Goal: Information Seeking & Learning: Learn about a topic

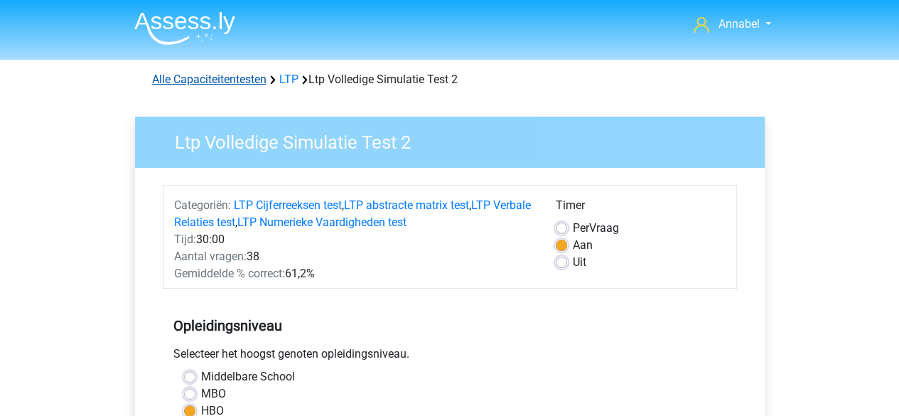
click at [245, 79] on link "Alle Capaciteitentesten" at bounding box center [209, 79] width 114 height 14
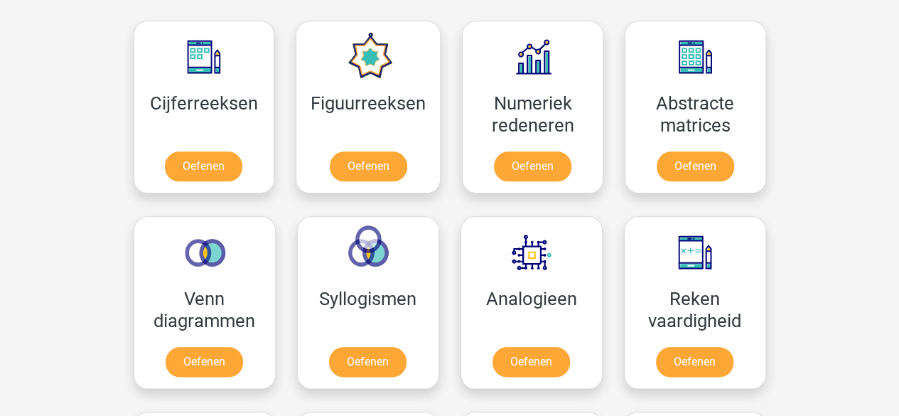
scroll to position [645, 0]
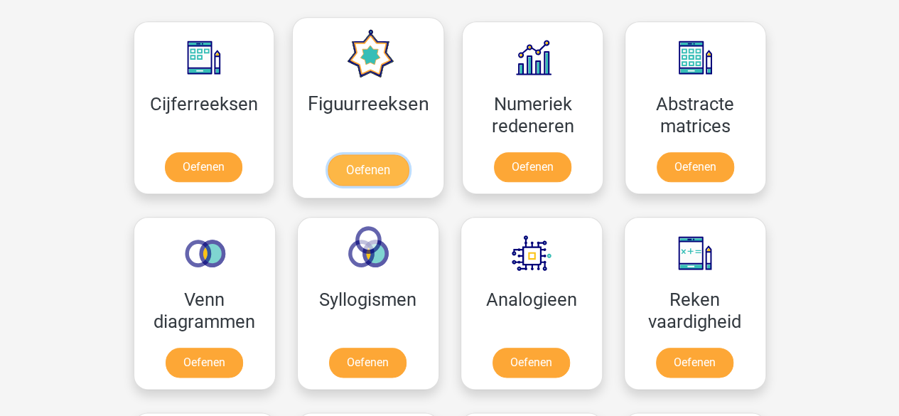
click at [349, 171] on link "Oefenen" at bounding box center [368, 169] width 81 height 31
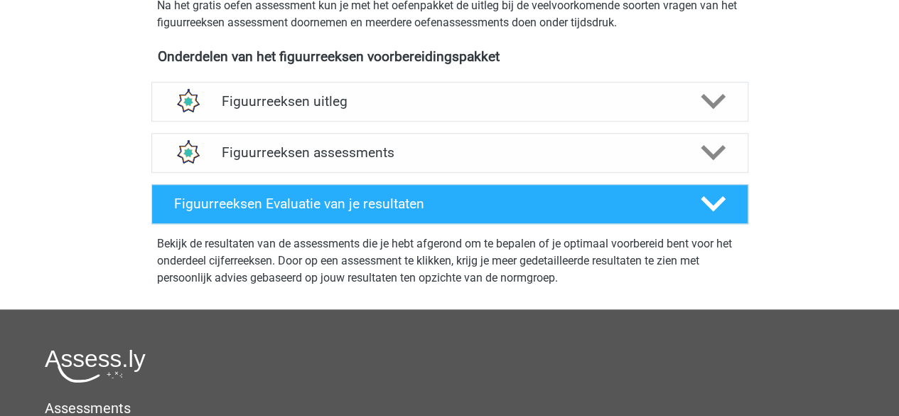
scroll to position [490, 0]
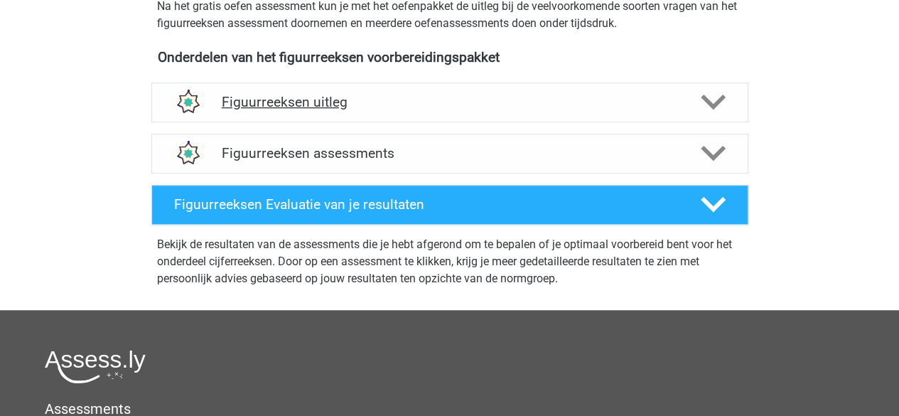
click at [715, 85] on div "Figuurreeksen uitleg" at bounding box center [449, 102] width 597 height 40
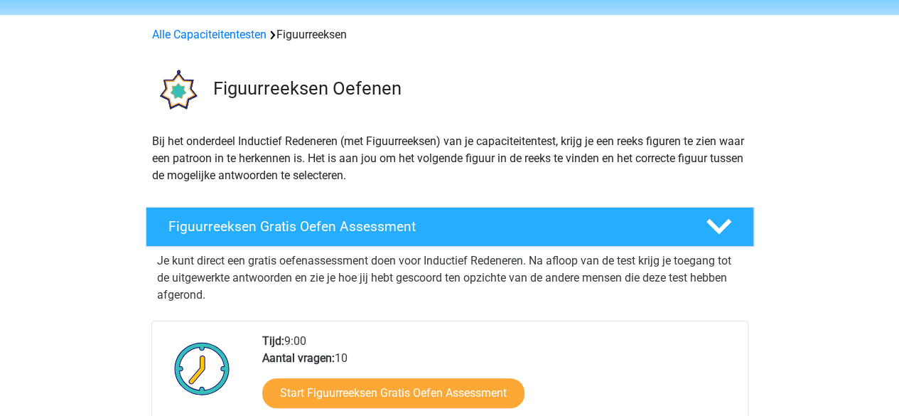
scroll to position [0, 0]
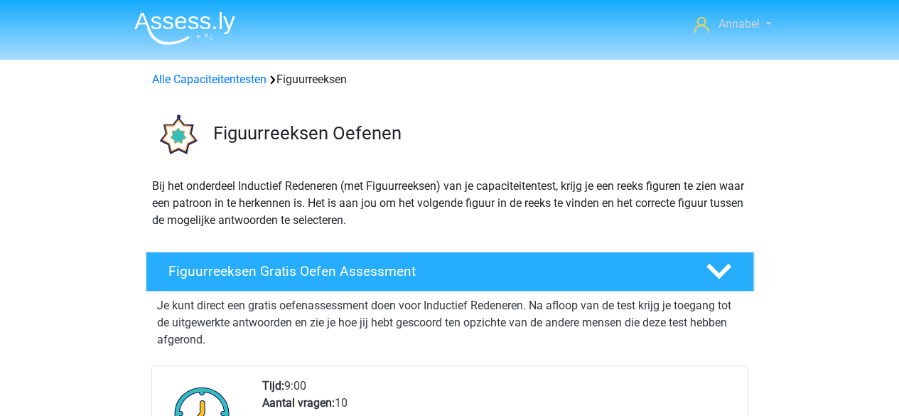
click at [756, 22] on span "Annabel" at bounding box center [738, 24] width 41 height 14
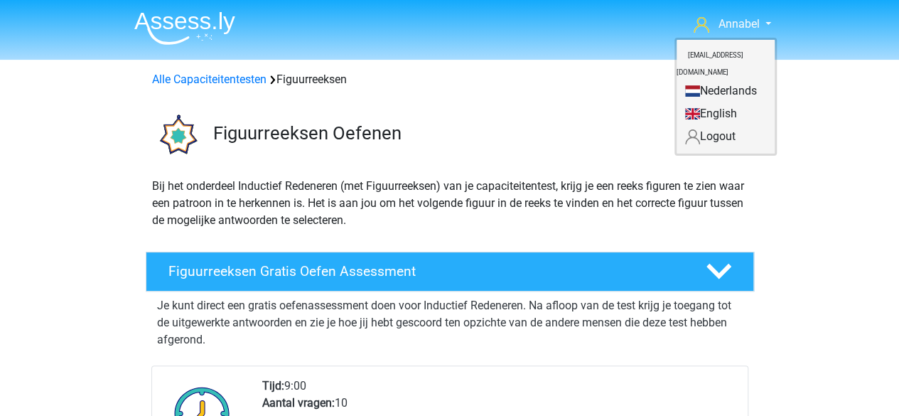
click at [532, 160] on div "Figuurreeksen Oefenen" at bounding box center [449, 133] width 675 height 66
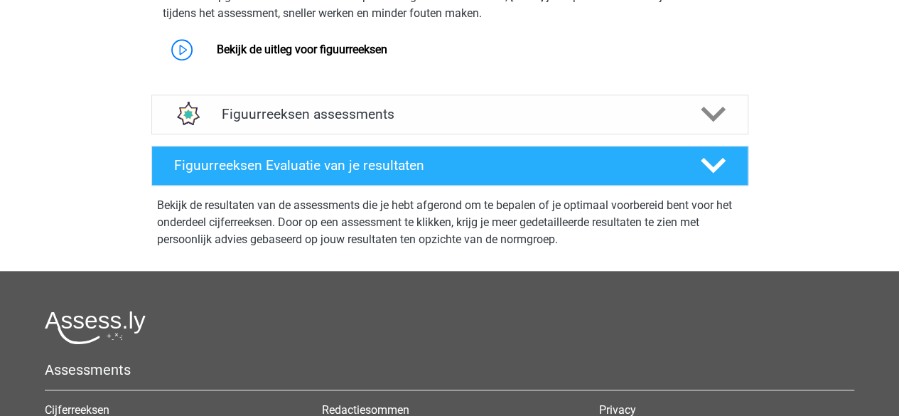
scroll to position [636, 0]
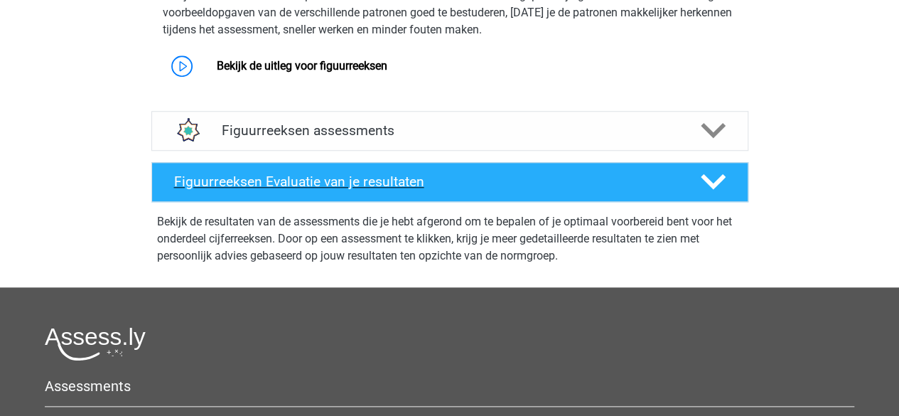
click at [709, 171] on icon at bounding box center [713, 181] width 25 height 25
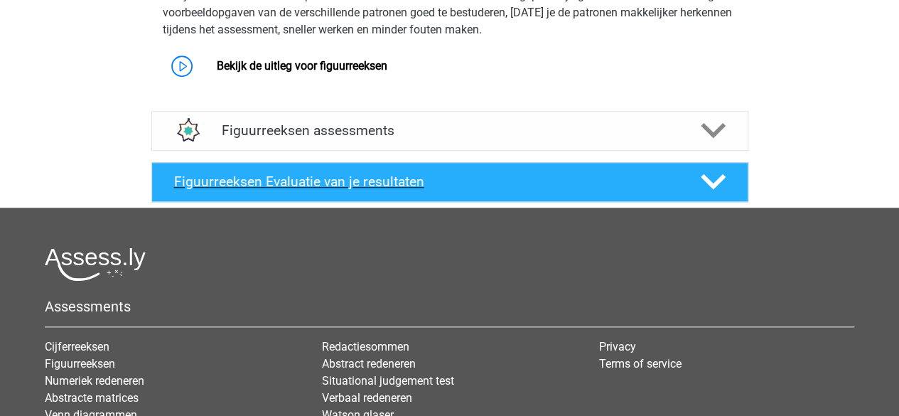
click at [709, 171] on icon at bounding box center [713, 181] width 25 height 25
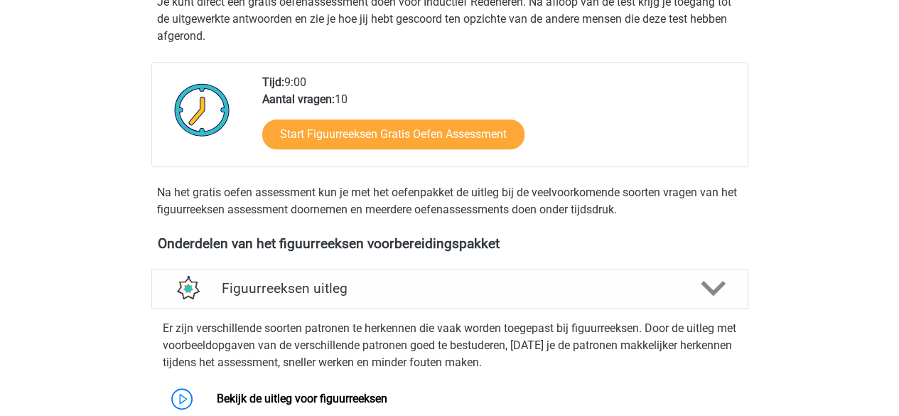
scroll to position [303, 0]
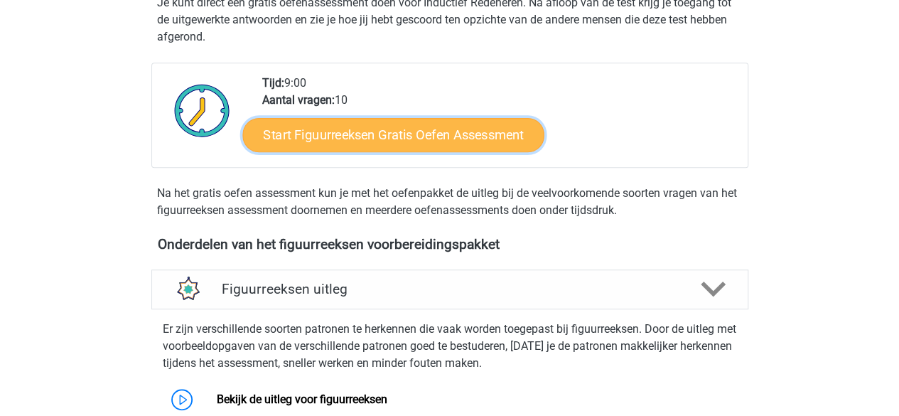
click at [465, 137] on link "Start Figuurreeksen Gratis Oefen Assessment" at bounding box center [392, 134] width 301 height 34
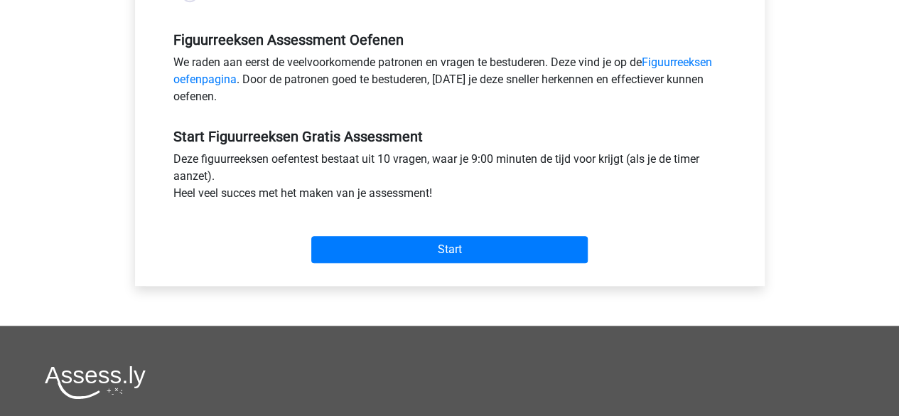
scroll to position [421, 0]
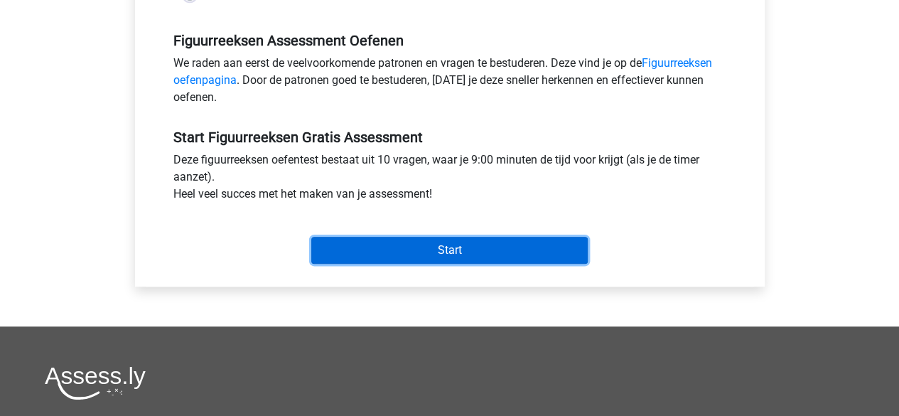
click at [413, 246] on input "Start" at bounding box center [449, 250] width 276 height 27
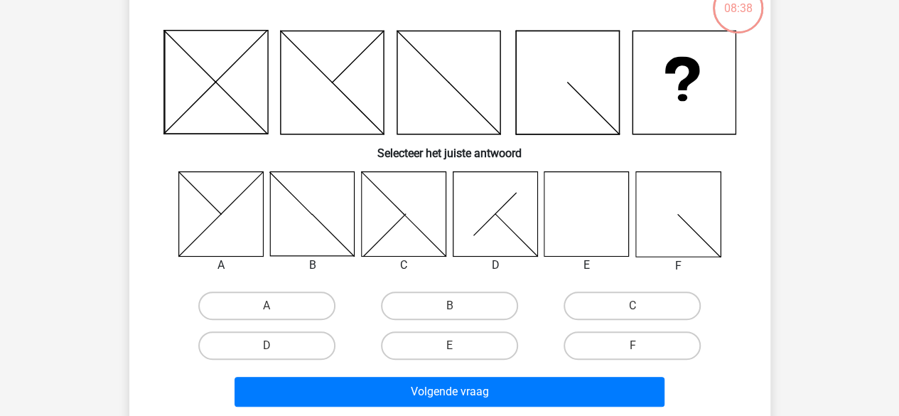
scroll to position [102, 0]
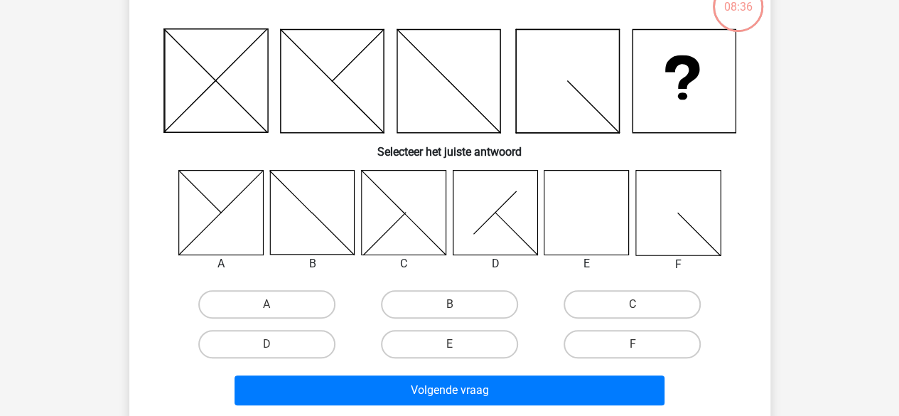
click at [457, 348] on input "E" at bounding box center [453, 348] width 9 height 9
radio input "true"
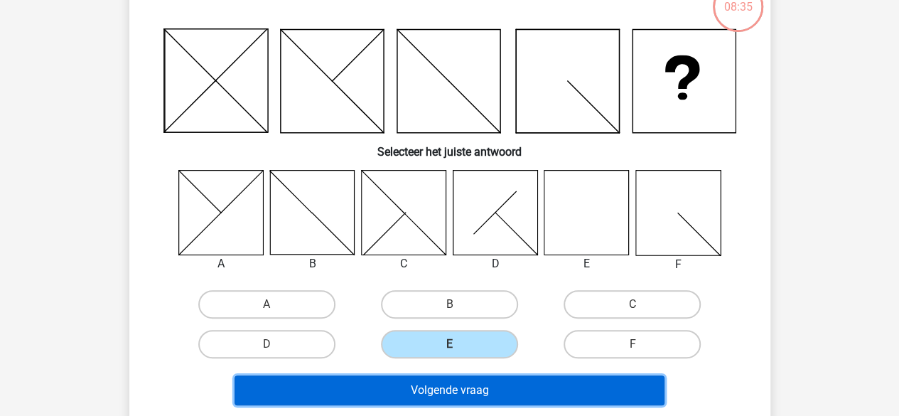
click at [446, 380] on button "Volgende vraag" at bounding box center [450, 390] width 430 height 30
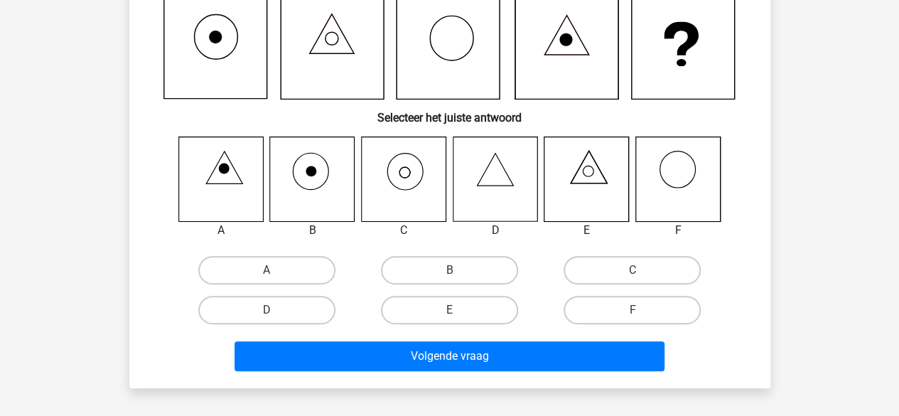
scroll to position [136, 0]
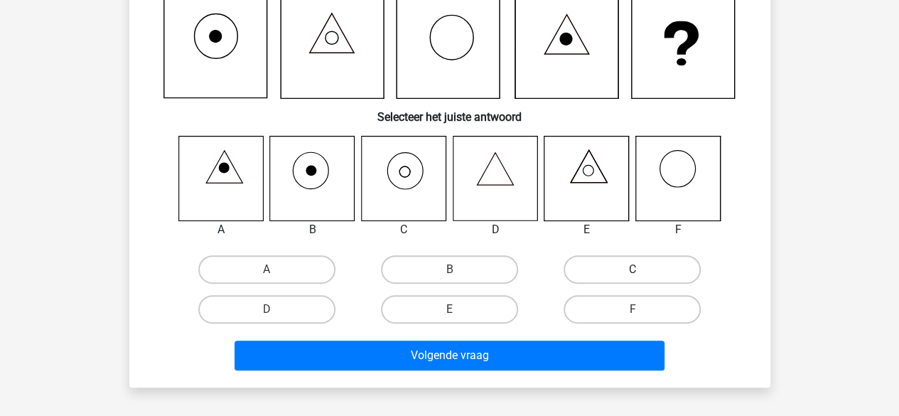
click at [646, 268] on label "C" at bounding box center [632, 269] width 137 height 28
click at [642, 269] on input "C" at bounding box center [637, 273] width 9 height 9
radio input "true"
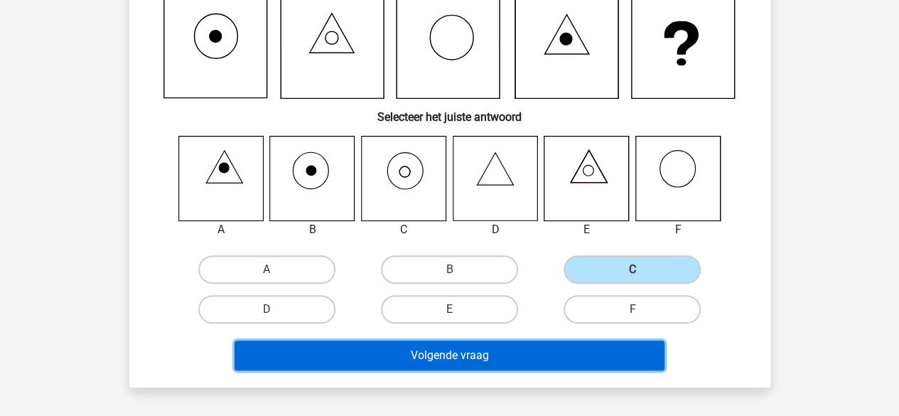
click at [547, 352] on button "Volgende vraag" at bounding box center [450, 355] width 430 height 30
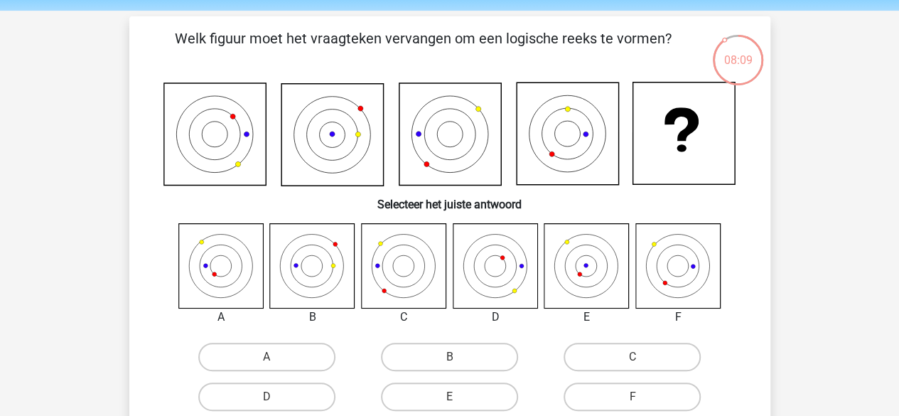
scroll to position [44, 0]
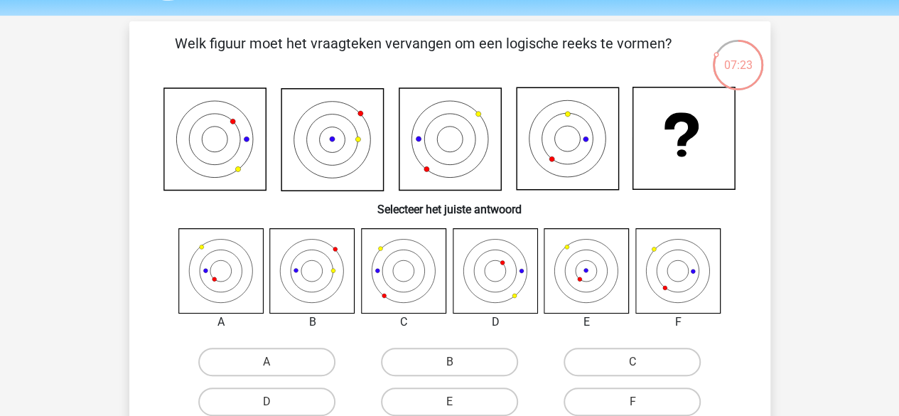
click at [457, 402] on input "E" at bounding box center [453, 406] width 9 height 9
radio input "true"
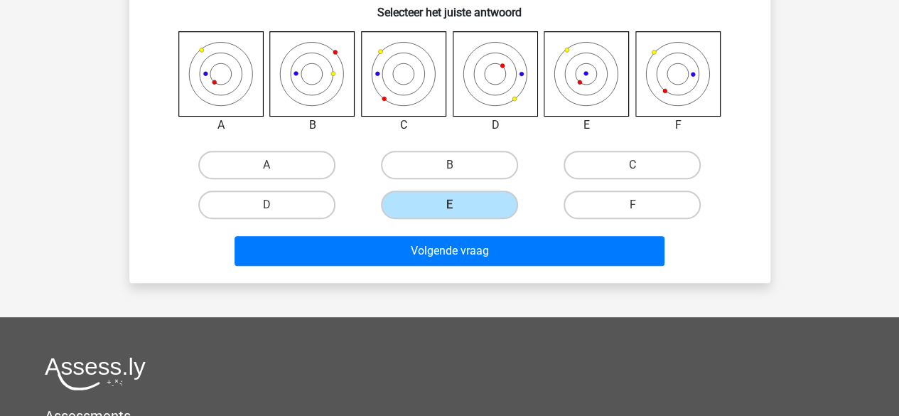
scroll to position [242, 0]
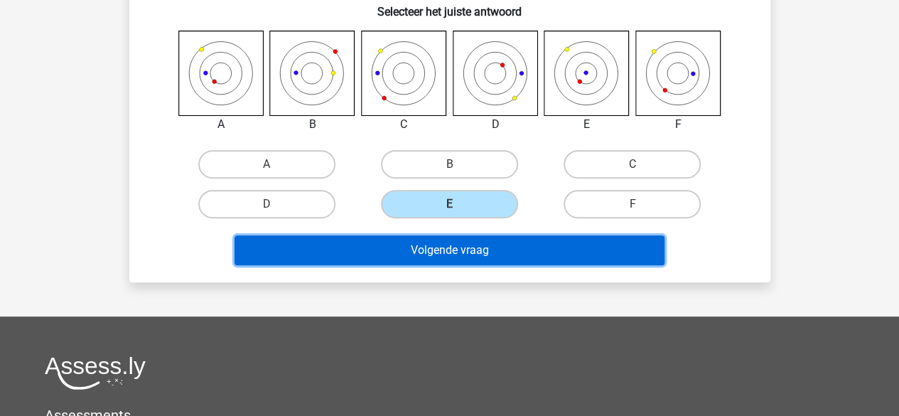
click at [478, 239] on button "Volgende vraag" at bounding box center [450, 250] width 430 height 30
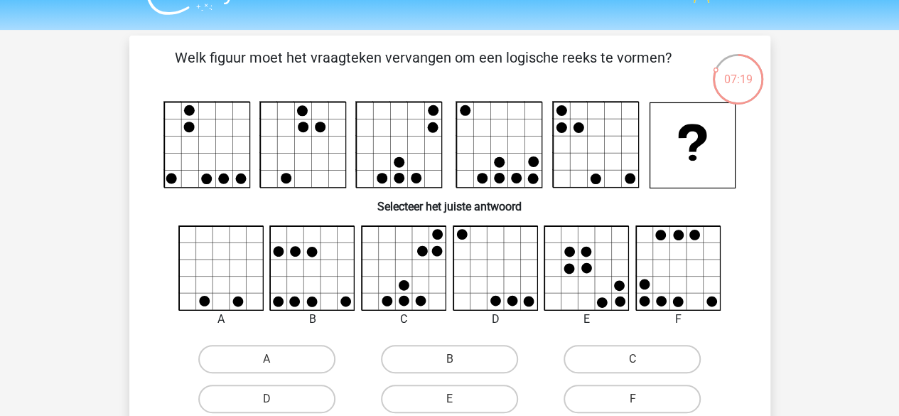
scroll to position [33, 0]
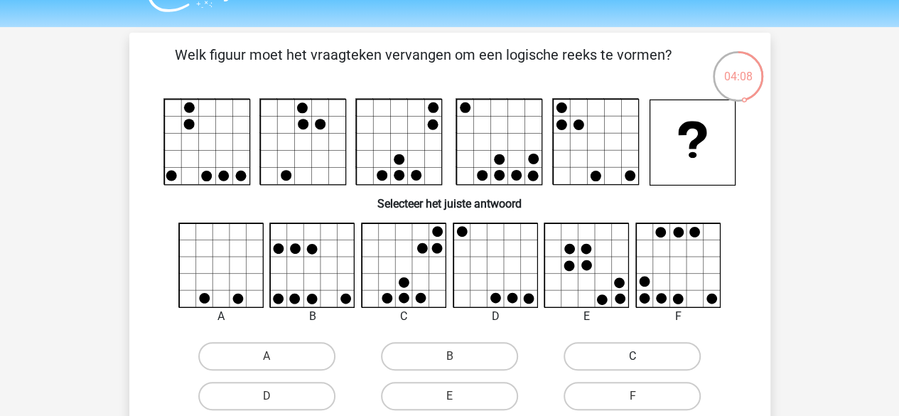
click at [645, 350] on label "C" at bounding box center [632, 356] width 137 height 28
click at [642, 356] on input "C" at bounding box center [637, 360] width 9 height 9
radio input "true"
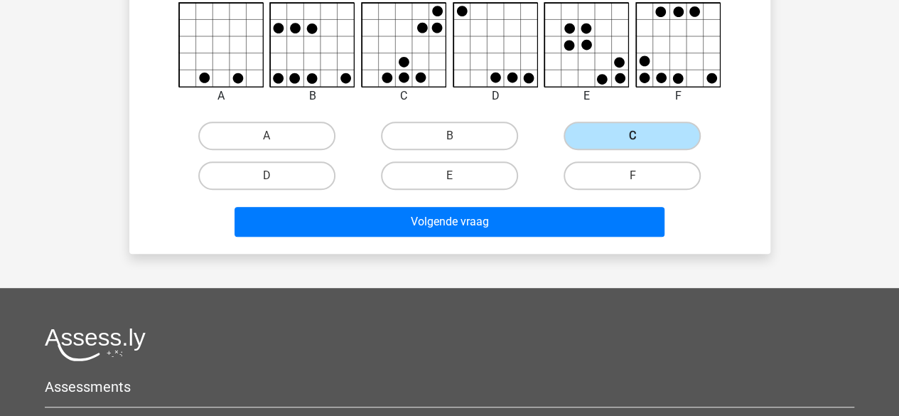
scroll to position [249, 0]
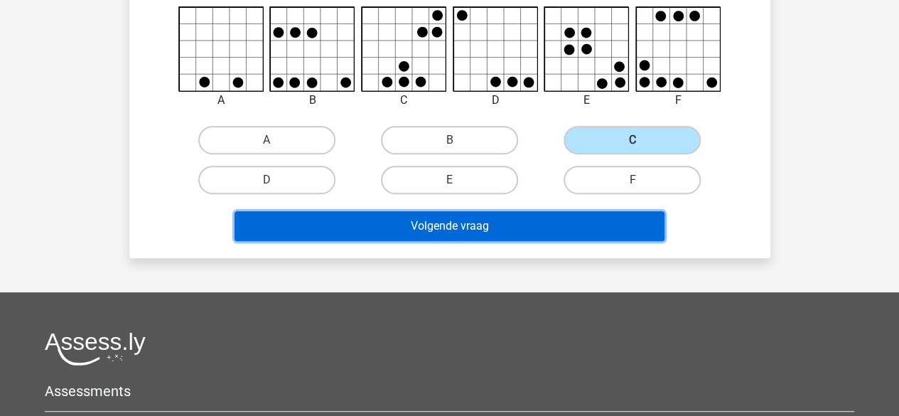
click at [480, 225] on button "Volgende vraag" at bounding box center [450, 226] width 430 height 30
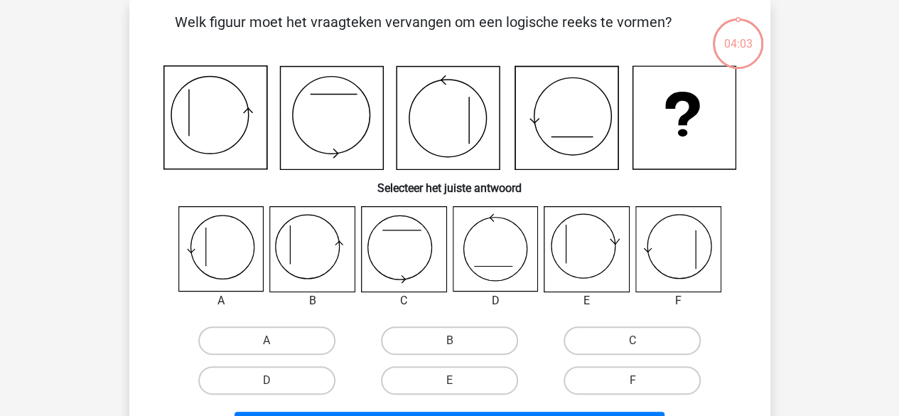
scroll to position [42, 0]
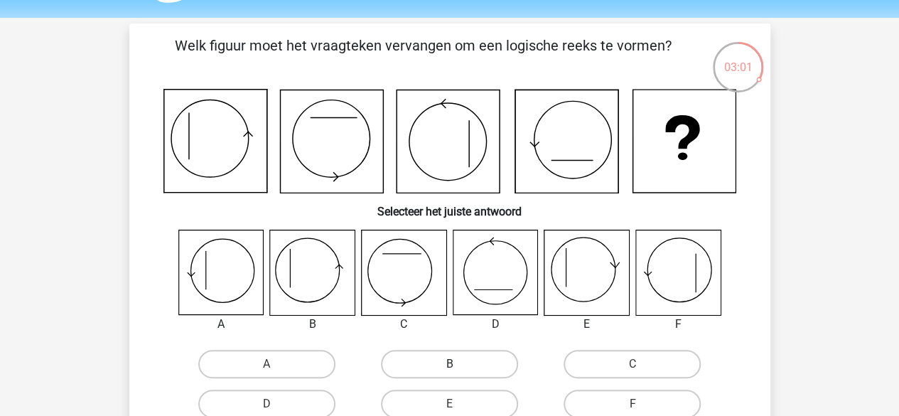
click at [463, 356] on label "B" at bounding box center [449, 364] width 137 height 28
click at [458, 364] on input "B" at bounding box center [453, 368] width 9 height 9
radio input "true"
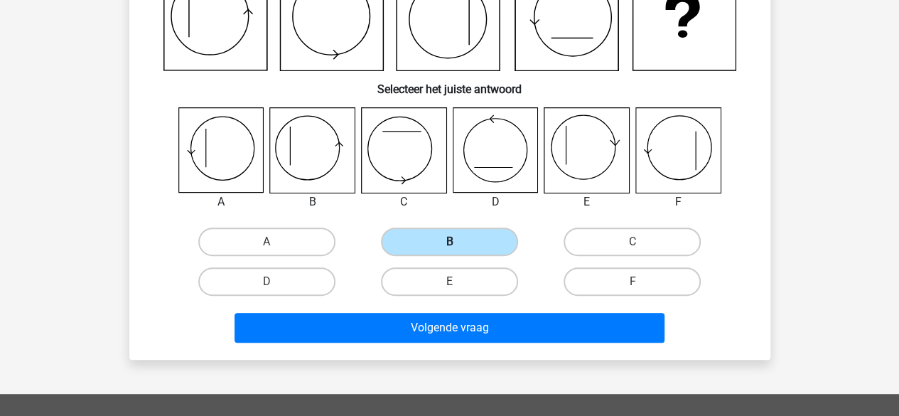
scroll to position [183, 0]
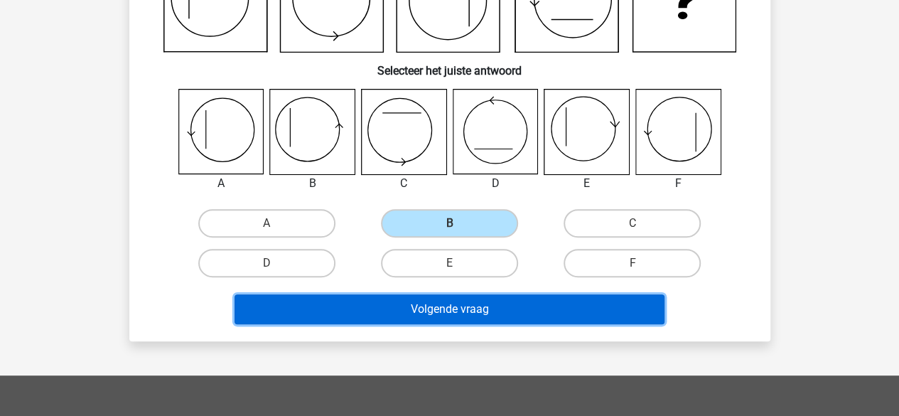
click at [445, 300] on button "Volgende vraag" at bounding box center [450, 309] width 430 height 30
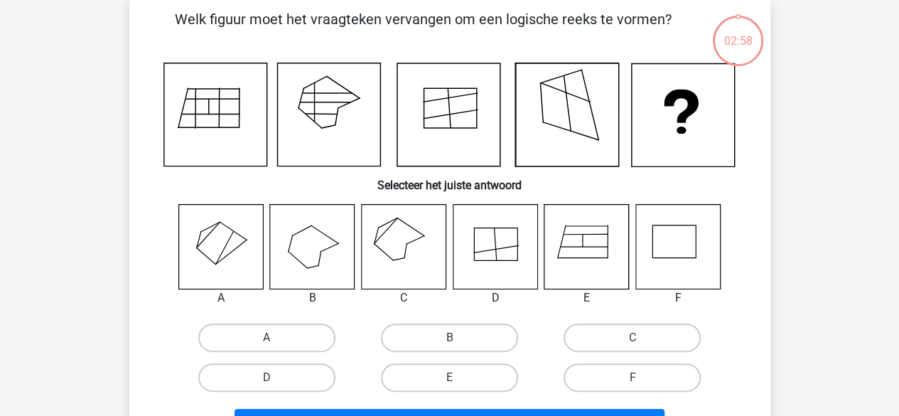
scroll to position [65, 0]
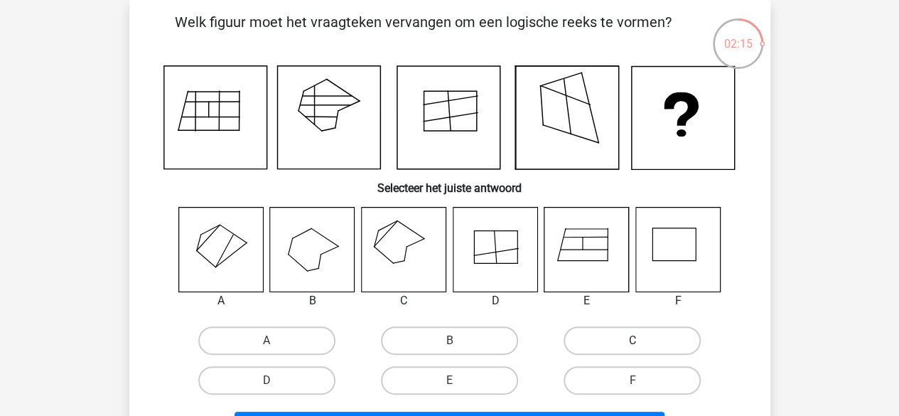
click at [652, 335] on label "C" at bounding box center [632, 340] width 137 height 28
click at [642, 340] on input "C" at bounding box center [637, 344] width 9 height 9
radio input "true"
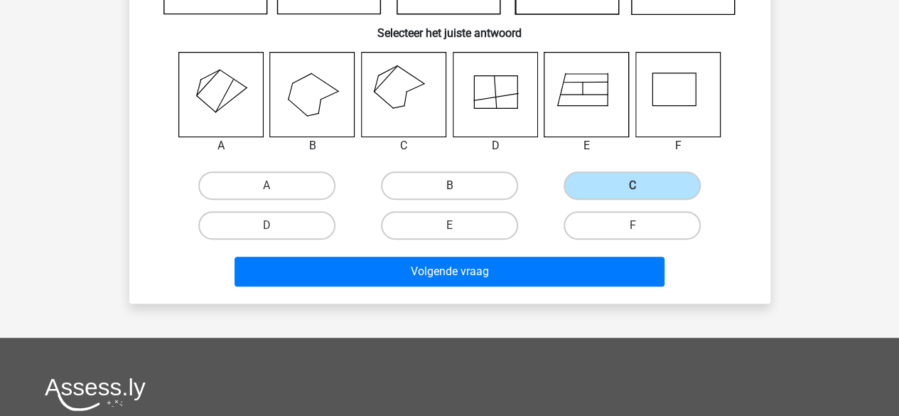
scroll to position [222, 0]
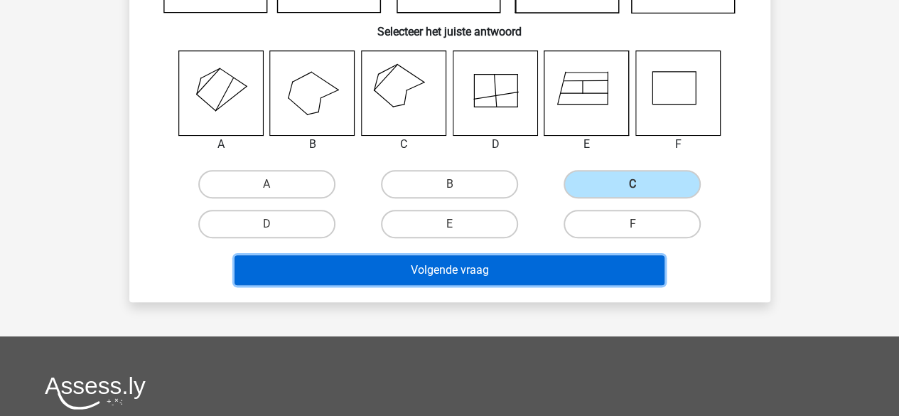
click at [457, 265] on button "Volgende vraag" at bounding box center [450, 270] width 430 height 30
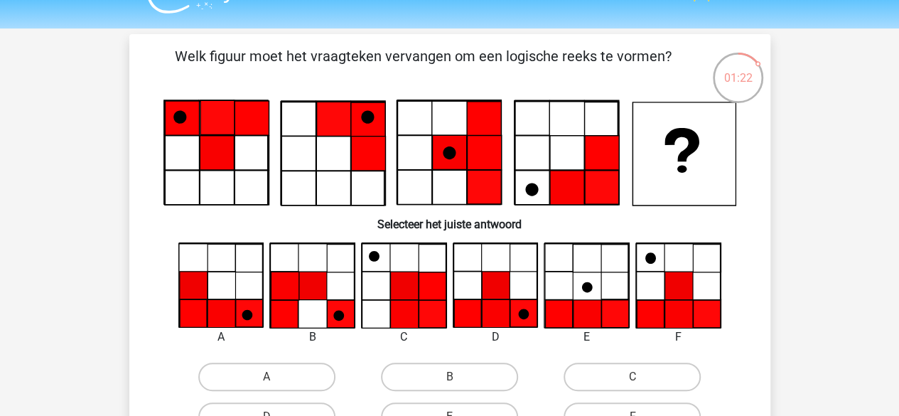
scroll to position [125, 0]
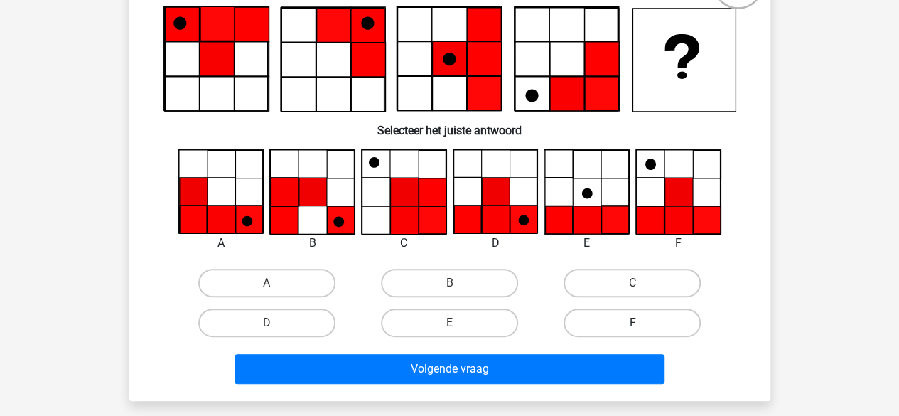
click at [626, 318] on label "F" at bounding box center [632, 322] width 137 height 28
click at [633, 323] on input "F" at bounding box center [637, 327] width 9 height 9
radio input "true"
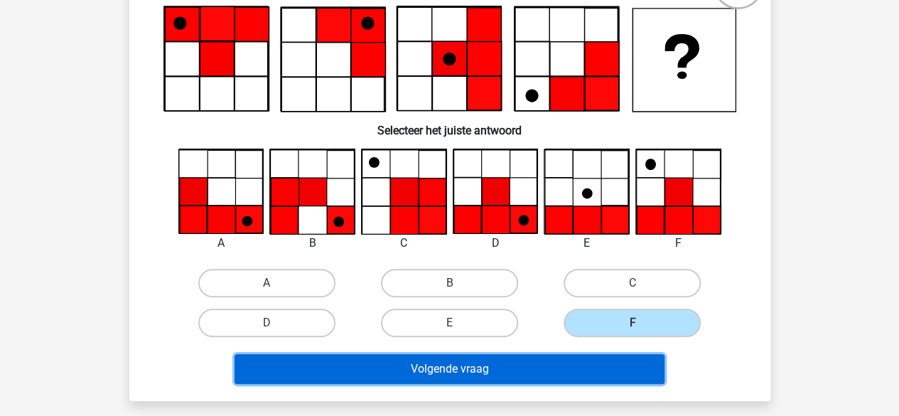
click at [595, 367] on button "Volgende vraag" at bounding box center [450, 369] width 430 height 30
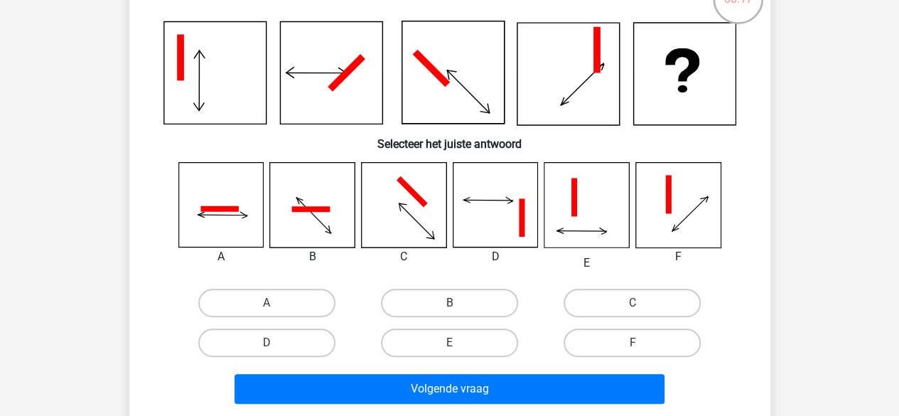
scroll to position [115, 0]
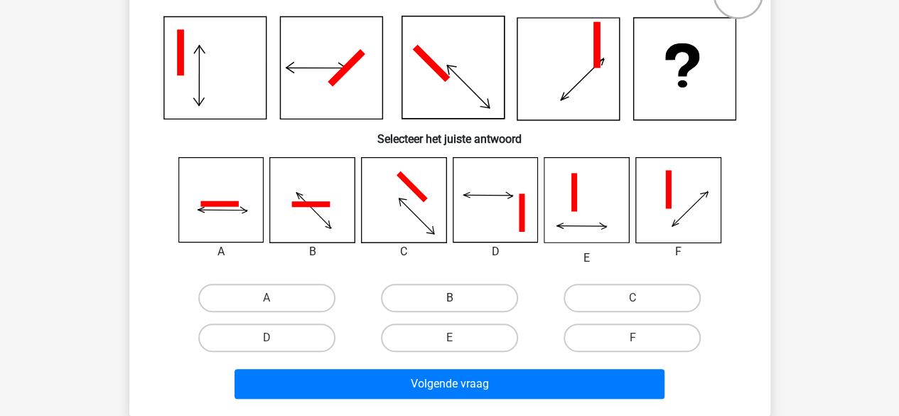
click at [453, 291] on label "B" at bounding box center [449, 298] width 137 height 28
click at [453, 298] on input "B" at bounding box center [453, 302] width 9 height 9
radio input "true"
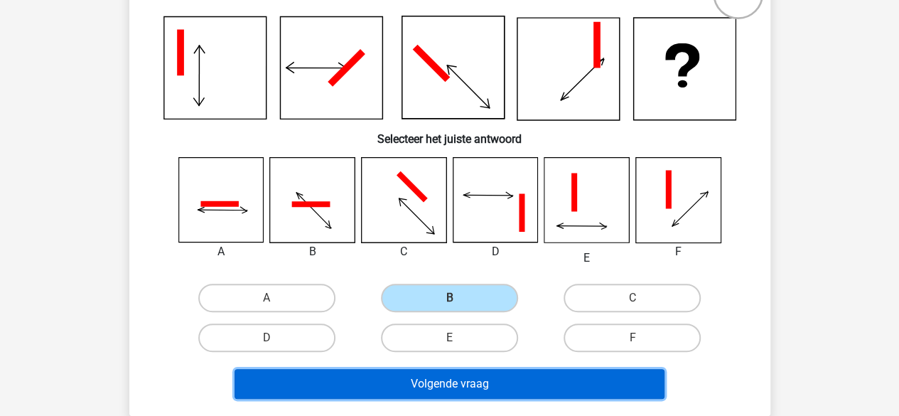
click at [456, 390] on button "Volgende vraag" at bounding box center [450, 384] width 430 height 30
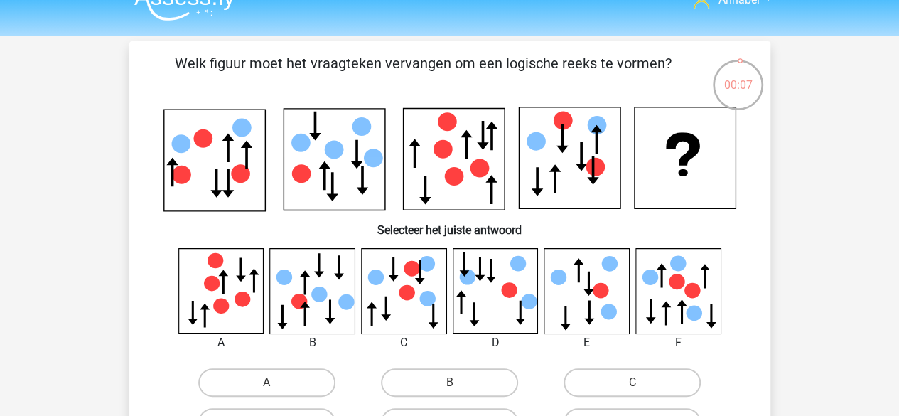
scroll to position [21, 0]
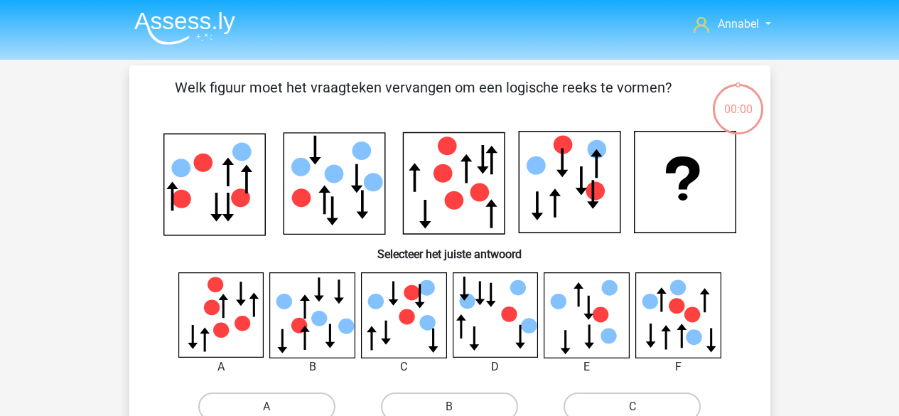
scroll to position [21, 0]
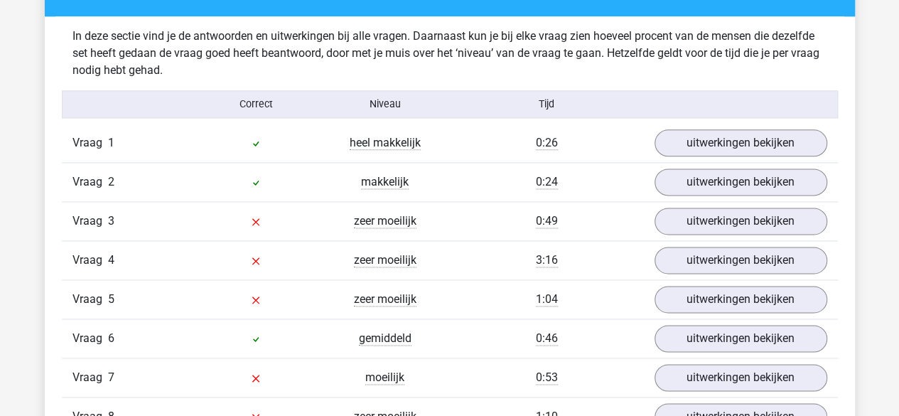
scroll to position [850, 0]
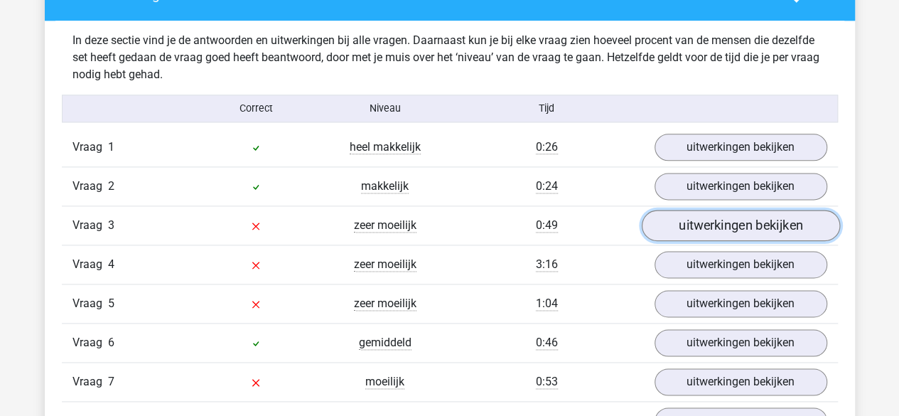
click at [690, 217] on link "uitwerkingen bekijken" at bounding box center [740, 225] width 198 height 31
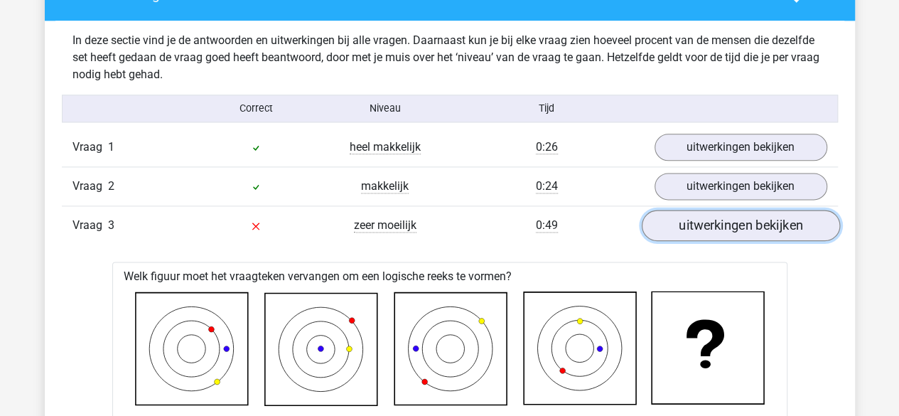
click at [690, 217] on link "uitwerkingen bekijken" at bounding box center [740, 225] width 198 height 31
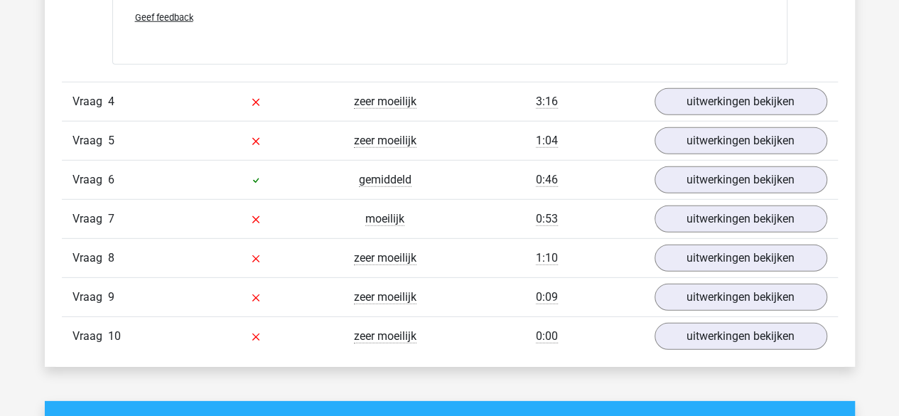
scroll to position [1952, 0]
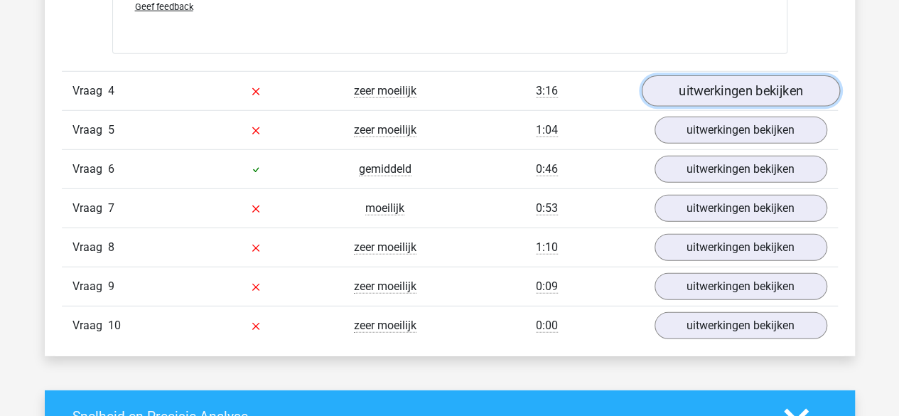
click at [720, 86] on link "uitwerkingen bekijken" at bounding box center [740, 90] width 198 height 31
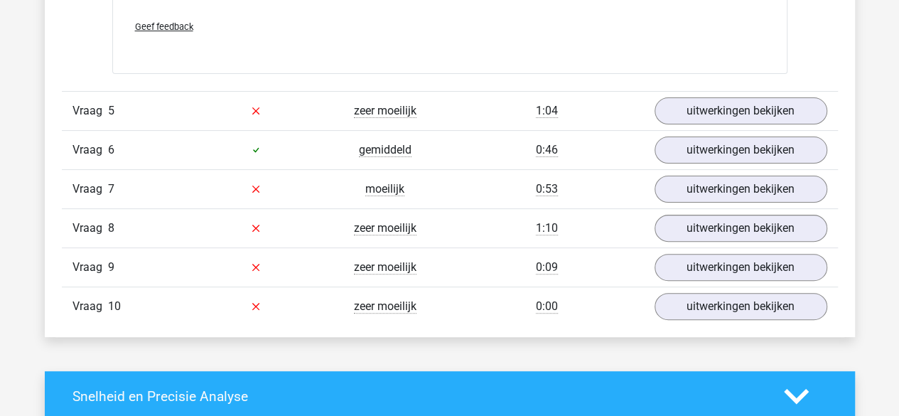
scroll to position [2822, 0]
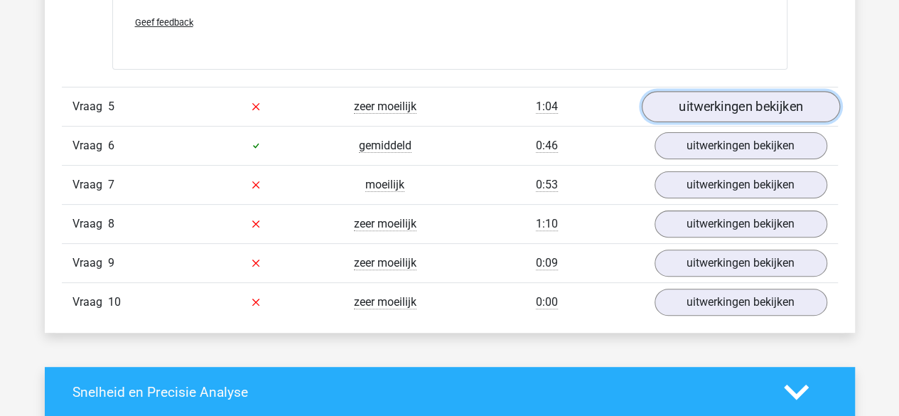
click at [753, 100] on link "uitwerkingen bekijken" at bounding box center [740, 106] width 198 height 31
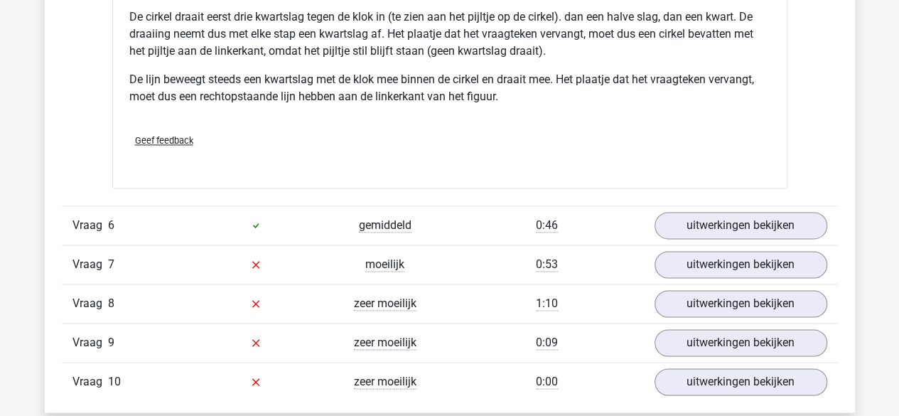
scroll to position [3633, 0]
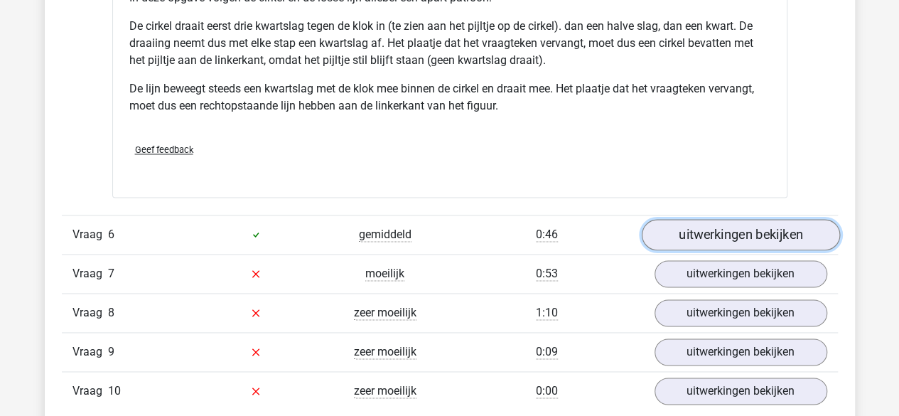
click at [695, 221] on link "uitwerkingen bekijken" at bounding box center [740, 234] width 198 height 31
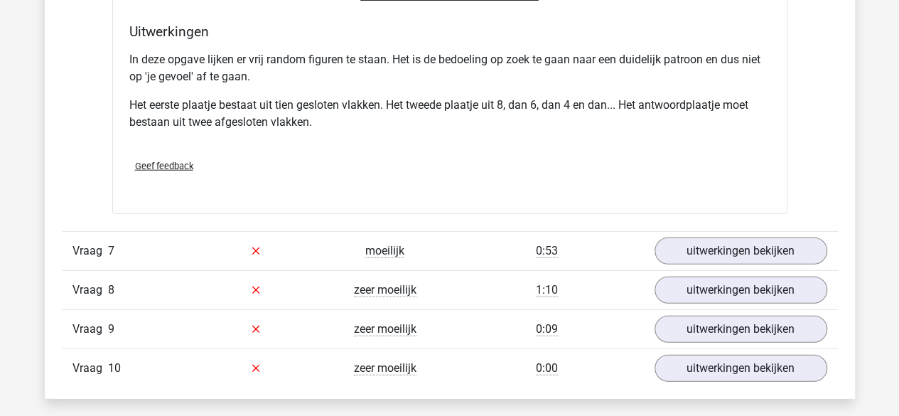
scroll to position [4512, 0]
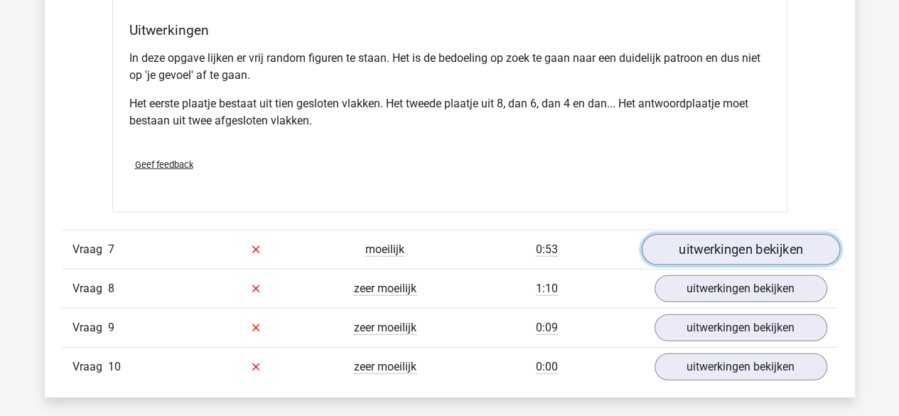
click at [715, 242] on link "uitwerkingen bekijken" at bounding box center [740, 249] width 198 height 31
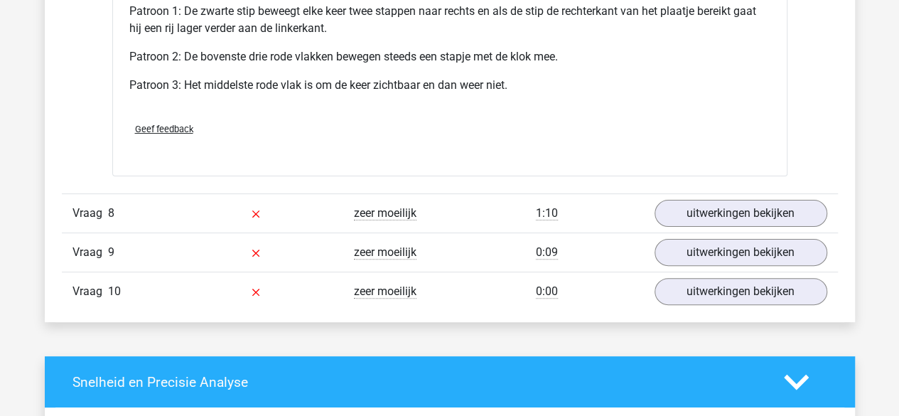
scroll to position [5482, 0]
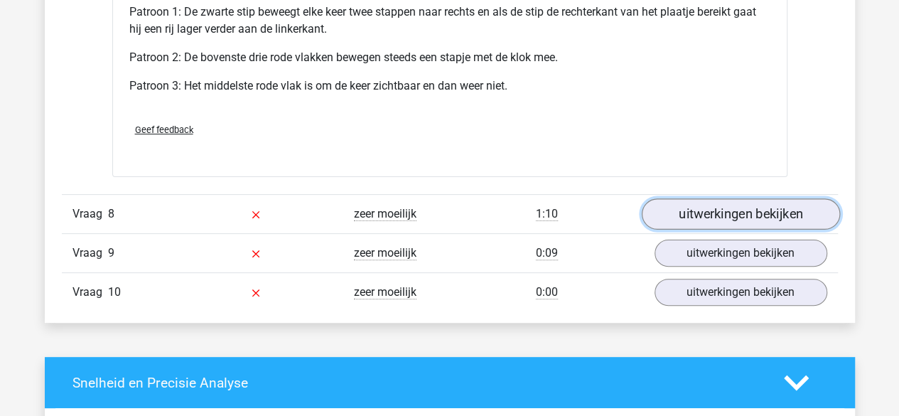
click at [721, 208] on link "uitwerkingen bekijken" at bounding box center [740, 214] width 198 height 31
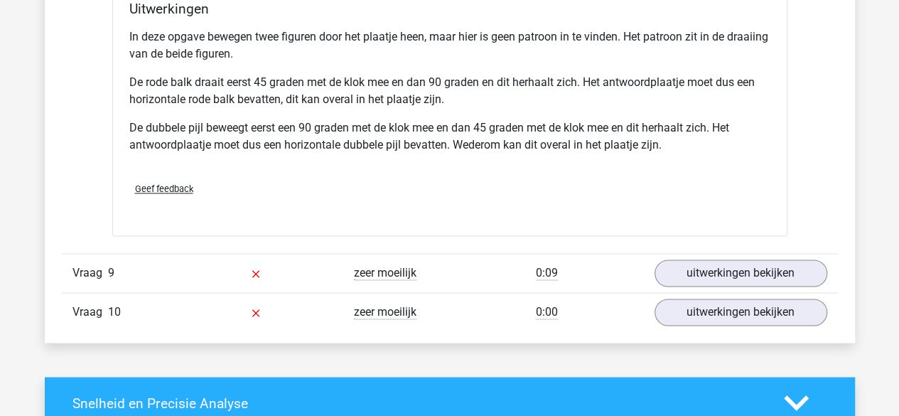
scroll to position [6337, 0]
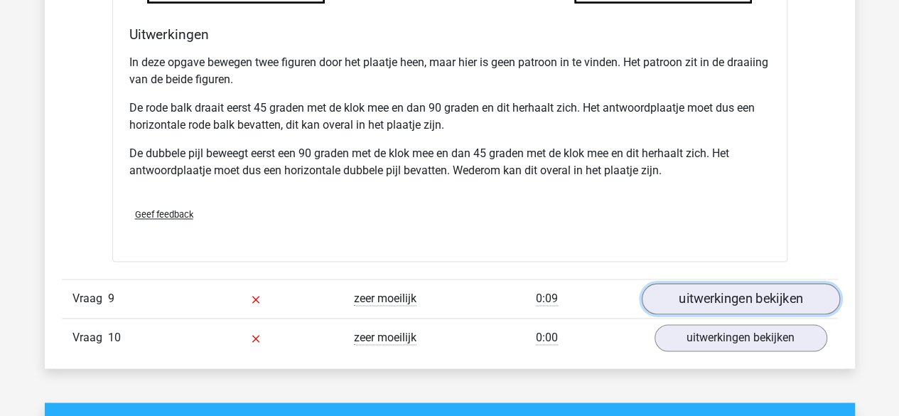
click at [727, 283] on link "uitwerkingen bekijken" at bounding box center [740, 298] width 198 height 31
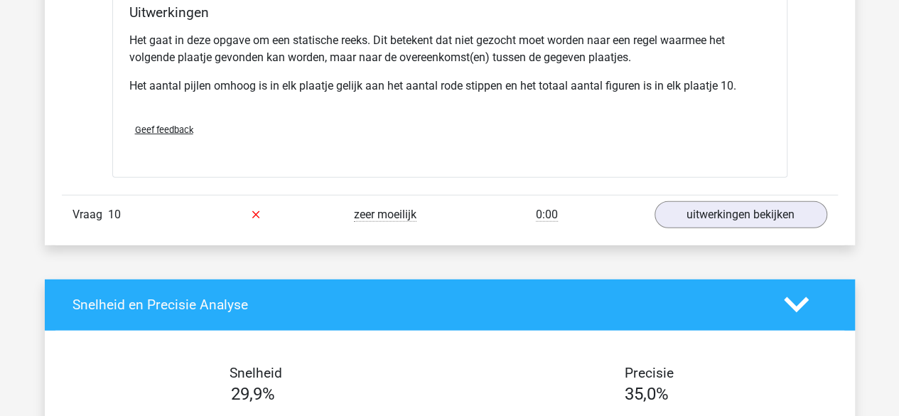
scroll to position [7263, 0]
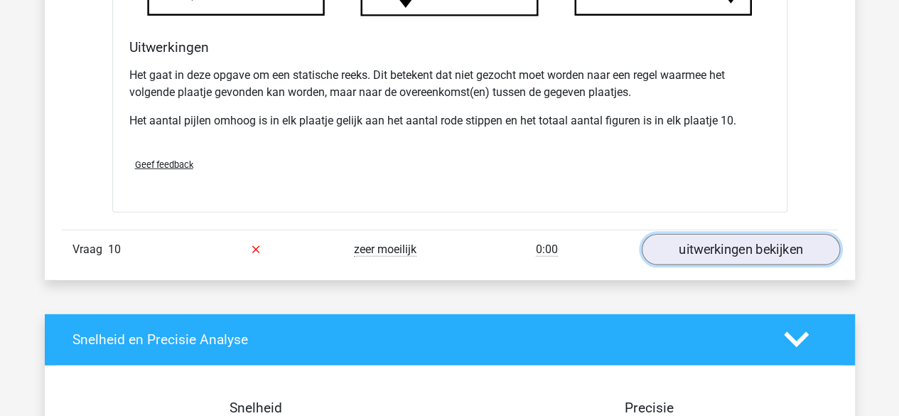
click at [711, 234] on link "uitwerkingen bekijken" at bounding box center [740, 249] width 198 height 31
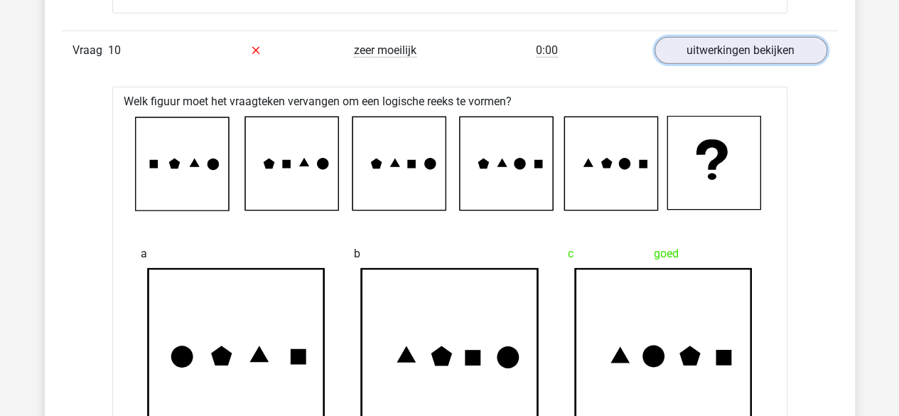
scroll to position [7467, 0]
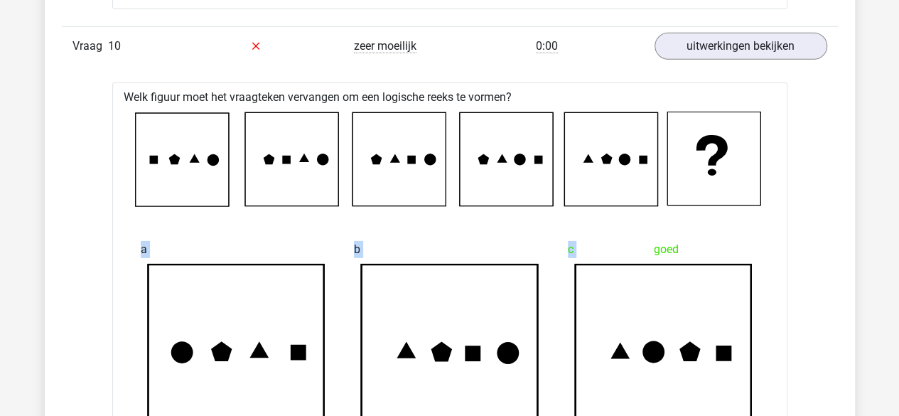
drag, startPoint x: 644, startPoint y: 186, endPoint x: 606, endPoint y: 267, distance: 89.7
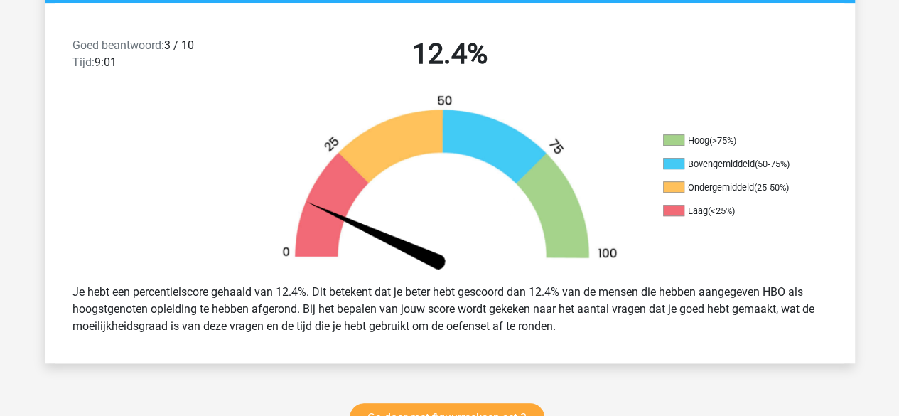
scroll to position [0, 0]
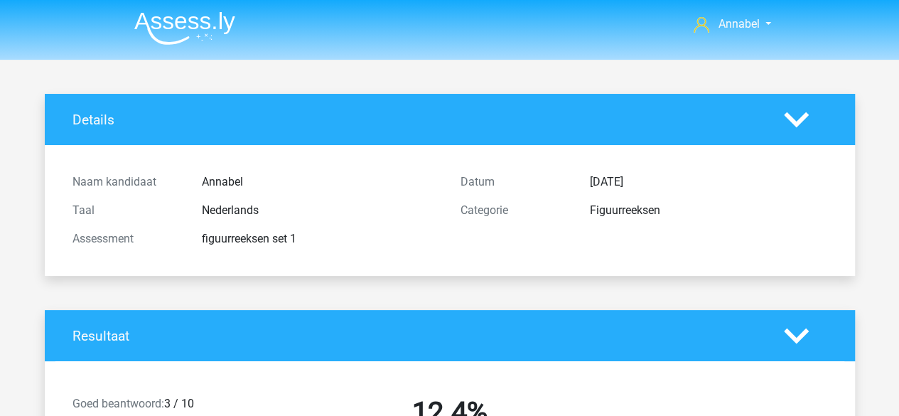
click at [161, 22] on img at bounding box center [184, 27] width 101 height 33
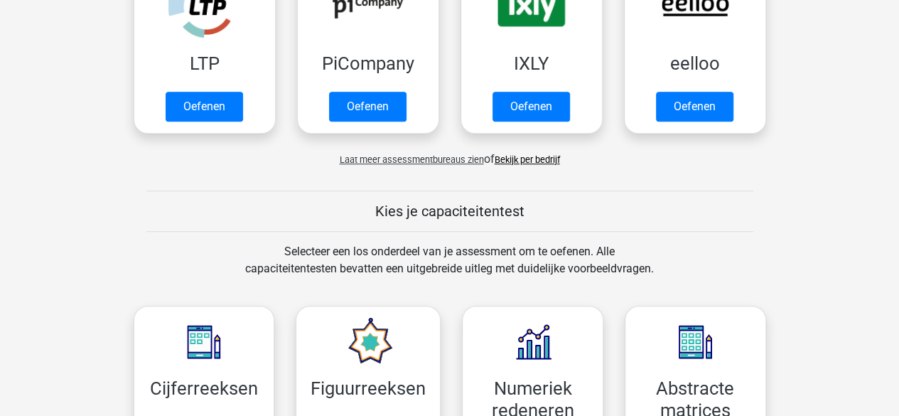
scroll to position [328, 0]
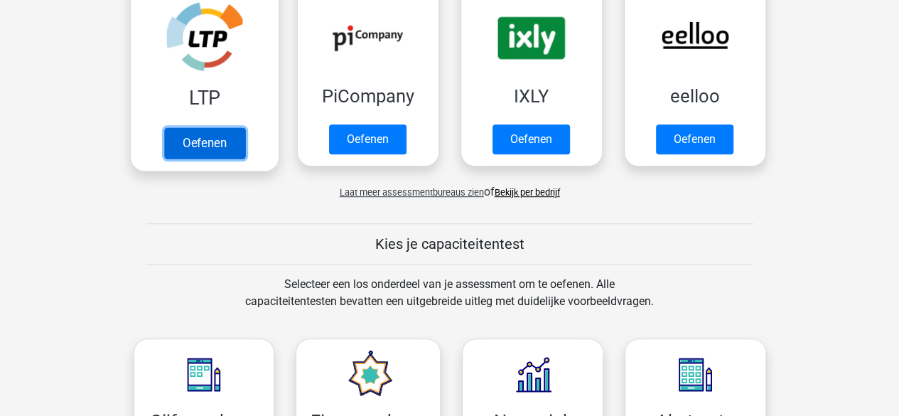
click at [212, 136] on link "Oefenen" at bounding box center [203, 142] width 81 height 31
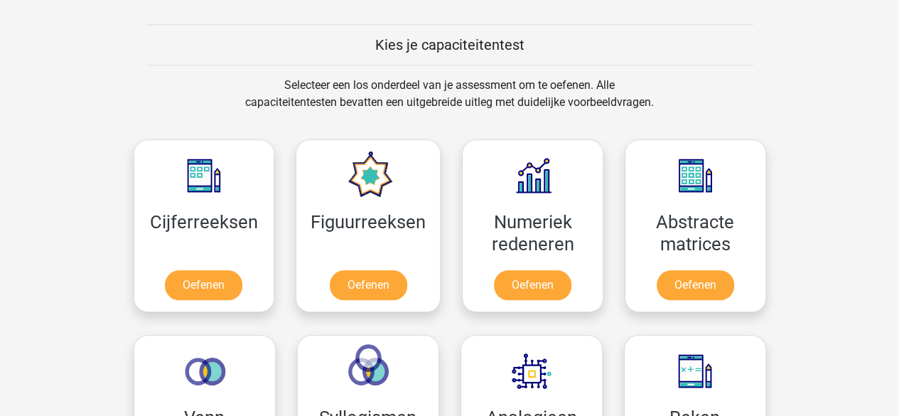
scroll to position [482, 0]
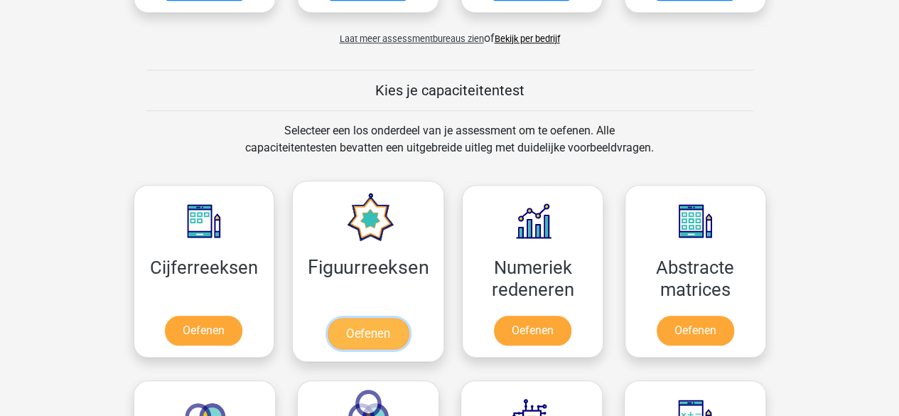
click at [352, 326] on link "Oefenen" at bounding box center [368, 333] width 81 height 31
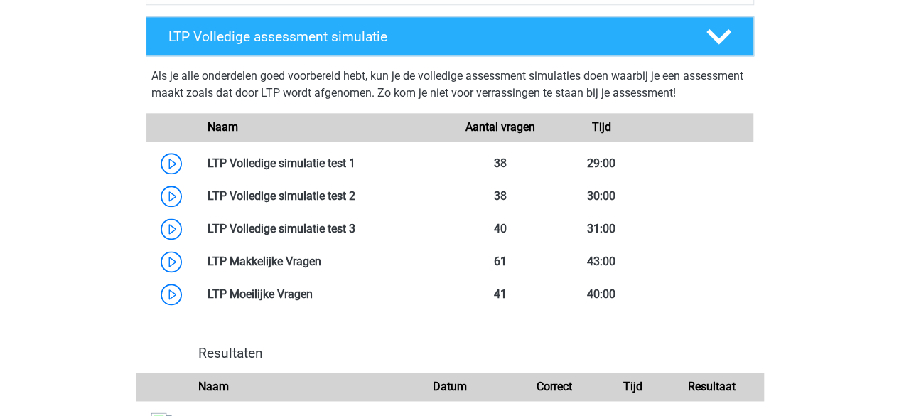
scroll to position [794, 0]
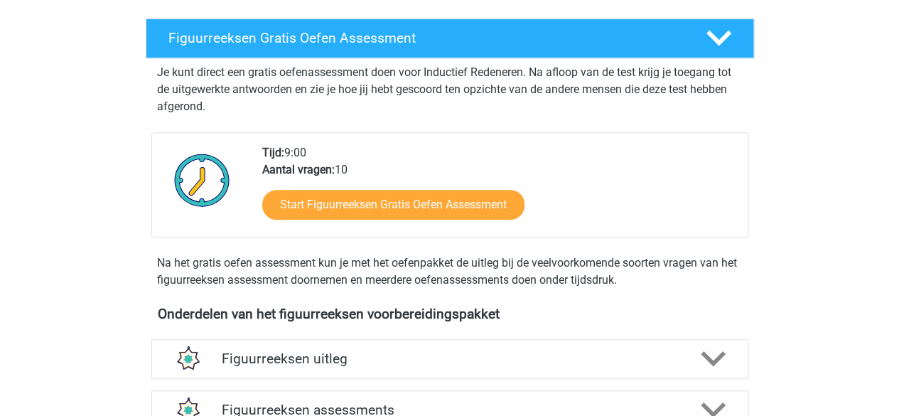
scroll to position [234, 0]
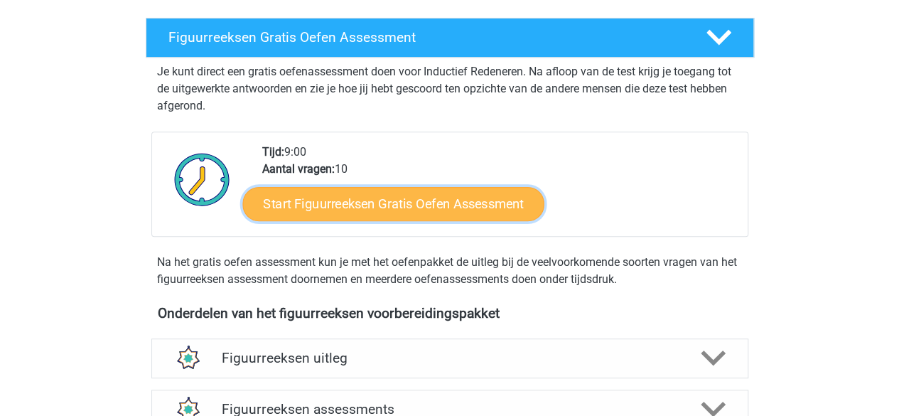
click at [396, 214] on link "Start Figuurreeksen Gratis Oefen Assessment" at bounding box center [392, 203] width 301 height 34
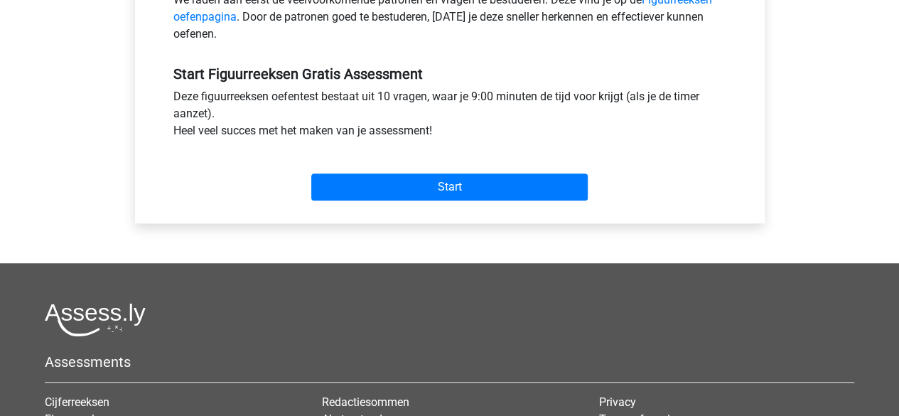
scroll to position [485, 0]
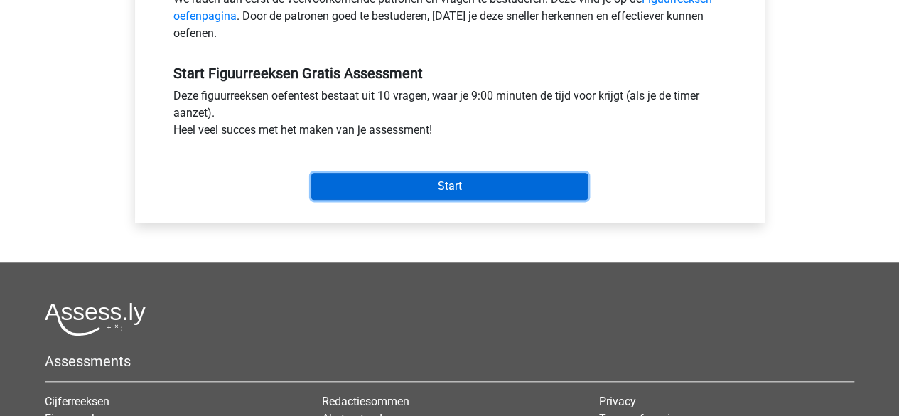
click at [422, 173] on input "Start" at bounding box center [449, 186] width 276 height 27
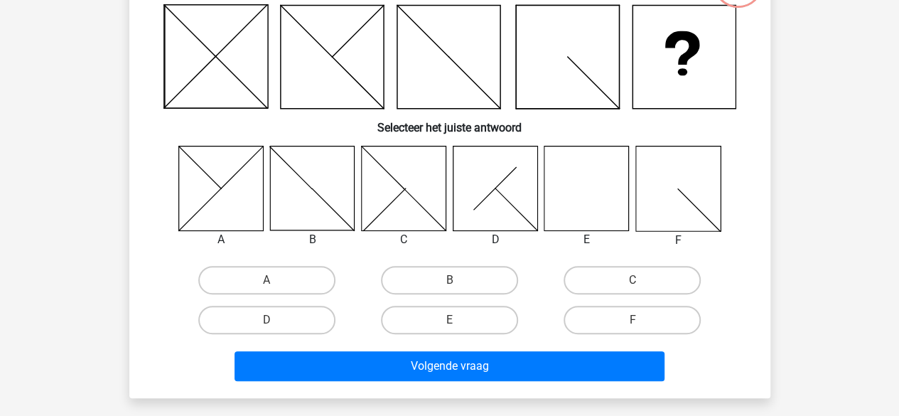
scroll to position [127, 0]
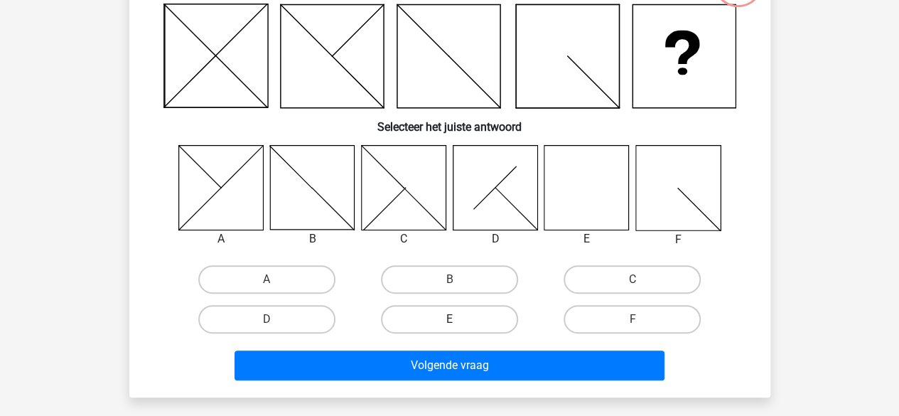
click at [439, 311] on label "E" at bounding box center [449, 319] width 137 height 28
click at [449, 319] on input "E" at bounding box center [453, 323] width 9 height 9
radio input "true"
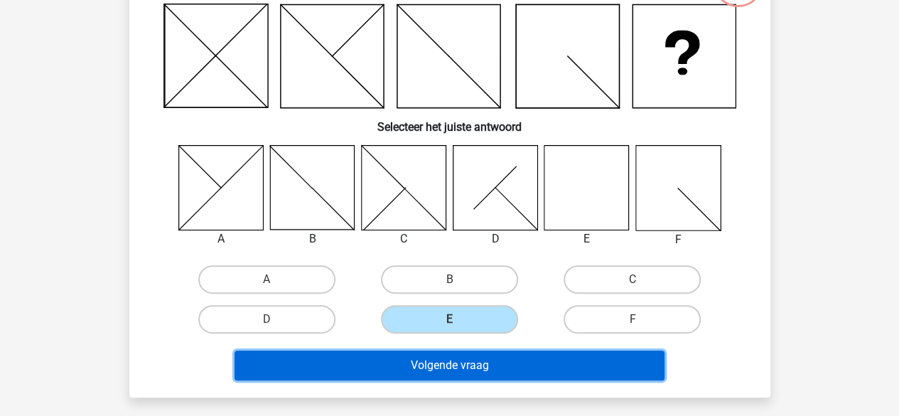
click at [426, 364] on button "Volgende vraag" at bounding box center [450, 365] width 430 height 30
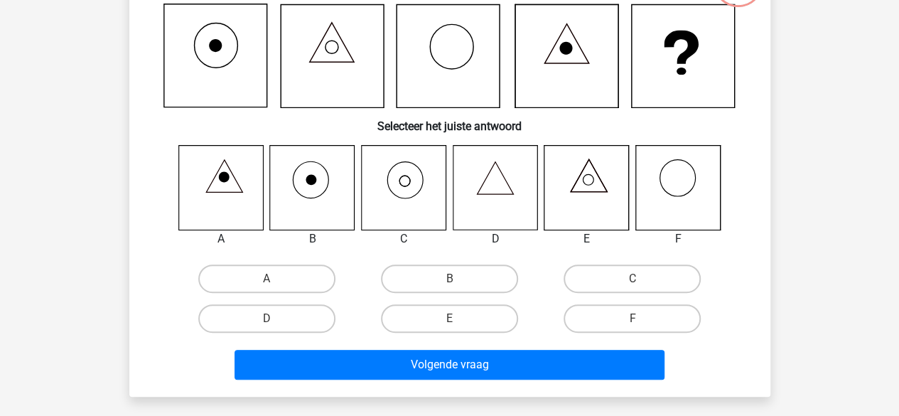
scroll to position [65, 0]
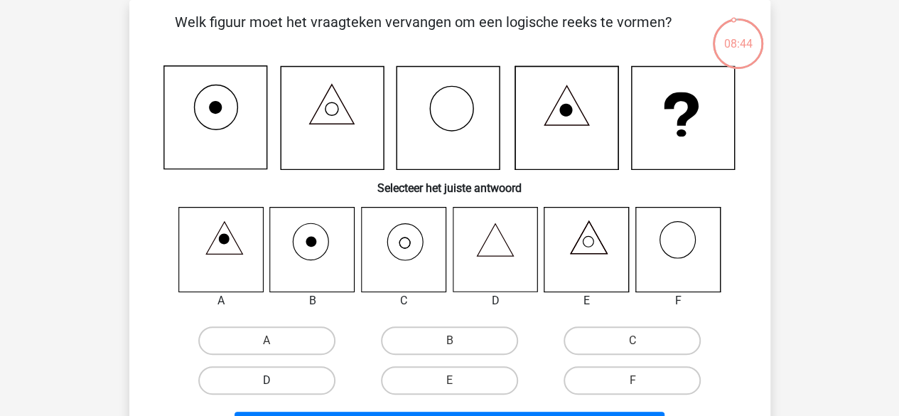
click at [253, 388] on label "D" at bounding box center [266, 380] width 137 height 28
click at [267, 388] on input "D" at bounding box center [271, 384] width 9 height 9
radio input "true"
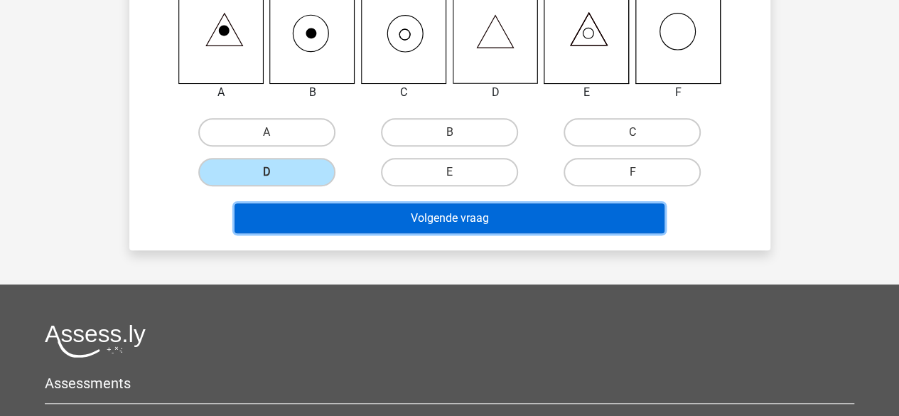
click at [372, 212] on button "Volgende vraag" at bounding box center [450, 218] width 430 height 30
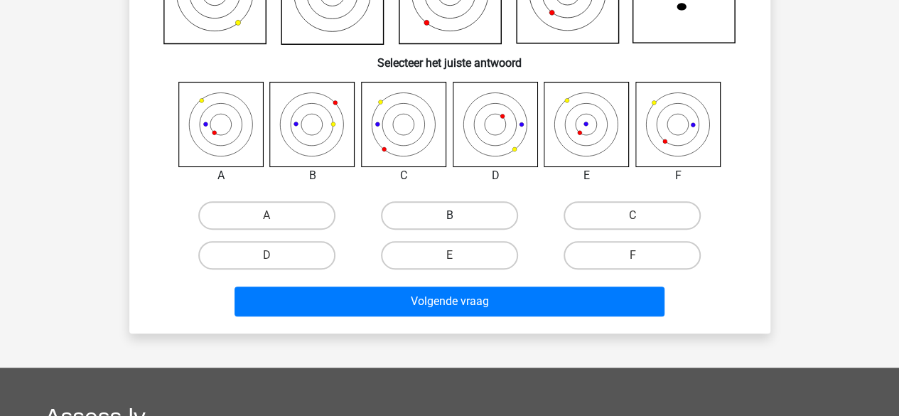
scroll to position [191, 0]
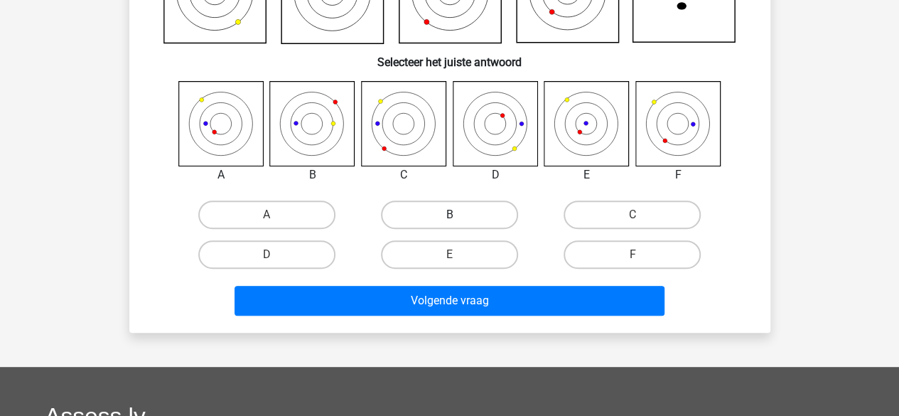
click at [412, 210] on label "B" at bounding box center [449, 214] width 137 height 28
click at [449, 215] on input "B" at bounding box center [453, 219] width 9 height 9
radio input "true"
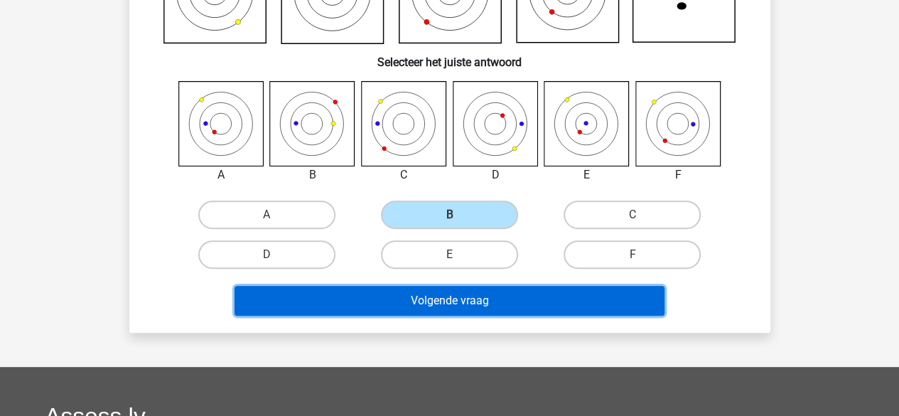
click at [372, 301] on button "Volgende vraag" at bounding box center [450, 301] width 430 height 30
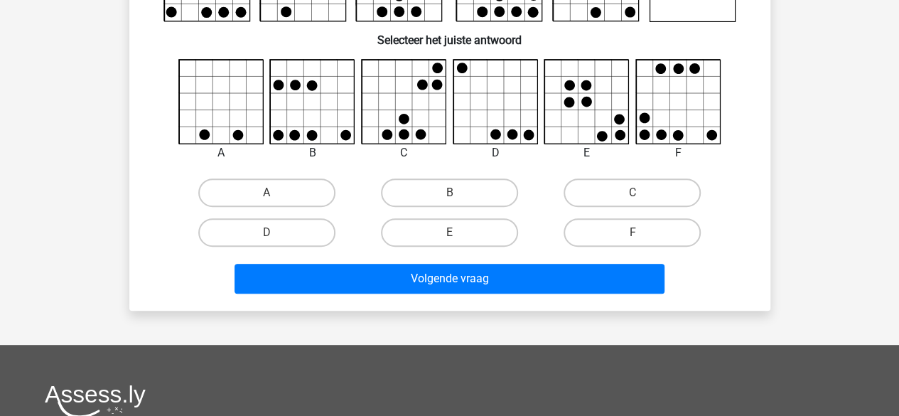
scroll to position [195, 0]
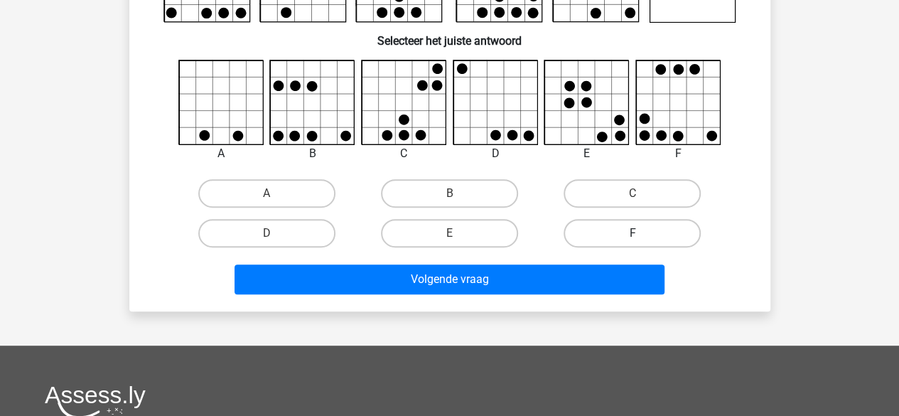
click at [602, 242] on label "F" at bounding box center [632, 233] width 137 height 28
click at [633, 242] on input "F" at bounding box center [637, 237] width 9 height 9
radio input "true"
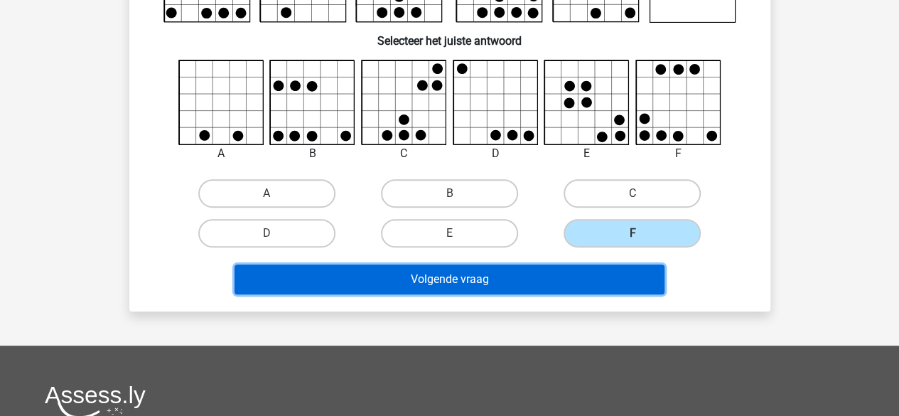
click at [530, 269] on button "Volgende vraag" at bounding box center [450, 279] width 430 height 30
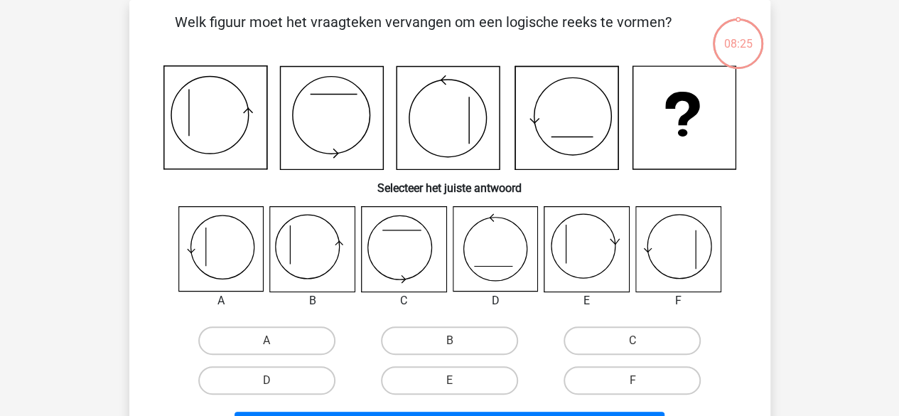
scroll to position [242, 0]
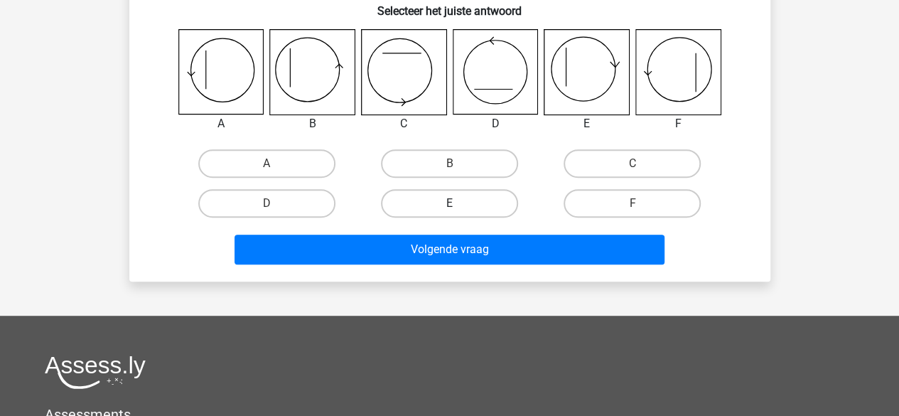
click at [468, 205] on label "E" at bounding box center [449, 203] width 137 height 28
click at [458, 205] on input "E" at bounding box center [453, 207] width 9 height 9
radio input "true"
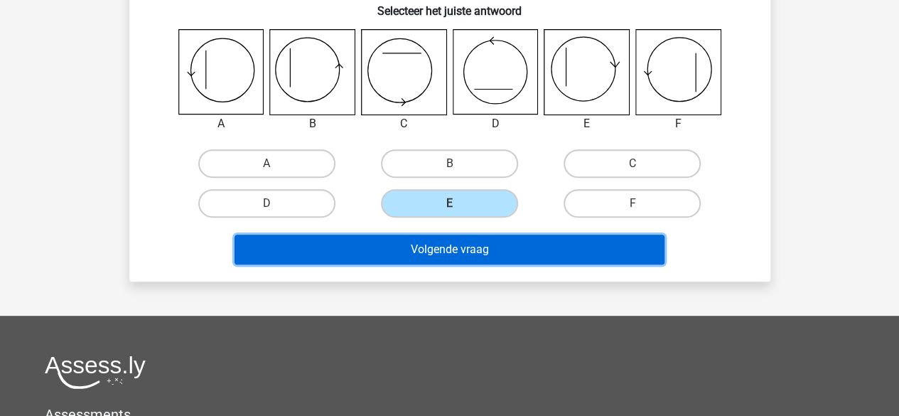
click at [458, 242] on button "Volgende vraag" at bounding box center [450, 250] width 430 height 30
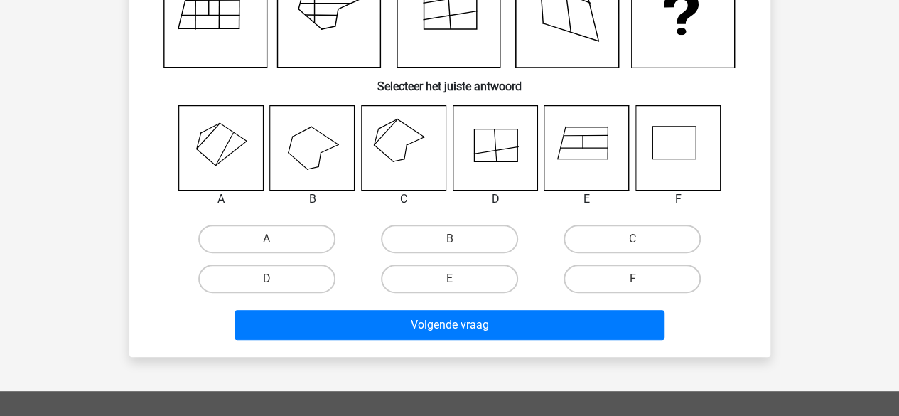
scroll to position [168, 0]
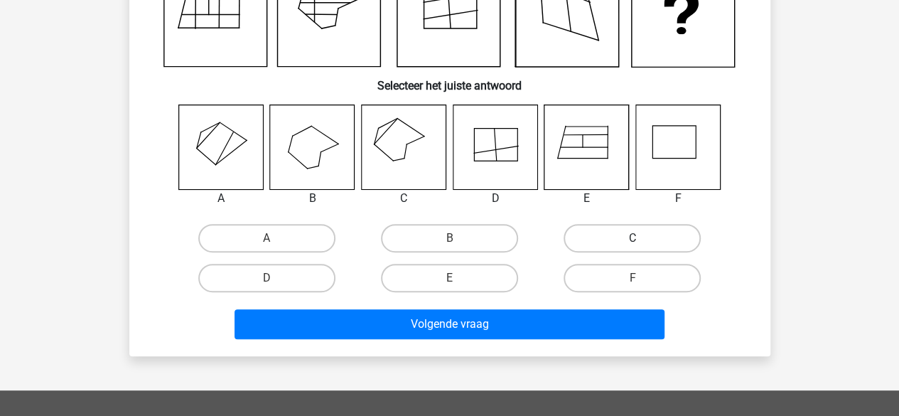
click at [626, 235] on label "C" at bounding box center [632, 238] width 137 height 28
click at [633, 238] on input "C" at bounding box center [637, 242] width 9 height 9
radio input "true"
click at [435, 349] on div "Welk figuur moet het vraagteken vervangen om een logische reeks te vormen? Sele…" at bounding box center [449, 127] width 641 height 458
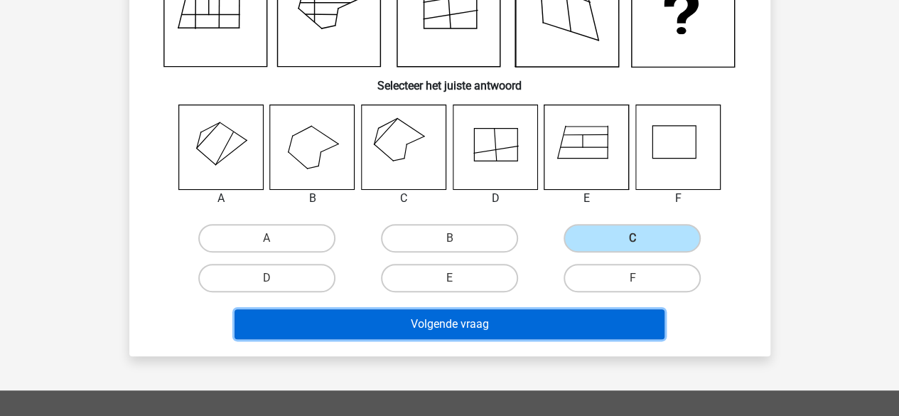
click at [451, 309] on button "Volgende vraag" at bounding box center [450, 324] width 430 height 30
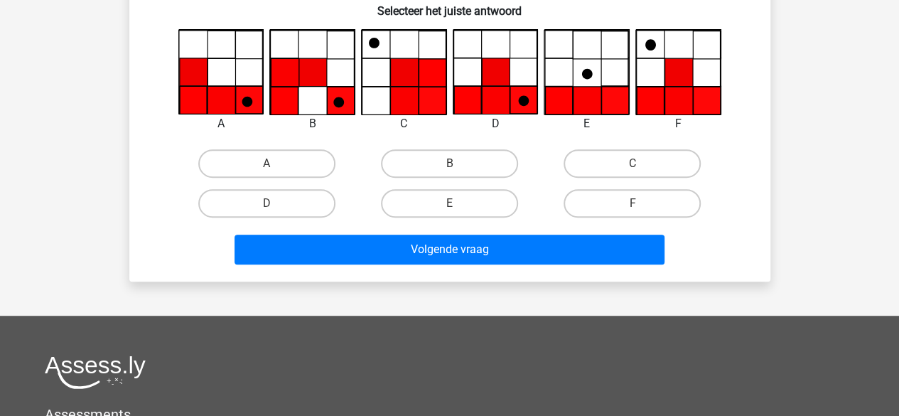
scroll to position [252, 0]
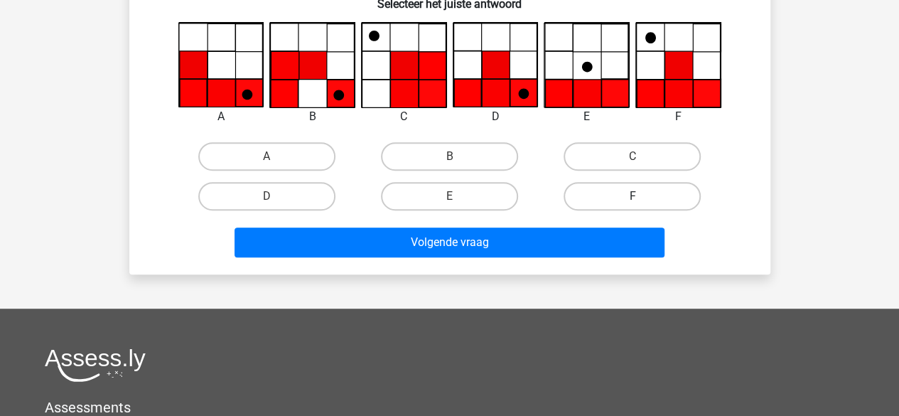
click at [617, 191] on label "F" at bounding box center [632, 196] width 137 height 28
click at [633, 196] on input "F" at bounding box center [637, 200] width 9 height 9
radio input "true"
click at [571, 220] on div "Volgende vraag" at bounding box center [450, 239] width 596 height 47
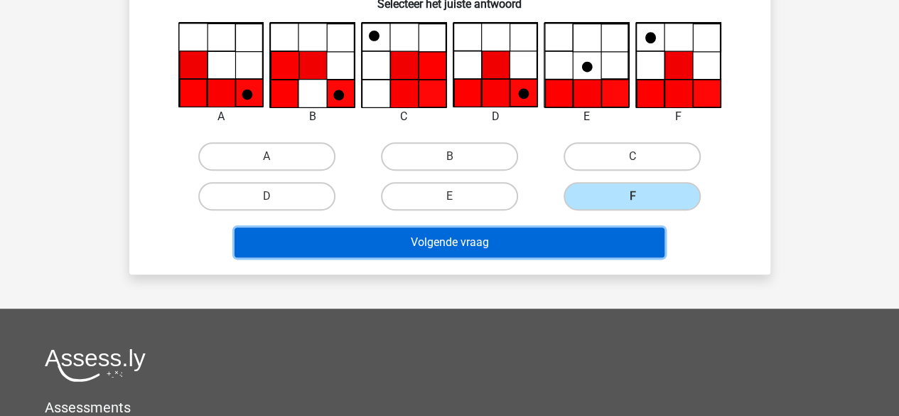
click at [554, 254] on button "Volgende vraag" at bounding box center [450, 242] width 430 height 30
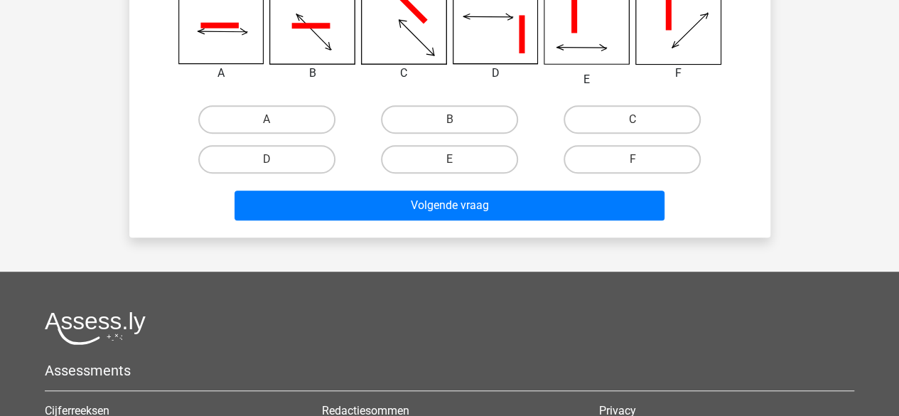
scroll to position [262, 0]
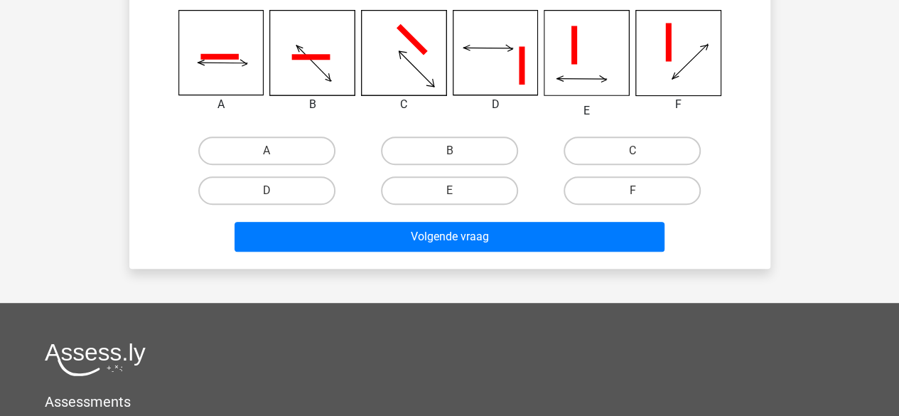
click at [627, 173] on div "F" at bounding box center [632, 191] width 183 height 40
click at [617, 200] on label "F" at bounding box center [632, 190] width 137 height 28
click at [633, 200] on input "F" at bounding box center [637, 194] width 9 height 9
radio input "true"
click at [579, 217] on div "Volgende vraag" at bounding box center [450, 233] width 596 height 47
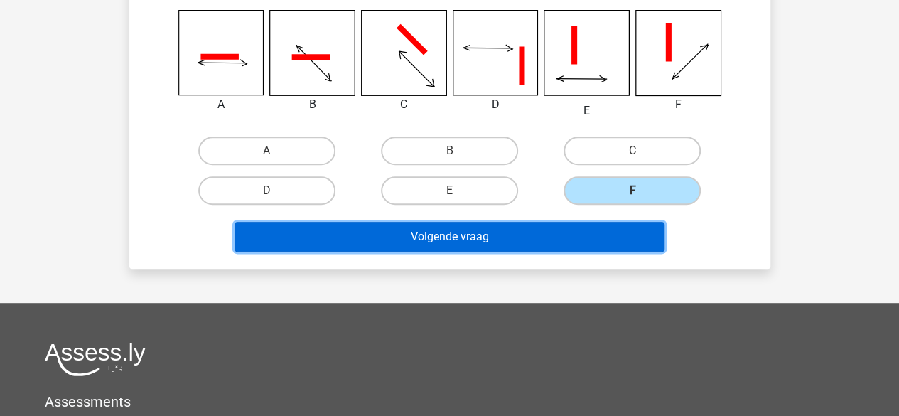
click at [564, 238] on button "Volgende vraag" at bounding box center [450, 237] width 430 height 30
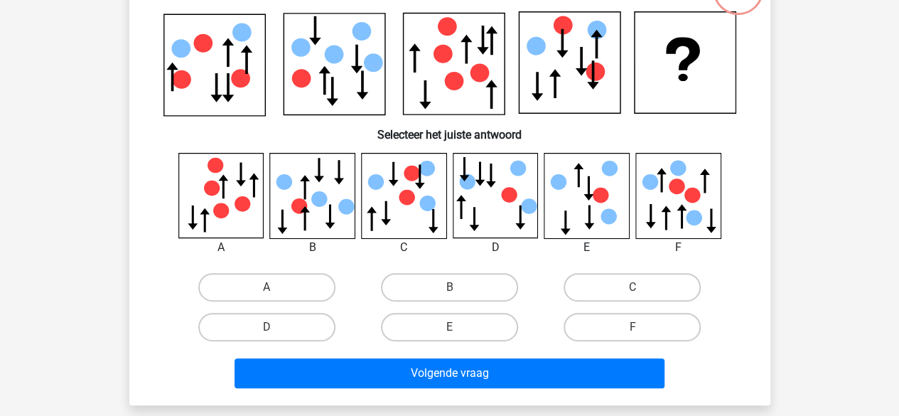
scroll to position [65, 0]
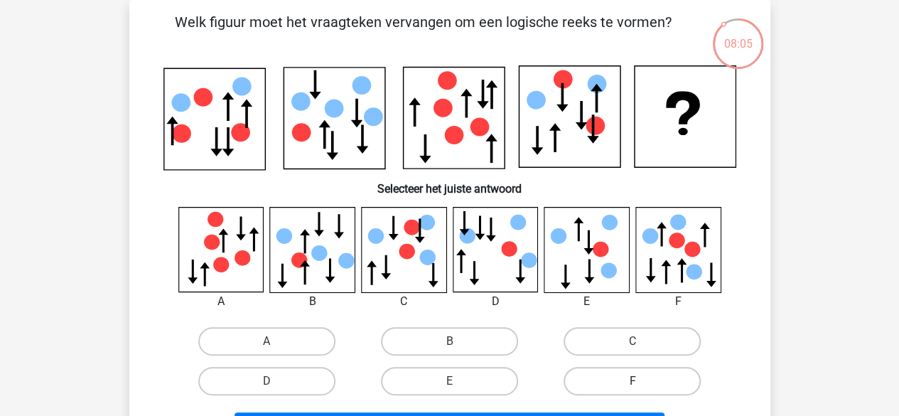
click at [581, 373] on label "F" at bounding box center [632, 381] width 137 height 28
click at [633, 381] on input "F" at bounding box center [637, 385] width 9 height 9
radio input "true"
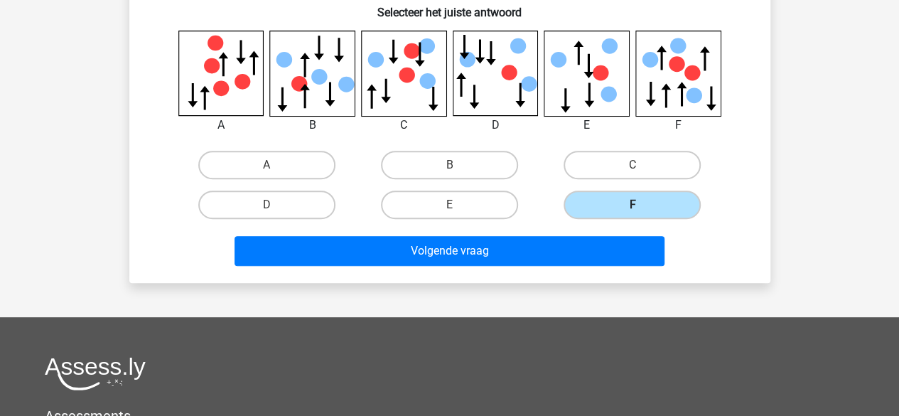
scroll to position [242, 0]
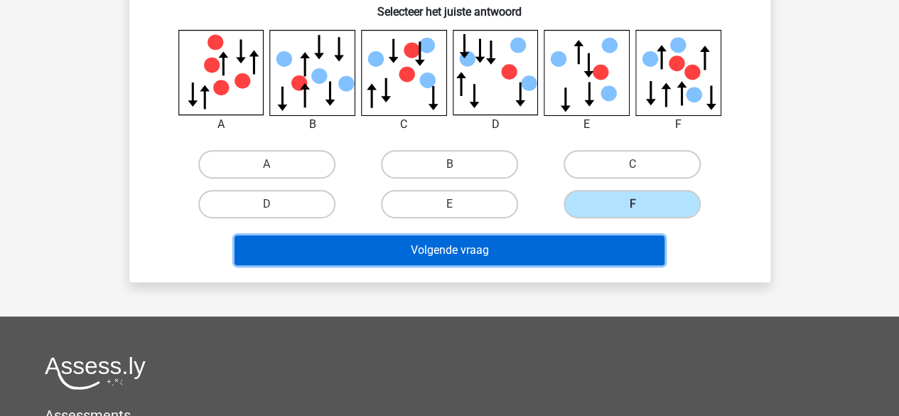
click at [539, 244] on button "Volgende vraag" at bounding box center [450, 250] width 430 height 30
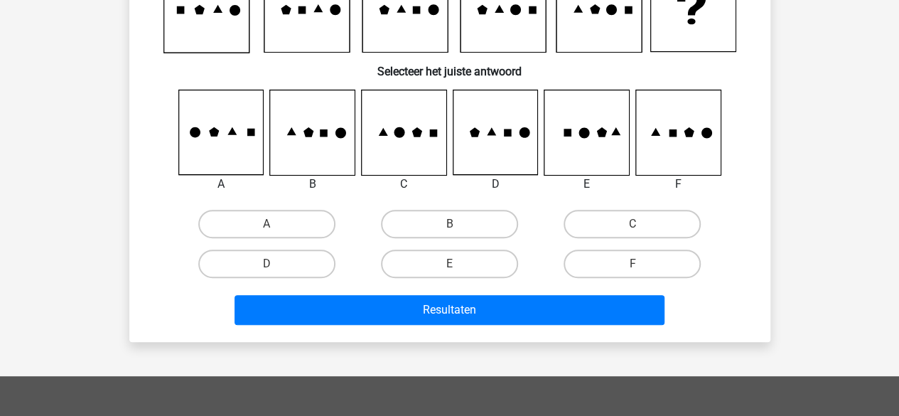
scroll to position [166, 0]
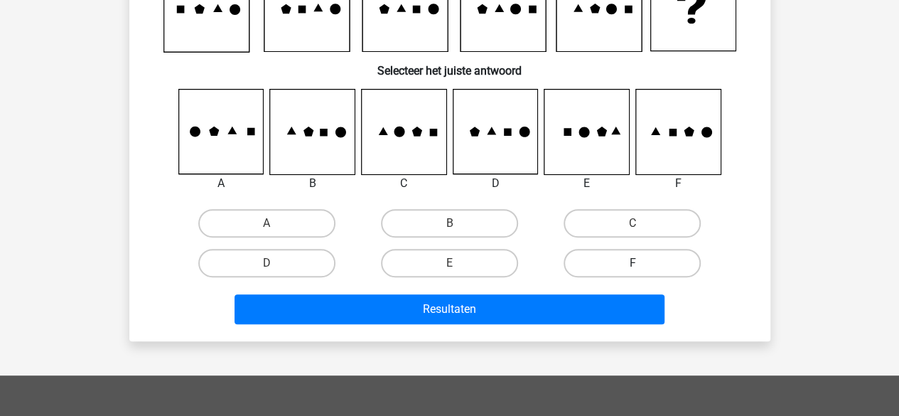
click at [596, 268] on label "F" at bounding box center [632, 263] width 137 height 28
click at [633, 268] on input "F" at bounding box center [637, 267] width 9 height 9
radio input "true"
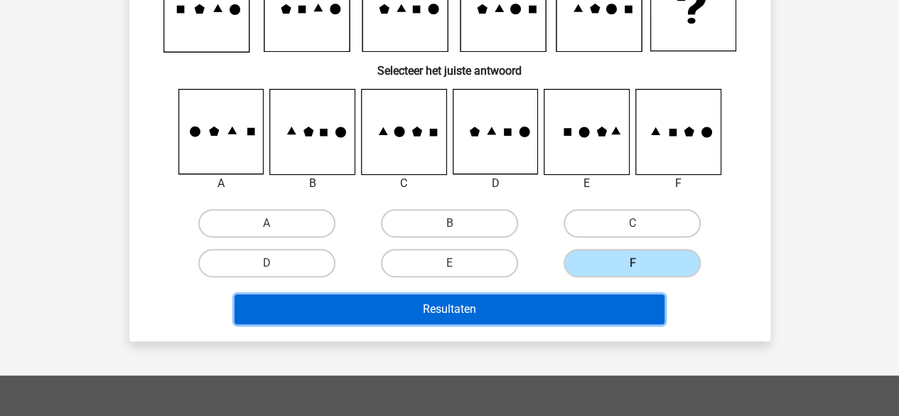
click at [546, 315] on button "Resultaten" at bounding box center [450, 309] width 430 height 30
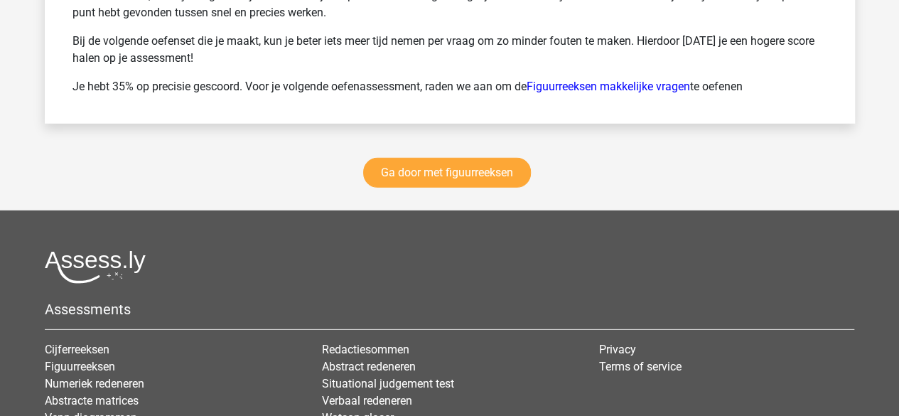
scroll to position [2055, 0]
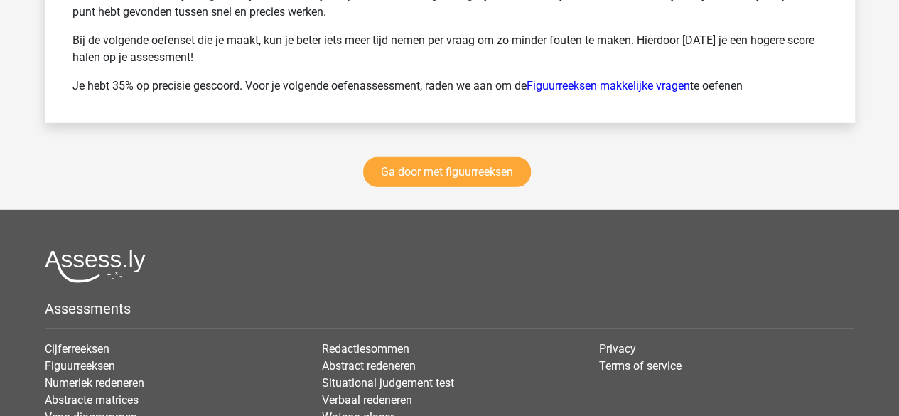
click at [459, 182] on div "Ga door met figuurreeksen" at bounding box center [450, 175] width 810 height 70
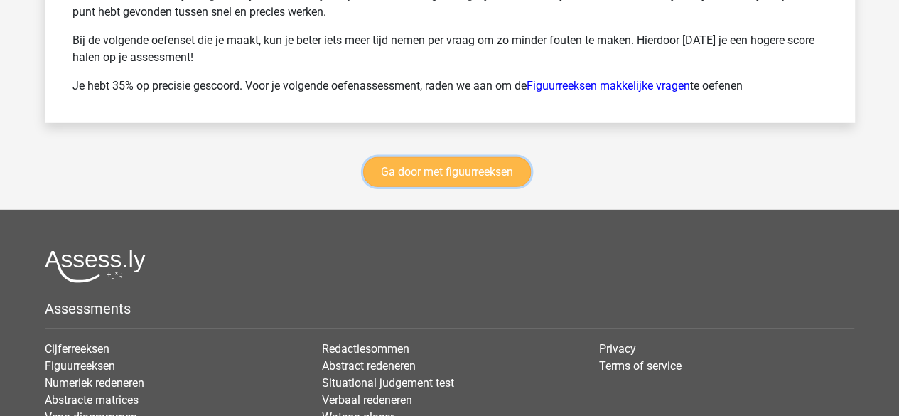
click at [471, 159] on link "Ga door met figuurreeksen" at bounding box center [447, 172] width 168 height 30
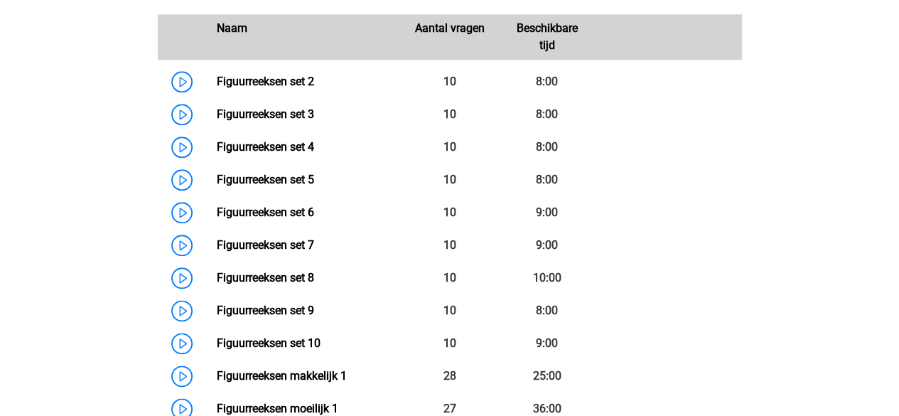
scroll to position [650, 0]
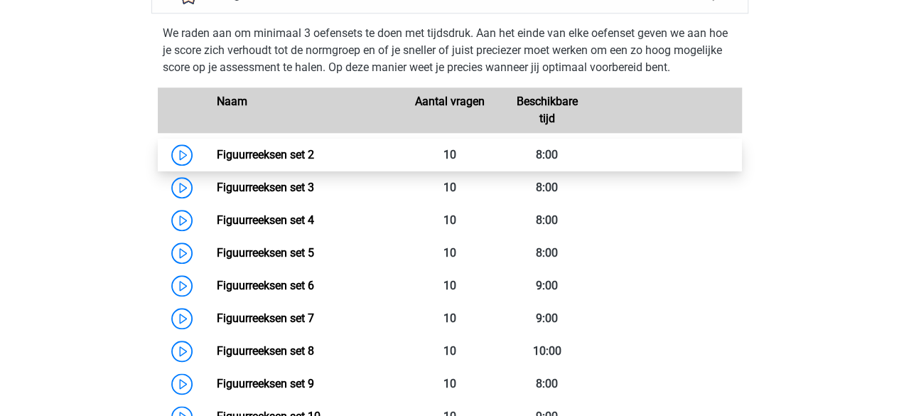
click at [286, 150] on link "Figuurreeksen set 2" at bounding box center [265, 155] width 97 height 14
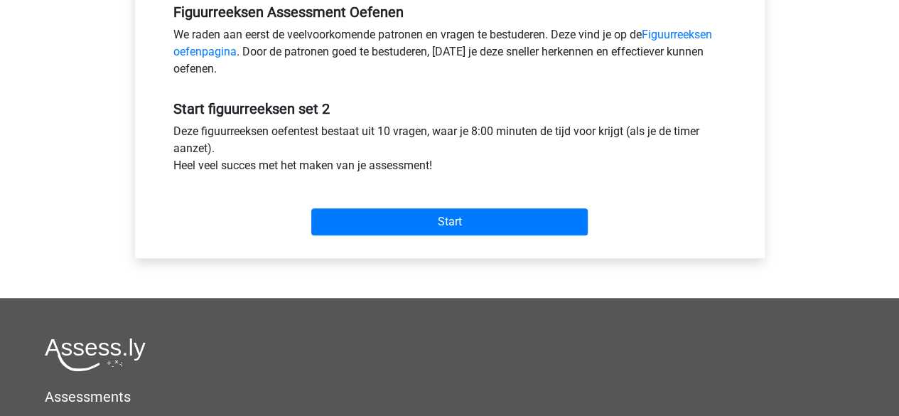
scroll to position [453, 0]
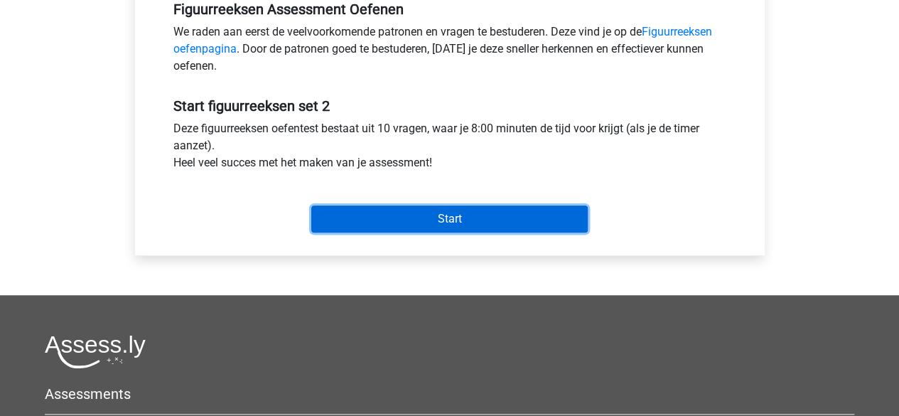
click at [365, 228] on input "Start" at bounding box center [449, 218] width 276 height 27
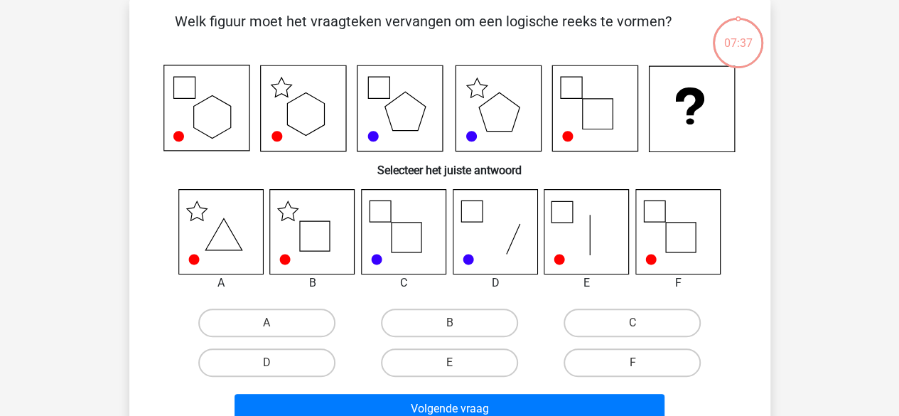
scroll to position [80, 0]
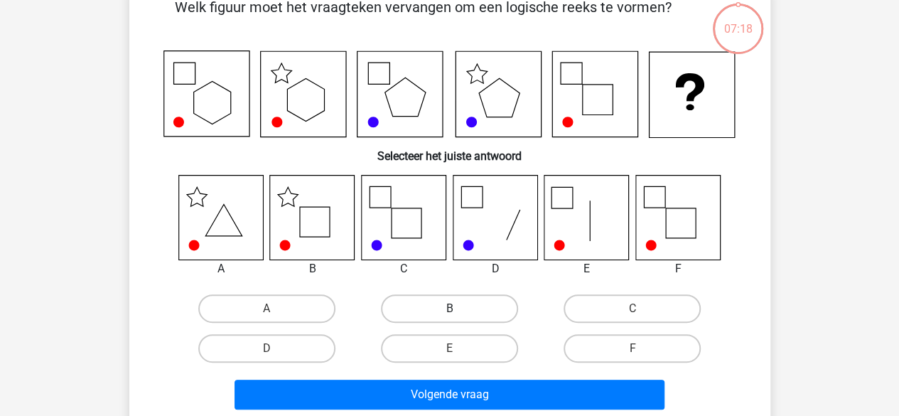
click at [428, 309] on label "B" at bounding box center [449, 308] width 137 height 28
click at [449, 309] on input "B" at bounding box center [453, 312] width 9 height 9
radio input "true"
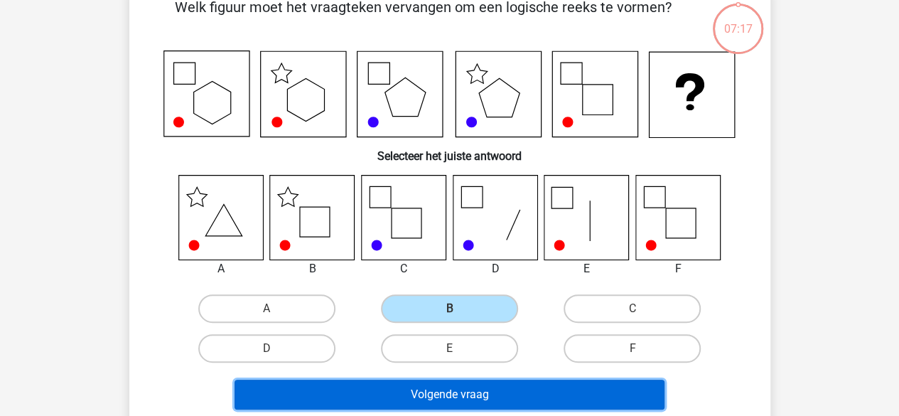
click at [406, 380] on button "Volgende vraag" at bounding box center [450, 395] width 430 height 30
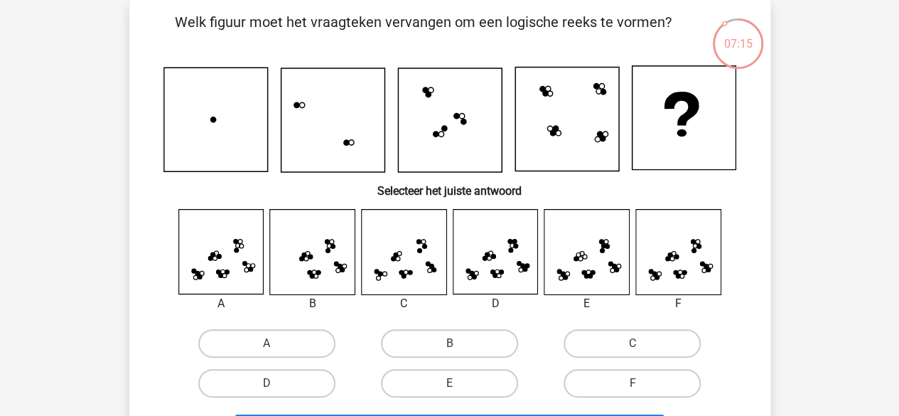
scroll to position [33, 0]
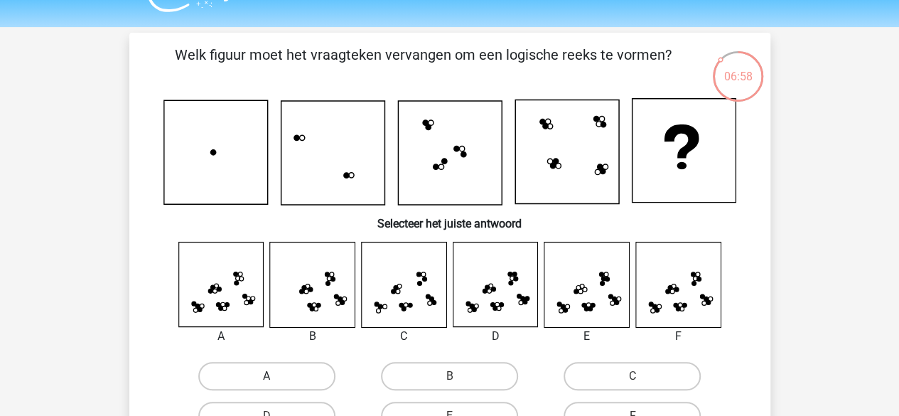
click at [286, 367] on label "A" at bounding box center [266, 376] width 137 height 28
click at [276, 376] on input "A" at bounding box center [271, 380] width 9 height 9
radio input "true"
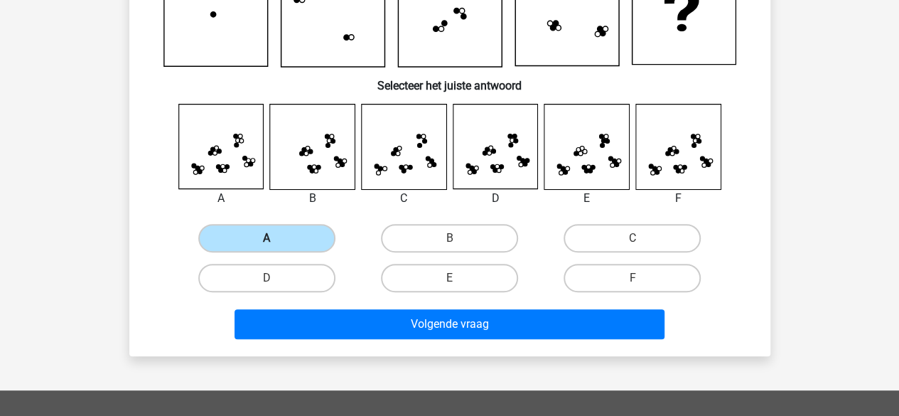
scroll to position [172, 0]
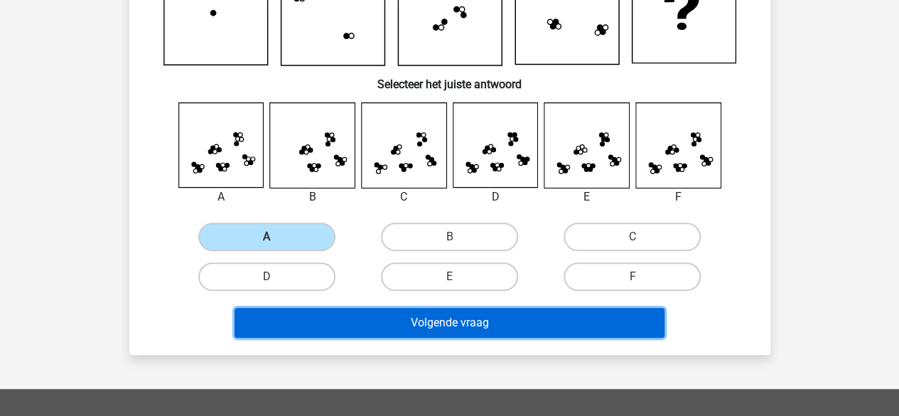
click at [336, 322] on button "Volgende vraag" at bounding box center [450, 323] width 430 height 30
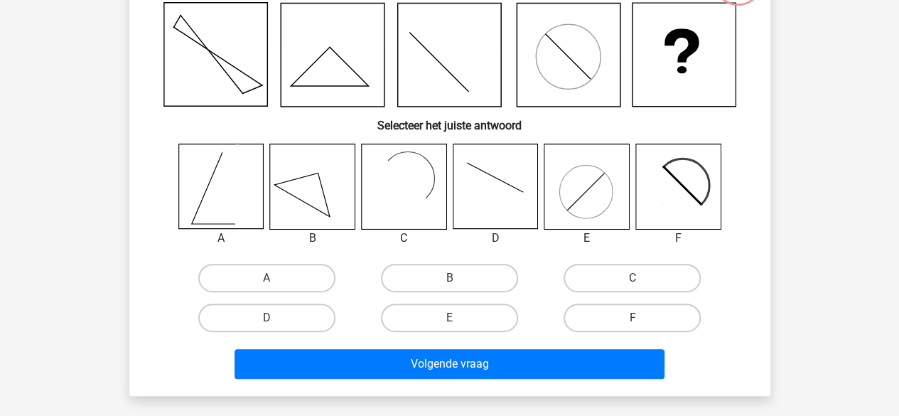
scroll to position [126, 0]
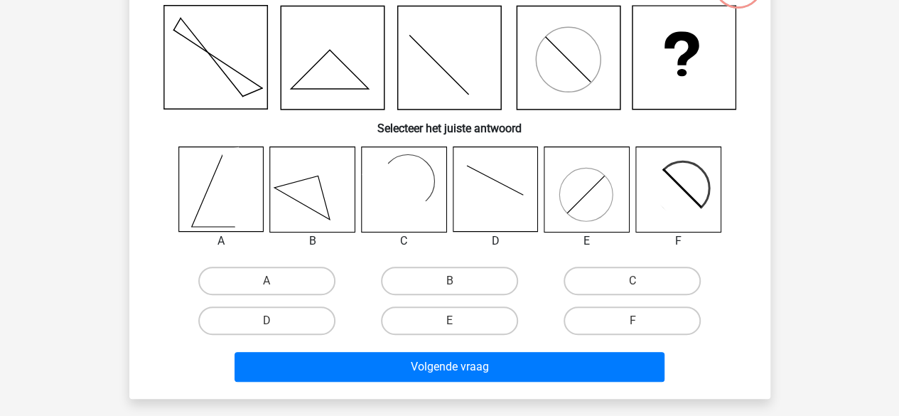
click at [590, 199] on icon at bounding box center [586, 189] width 85 height 85
click at [456, 312] on label "E" at bounding box center [449, 320] width 137 height 28
click at [456, 321] on input "E" at bounding box center [453, 325] width 9 height 9
radio input "true"
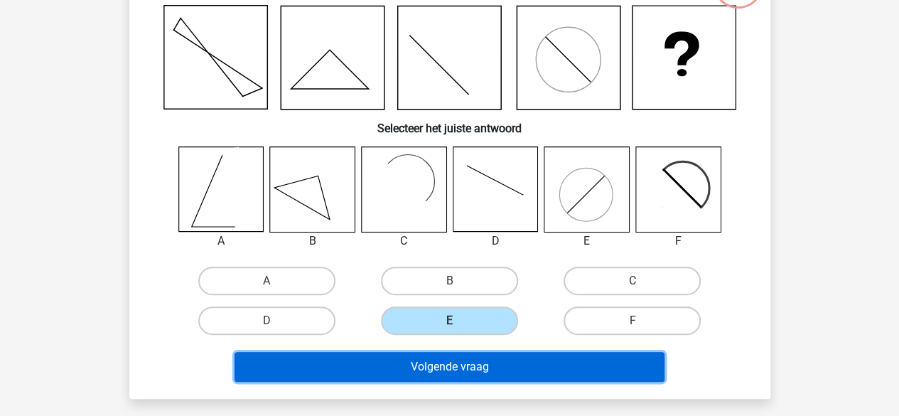
click at [446, 365] on button "Volgende vraag" at bounding box center [450, 367] width 430 height 30
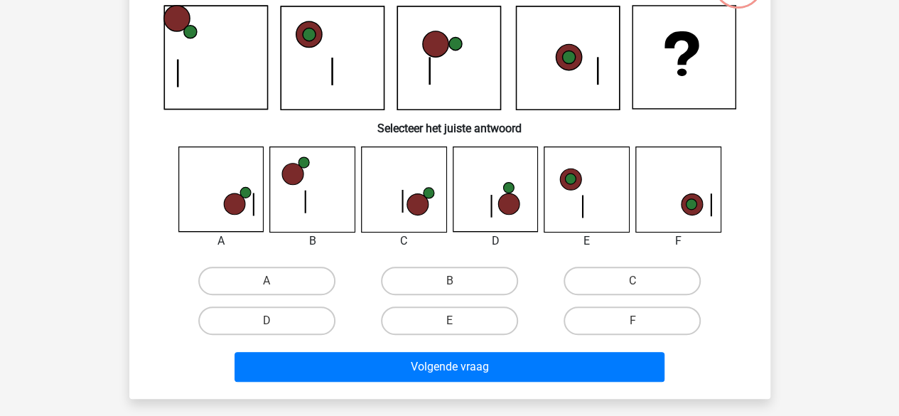
scroll to position [65, 0]
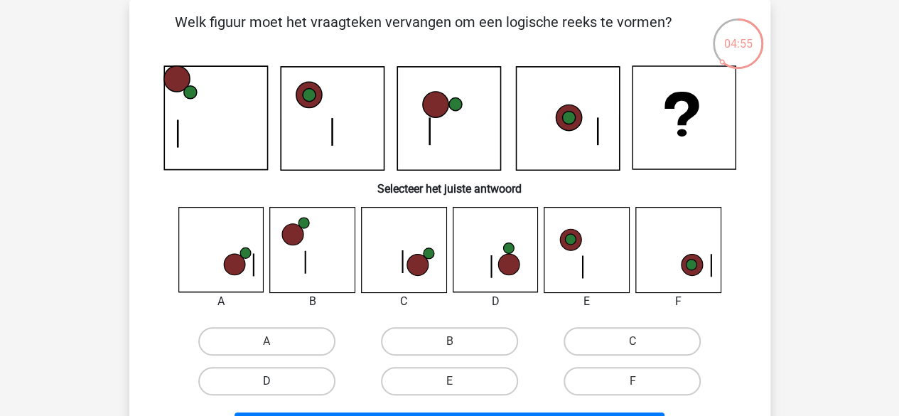
click at [306, 372] on label "D" at bounding box center [266, 381] width 137 height 28
click at [276, 381] on input "D" at bounding box center [271, 385] width 9 height 9
radio input "true"
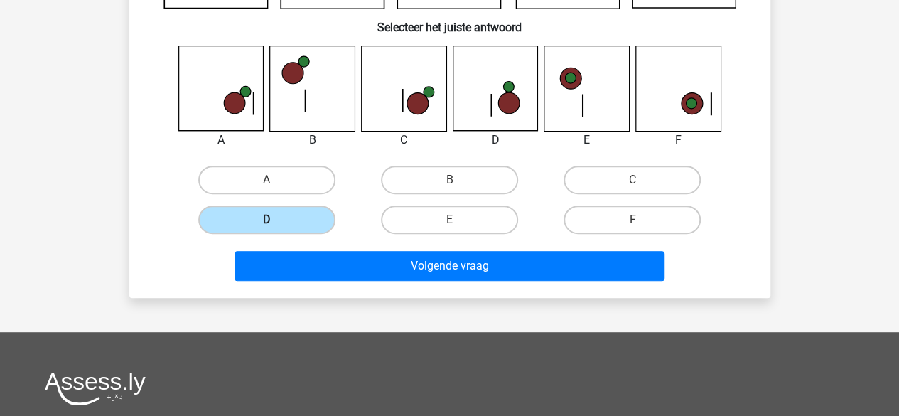
scroll to position [227, 0]
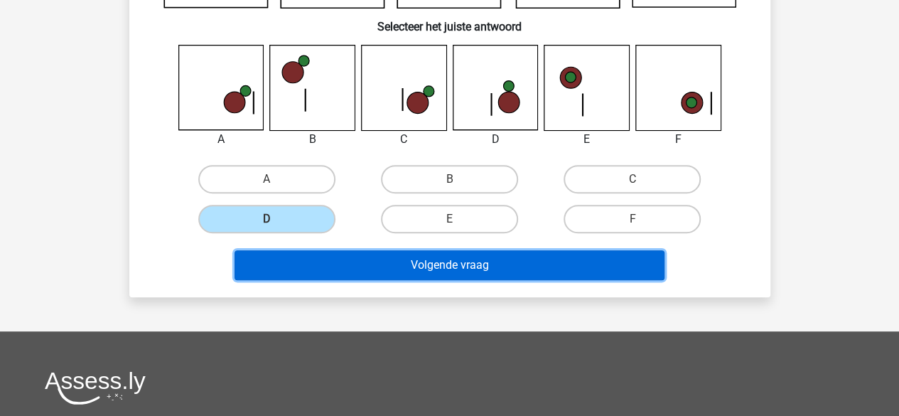
click at [441, 255] on button "Volgende vraag" at bounding box center [450, 265] width 430 height 30
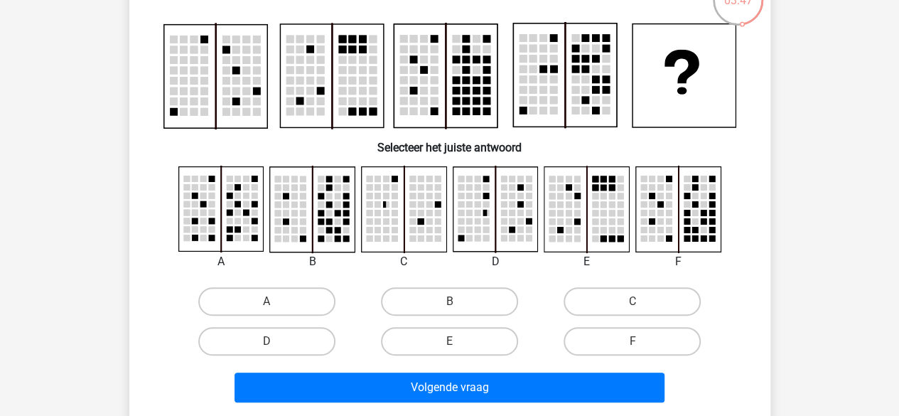
scroll to position [110, 0]
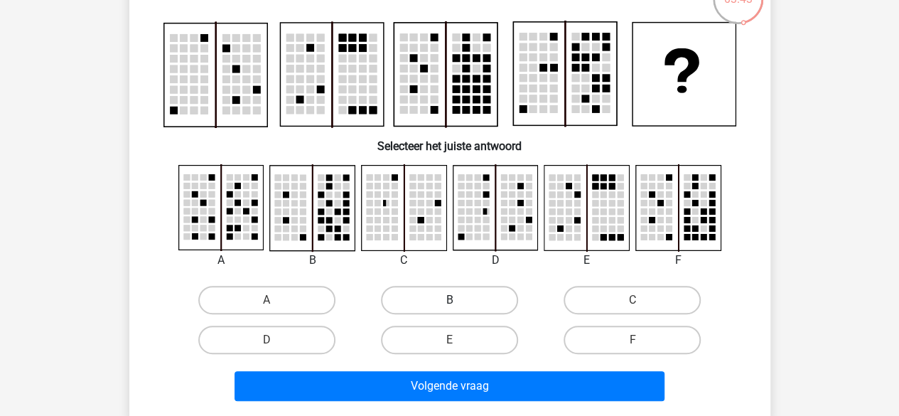
click at [461, 292] on label "B" at bounding box center [449, 300] width 137 height 28
click at [458, 300] on input "B" at bounding box center [453, 304] width 9 height 9
radio input "true"
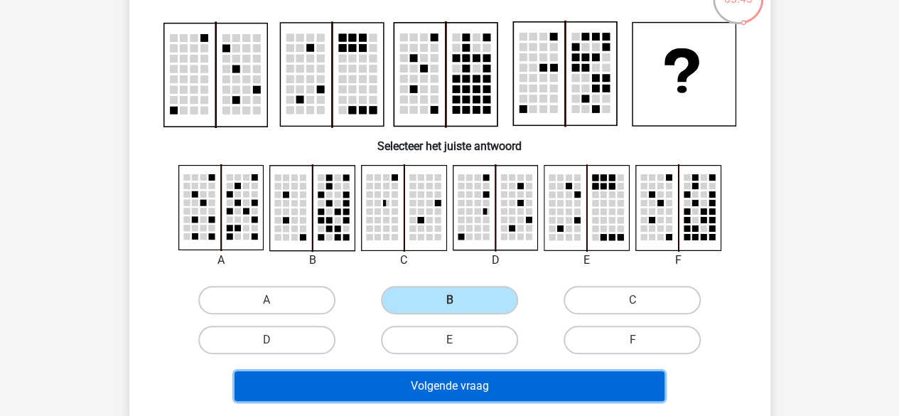
click at [426, 386] on button "Volgende vraag" at bounding box center [450, 386] width 430 height 30
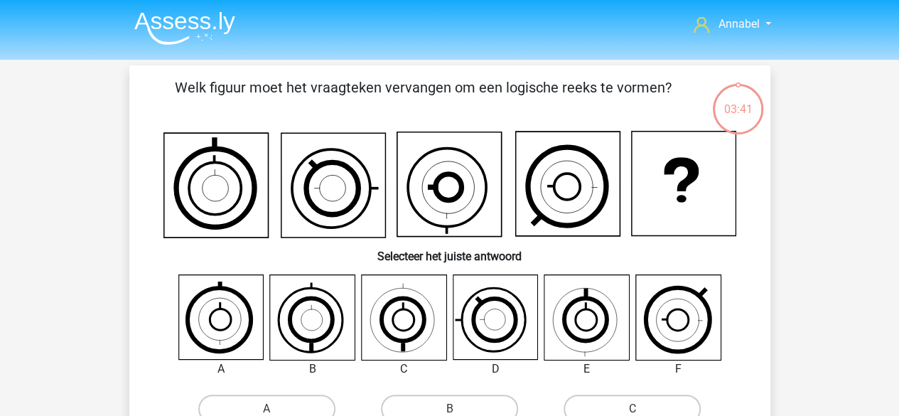
scroll to position [3, 0]
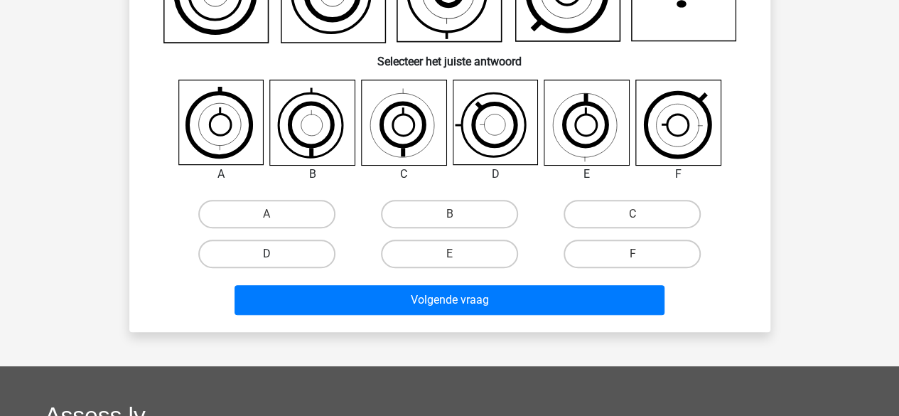
click at [266, 241] on label "D" at bounding box center [266, 254] width 137 height 28
click at [267, 254] on input "D" at bounding box center [271, 258] width 9 height 9
radio input "true"
click at [286, 318] on div "Volgende vraag" at bounding box center [450, 303] width 549 height 36
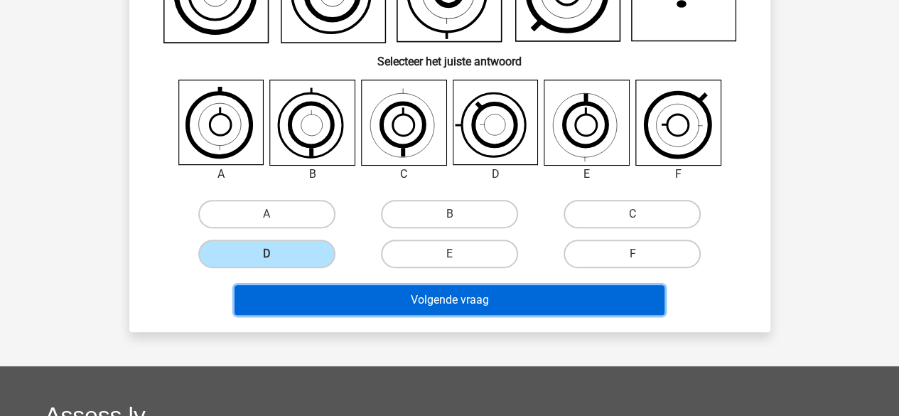
click at [301, 307] on button "Volgende vraag" at bounding box center [450, 300] width 430 height 30
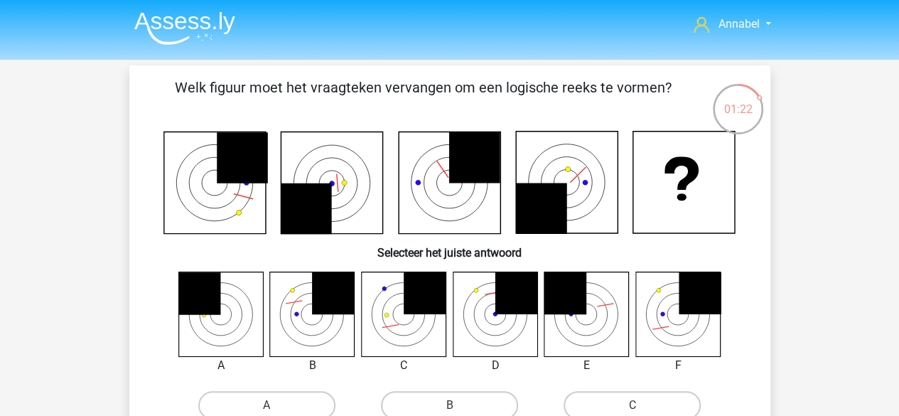
scroll to position [108, 0]
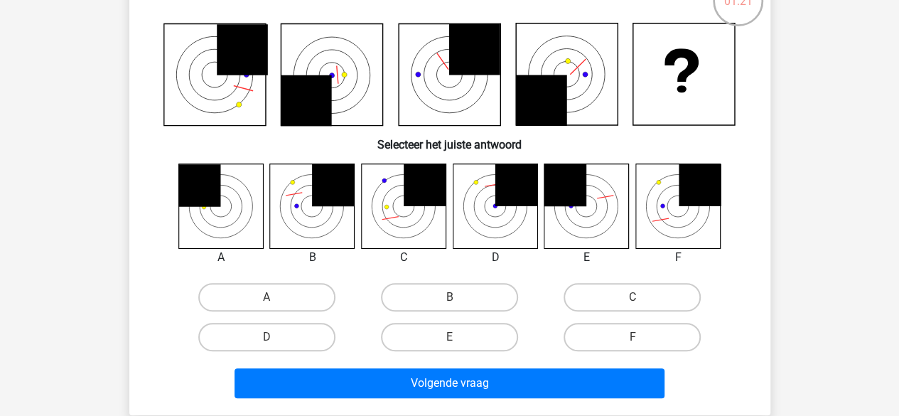
click at [456, 298] on input "B" at bounding box center [453, 301] width 9 height 9
radio input "true"
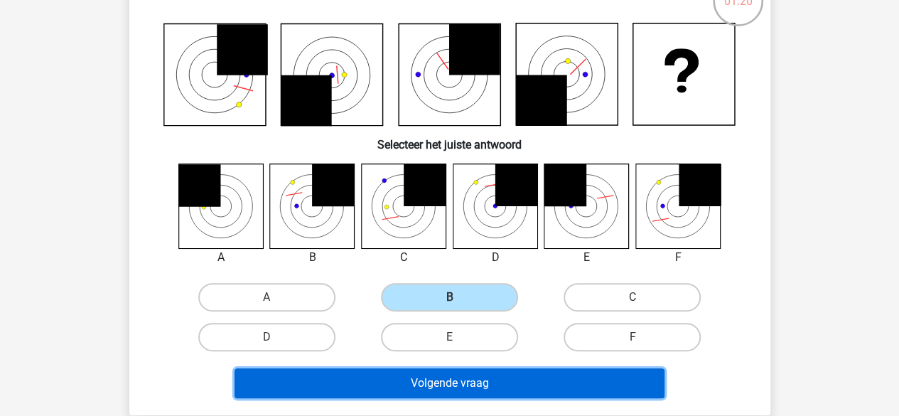
click at [436, 373] on button "Volgende vraag" at bounding box center [450, 383] width 430 height 30
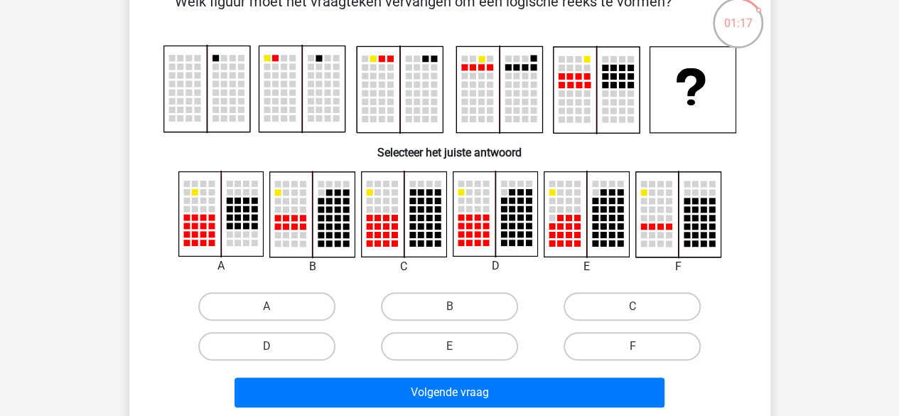
scroll to position [87, 0]
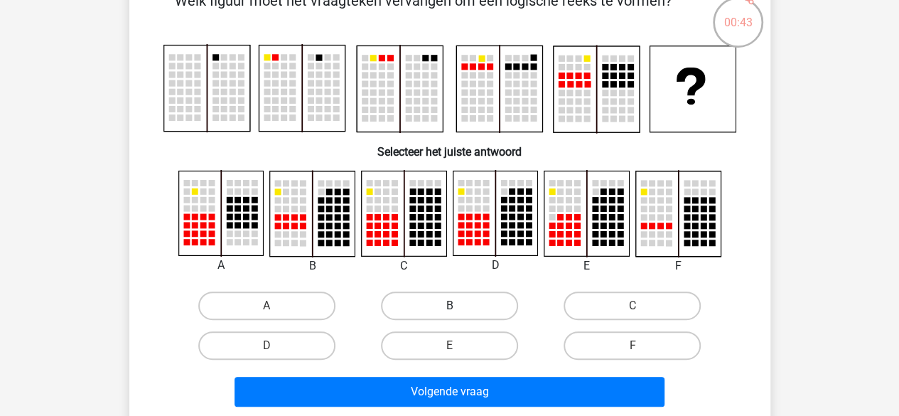
click at [432, 308] on label "B" at bounding box center [449, 305] width 137 height 28
click at [449, 308] on input "B" at bounding box center [453, 310] width 9 height 9
radio input "true"
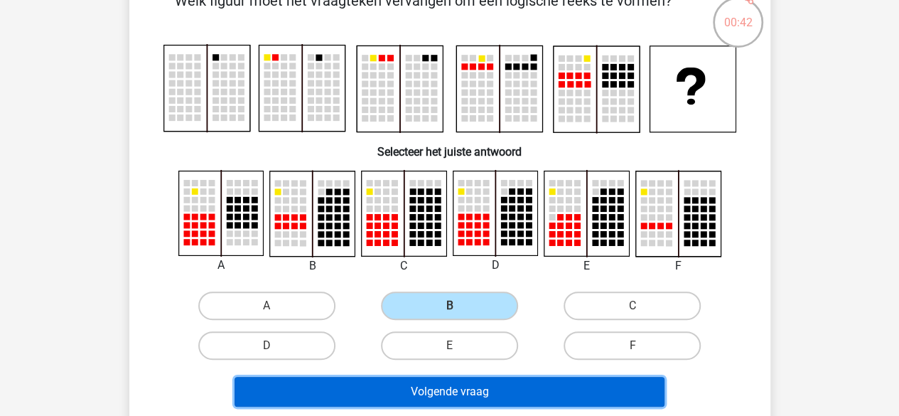
click at [408, 396] on button "Volgende vraag" at bounding box center [450, 392] width 430 height 30
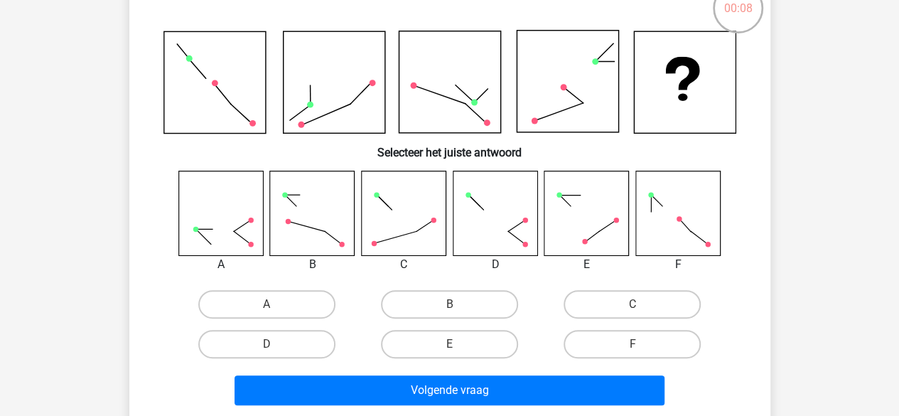
scroll to position [98, 0]
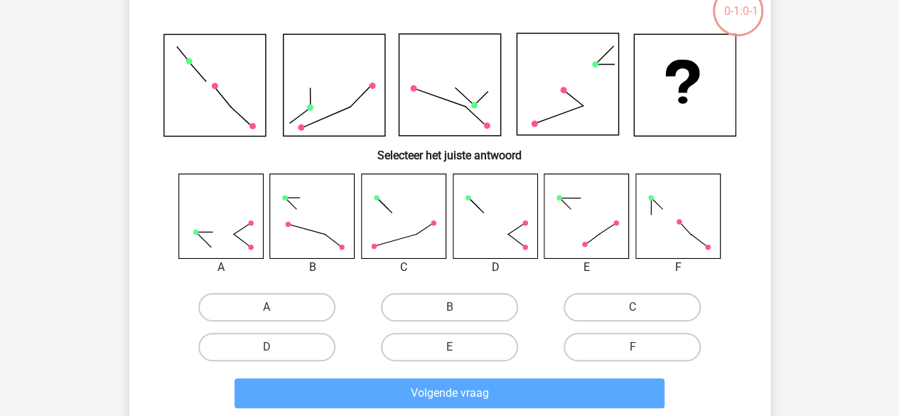
scroll to position [102, 0]
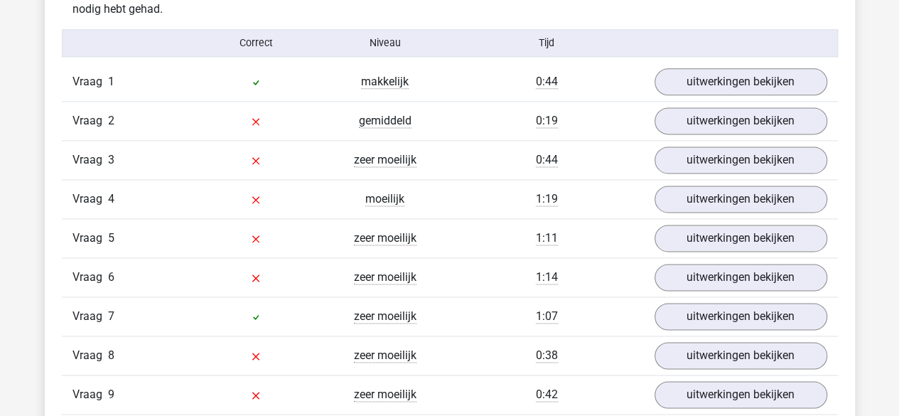
scroll to position [911, 0]
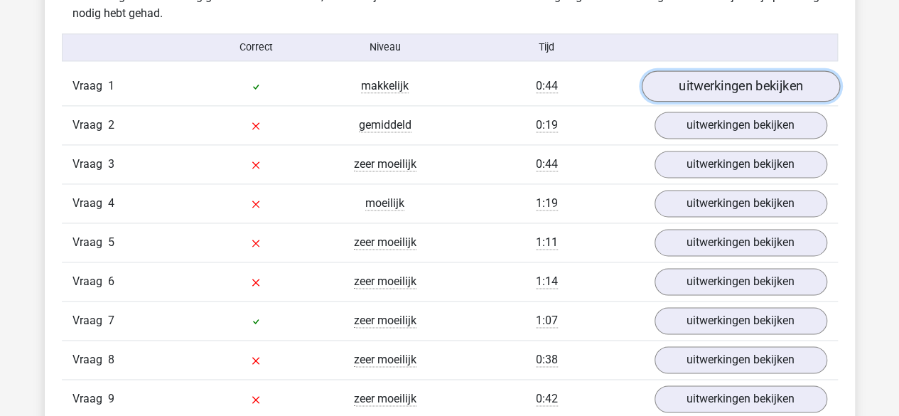
click at [687, 88] on link "uitwerkingen bekijken" at bounding box center [740, 85] width 198 height 31
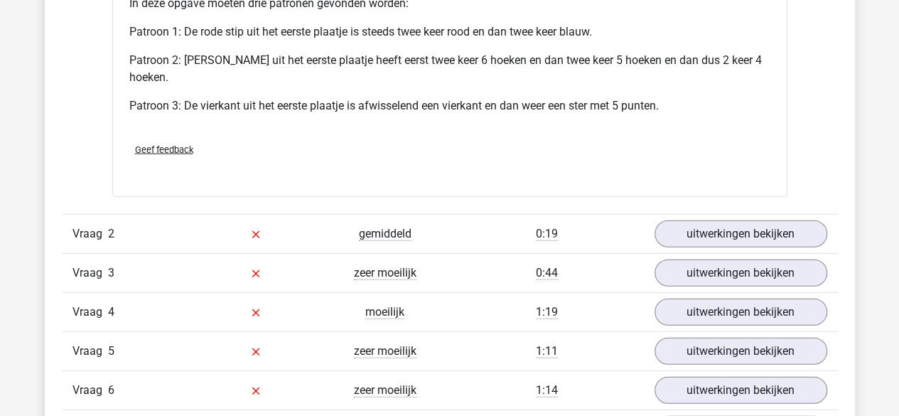
scroll to position [1679, 0]
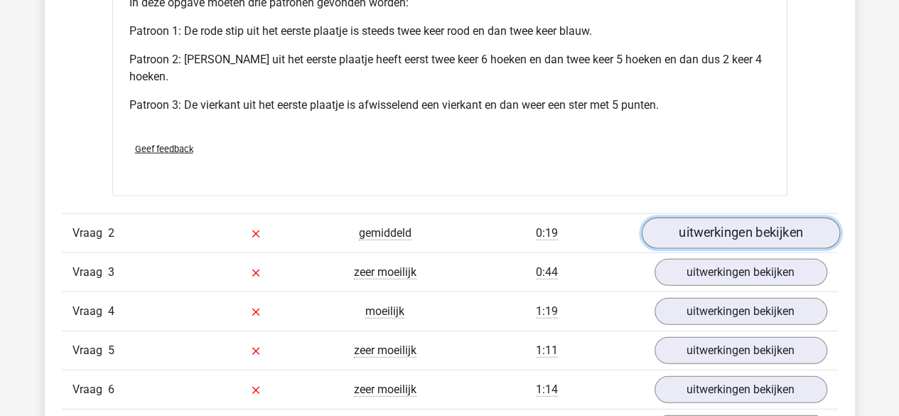
click at [691, 227] on link "uitwerkingen bekijken" at bounding box center [740, 232] width 198 height 31
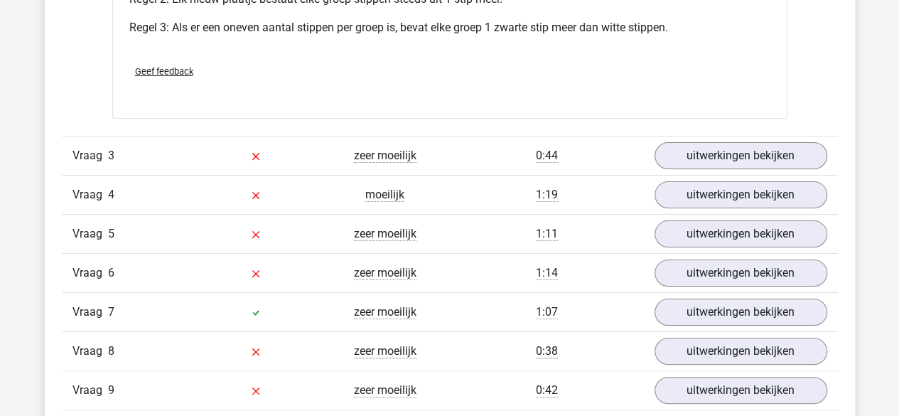
scroll to position [2678, 0]
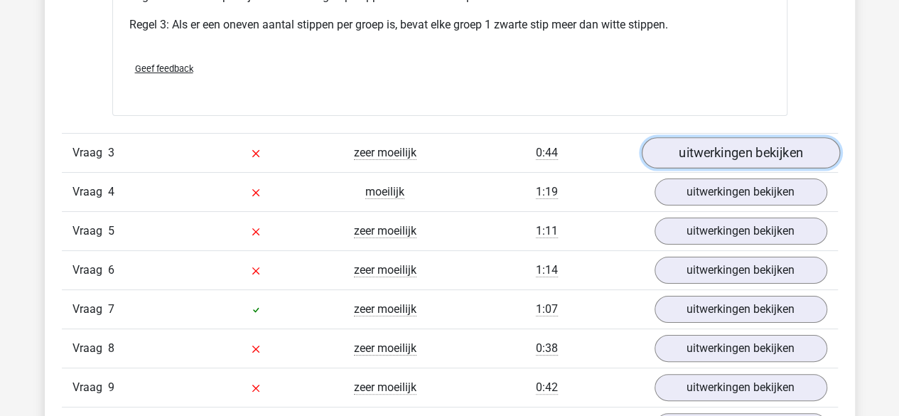
click at [678, 141] on link "uitwerkingen bekijken" at bounding box center [740, 152] width 198 height 31
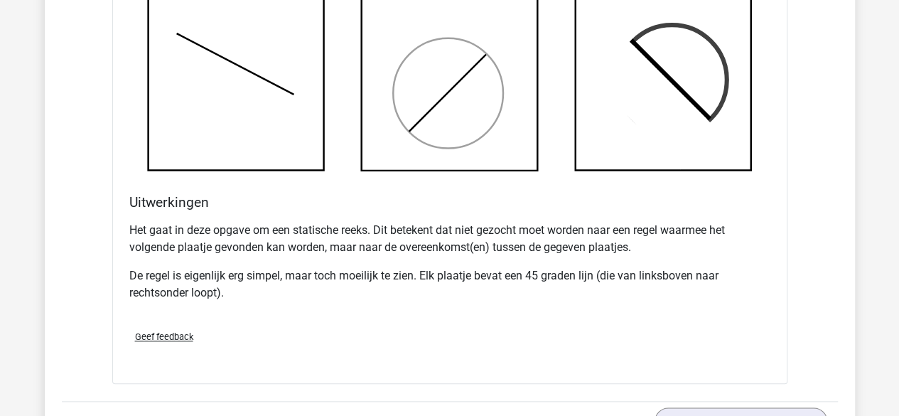
scroll to position [3305, 0]
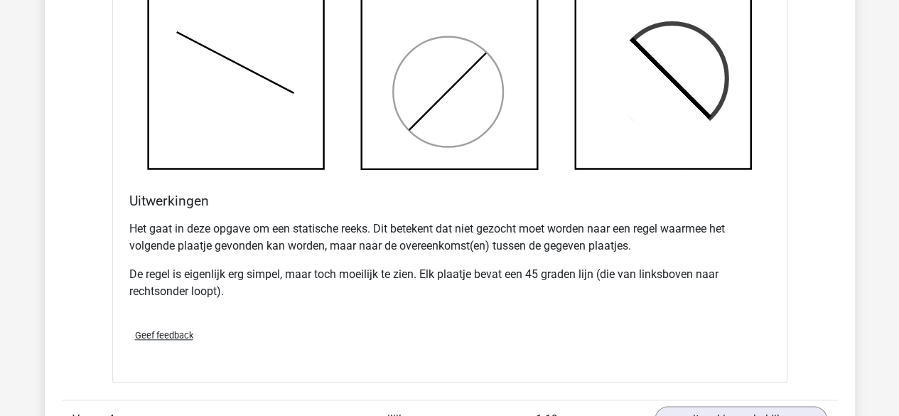
click at [632, 141] on icon at bounding box center [663, 81] width 176 height 176
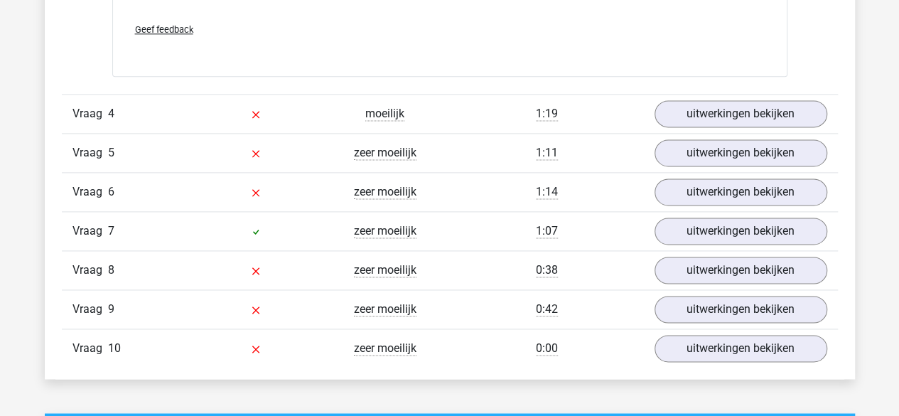
scroll to position [3626, 0]
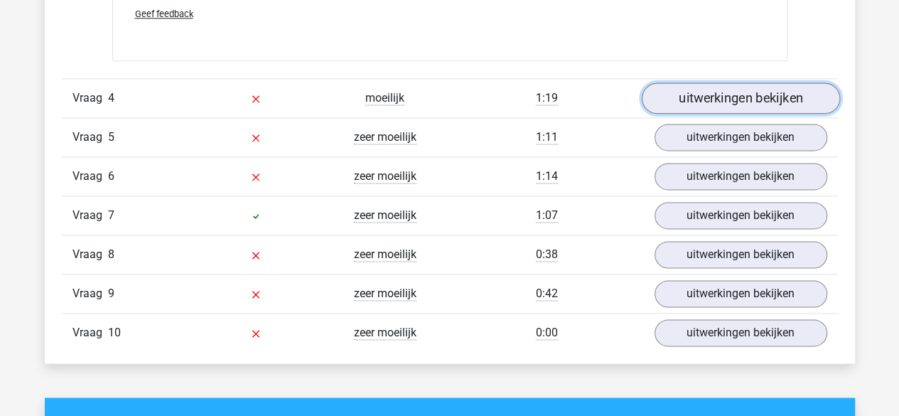
click at [691, 93] on link "uitwerkingen bekijken" at bounding box center [740, 98] width 198 height 31
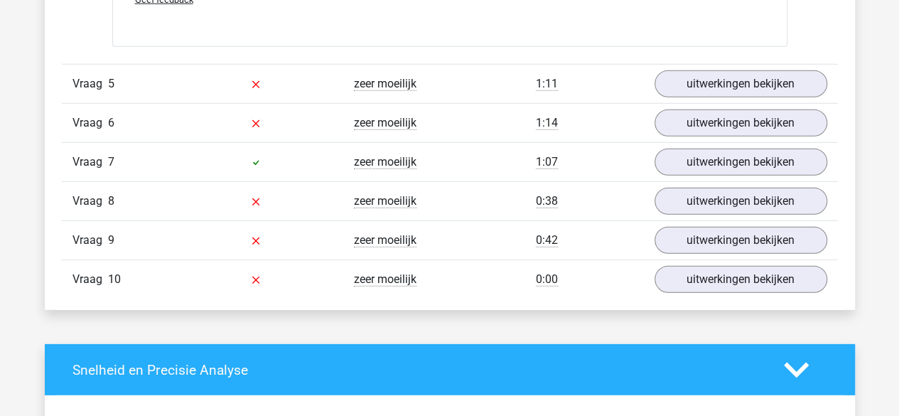
scroll to position [4610, 0]
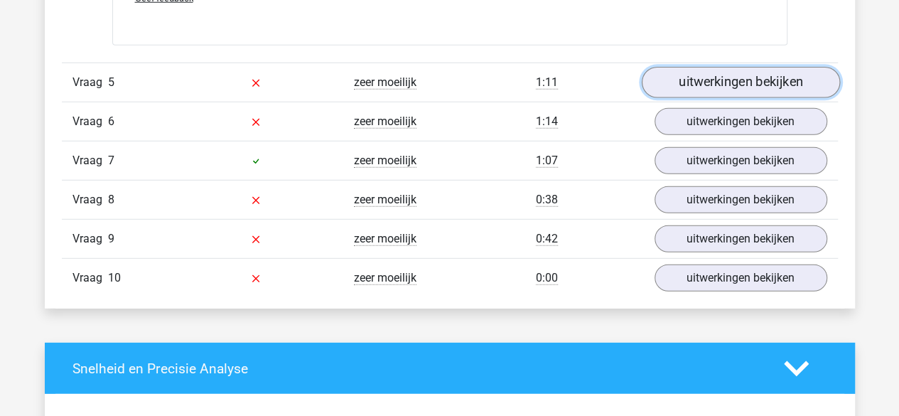
click at [704, 79] on link "uitwerkingen bekijken" at bounding box center [740, 82] width 198 height 31
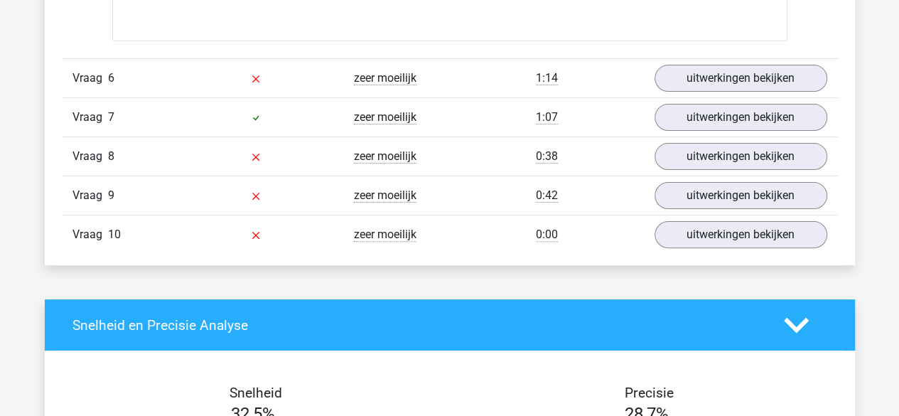
scroll to position [5496, 0]
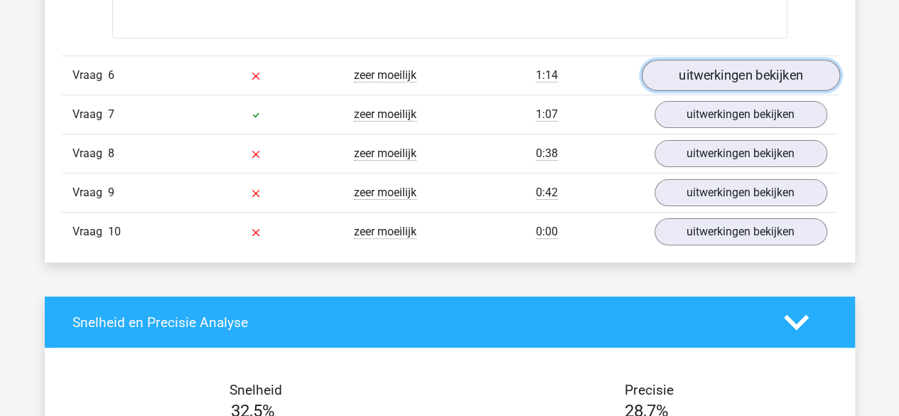
click at [672, 60] on link "uitwerkingen bekijken" at bounding box center [740, 75] width 198 height 31
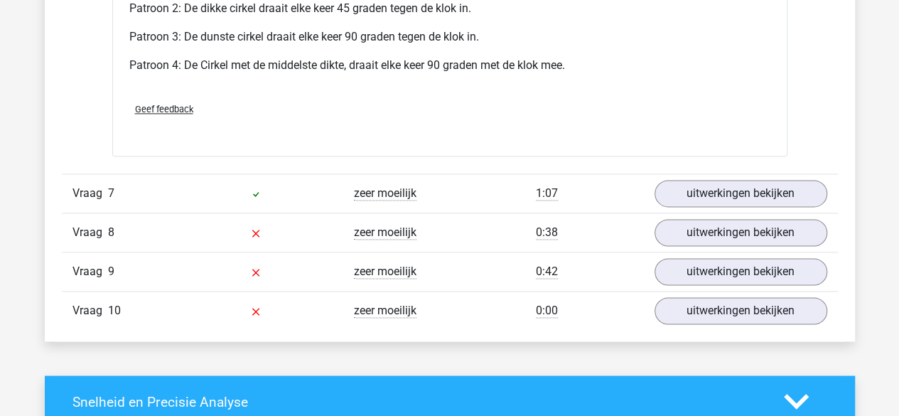
scroll to position [6344, 0]
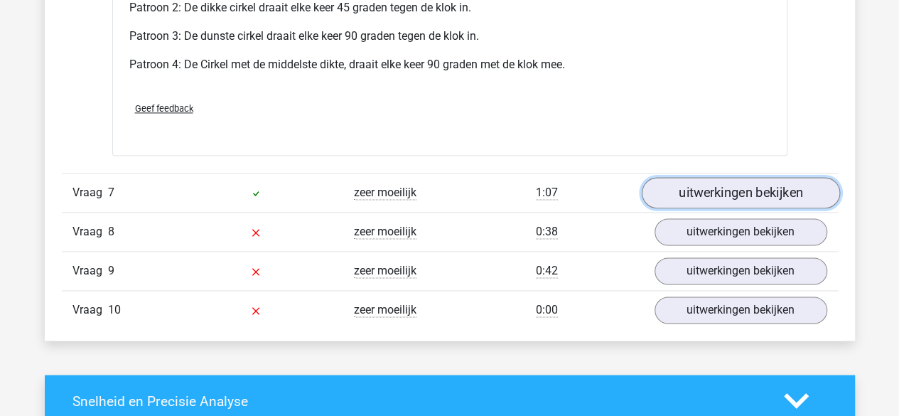
click at [701, 187] on link "uitwerkingen bekijken" at bounding box center [740, 192] width 198 height 31
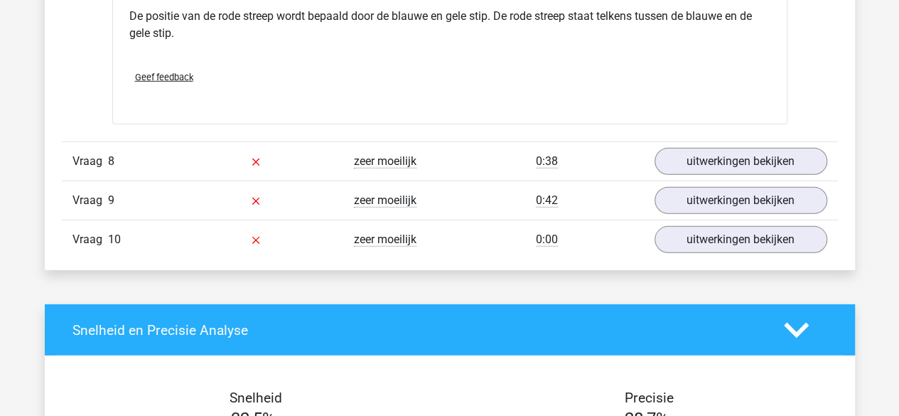
scroll to position [7362, 0]
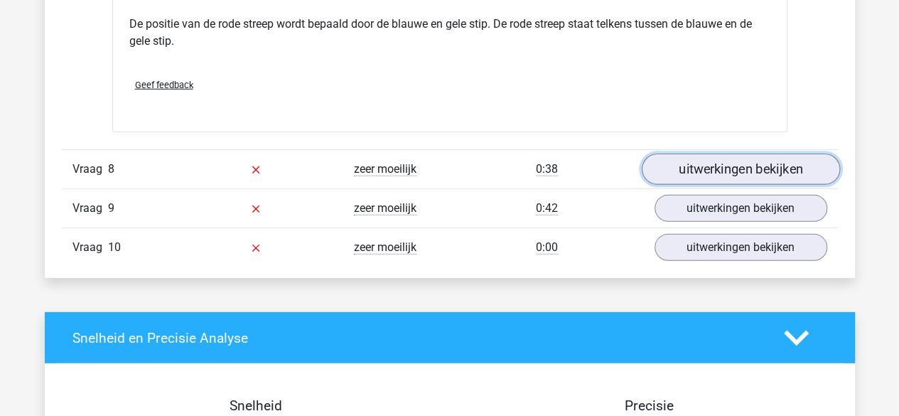
click at [683, 154] on link "uitwerkingen bekijken" at bounding box center [740, 169] width 198 height 31
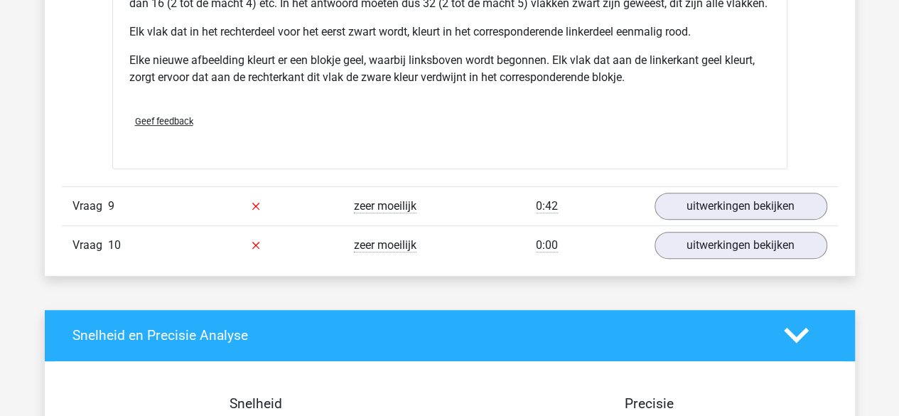
scroll to position [8348, 0]
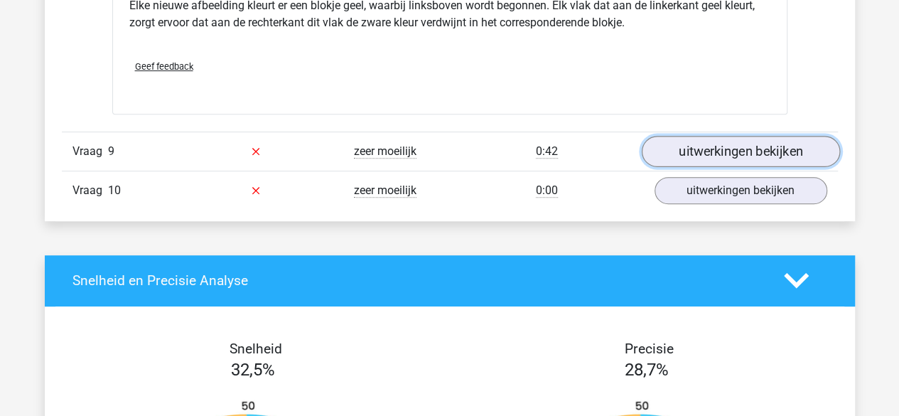
click at [711, 145] on link "uitwerkingen bekijken" at bounding box center [740, 151] width 198 height 31
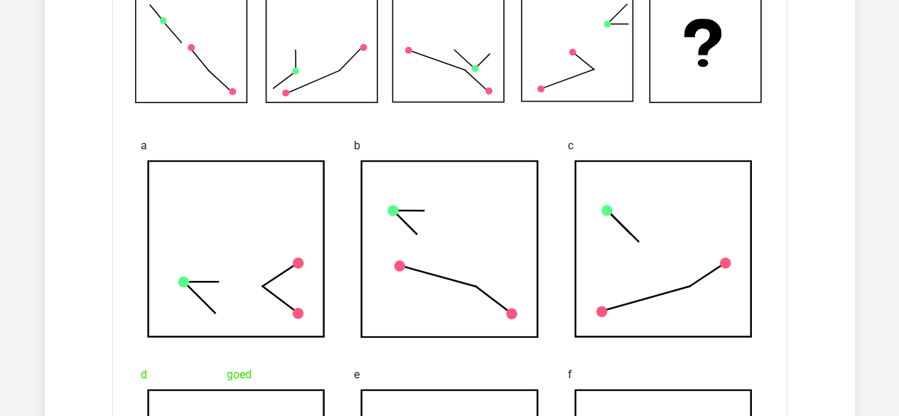
click at [635, 274] on rect at bounding box center [663, 249] width 176 height 176
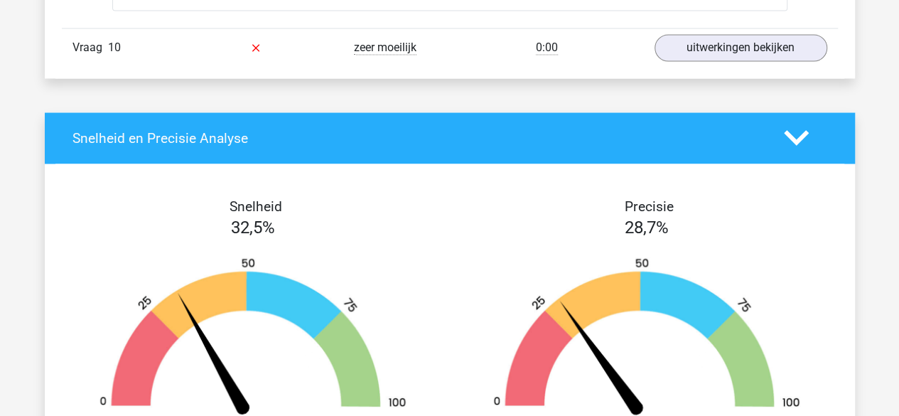
scroll to position [9358, 0]
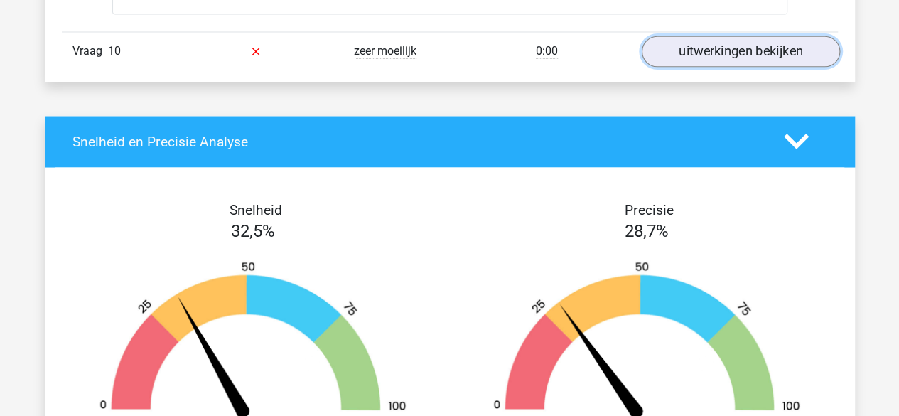
click at [702, 49] on link "uitwerkingen bekijken" at bounding box center [740, 51] width 198 height 31
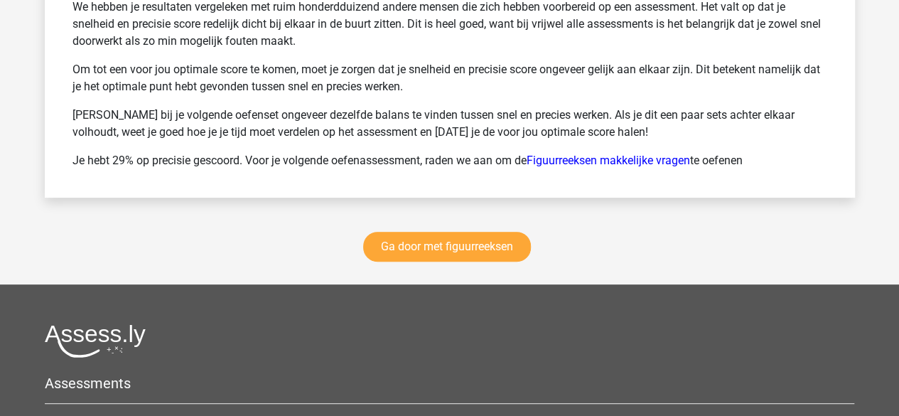
scroll to position [11060, 0]
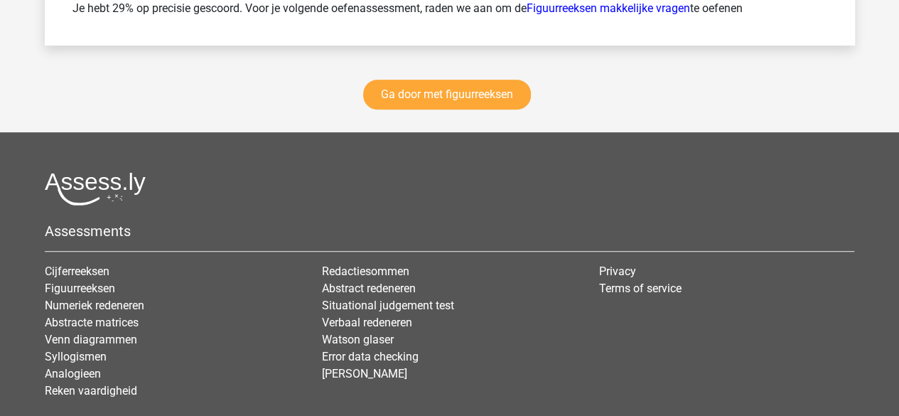
click at [444, 81] on div "Ga door met figuurreeksen" at bounding box center [450, 98] width 810 height 70
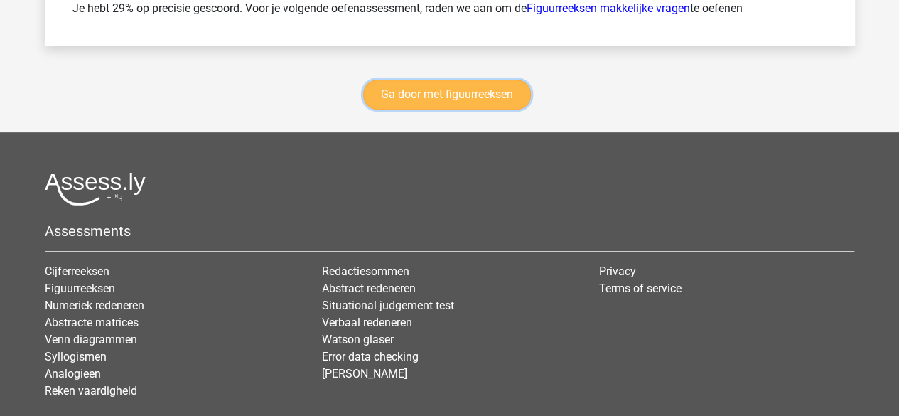
click at [432, 109] on link "Ga door met figuurreeksen" at bounding box center [447, 95] width 168 height 30
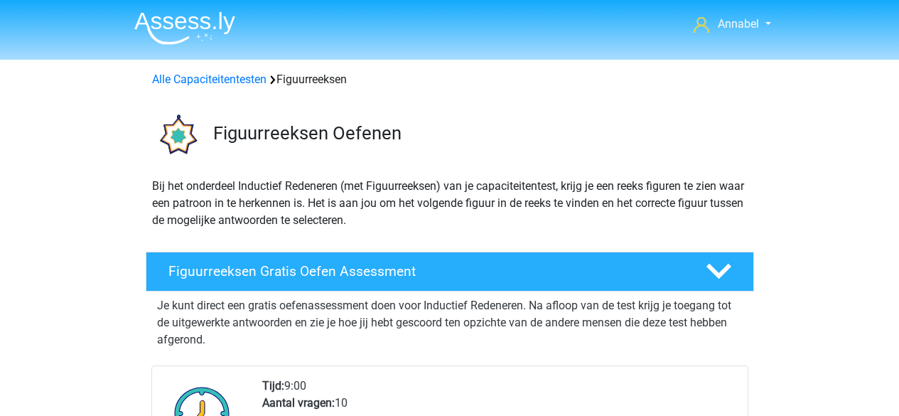
scroll to position [616, 0]
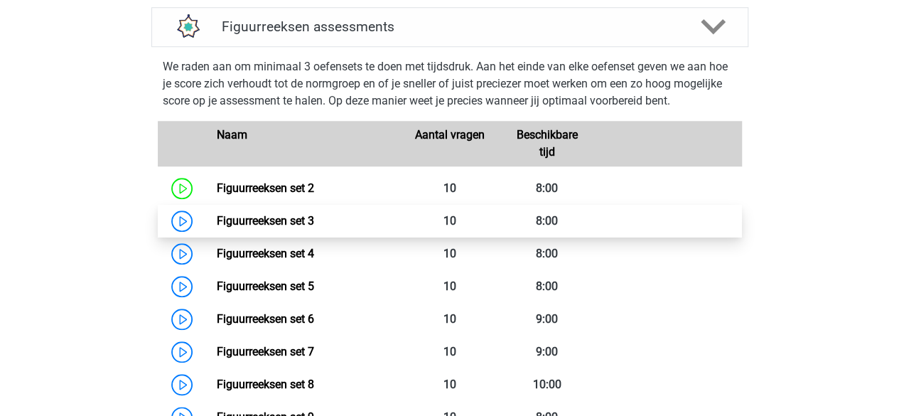
click at [294, 224] on link "Figuurreeksen set 3" at bounding box center [265, 221] width 97 height 14
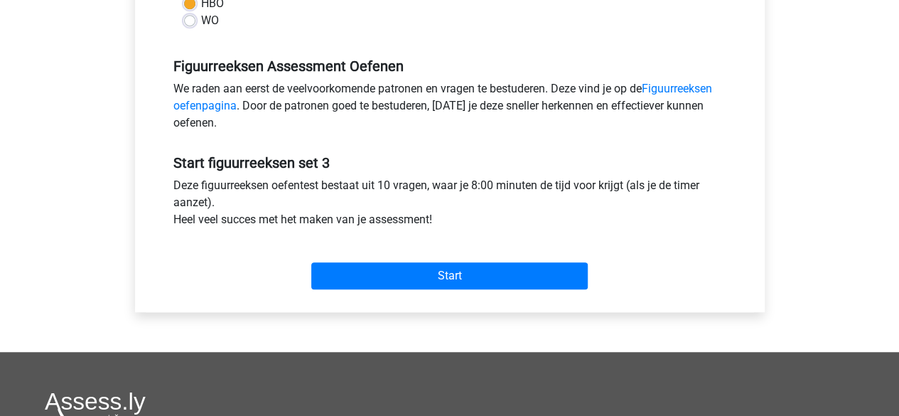
scroll to position [397, 0]
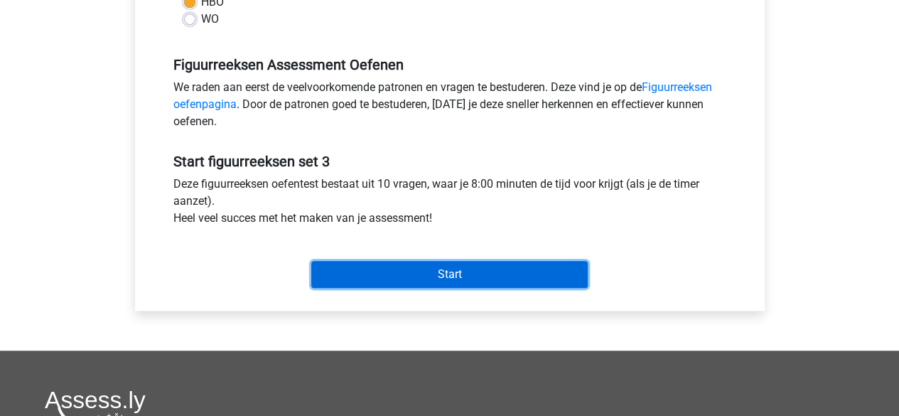
click at [387, 272] on input "Start" at bounding box center [449, 274] width 276 height 27
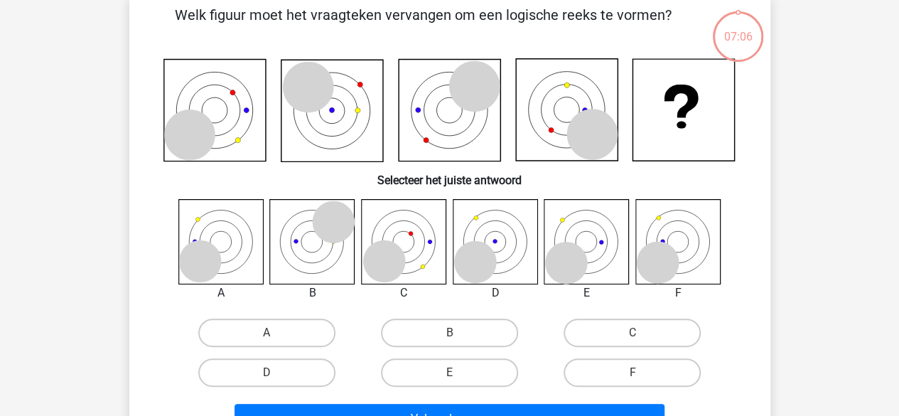
scroll to position [75, 0]
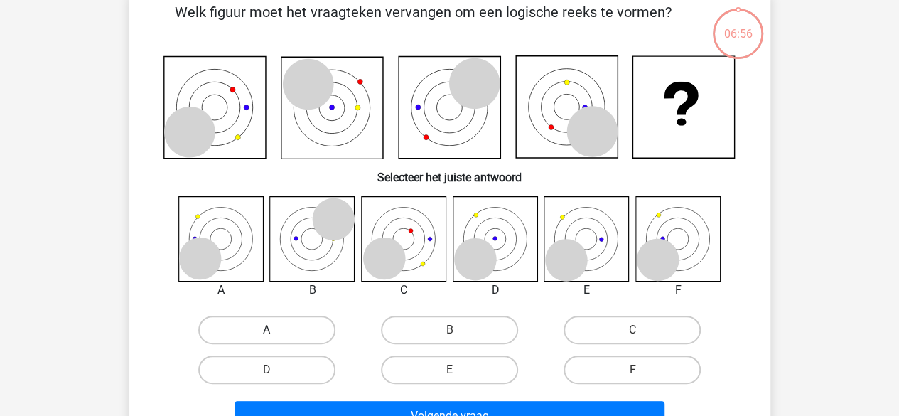
click at [241, 334] on label "A" at bounding box center [266, 330] width 137 height 28
click at [267, 334] on input "A" at bounding box center [271, 334] width 9 height 9
radio input "true"
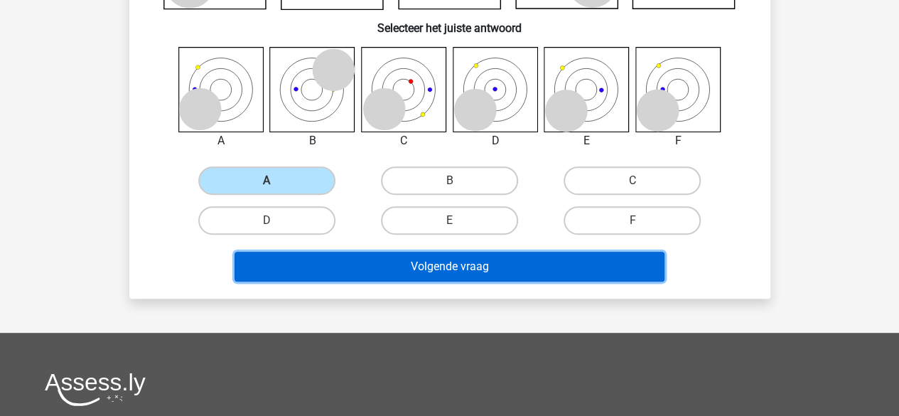
click at [375, 257] on button "Volgende vraag" at bounding box center [450, 267] width 430 height 30
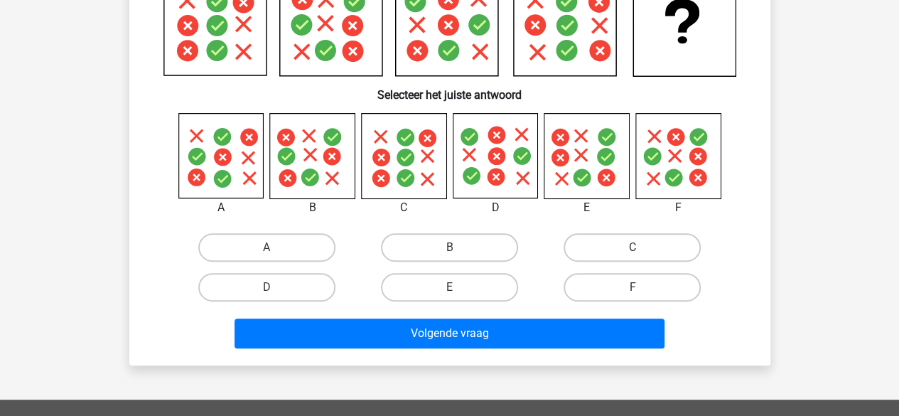
scroll to position [159, 0]
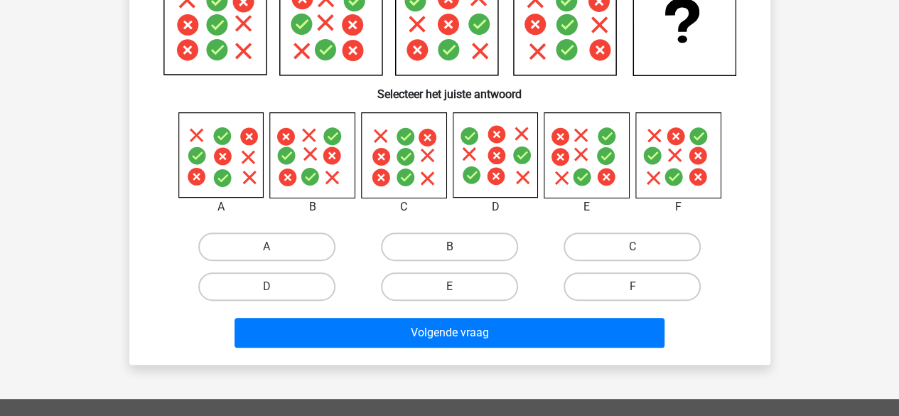
click at [442, 247] on label "B" at bounding box center [449, 246] width 137 height 28
click at [449, 247] on input "B" at bounding box center [453, 251] width 9 height 9
radio input "true"
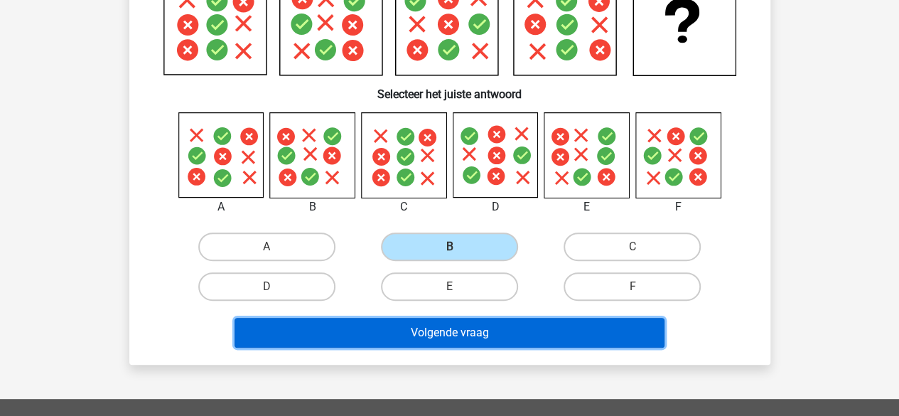
click at [431, 340] on button "Volgende vraag" at bounding box center [450, 333] width 430 height 30
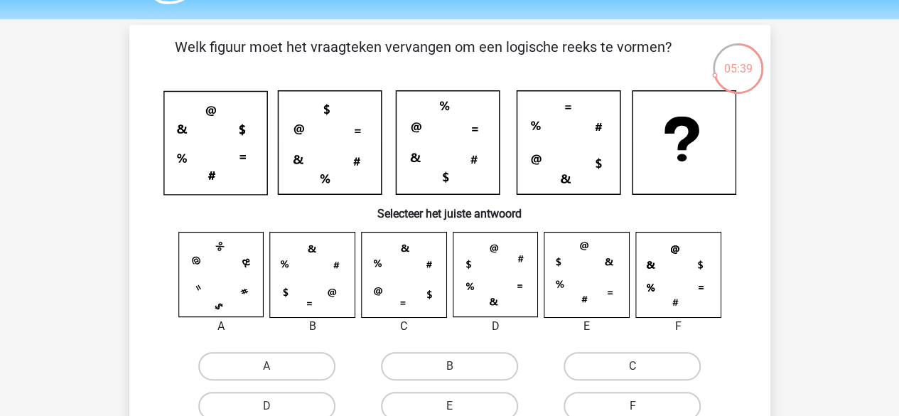
scroll to position [40, 0]
click at [305, 257] on icon at bounding box center [312, 275] width 85 height 85
click at [430, 370] on label "B" at bounding box center [449, 367] width 137 height 28
click at [449, 370] on input "B" at bounding box center [453, 371] width 9 height 9
radio input "true"
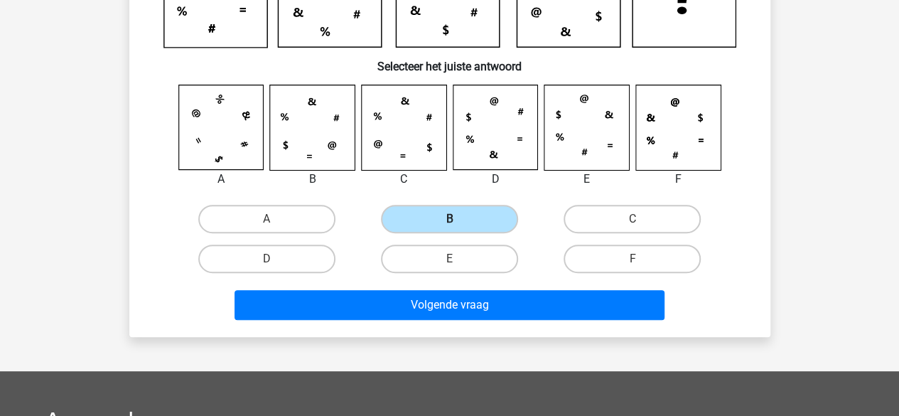
scroll to position [214, 0]
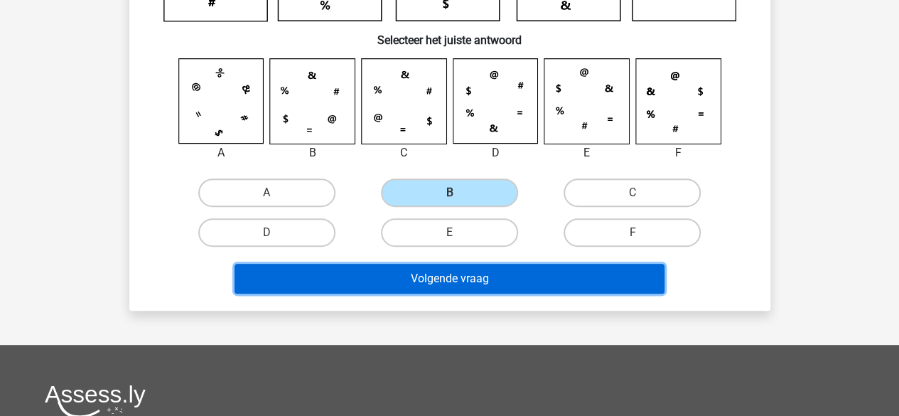
click at [436, 271] on button "Volgende vraag" at bounding box center [450, 279] width 430 height 30
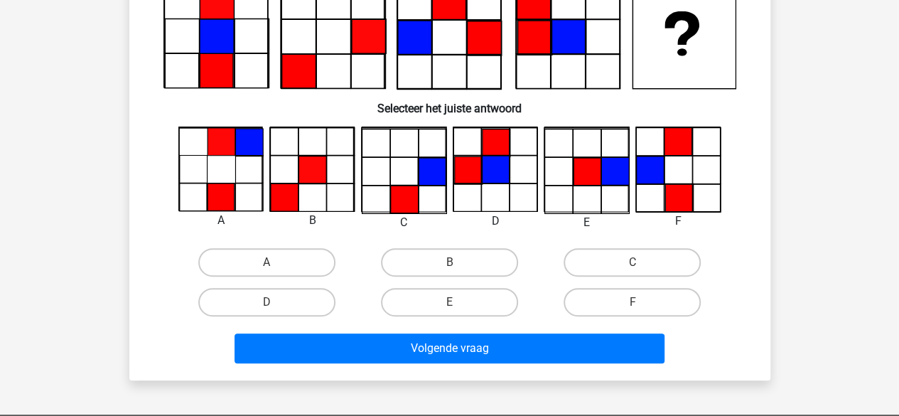
scroll to position [150, 0]
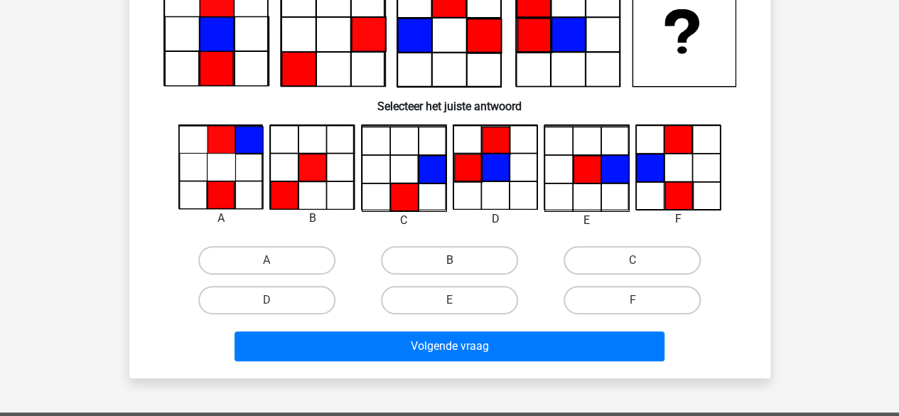
click at [444, 255] on label "B" at bounding box center [449, 260] width 137 height 28
click at [449, 260] on input "B" at bounding box center [453, 264] width 9 height 9
radio input "true"
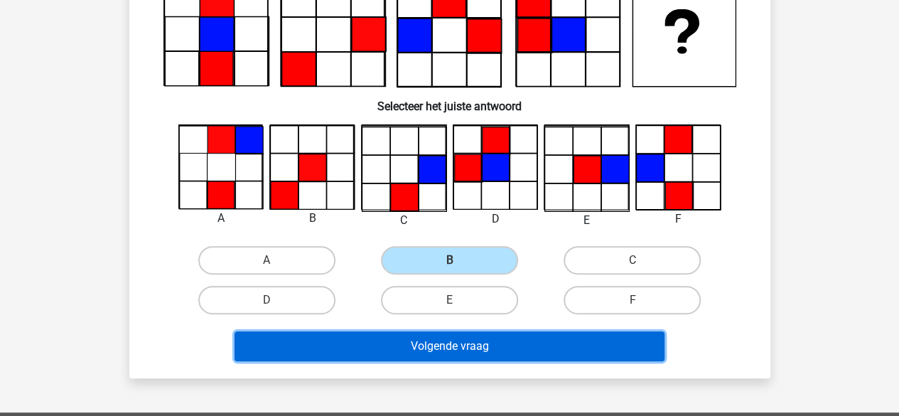
click at [424, 356] on button "Volgende vraag" at bounding box center [450, 346] width 430 height 30
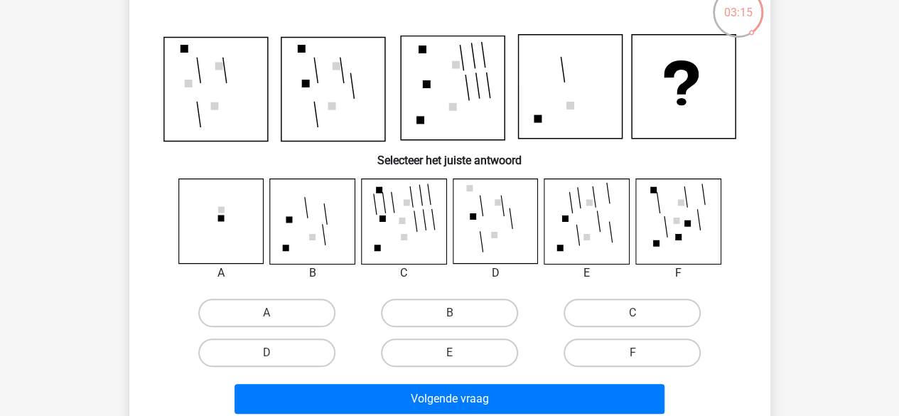
scroll to position [97, 0]
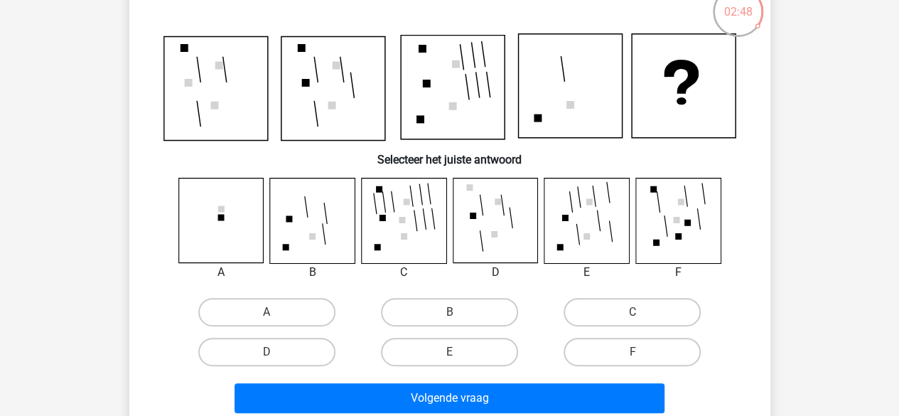
click at [244, 229] on icon at bounding box center [220, 220] width 85 height 85
click at [244, 311] on label "A" at bounding box center [266, 312] width 137 height 28
click at [267, 312] on input "A" at bounding box center [271, 316] width 9 height 9
radio input "true"
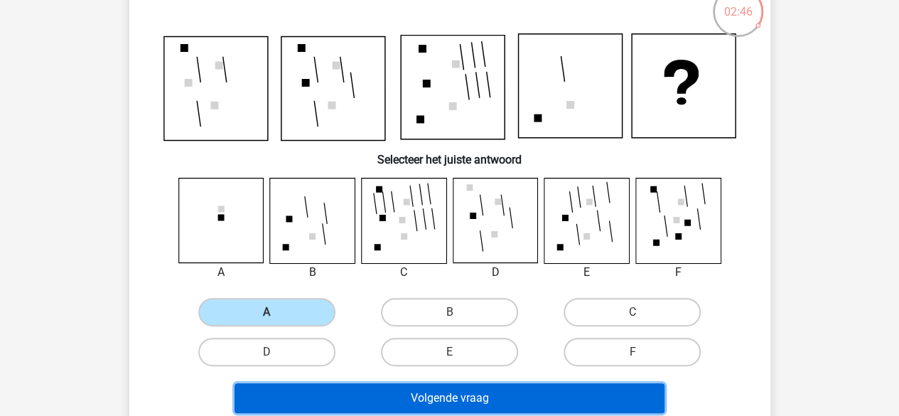
click at [356, 397] on button "Volgende vraag" at bounding box center [450, 398] width 430 height 30
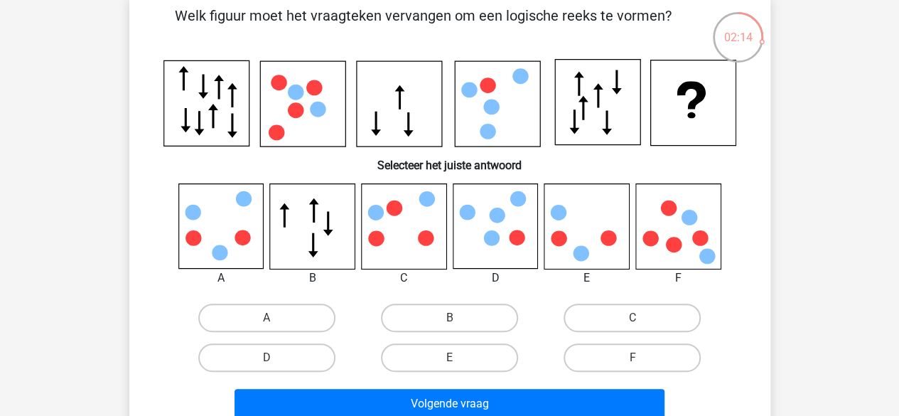
scroll to position [82, 0]
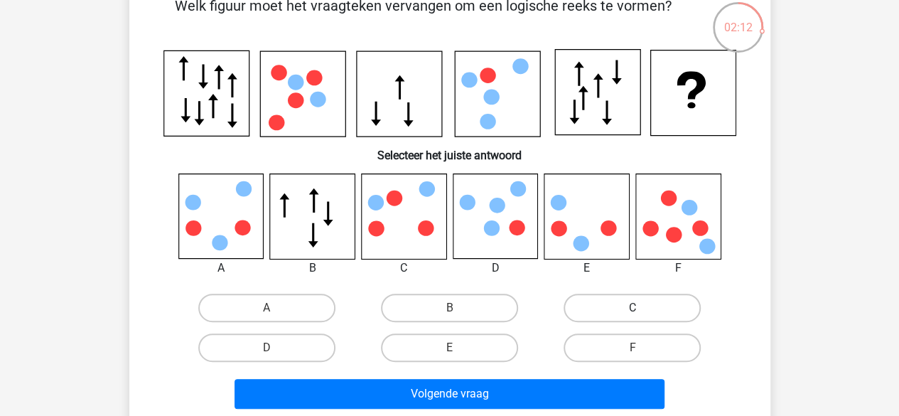
click at [610, 308] on label "C" at bounding box center [632, 308] width 137 height 28
click at [633, 308] on input "C" at bounding box center [637, 312] width 9 height 9
radio input "true"
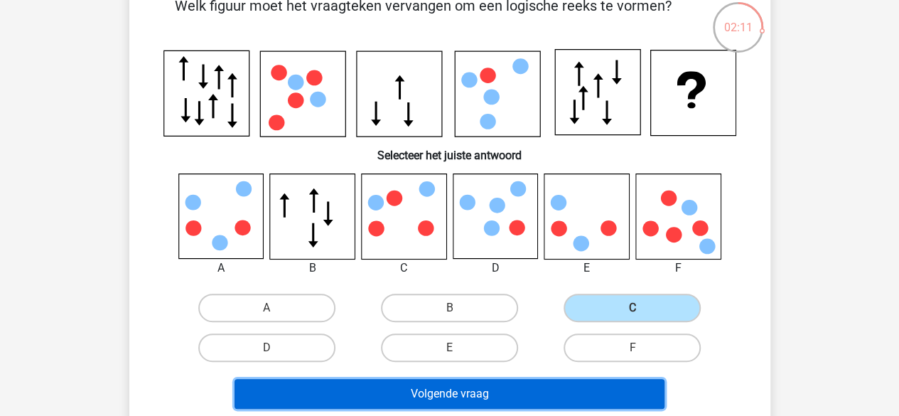
click at [544, 385] on button "Volgende vraag" at bounding box center [450, 394] width 430 height 30
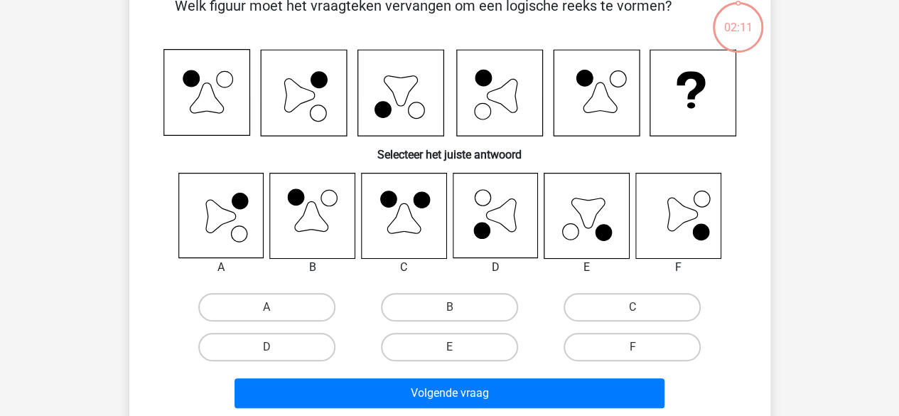
scroll to position [65, 0]
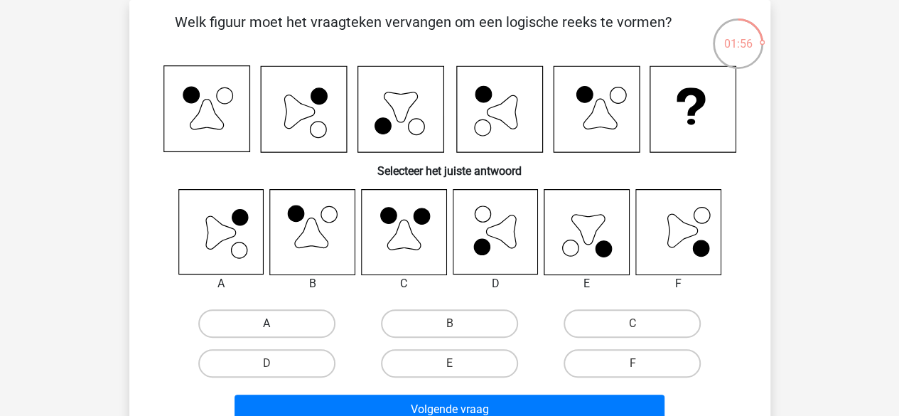
click at [259, 326] on label "A" at bounding box center [266, 323] width 137 height 28
click at [267, 326] on input "A" at bounding box center [271, 327] width 9 height 9
radio input "true"
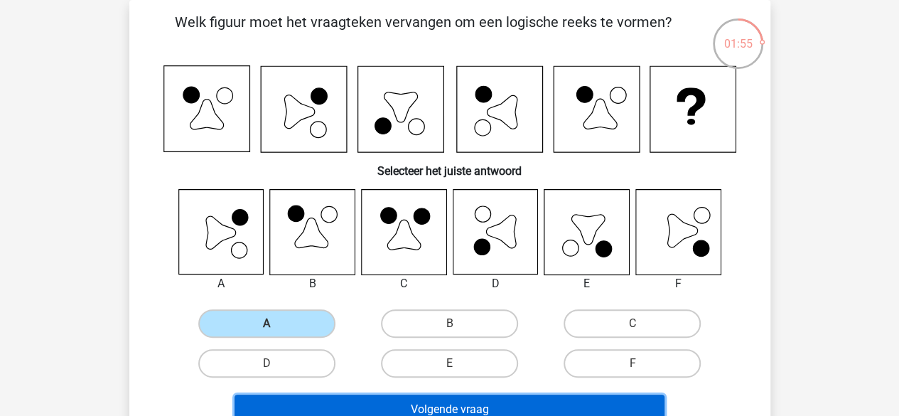
click at [337, 400] on button "Volgende vraag" at bounding box center [450, 409] width 430 height 30
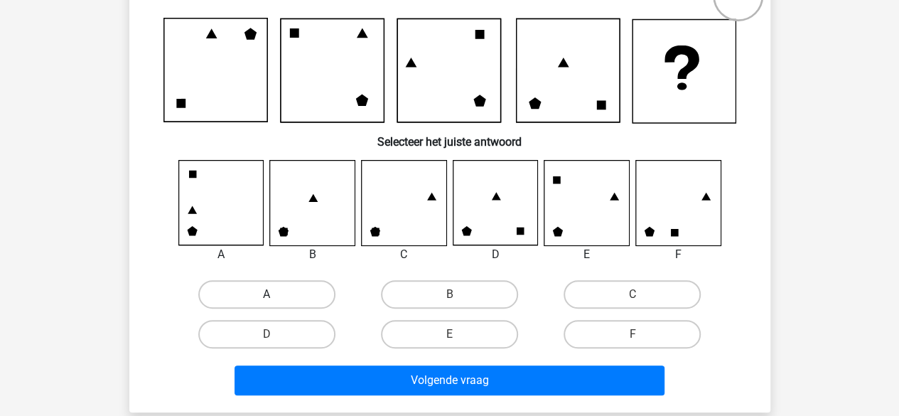
scroll to position [114, 0]
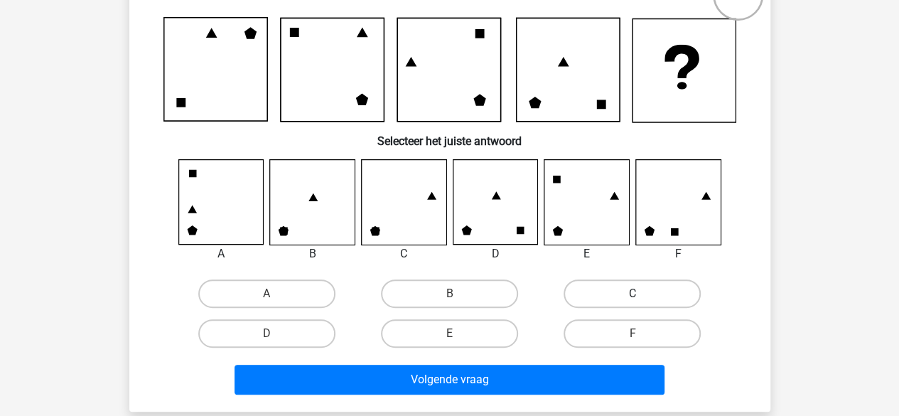
click at [620, 295] on label "C" at bounding box center [632, 293] width 137 height 28
click at [633, 295] on input "C" at bounding box center [637, 298] width 9 height 9
radio input "true"
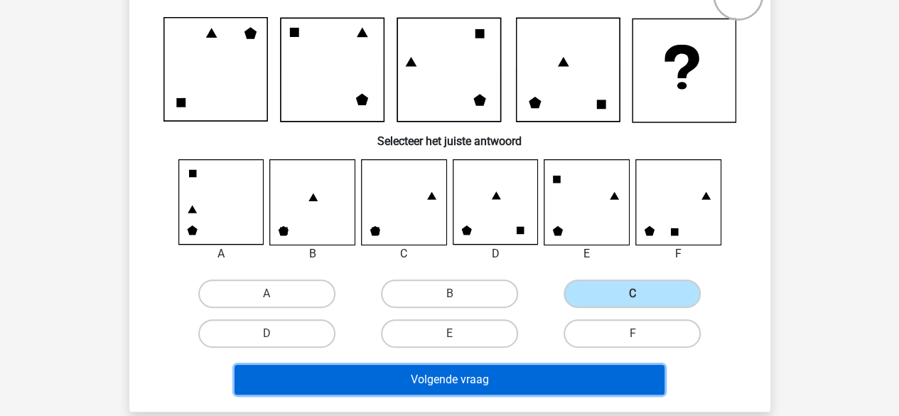
click at [571, 375] on button "Volgende vraag" at bounding box center [450, 380] width 430 height 30
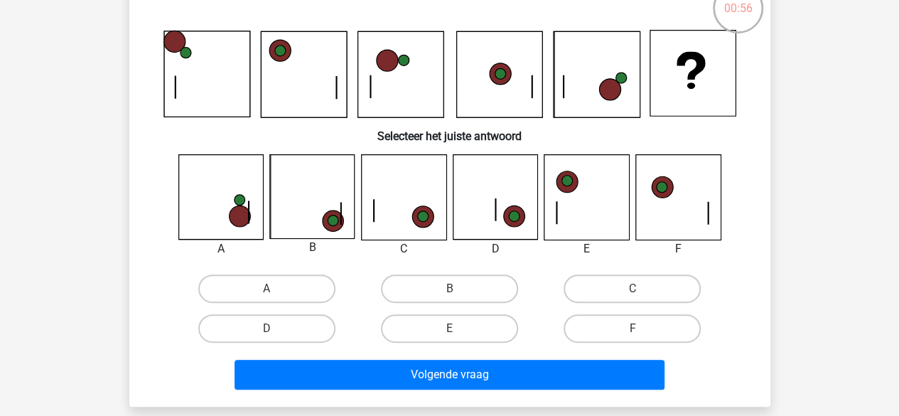
scroll to position [90, 0]
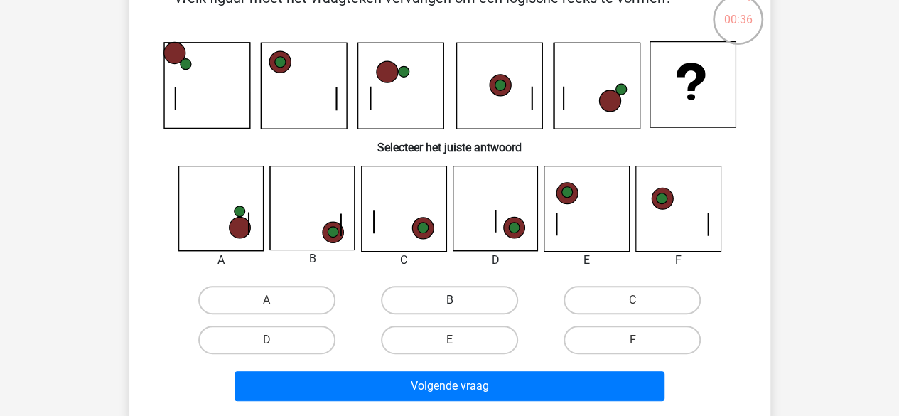
click at [431, 296] on label "B" at bounding box center [449, 300] width 137 height 28
click at [449, 300] on input "B" at bounding box center [453, 304] width 9 height 9
radio input "true"
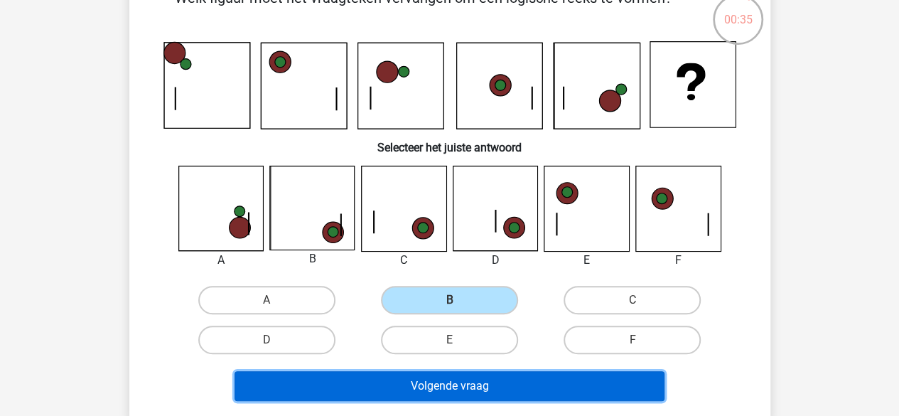
click at [428, 391] on button "Volgende vraag" at bounding box center [450, 386] width 430 height 30
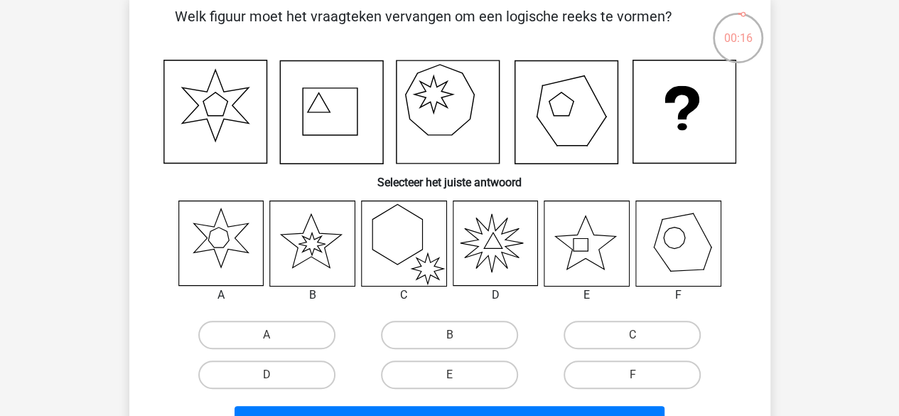
scroll to position [66, 0]
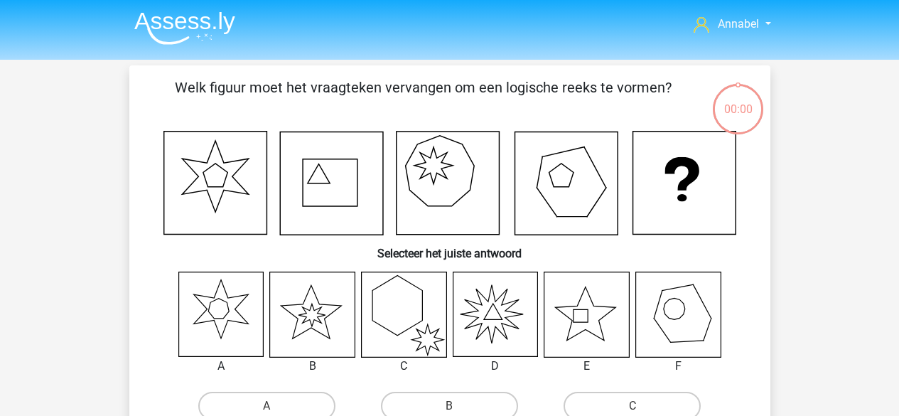
scroll to position [66, 0]
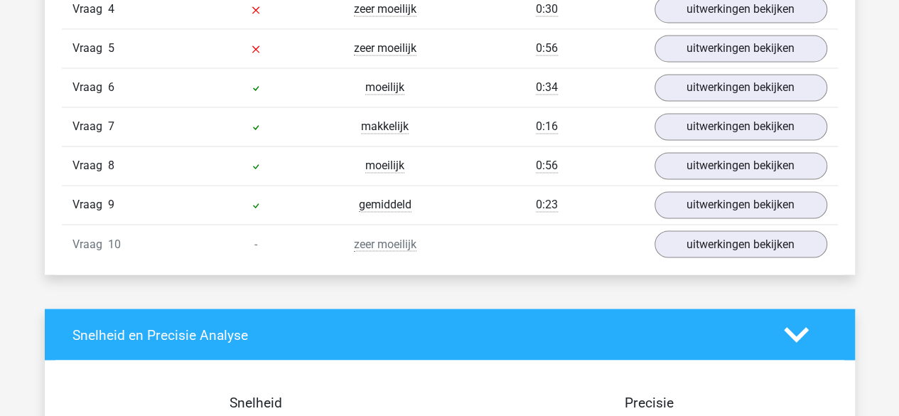
scroll to position [1107, 0]
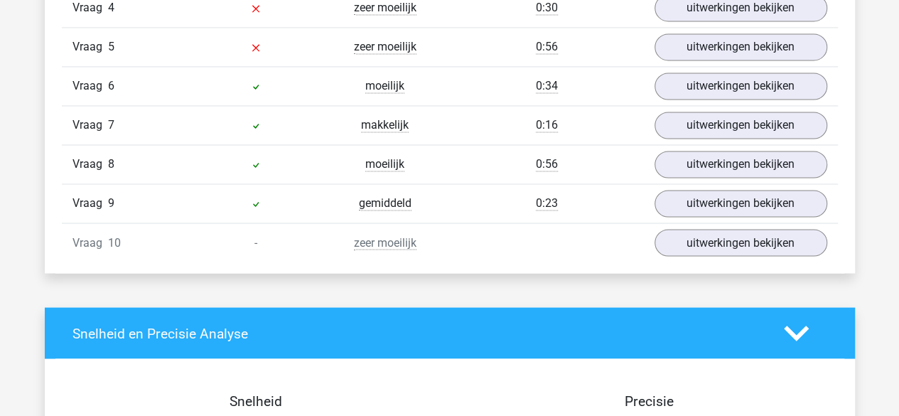
click at [712, 254] on div "In deze sectie vind je de antwoorden en uitwerkingen bij alle vragen. Daarnaast…" at bounding box center [449, 18] width 789 height 509
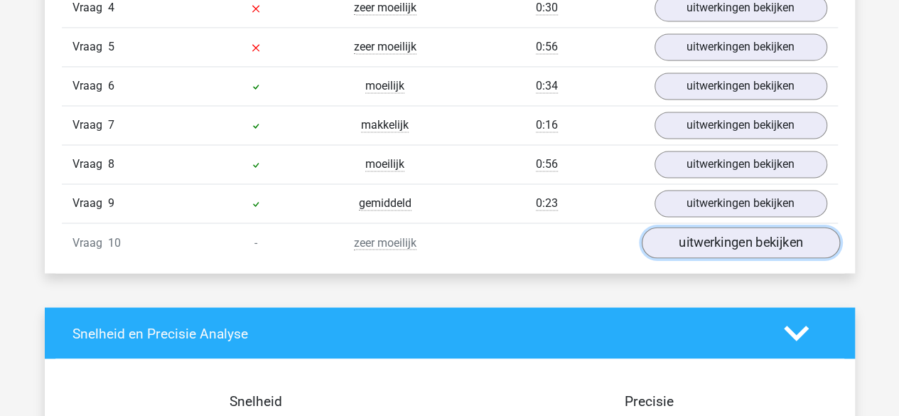
click at [722, 240] on link "uitwerkingen bekijken" at bounding box center [740, 242] width 198 height 31
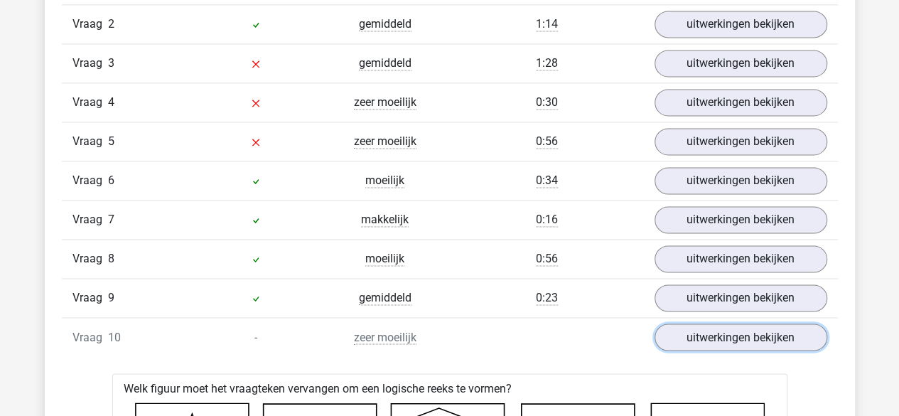
scroll to position [1013, 0]
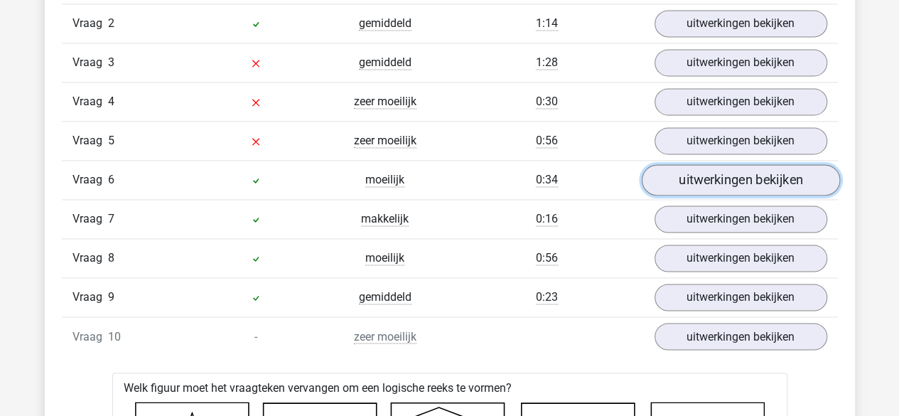
click at [721, 178] on link "uitwerkingen bekijken" at bounding box center [740, 179] width 198 height 31
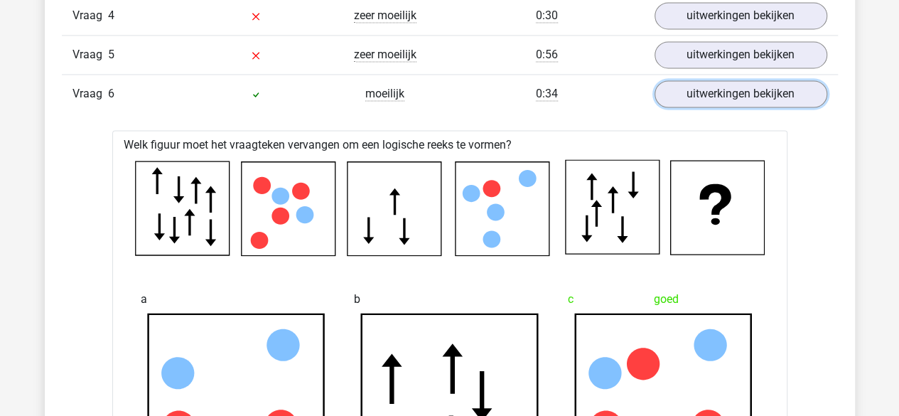
scroll to position [1100, 0]
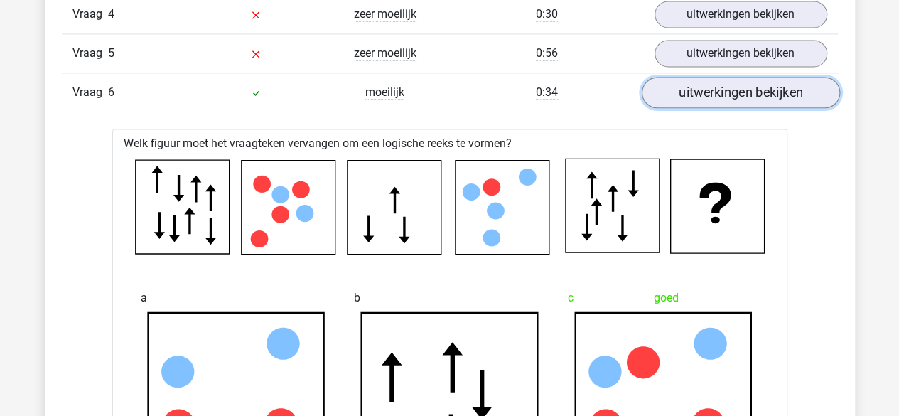
click at [696, 90] on link "uitwerkingen bekijken" at bounding box center [740, 92] width 198 height 31
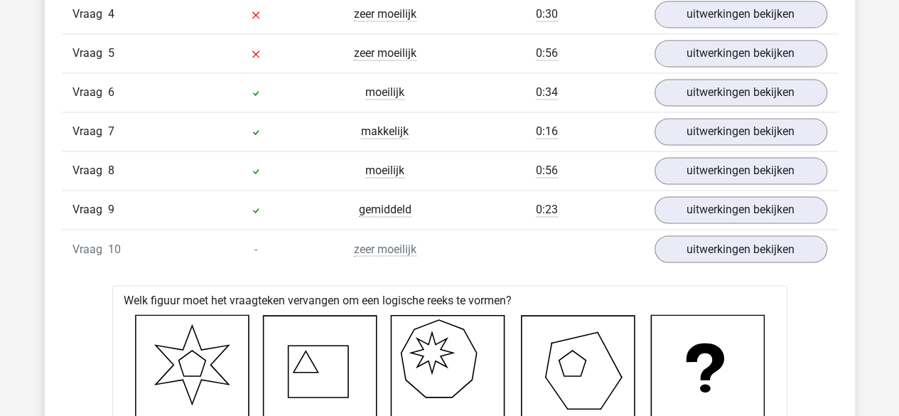
click at [696, 112] on div "Vraag 7 makkelijk 0:16 uitwerkingen bekijken" at bounding box center [450, 131] width 776 height 39
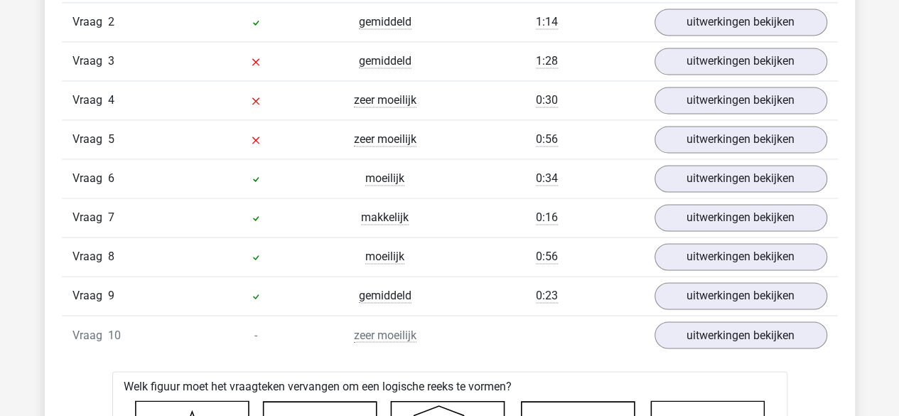
scroll to position [1014, 0]
click at [725, 210] on link "uitwerkingen bekijken" at bounding box center [740, 218] width 198 height 31
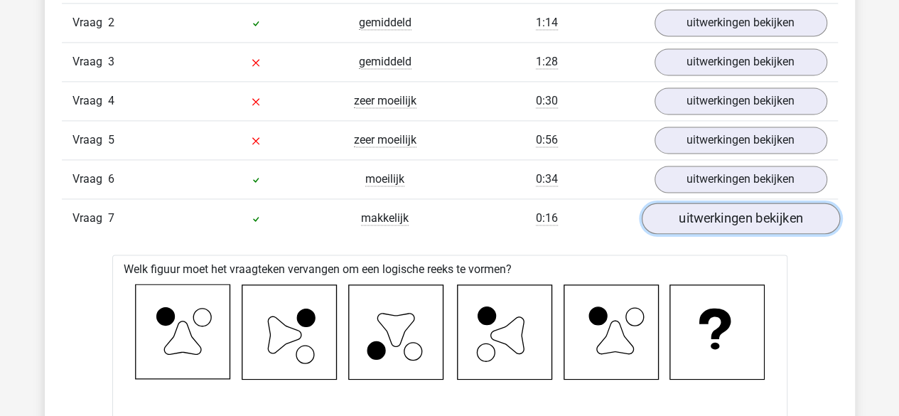
click at [727, 212] on link "uitwerkingen bekijken" at bounding box center [740, 218] width 198 height 31
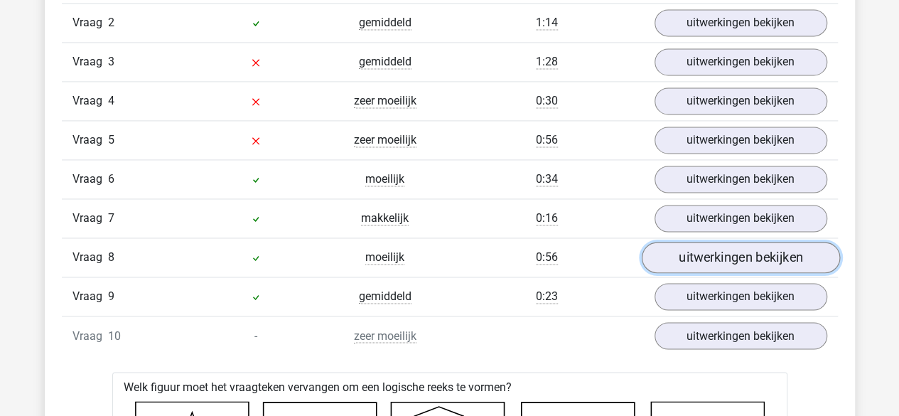
click at [709, 257] on link "uitwerkingen bekijken" at bounding box center [740, 257] width 198 height 31
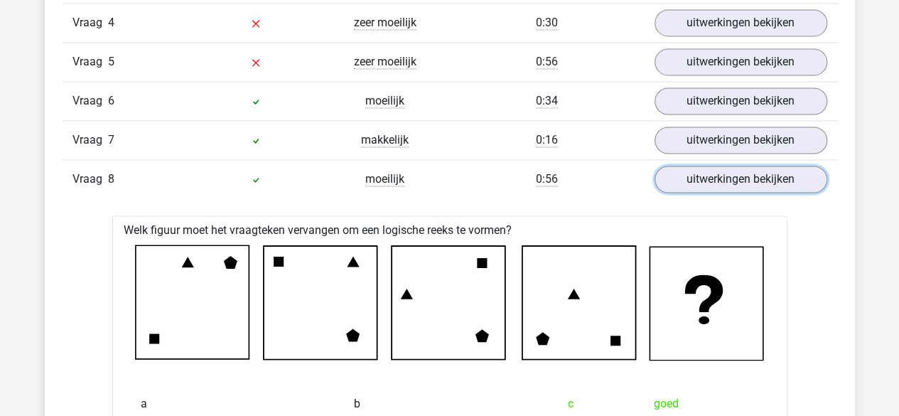
scroll to position [1088, 0]
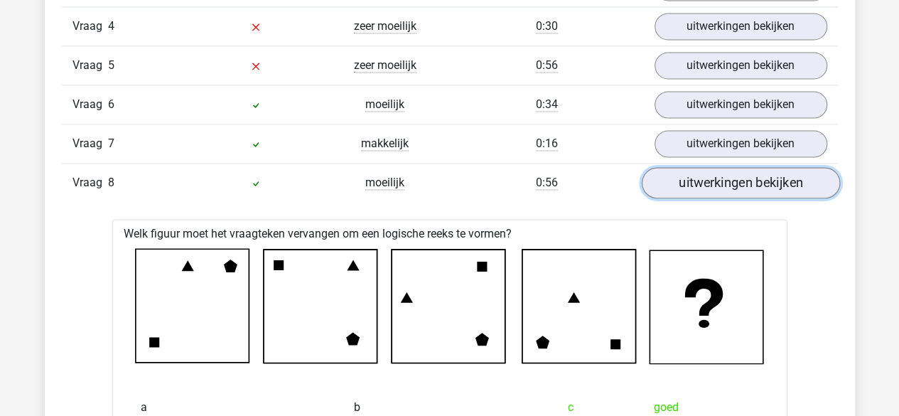
click at [689, 183] on link "uitwerkingen bekijken" at bounding box center [740, 182] width 198 height 31
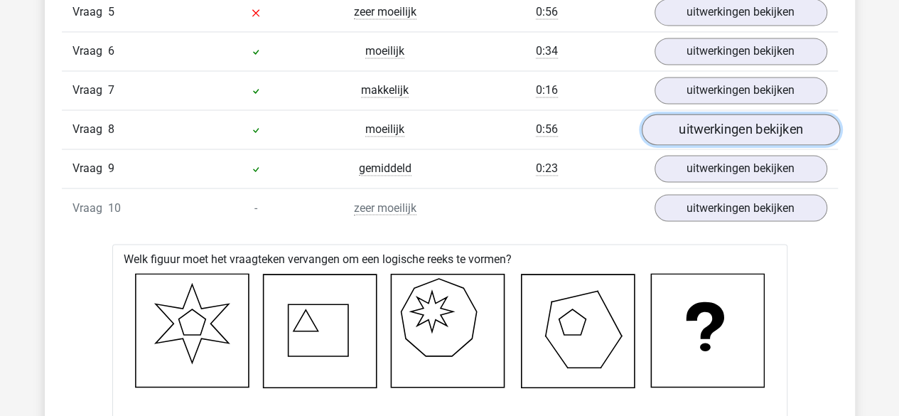
scroll to position [1146, 0]
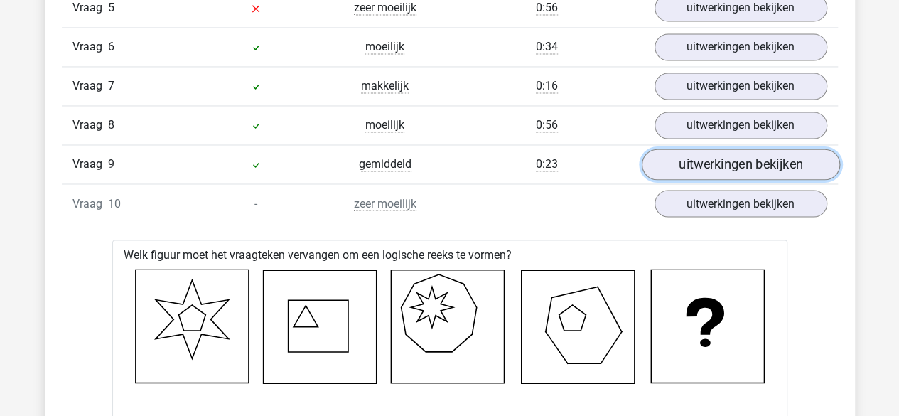
click at [705, 159] on link "uitwerkingen bekijken" at bounding box center [740, 164] width 198 height 31
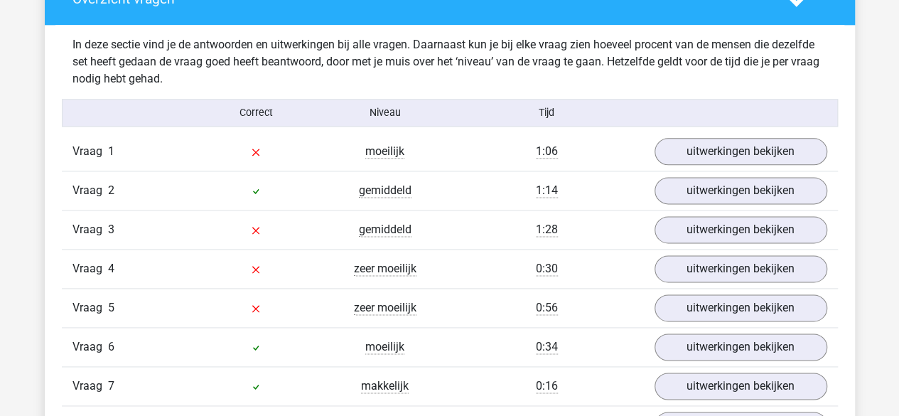
scroll to position [844, 0]
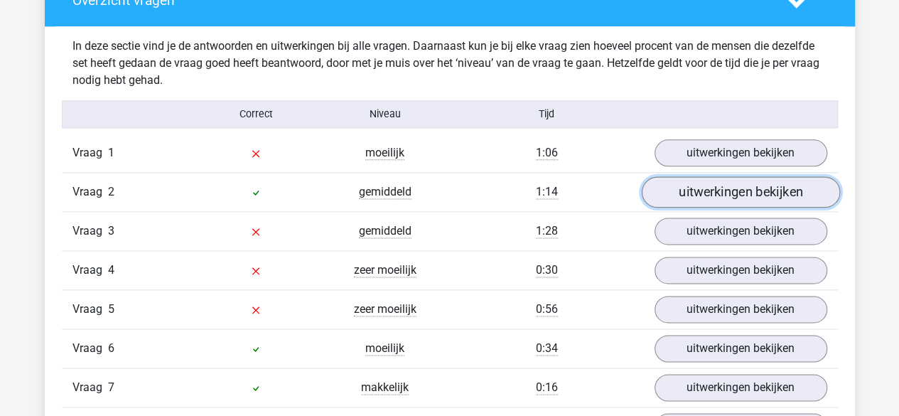
click at [692, 191] on link "uitwerkingen bekijken" at bounding box center [740, 191] width 198 height 31
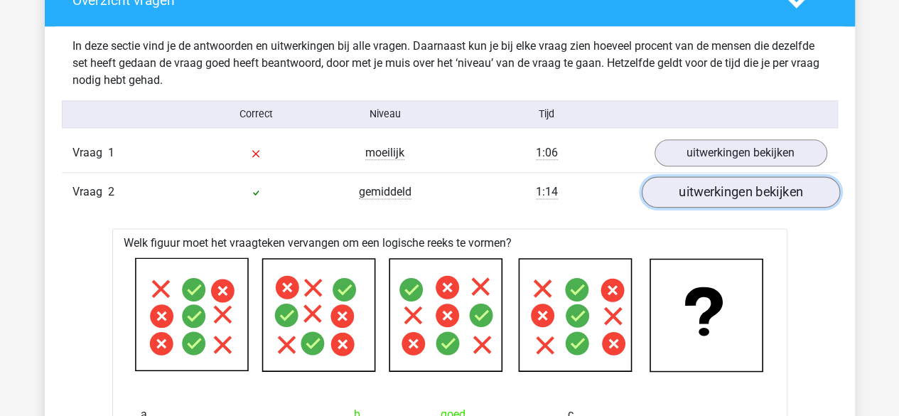
click at [692, 191] on link "uitwerkingen bekijken" at bounding box center [740, 191] width 198 height 31
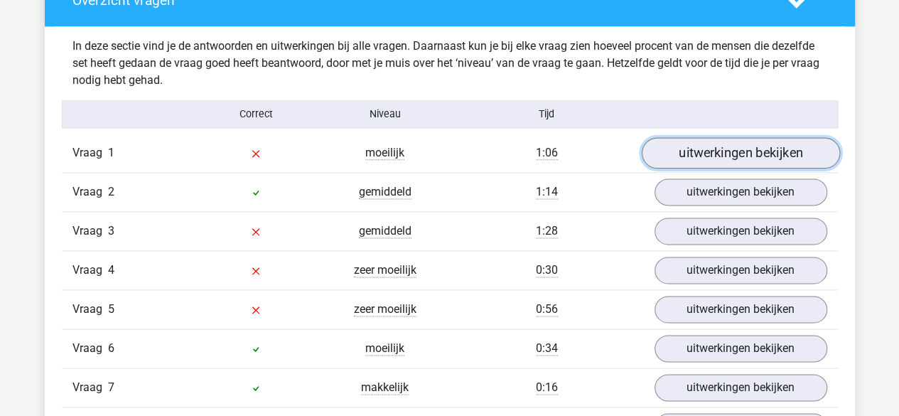
click at [718, 137] on link "uitwerkingen bekijken" at bounding box center [740, 152] width 198 height 31
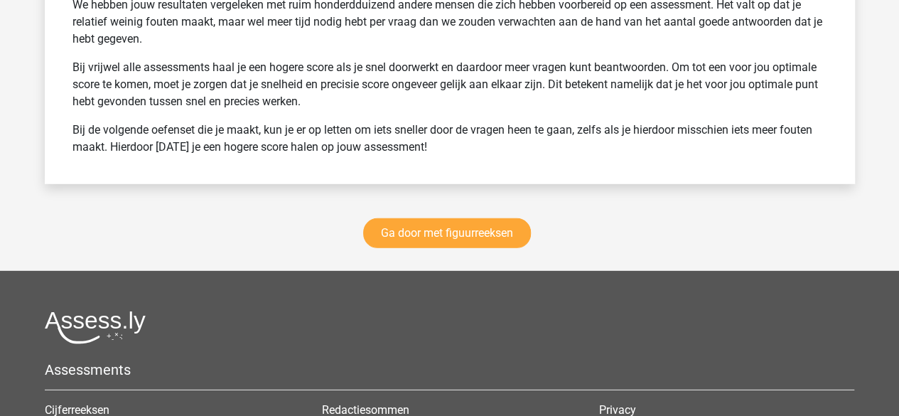
scroll to position [4686, 0]
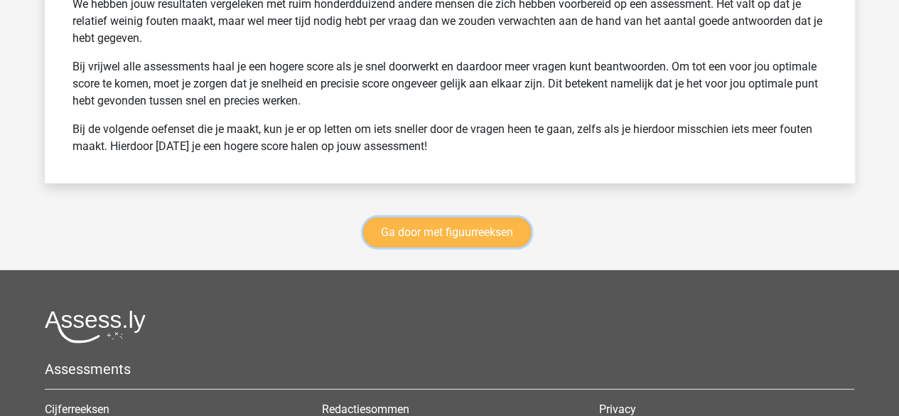
click at [463, 222] on link "Ga door met figuurreeksen" at bounding box center [447, 232] width 168 height 30
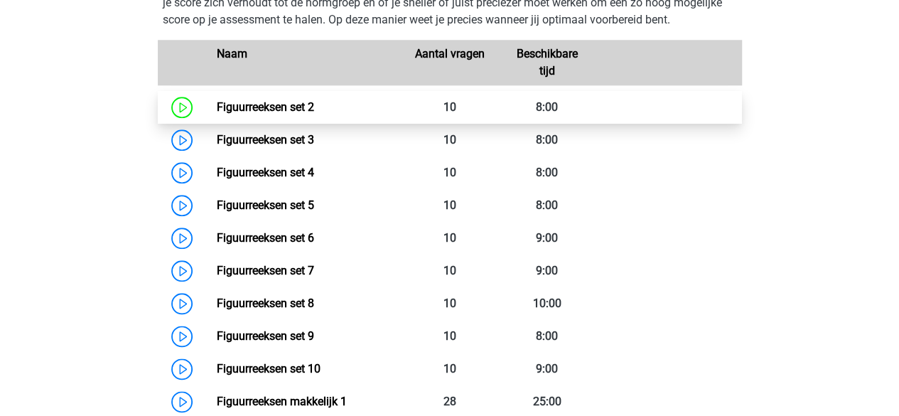
scroll to position [690, 0]
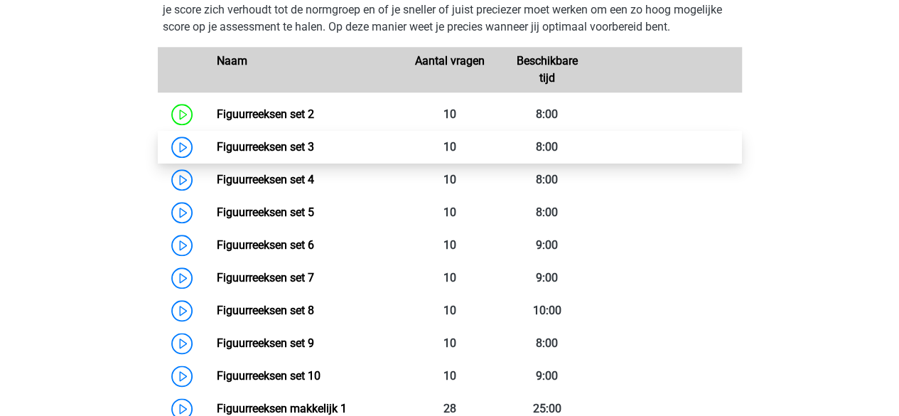
click at [266, 140] on link "Figuurreeksen set 3" at bounding box center [265, 147] width 97 height 14
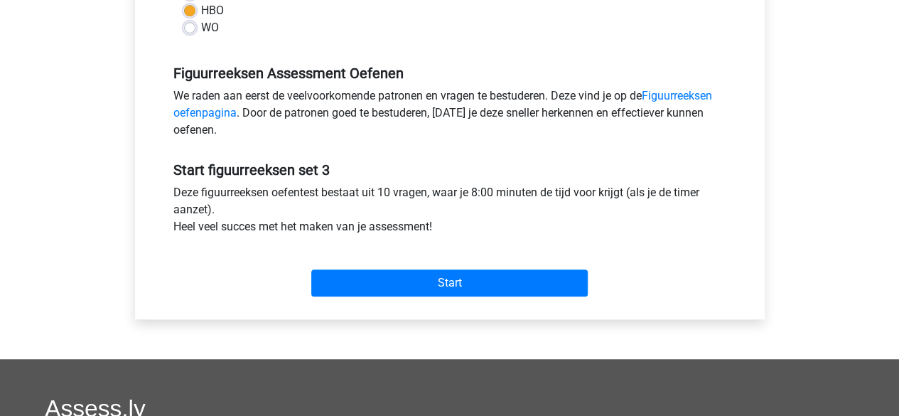
scroll to position [382, 0]
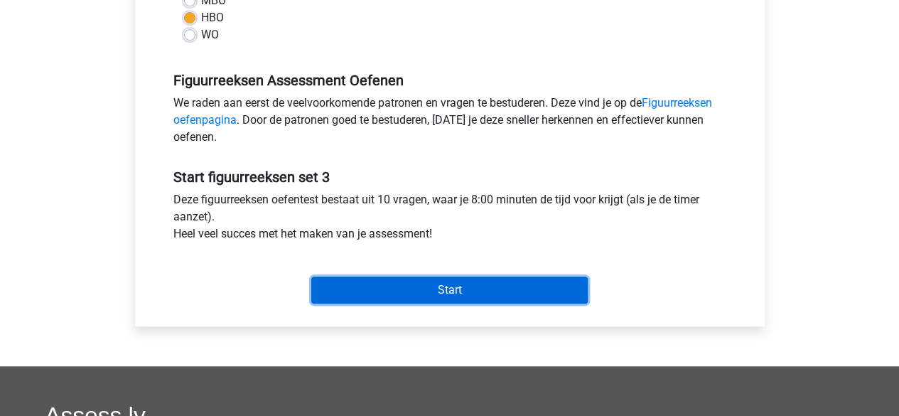
click at [396, 292] on input "Start" at bounding box center [449, 289] width 276 height 27
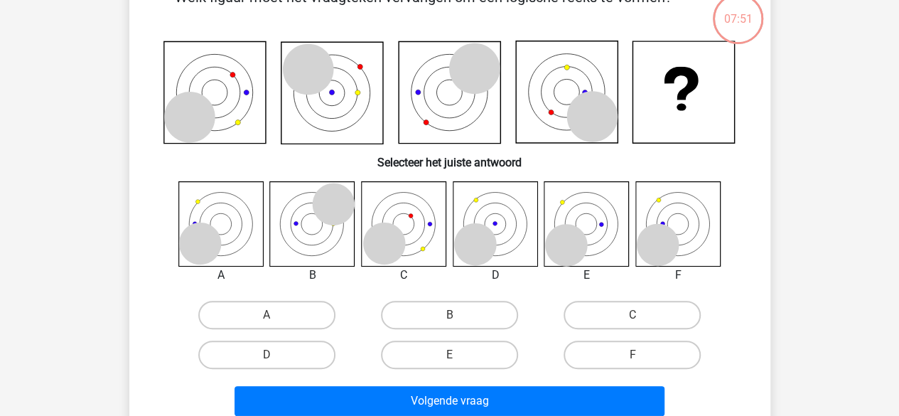
scroll to position [96, 0]
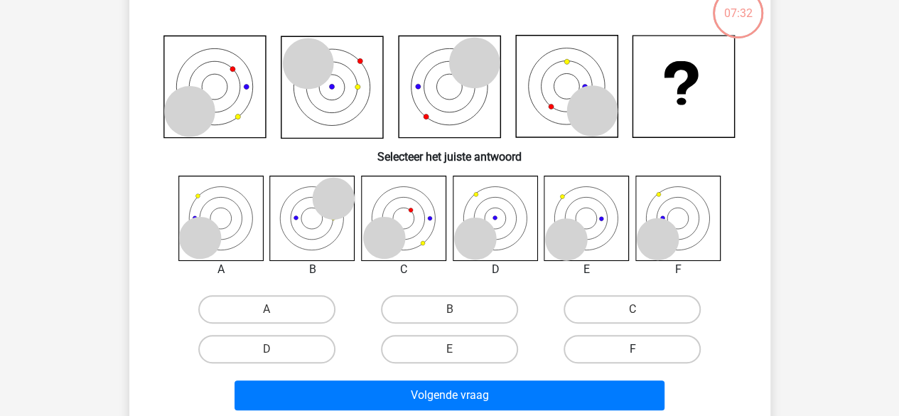
click at [593, 352] on label "F" at bounding box center [632, 349] width 137 height 28
click at [633, 352] on input "F" at bounding box center [637, 353] width 9 height 9
radio input "true"
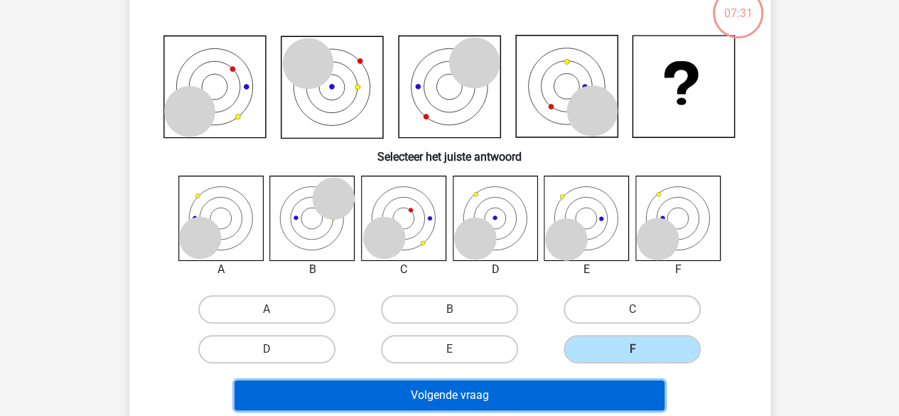
click at [530, 393] on button "Volgende vraag" at bounding box center [450, 395] width 430 height 30
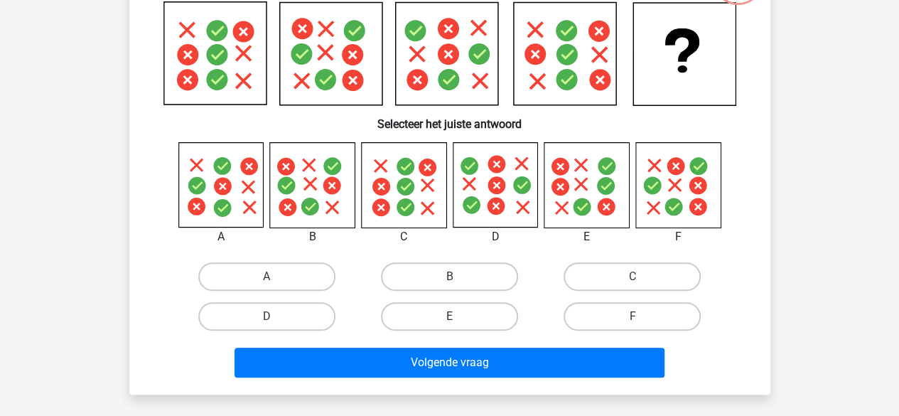
scroll to position [130, 0]
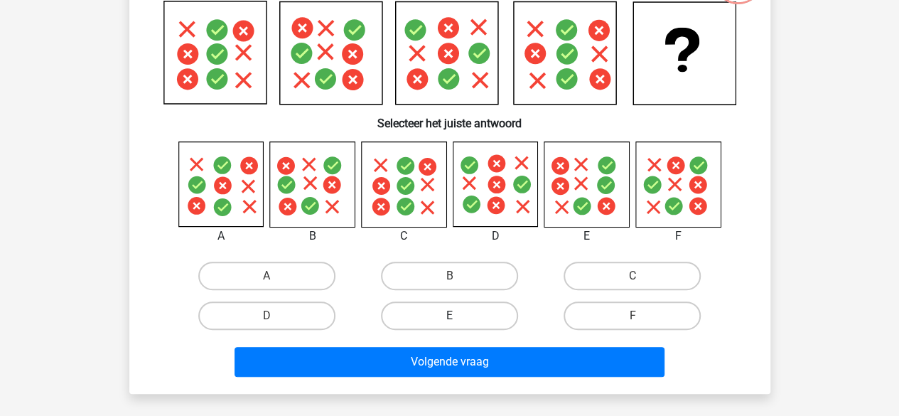
click at [438, 312] on label "E" at bounding box center [449, 315] width 137 height 28
click at [449, 316] on input "E" at bounding box center [453, 320] width 9 height 9
radio input "true"
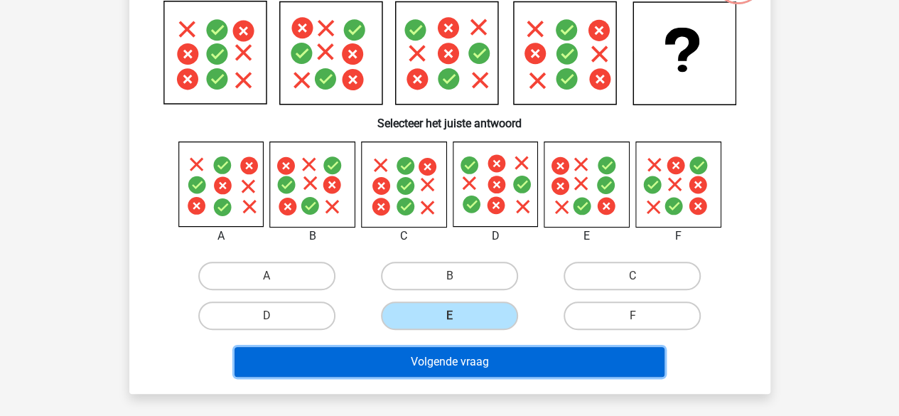
click at [419, 357] on button "Volgende vraag" at bounding box center [450, 362] width 430 height 30
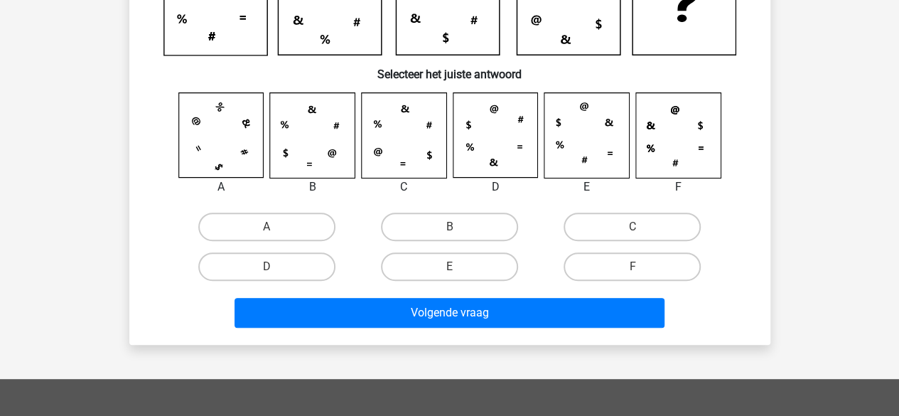
scroll to position [192, 0]
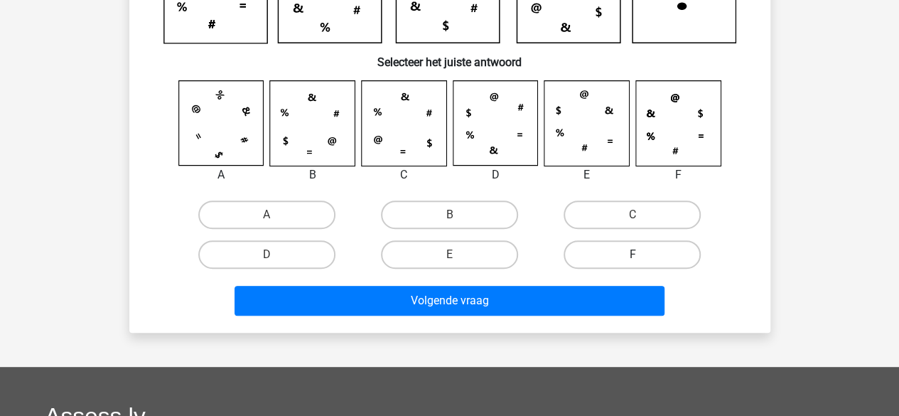
click at [622, 249] on label "F" at bounding box center [632, 254] width 137 height 28
click at [633, 254] on input "F" at bounding box center [637, 258] width 9 height 9
radio input "true"
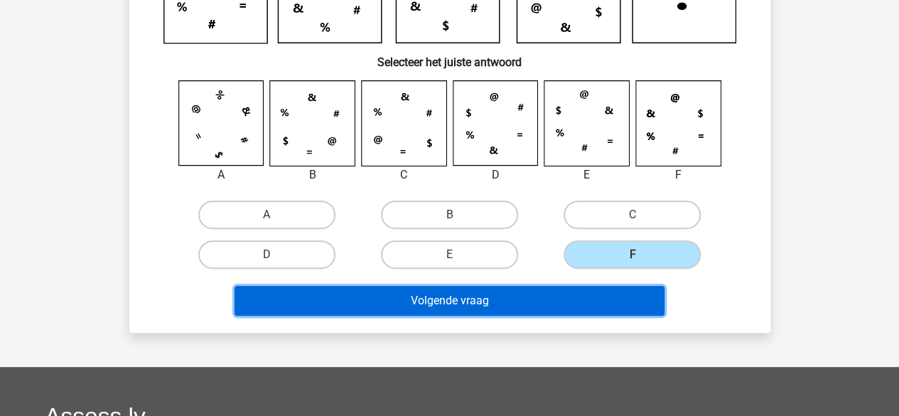
click at [554, 294] on button "Volgende vraag" at bounding box center [450, 301] width 430 height 30
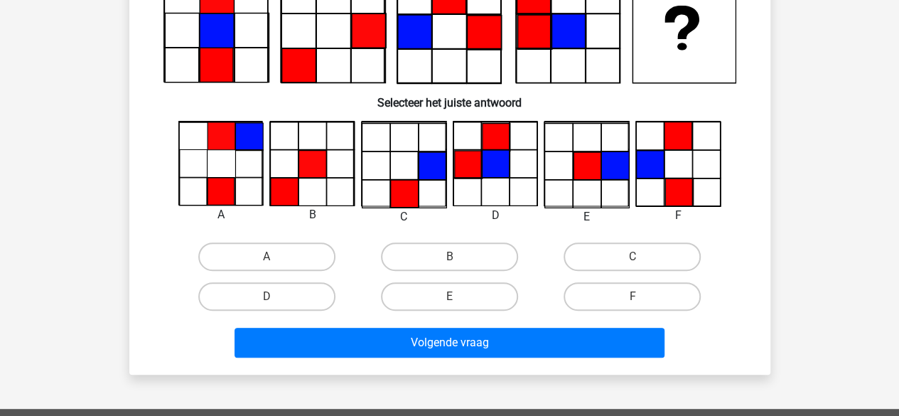
scroll to position [156, 0]
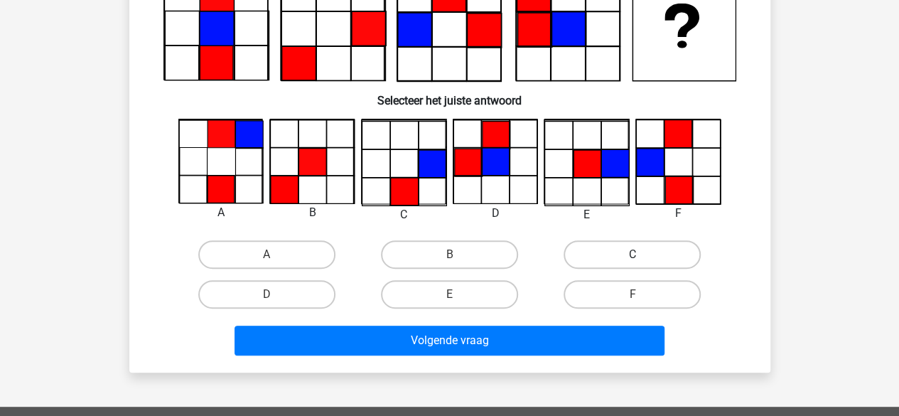
click at [603, 250] on label "C" at bounding box center [632, 254] width 137 height 28
click at [633, 254] on input "C" at bounding box center [637, 258] width 9 height 9
radio input "true"
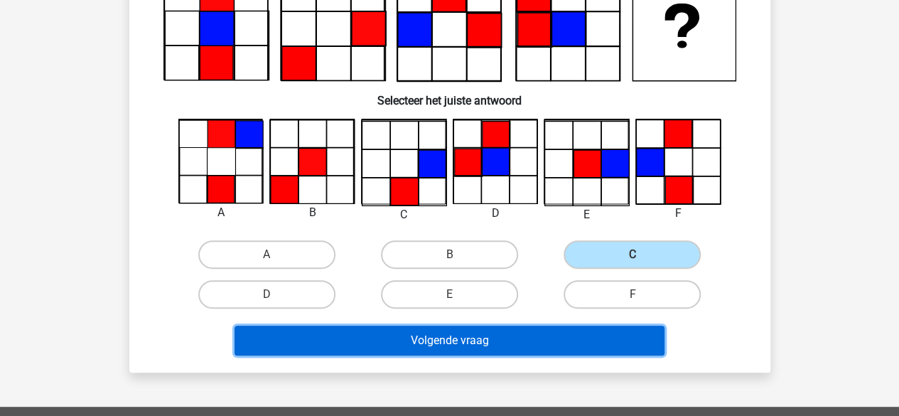
click at [540, 335] on button "Volgende vraag" at bounding box center [450, 341] width 430 height 30
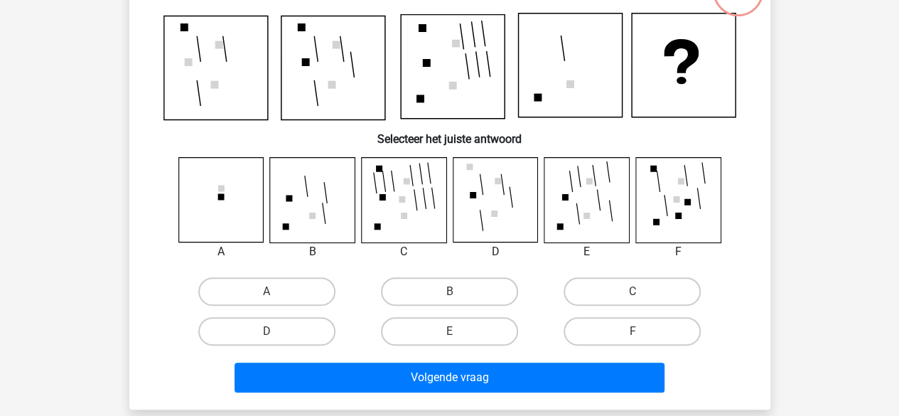
scroll to position [117, 0]
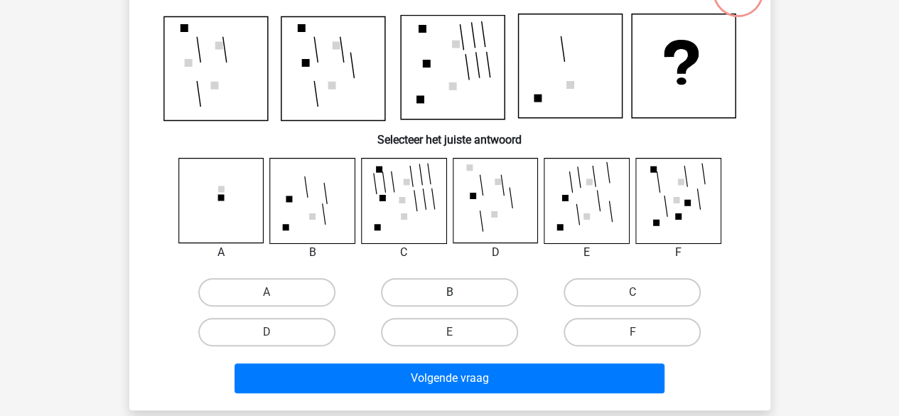
click at [437, 287] on label "B" at bounding box center [449, 292] width 137 height 28
click at [449, 292] on input "B" at bounding box center [453, 296] width 9 height 9
radio input "true"
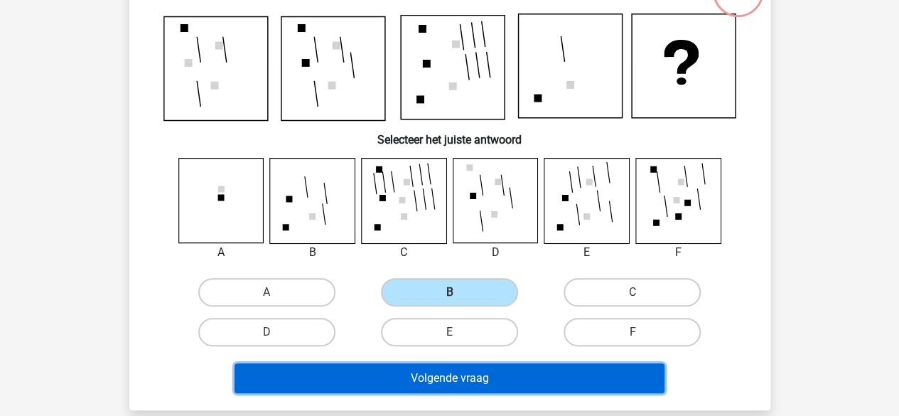
click at [407, 378] on button "Volgende vraag" at bounding box center [450, 378] width 430 height 30
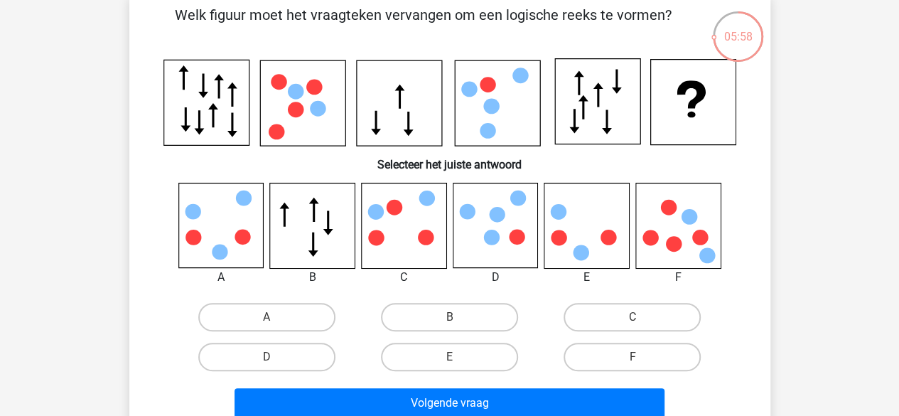
scroll to position [76, 0]
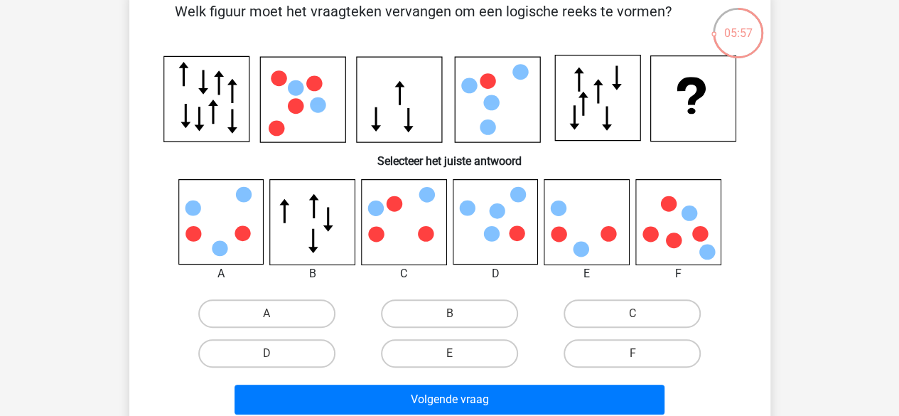
click at [639, 315] on input "C" at bounding box center [637, 317] width 9 height 9
radio input "true"
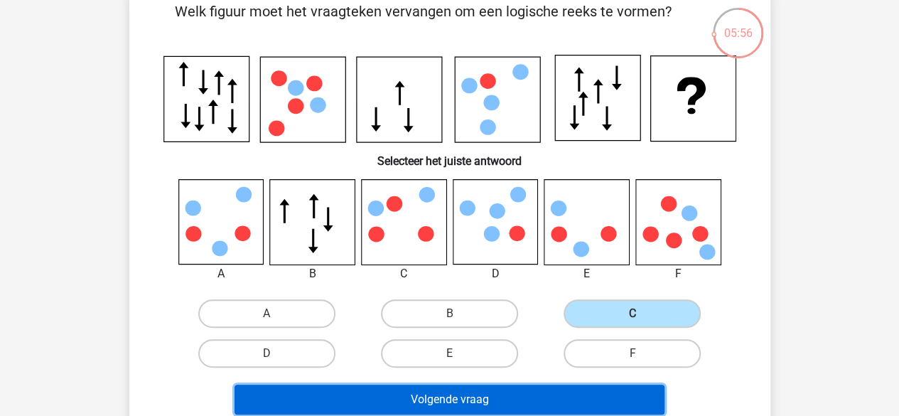
click at [503, 394] on button "Volgende vraag" at bounding box center [450, 400] width 430 height 30
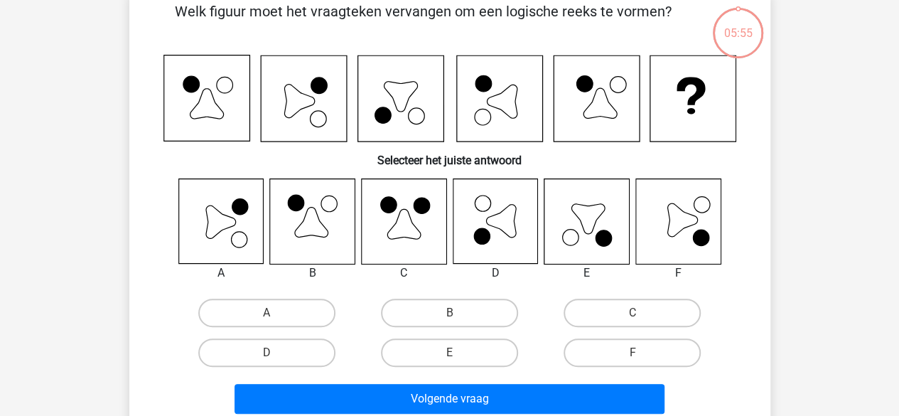
scroll to position [65, 0]
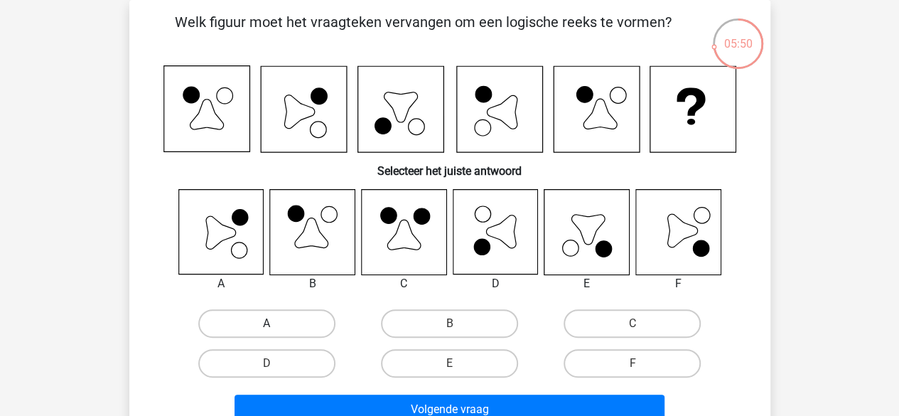
click at [270, 316] on label "A" at bounding box center [266, 323] width 137 height 28
click at [270, 323] on input "A" at bounding box center [271, 327] width 9 height 9
radio input "true"
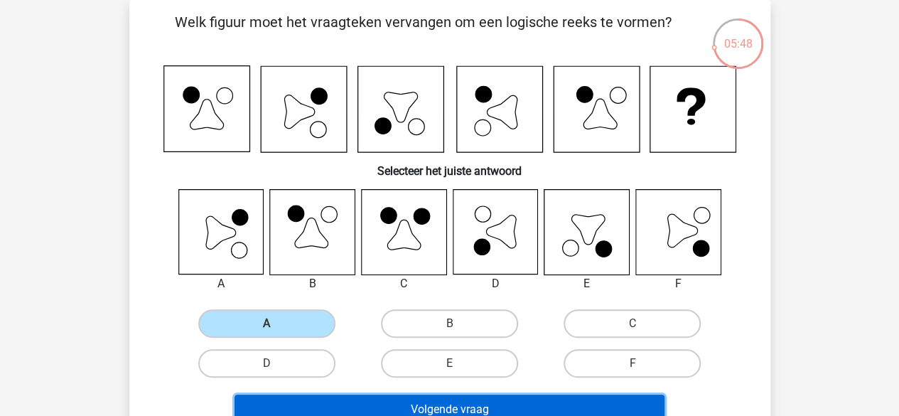
click at [316, 399] on button "Volgende vraag" at bounding box center [450, 409] width 430 height 30
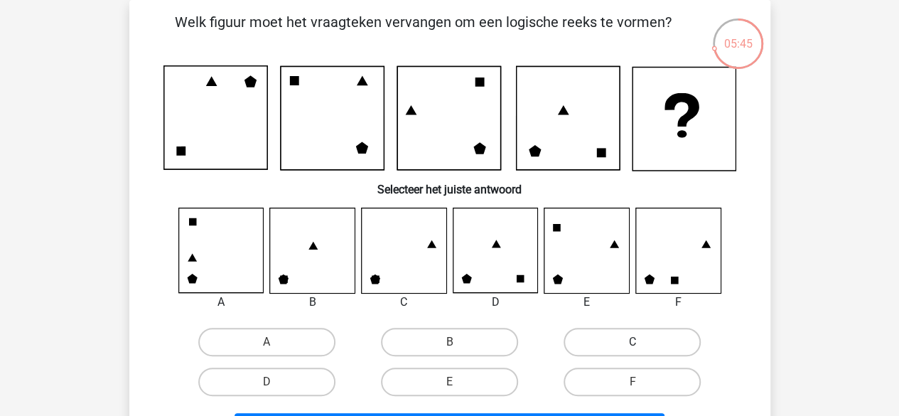
click at [623, 340] on label "C" at bounding box center [632, 342] width 137 height 28
click at [633, 342] on input "C" at bounding box center [637, 346] width 9 height 9
radio input "true"
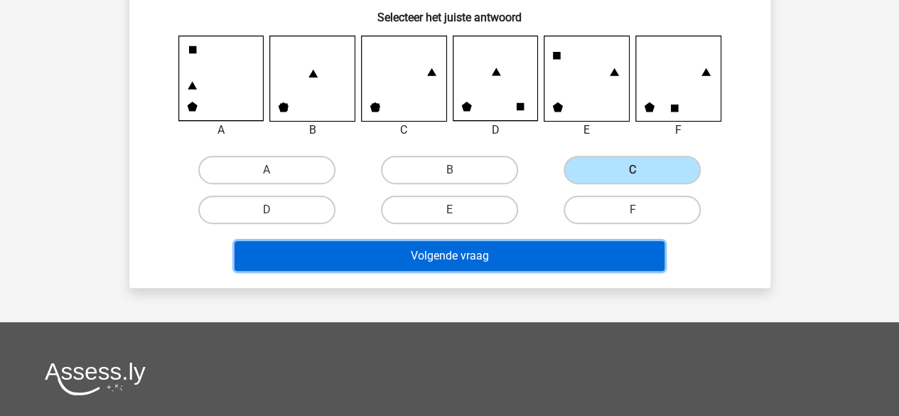
click at [559, 245] on button "Volgende vraag" at bounding box center [450, 256] width 430 height 30
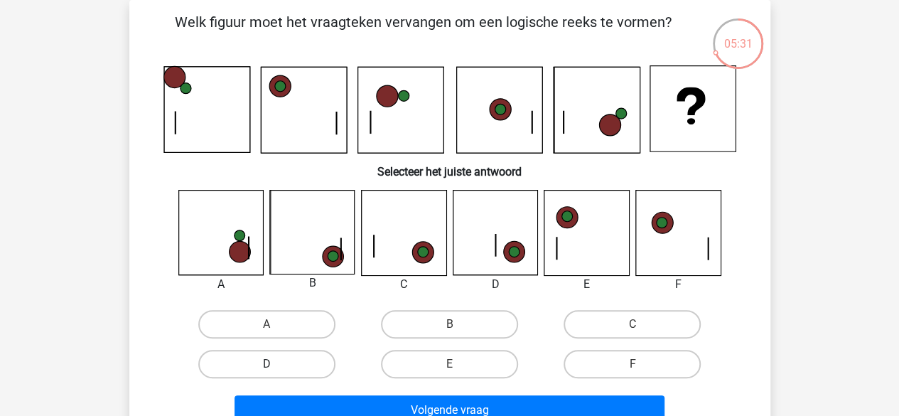
click at [286, 353] on label "D" at bounding box center [266, 364] width 137 height 28
click at [276, 364] on input "D" at bounding box center [271, 368] width 9 height 9
radio input "true"
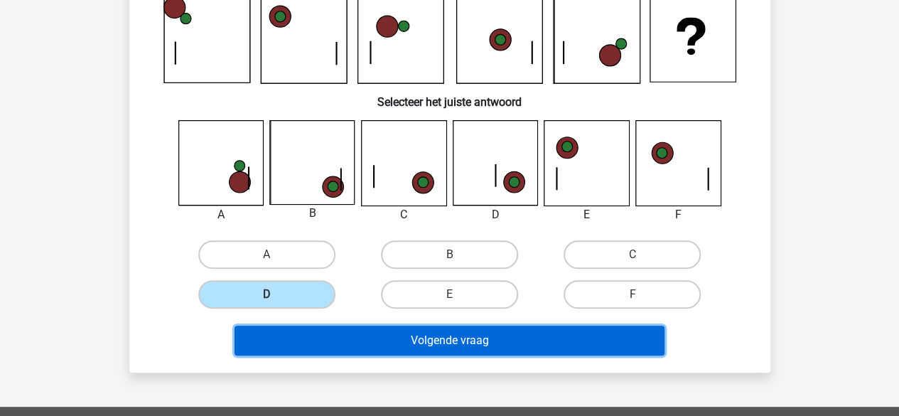
click at [324, 335] on button "Volgende vraag" at bounding box center [450, 341] width 430 height 30
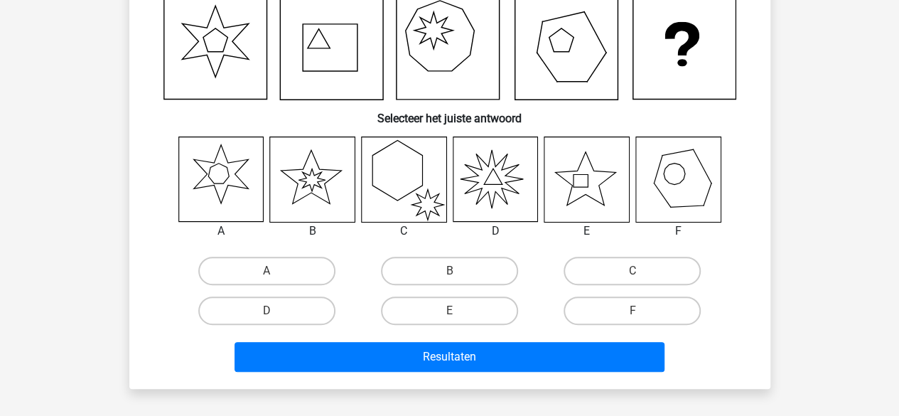
scroll to position [65, 0]
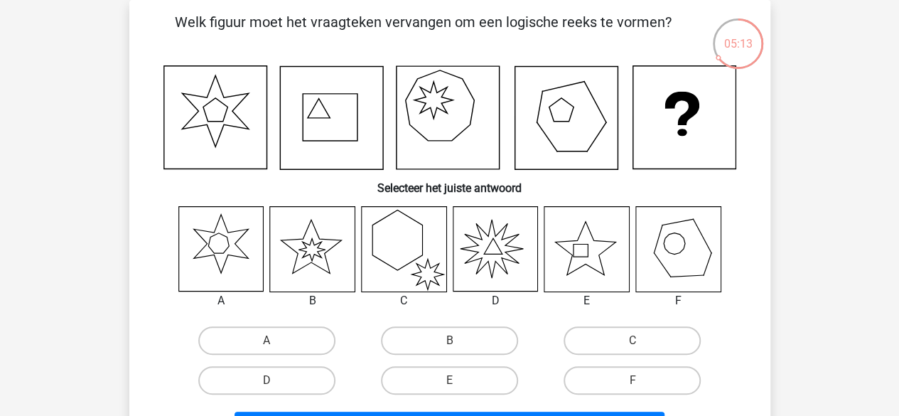
click at [577, 253] on icon at bounding box center [586, 249] width 85 height 85
click at [464, 375] on label "E" at bounding box center [449, 380] width 137 height 28
click at [458, 380] on input "E" at bounding box center [453, 384] width 9 height 9
radio input "true"
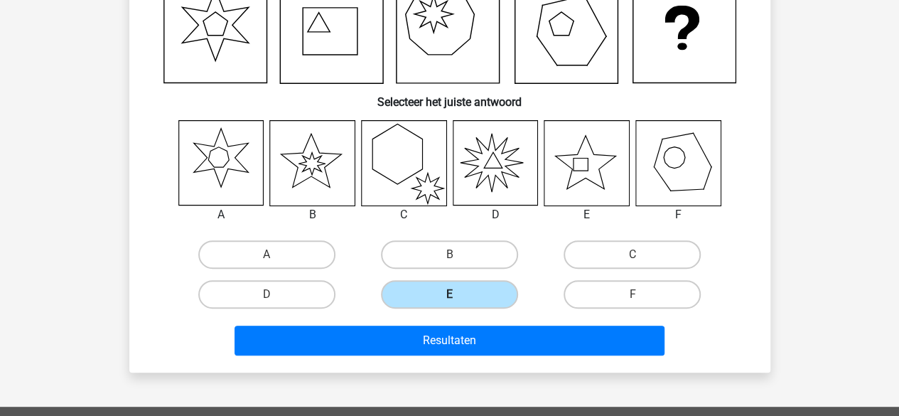
scroll to position [156, 0]
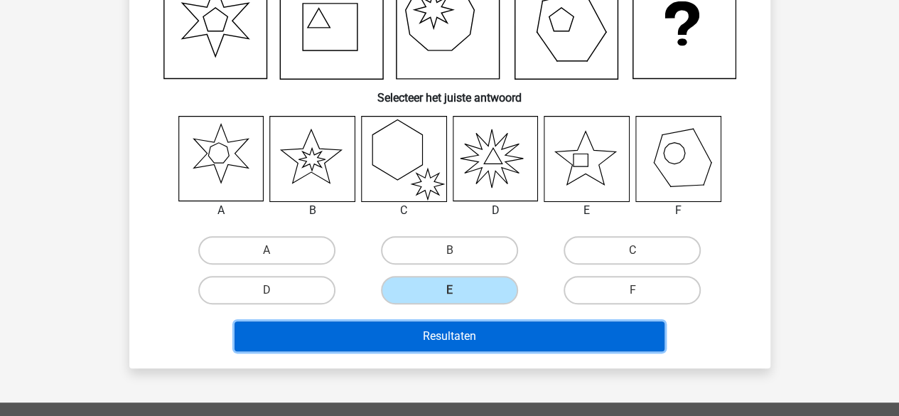
click at [466, 326] on button "Resultaten" at bounding box center [450, 336] width 430 height 30
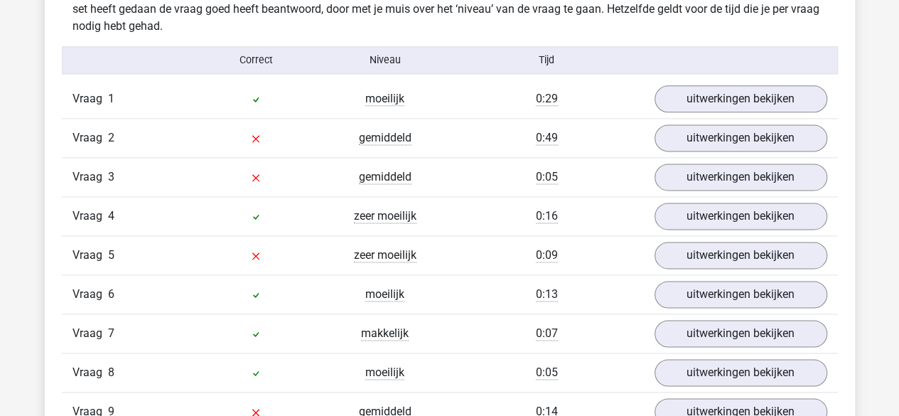
scroll to position [898, 0]
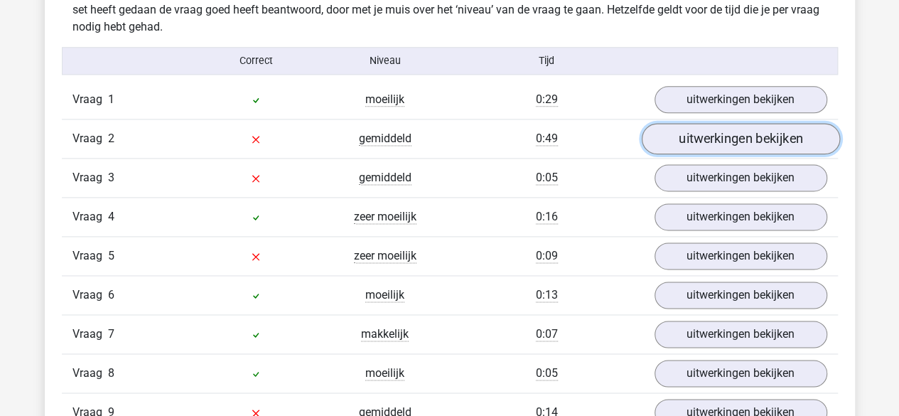
click at [694, 139] on link "uitwerkingen bekijken" at bounding box center [740, 138] width 198 height 31
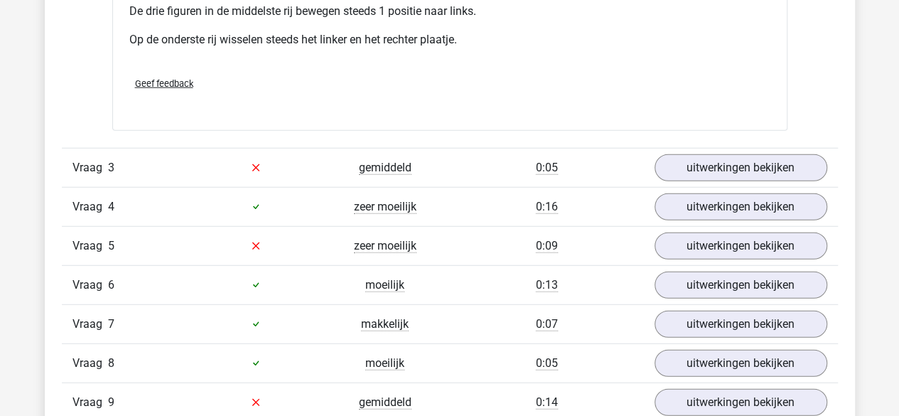
scroll to position [1790, 0]
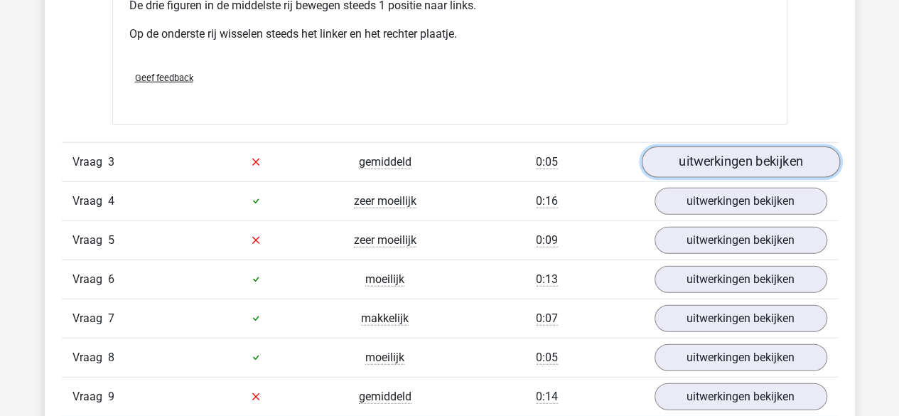
click at [701, 170] on link "uitwerkingen bekijken" at bounding box center [740, 161] width 198 height 31
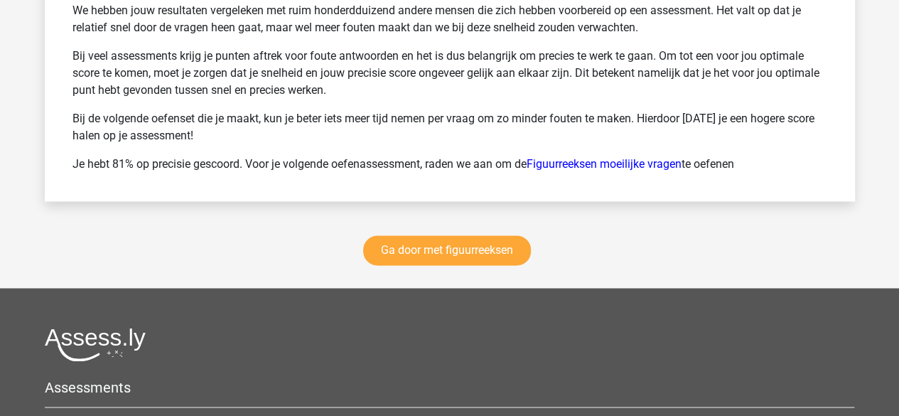
scroll to position [3664, 0]
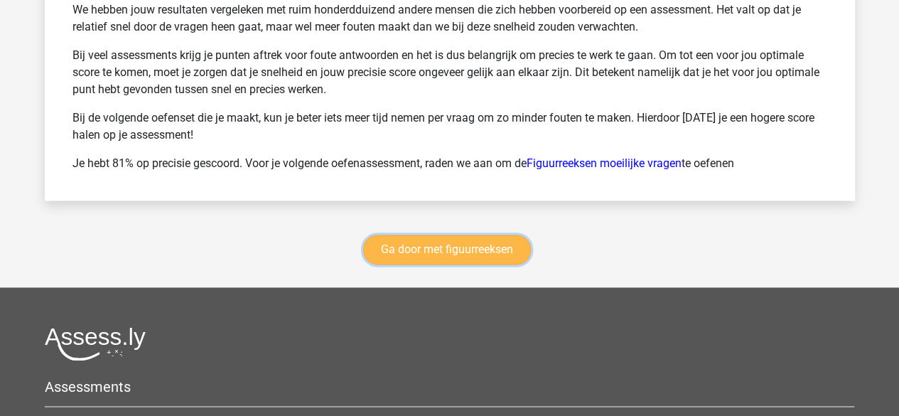
click at [400, 244] on link "Ga door met figuurreeksen" at bounding box center [447, 250] width 168 height 30
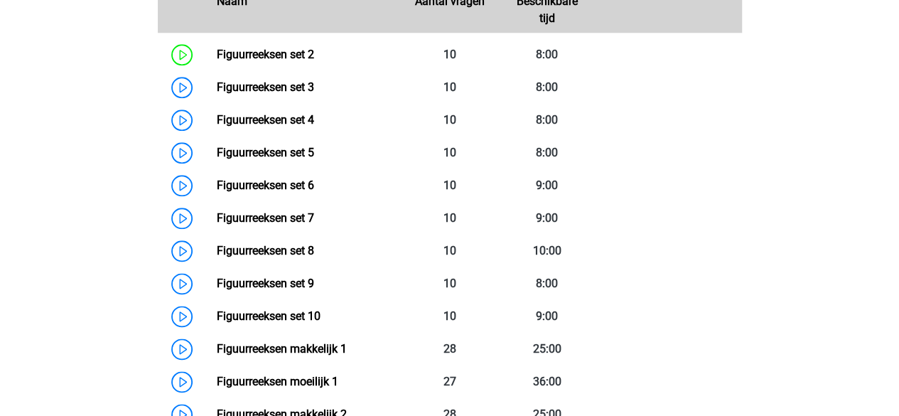
scroll to position [808, 0]
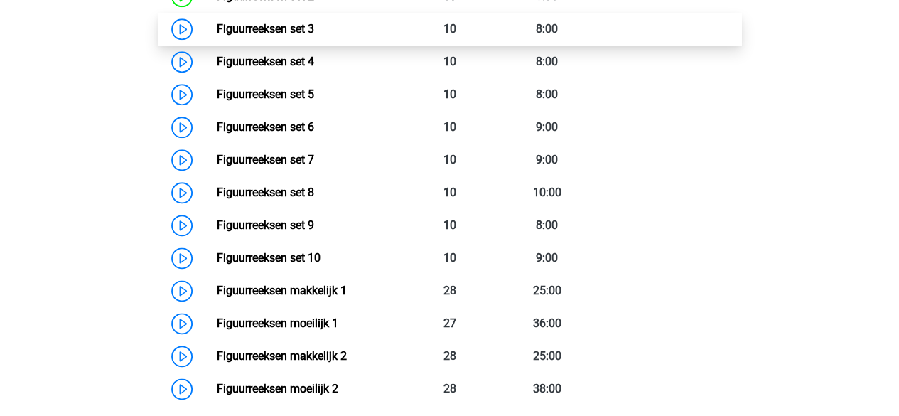
click at [273, 29] on link "Figuurreeksen set 3" at bounding box center [265, 29] width 97 height 14
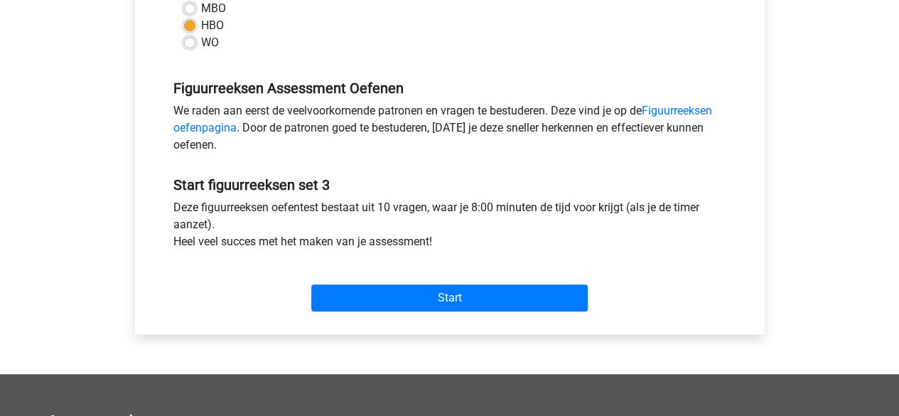
scroll to position [378, 0]
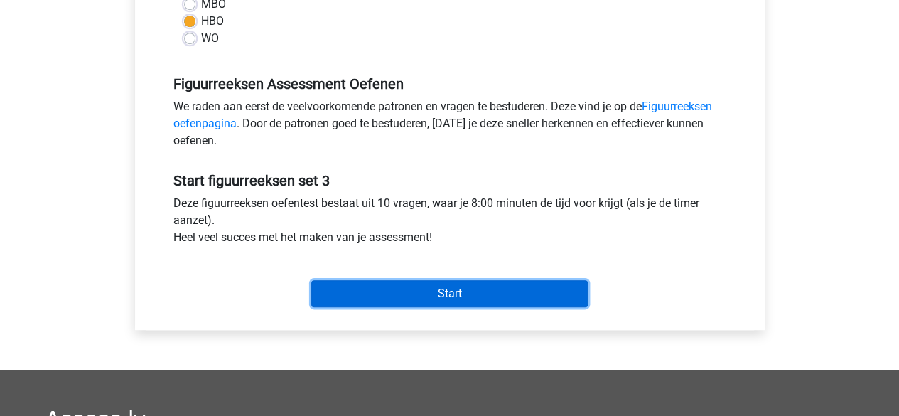
click at [409, 289] on input "Start" at bounding box center [449, 293] width 276 height 27
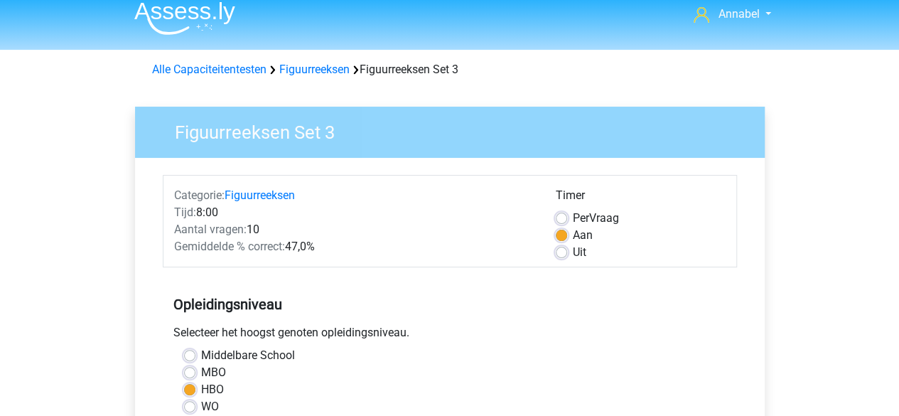
scroll to position [9, 0]
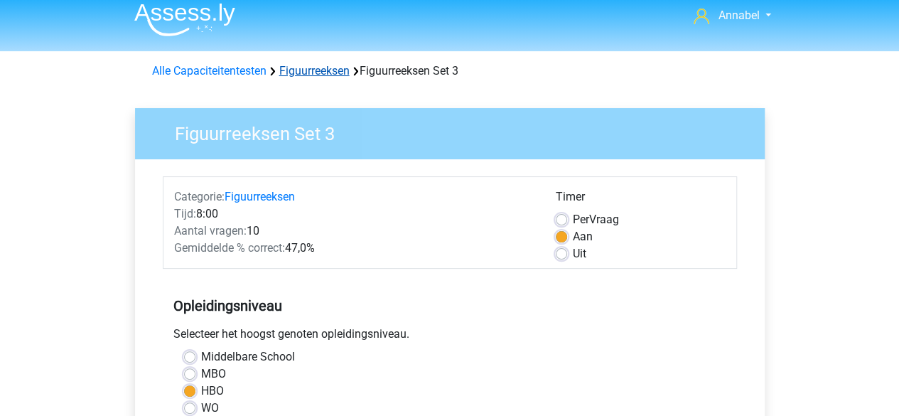
click at [337, 73] on link "Figuurreeksen" at bounding box center [314, 71] width 70 height 14
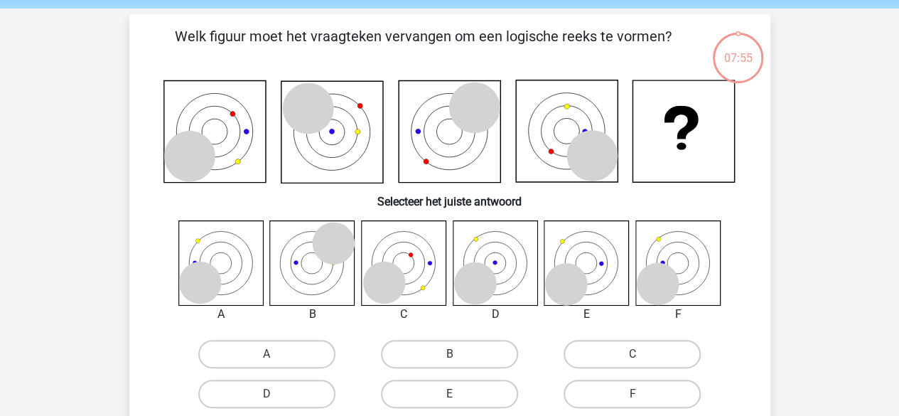
scroll to position [14, 0]
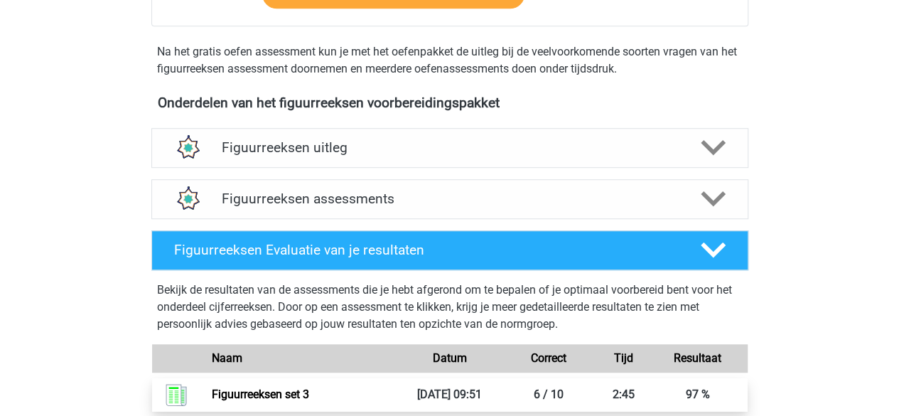
scroll to position [439, 0]
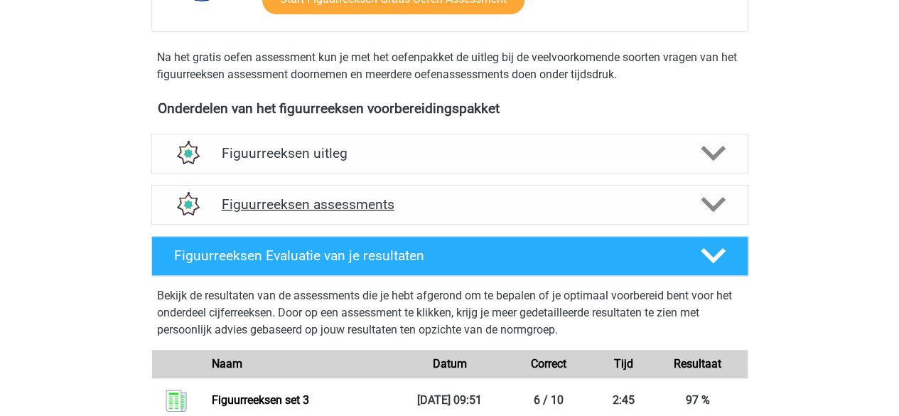
click at [715, 201] on icon at bounding box center [713, 204] width 25 height 25
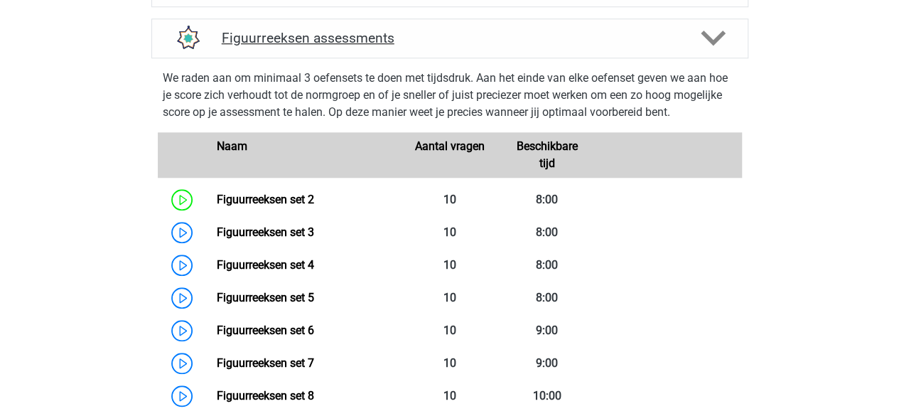
scroll to position [704, 0]
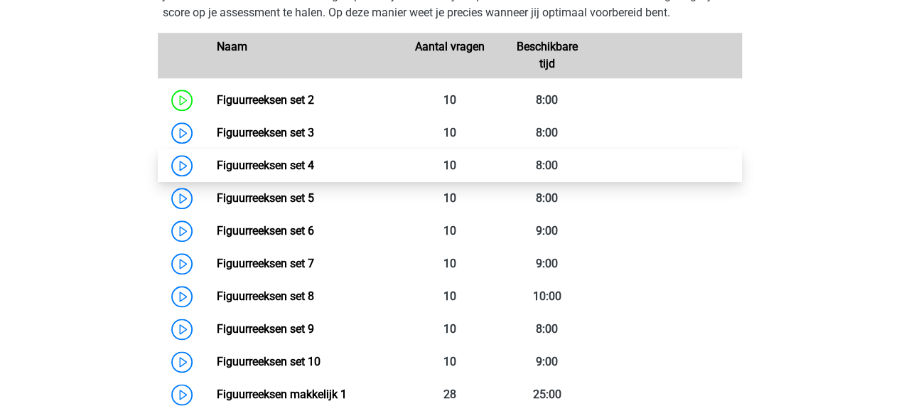
click at [288, 164] on link "Figuurreeksen set 4" at bounding box center [265, 166] width 97 height 14
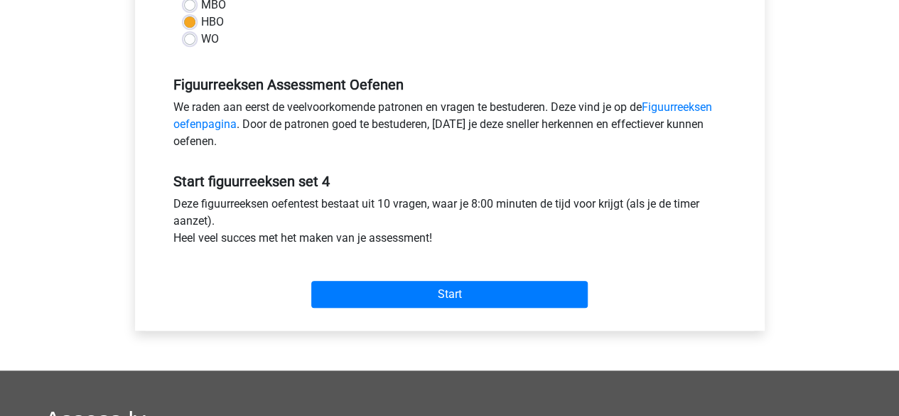
scroll to position [380, 0]
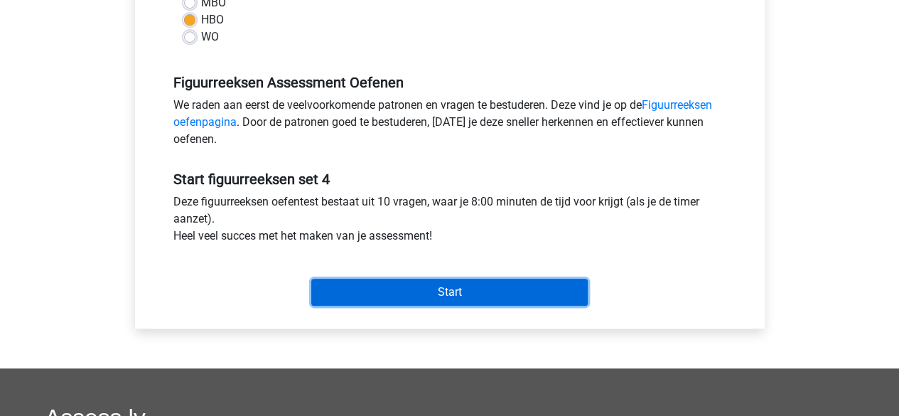
click at [412, 301] on input "Start" at bounding box center [449, 292] width 276 height 27
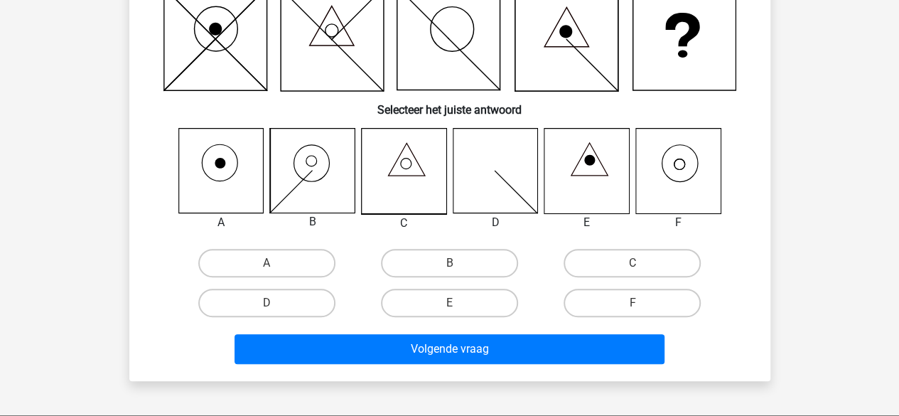
scroll to position [146, 0]
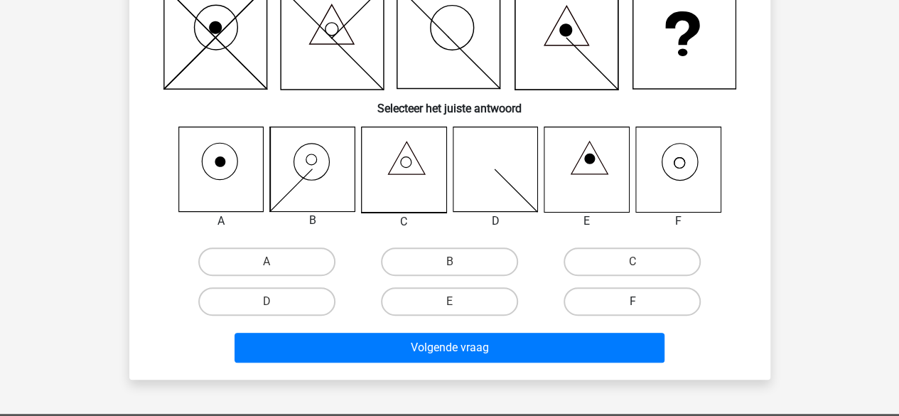
click at [608, 294] on label "F" at bounding box center [632, 301] width 137 height 28
click at [633, 301] on input "F" at bounding box center [637, 305] width 9 height 9
radio input "true"
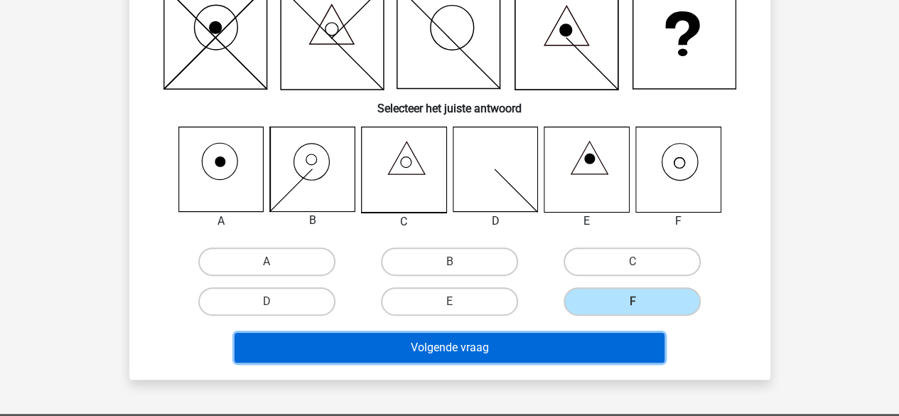
click at [529, 346] on button "Volgende vraag" at bounding box center [450, 348] width 430 height 30
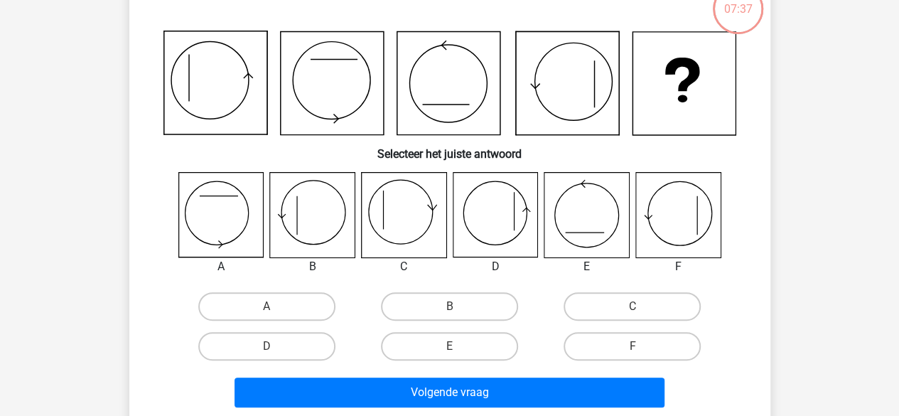
scroll to position [65, 0]
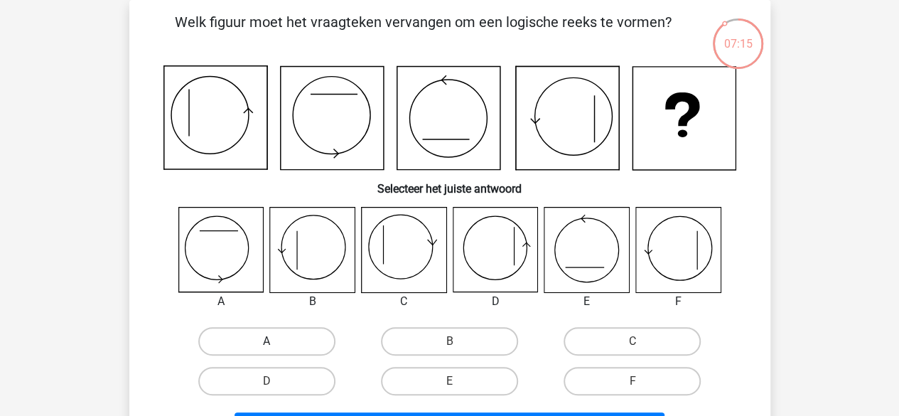
click at [318, 341] on label "A" at bounding box center [266, 341] width 137 height 28
click at [276, 341] on input "A" at bounding box center [271, 345] width 9 height 9
radio input "true"
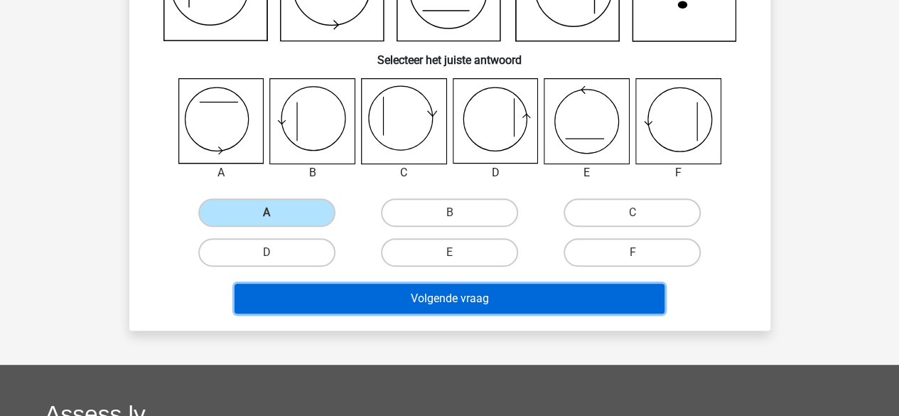
click at [397, 298] on button "Volgende vraag" at bounding box center [450, 299] width 430 height 30
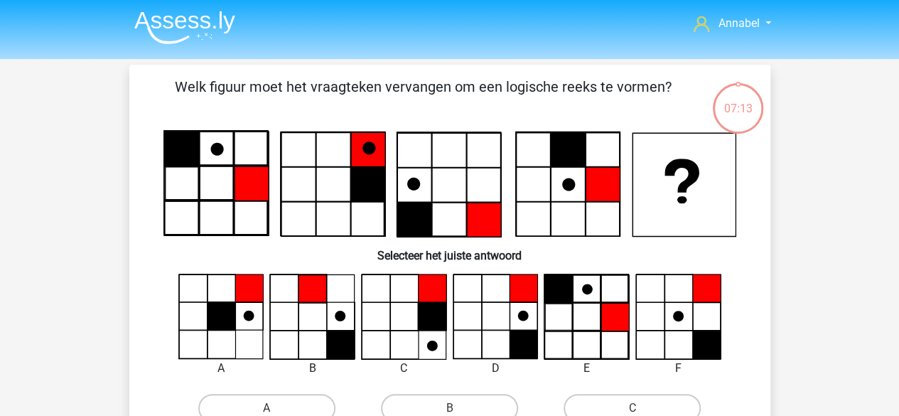
scroll to position [0, 0]
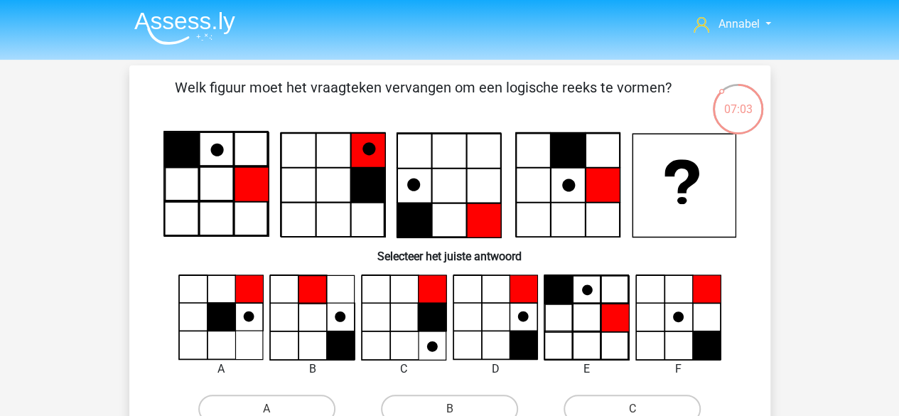
click at [300, 255] on h6 "Selecteer het juiste antwoord" at bounding box center [450, 250] width 596 height 25
click at [195, 235] on icon at bounding box center [180, 218] width 34 height 34
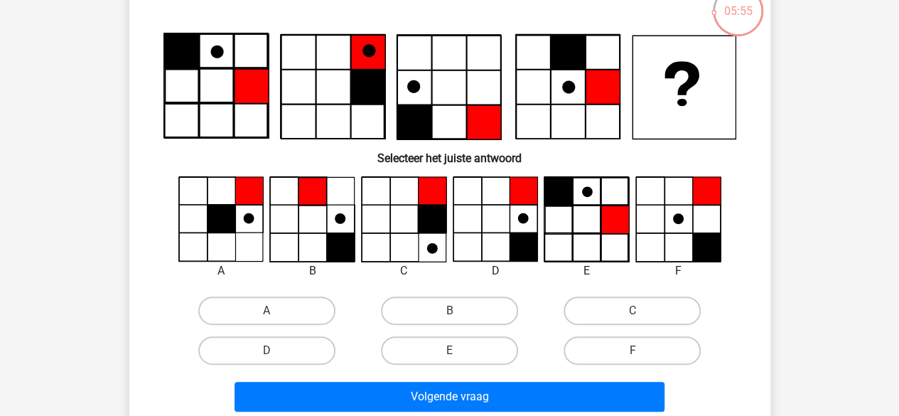
scroll to position [99, 0]
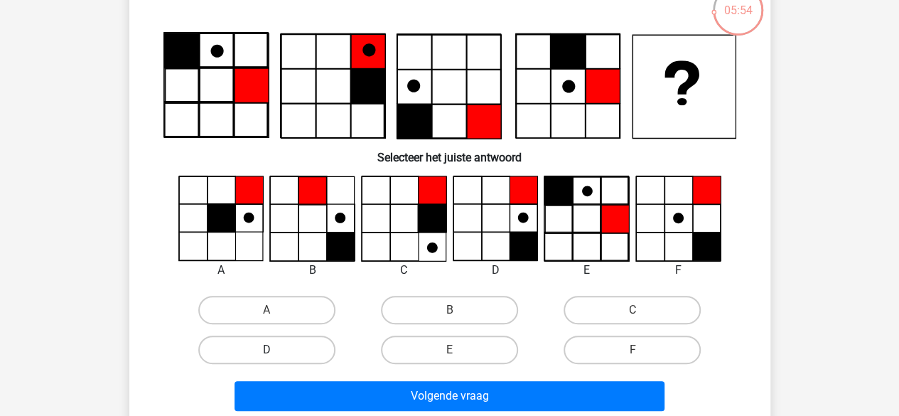
click at [283, 350] on label "D" at bounding box center [266, 349] width 137 height 28
click at [276, 350] on input "D" at bounding box center [271, 354] width 9 height 9
radio input "true"
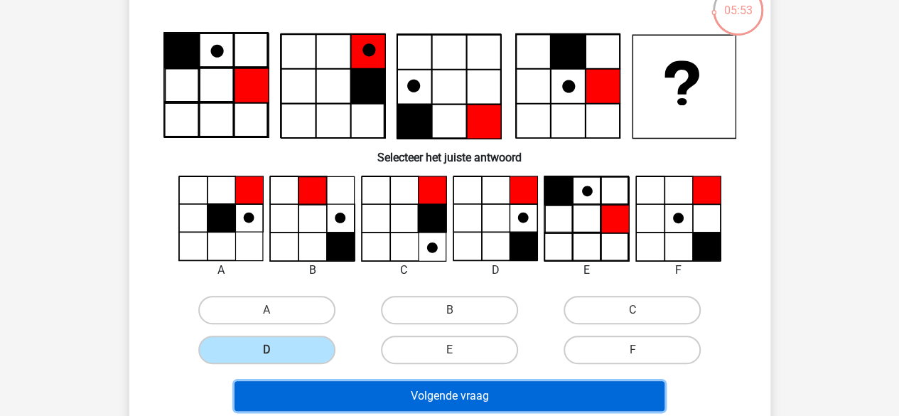
click at [312, 389] on button "Volgende vraag" at bounding box center [450, 396] width 430 height 30
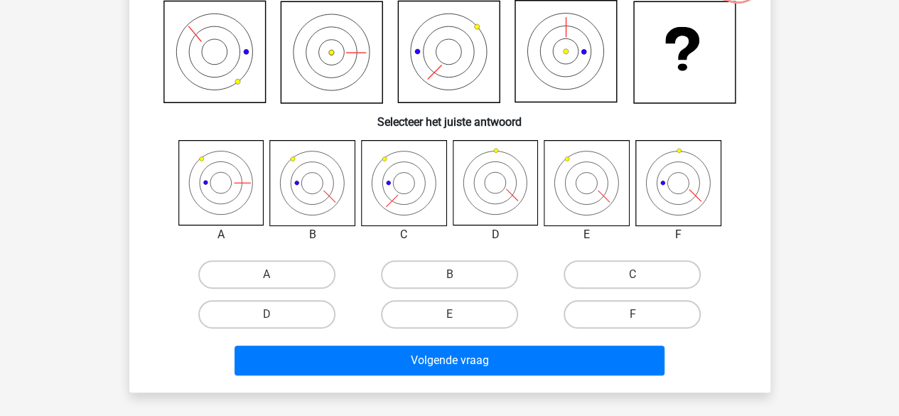
scroll to position [134, 0]
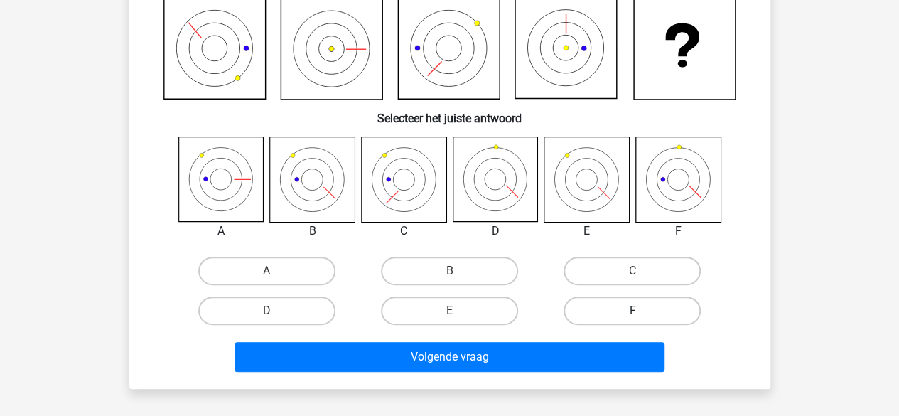
click at [618, 318] on label "F" at bounding box center [632, 310] width 137 height 28
click at [633, 318] on input "F" at bounding box center [637, 315] width 9 height 9
radio input "true"
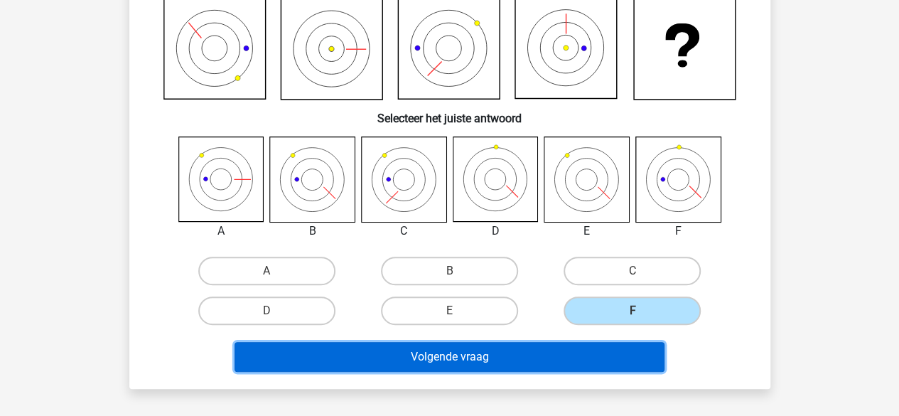
click at [526, 352] on button "Volgende vraag" at bounding box center [450, 357] width 430 height 30
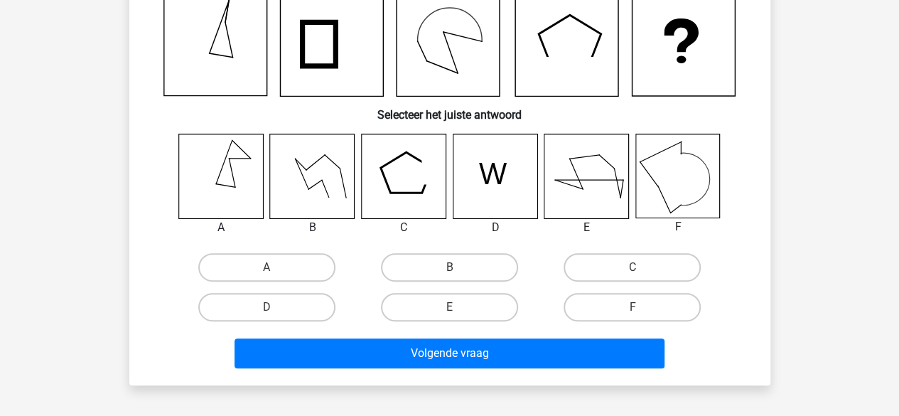
scroll to position [145, 0]
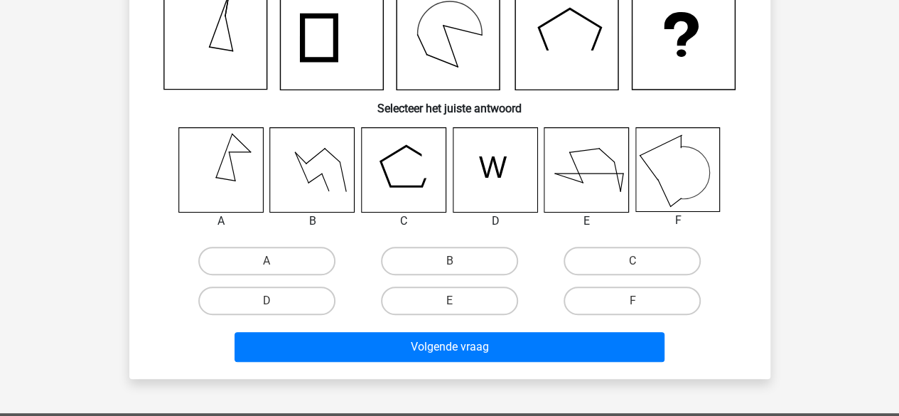
click at [688, 183] on icon at bounding box center [677, 169] width 84 height 84
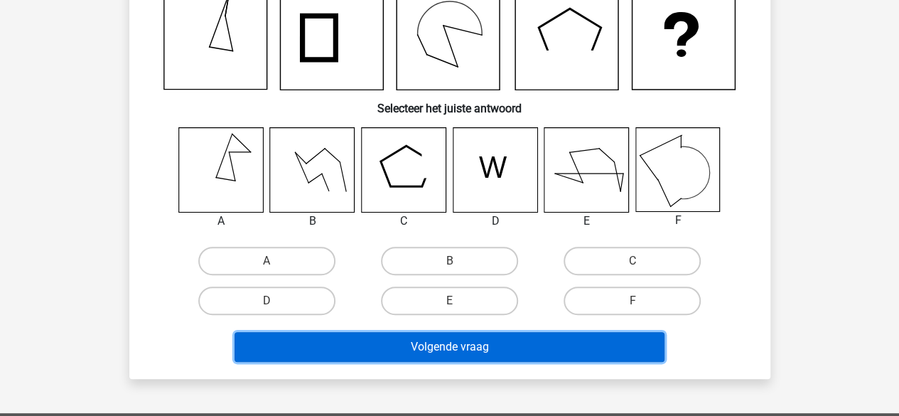
click at [559, 349] on button "Volgende vraag" at bounding box center [450, 347] width 430 height 30
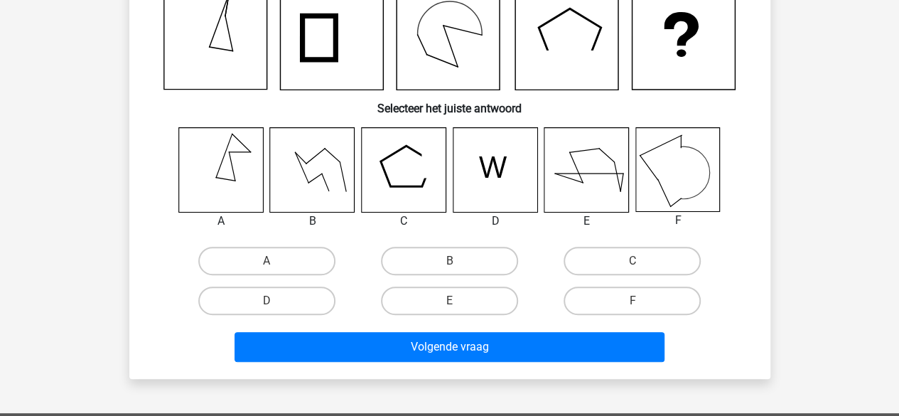
click at [283, 242] on div "A" at bounding box center [267, 261] width 183 height 40
click at [296, 264] on label "A" at bounding box center [266, 261] width 137 height 28
click at [276, 264] on input "A" at bounding box center [271, 265] width 9 height 9
radio input "true"
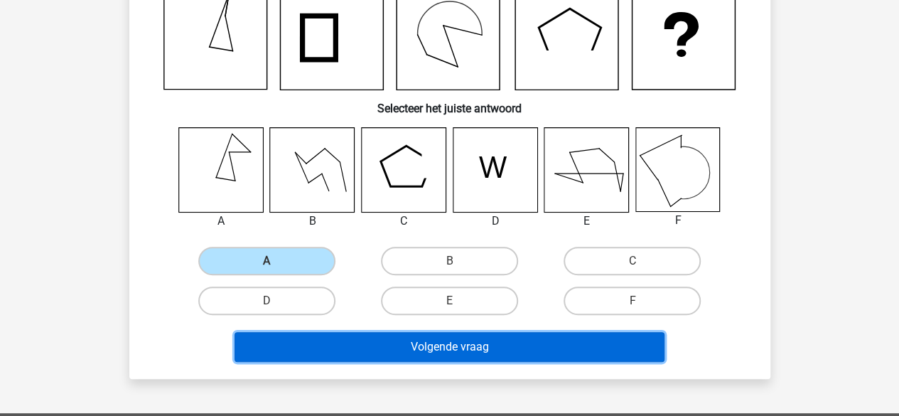
click at [376, 350] on button "Volgende vraag" at bounding box center [450, 347] width 430 height 30
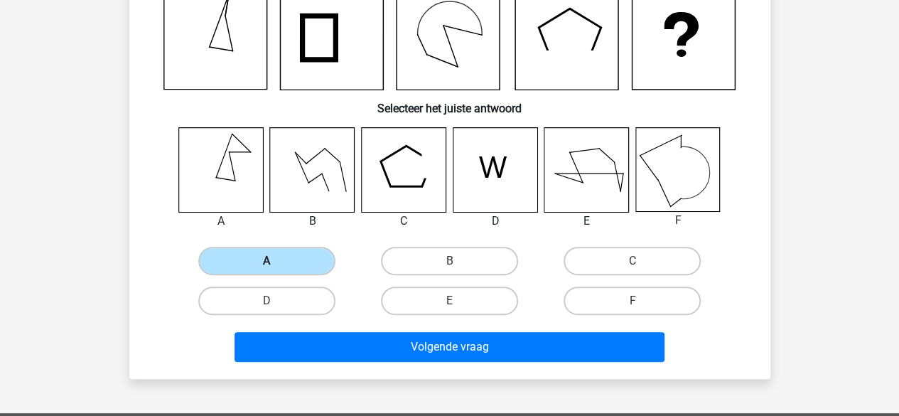
click at [247, 267] on label "A" at bounding box center [266, 261] width 137 height 28
click at [267, 267] on input "A" at bounding box center [271, 265] width 9 height 9
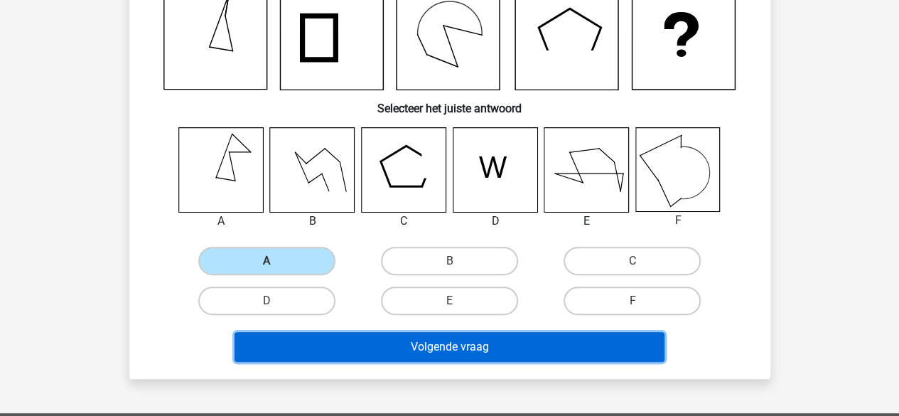
click at [320, 348] on button "Volgende vraag" at bounding box center [450, 347] width 430 height 30
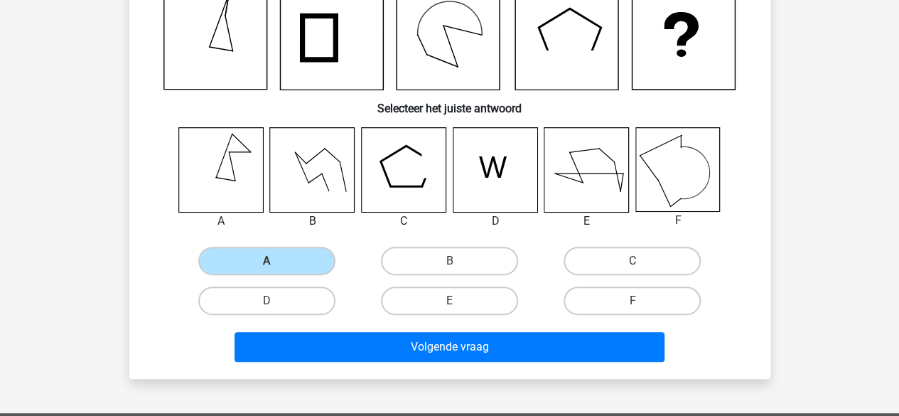
click at [269, 235] on div "A B C D E" at bounding box center [450, 224] width 596 height 194
click at [268, 242] on div "A" at bounding box center [267, 261] width 183 height 40
click at [263, 260] on label "A" at bounding box center [266, 261] width 137 height 28
click at [267, 261] on input "A" at bounding box center [271, 265] width 9 height 9
click at [263, 260] on label "A" at bounding box center [266, 261] width 137 height 28
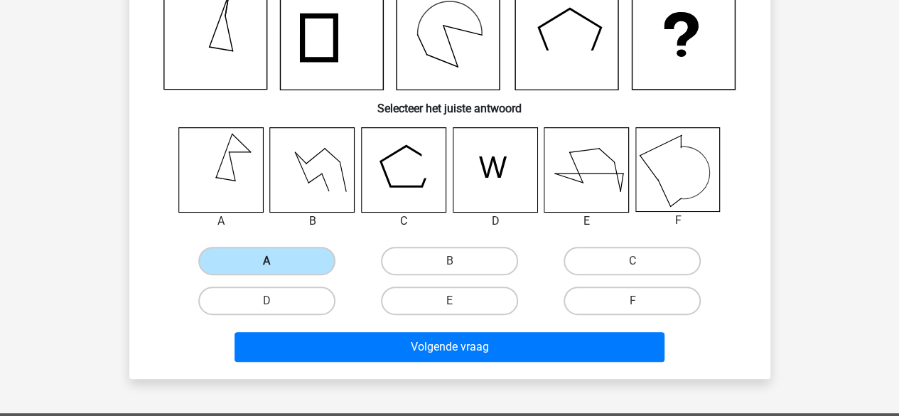
click at [267, 261] on input "A" at bounding box center [271, 265] width 9 height 9
click at [263, 260] on label "A" at bounding box center [266, 261] width 137 height 28
click at [267, 261] on input "A" at bounding box center [271, 265] width 9 height 9
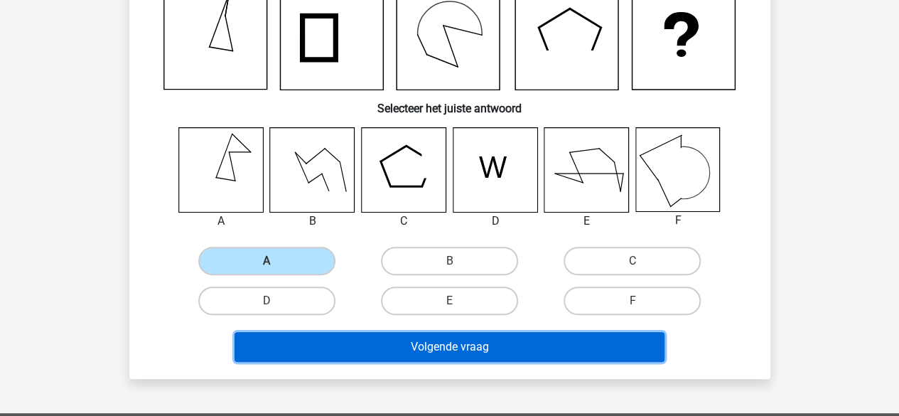
click at [310, 355] on button "Volgende vraag" at bounding box center [450, 347] width 430 height 30
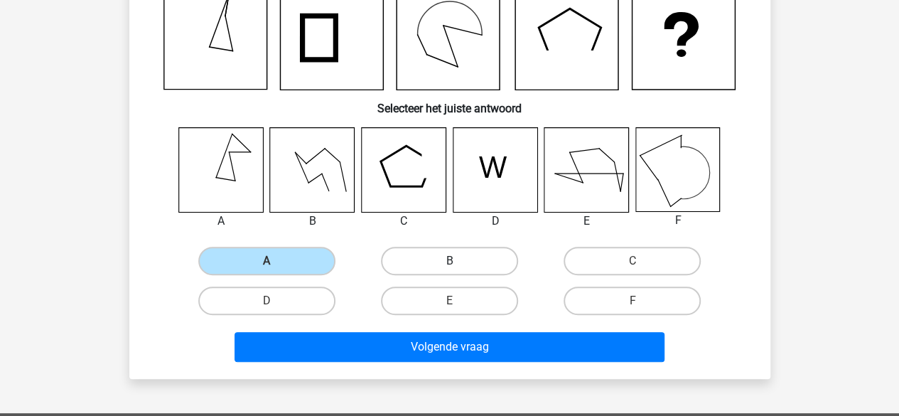
click at [444, 247] on label "B" at bounding box center [449, 261] width 137 height 28
click at [449, 261] on input "B" at bounding box center [453, 265] width 9 height 9
radio input "true"
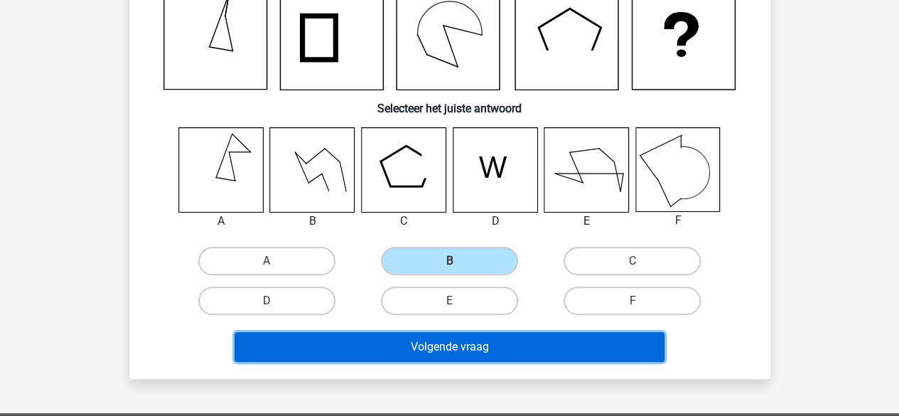
click at [407, 338] on button "Volgende vraag" at bounding box center [450, 347] width 430 height 30
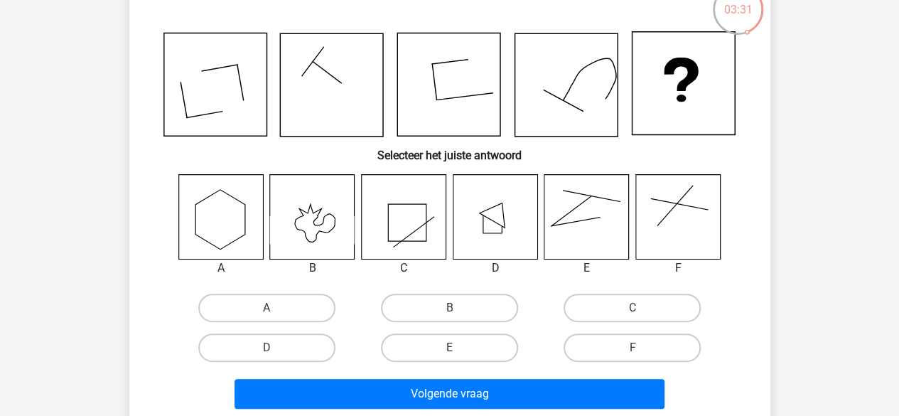
scroll to position [100, 0]
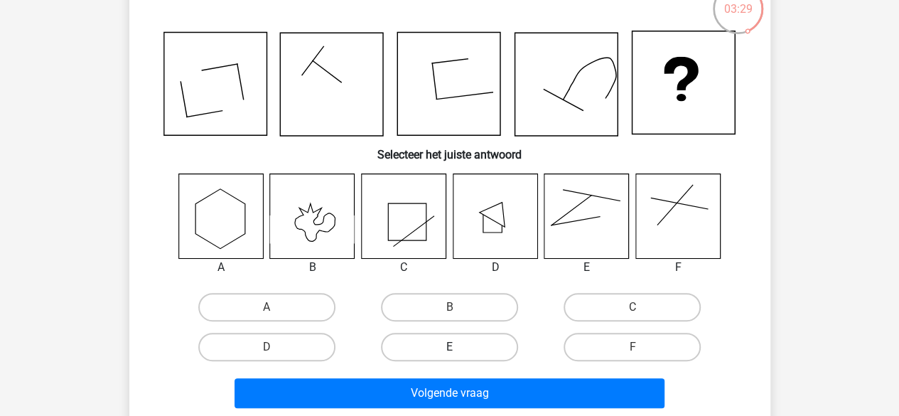
click at [455, 358] on label "E" at bounding box center [449, 347] width 137 height 28
click at [455, 356] on input "E" at bounding box center [453, 351] width 9 height 9
radio input "true"
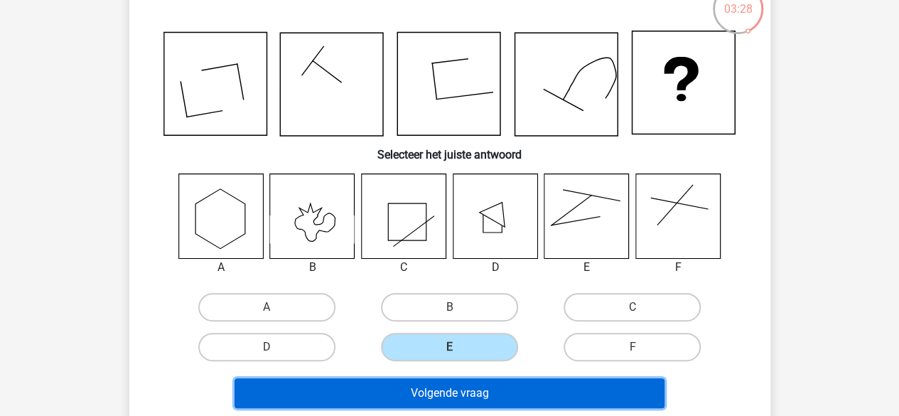
click at [455, 388] on button "Volgende vraag" at bounding box center [450, 393] width 430 height 30
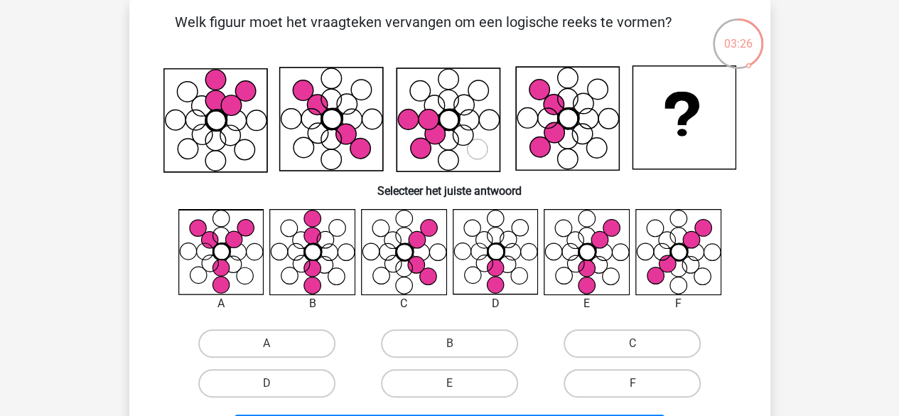
scroll to position [50, 0]
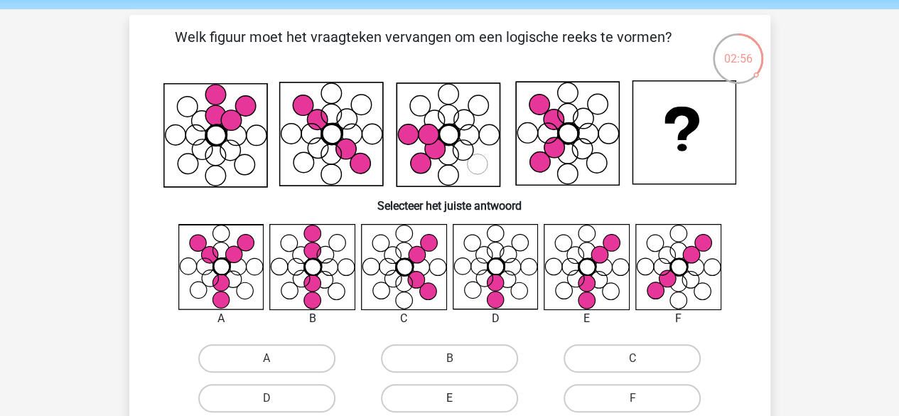
click at [438, 390] on label "E" at bounding box center [449, 398] width 137 height 28
click at [449, 398] on input "E" at bounding box center [453, 402] width 9 height 9
radio input "true"
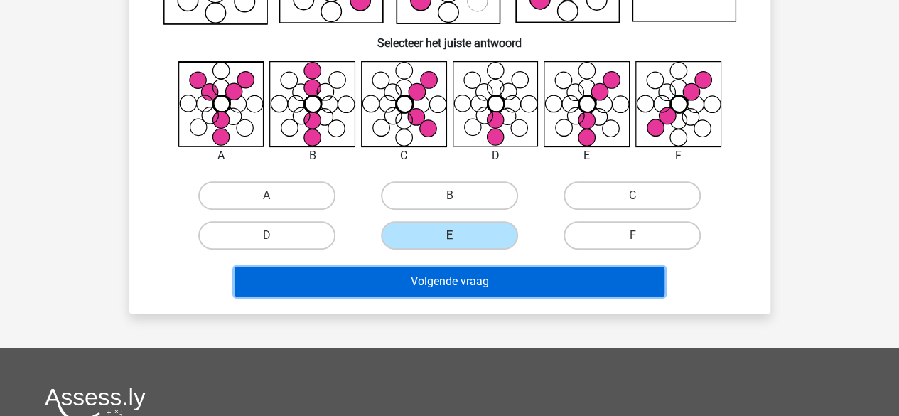
click at [464, 281] on button "Volgende vraag" at bounding box center [450, 282] width 430 height 30
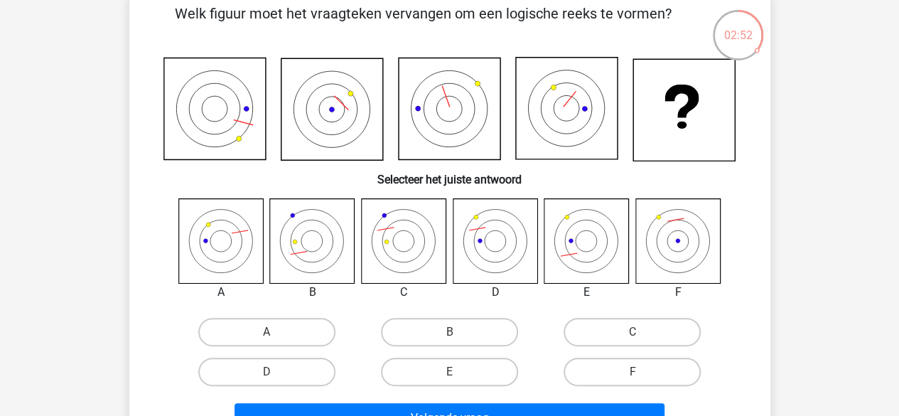
scroll to position [72, 0]
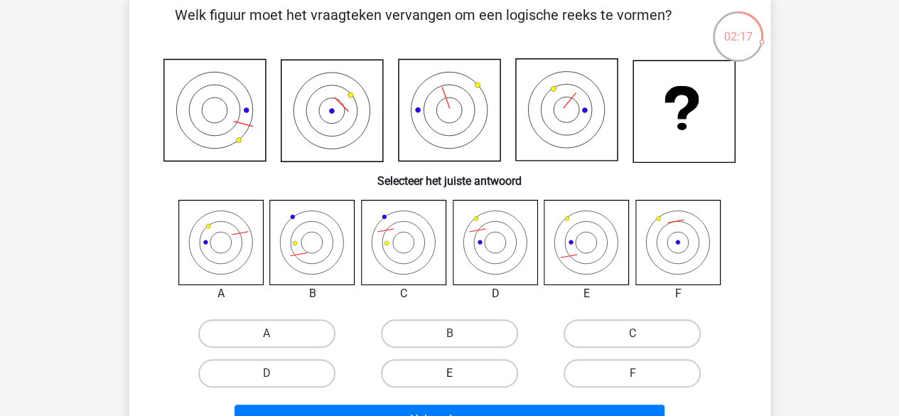
click at [441, 364] on label "E" at bounding box center [449, 373] width 137 height 28
click at [449, 373] on input "E" at bounding box center [453, 377] width 9 height 9
radio input "true"
click at [441, 364] on label "E" at bounding box center [449, 373] width 137 height 28
click at [449, 373] on input "E" at bounding box center [453, 377] width 9 height 9
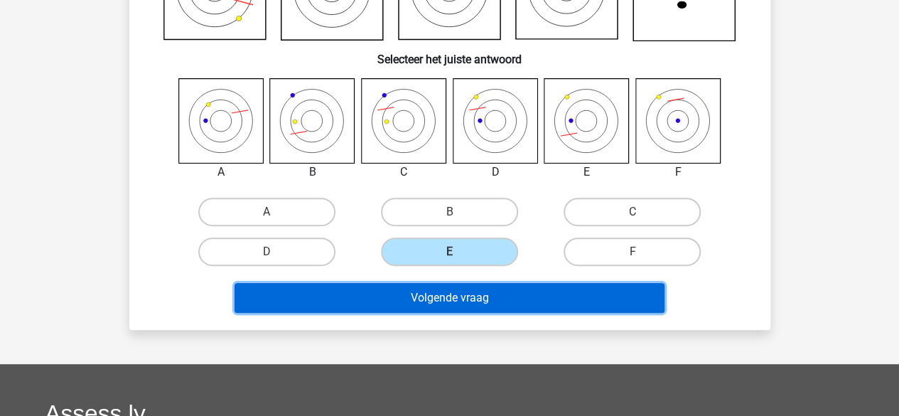
click at [452, 296] on button "Volgende vraag" at bounding box center [450, 298] width 430 height 30
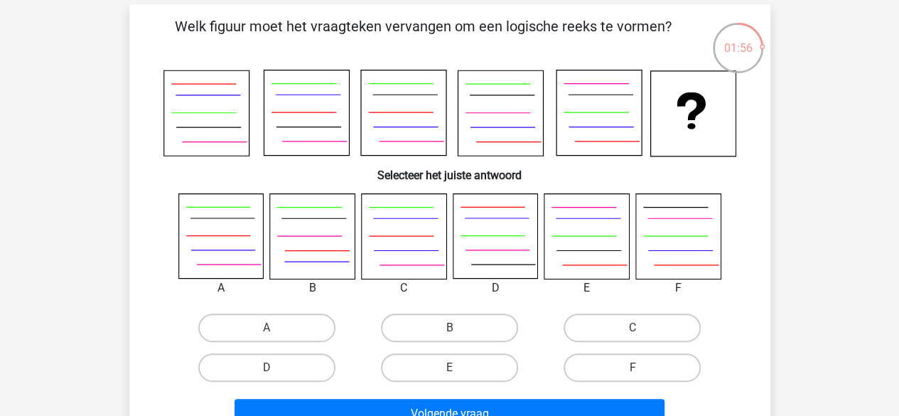
scroll to position [63, 0]
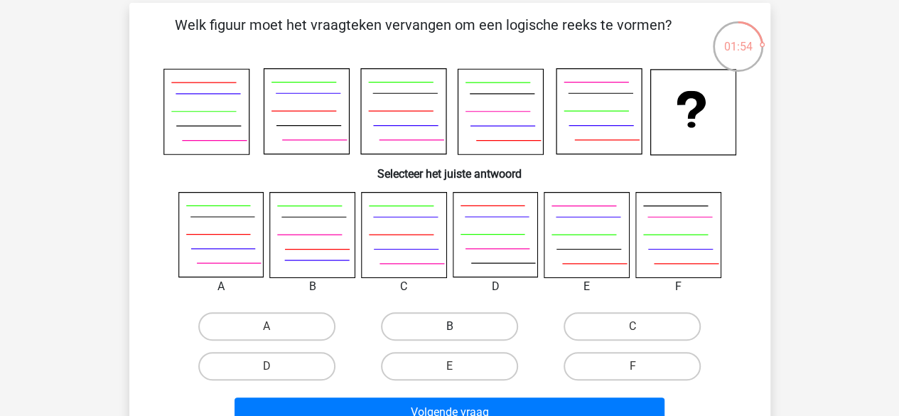
click at [439, 335] on label "B" at bounding box center [449, 326] width 137 height 28
click at [449, 335] on input "B" at bounding box center [453, 330] width 9 height 9
radio input "true"
click at [439, 335] on label "B" at bounding box center [449, 326] width 137 height 28
click at [449, 335] on input "B" at bounding box center [453, 330] width 9 height 9
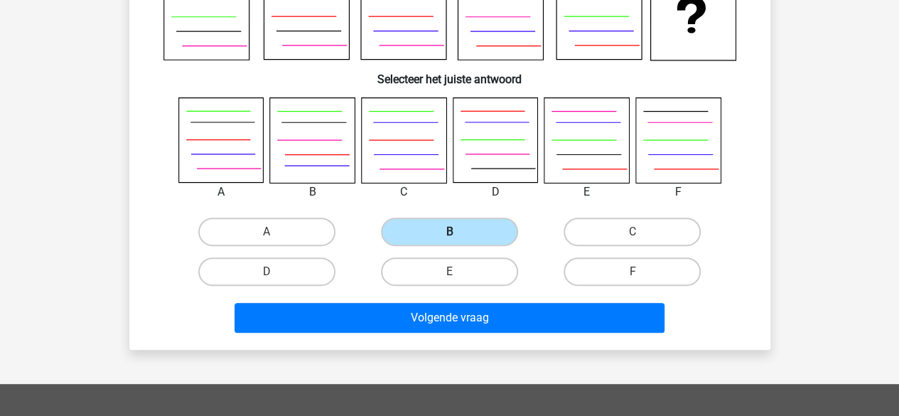
scroll to position [159, 0]
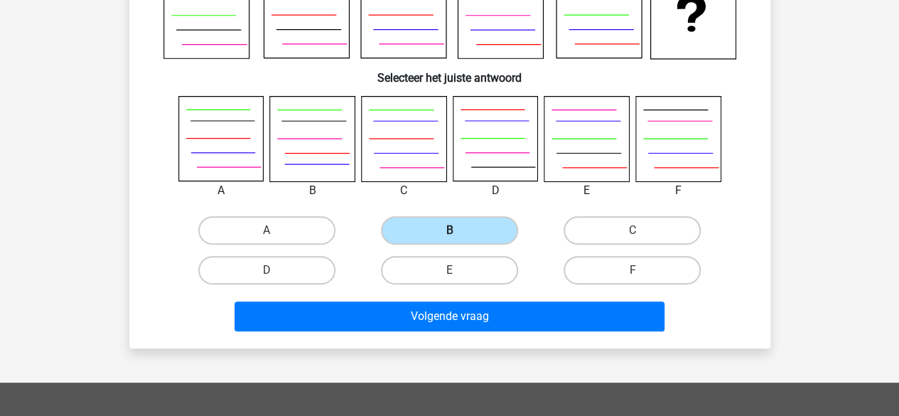
click at [439, 335] on div "Volgende vraag" at bounding box center [450, 319] width 549 height 36
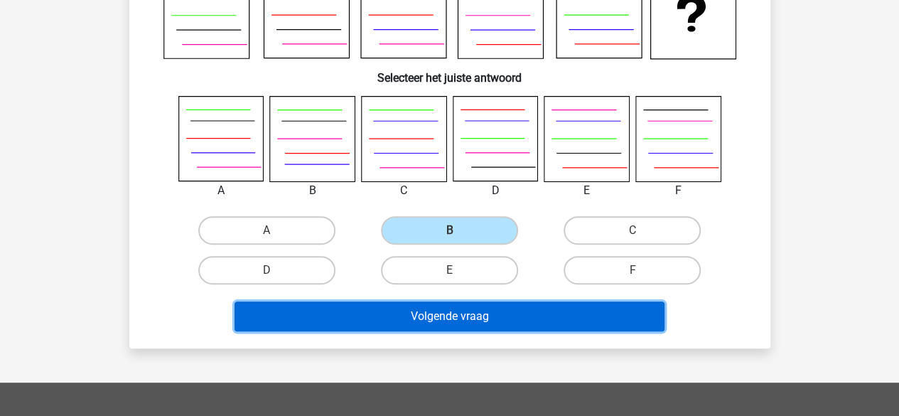
click at [453, 311] on button "Volgende vraag" at bounding box center [450, 316] width 430 height 30
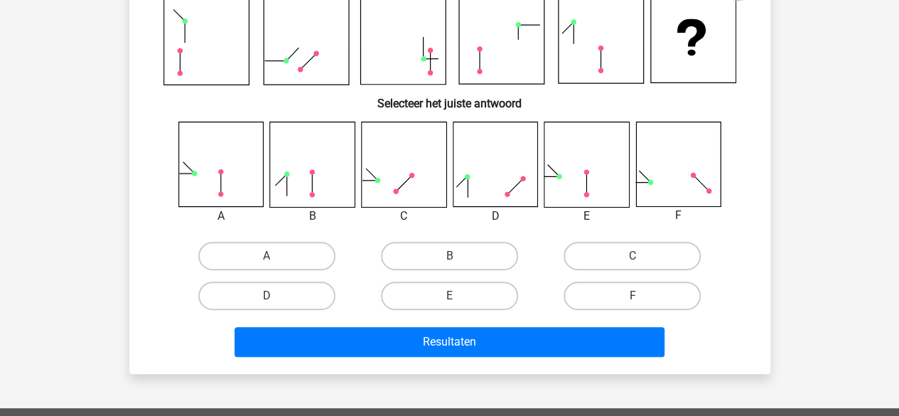
scroll to position [144, 0]
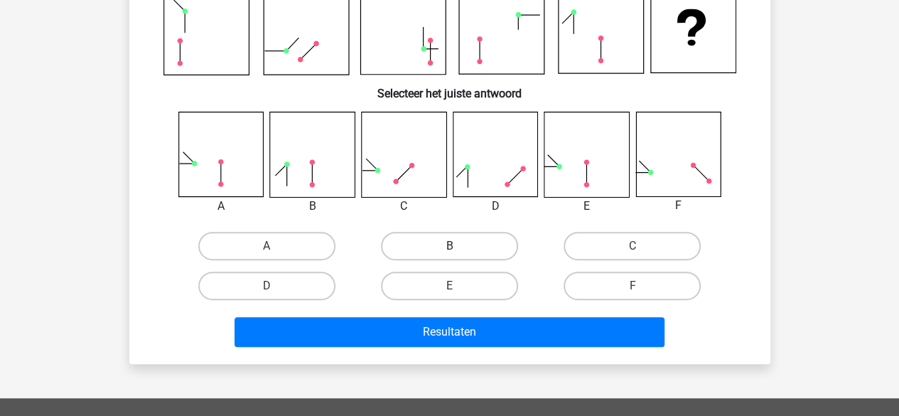
click at [448, 249] on label "B" at bounding box center [449, 246] width 137 height 28
click at [449, 249] on input "B" at bounding box center [453, 250] width 9 height 9
radio input "true"
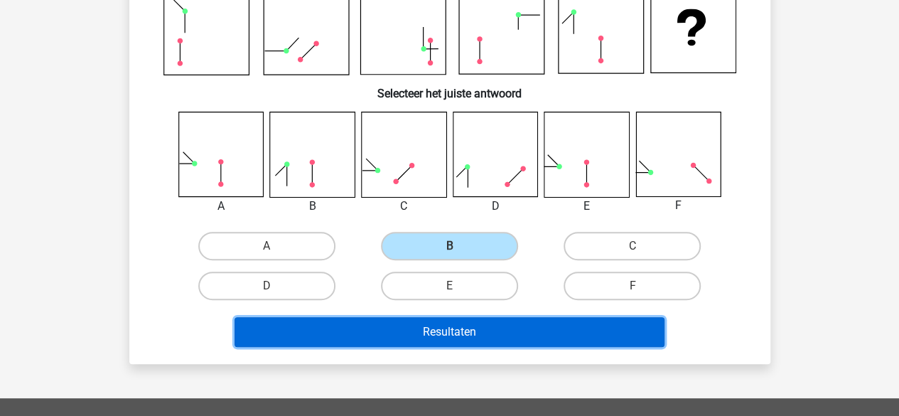
click at [434, 326] on button "Resultaten" at bounding box center [450, 332] width 430 height 30
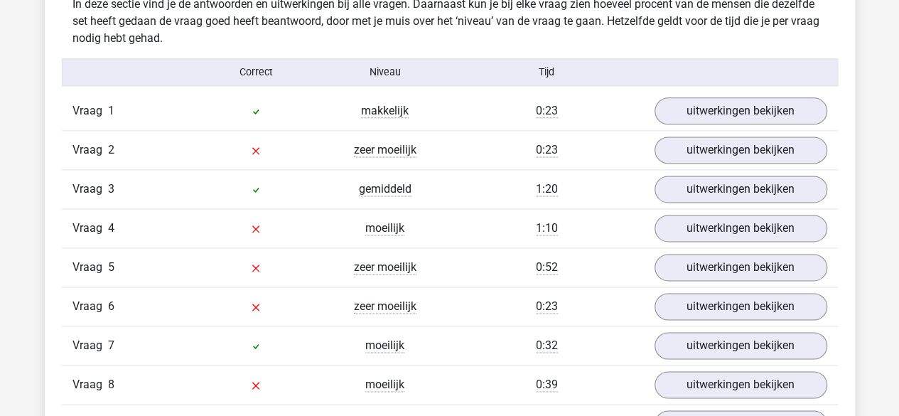
scroll to position [881, 0]
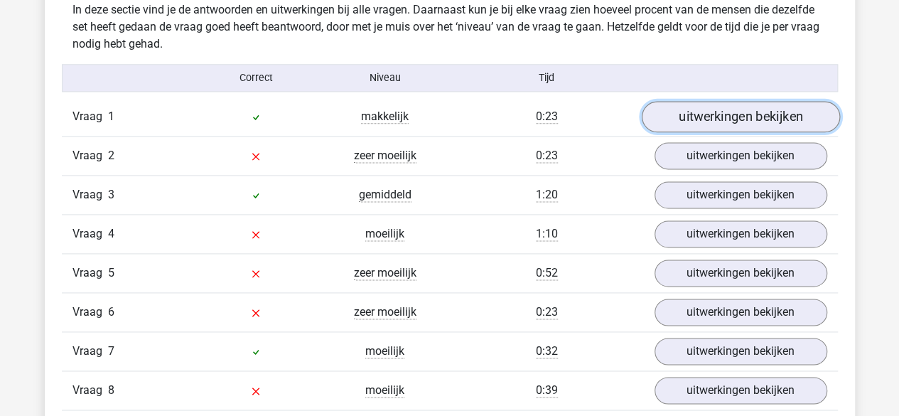
click at [707, 126] on link "uitwerkingen bekijken" at bounding box center [740, 116] width 198 height 31
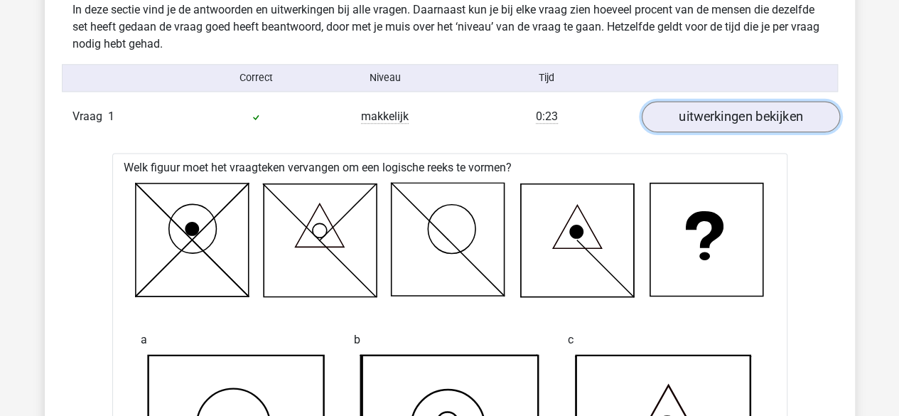
click at [707, 126] on link "uitwerkingen bekijken" at bounding box center [740, 116] width 198 height 31
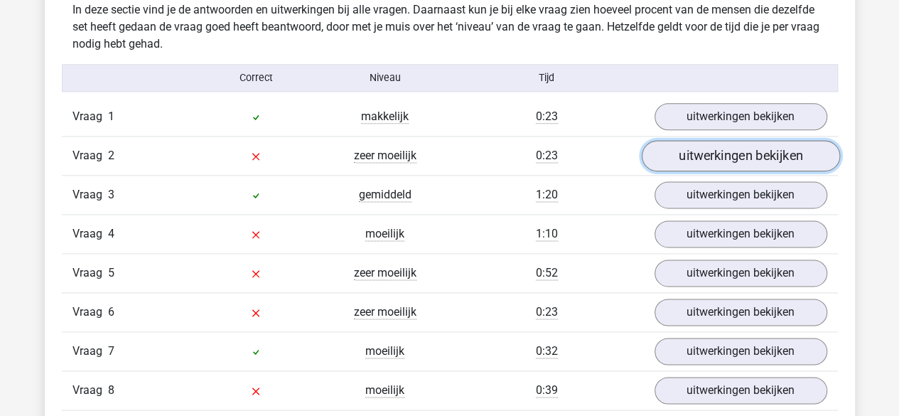
click at [705, 155] on link "uitwerkingen bekijken" at bounding box center [740, 155] width 198 height 31
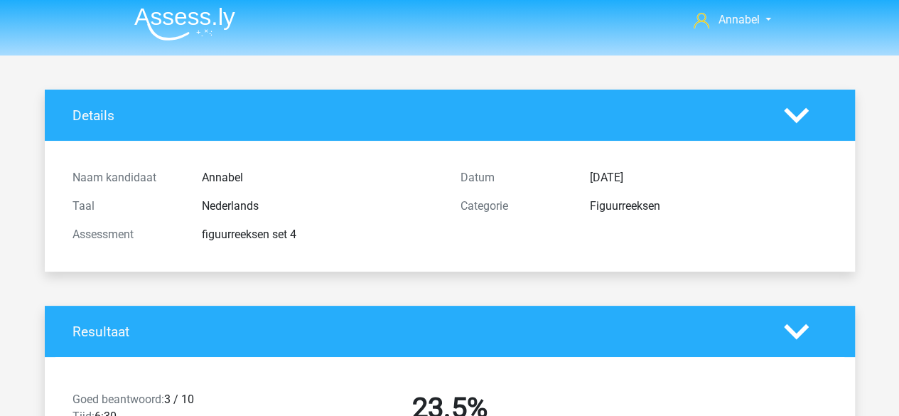
scroll to position [0, 0]
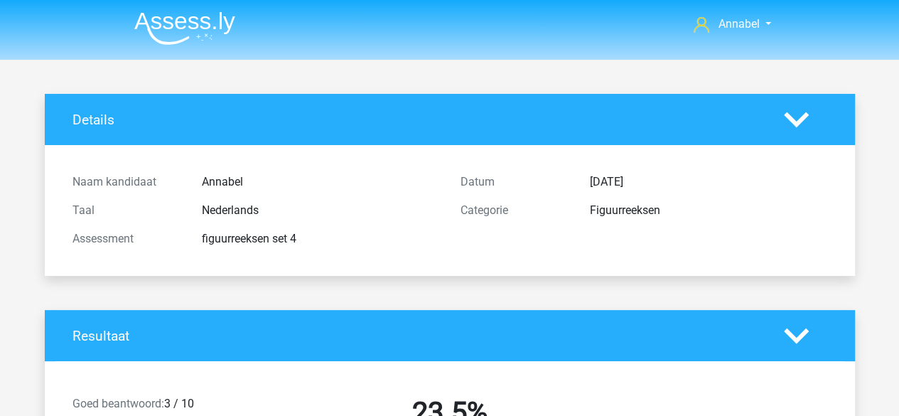
click at [191, 33] on img at bounding box center [184, 27] width 101 height 33
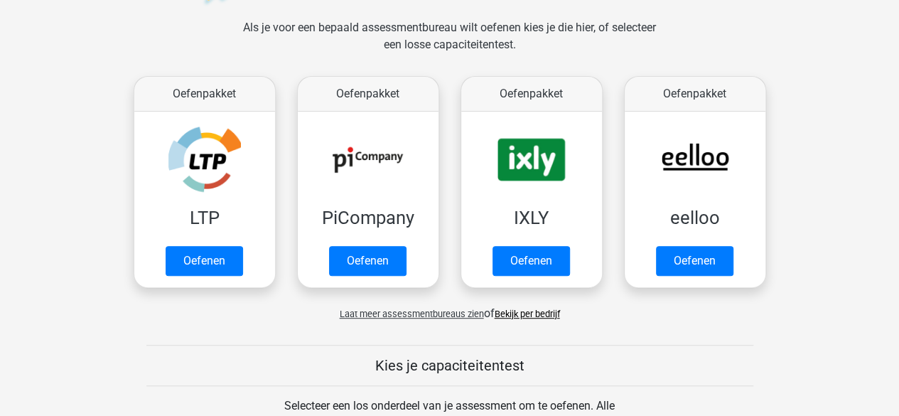
scroll to position [214, 0]
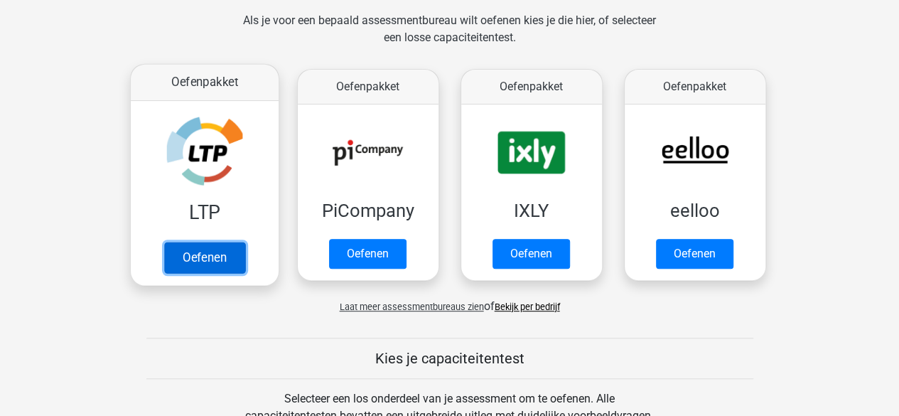
click at [203, 254] on link "Oefenen" at bounding box center [203, 257] width 81 height 31
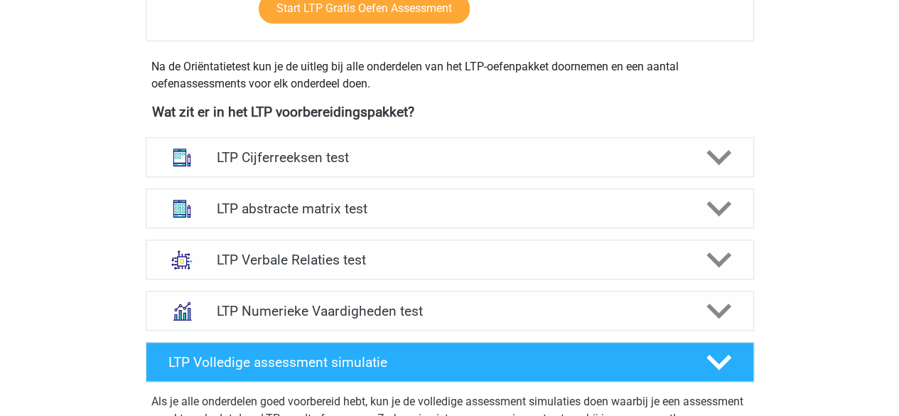
scroll to position [483, 0]
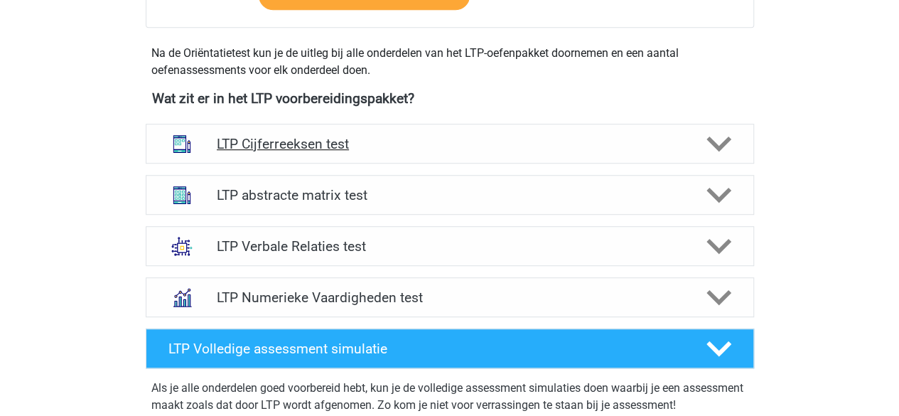
click at [718, 136] on icon at bounding box center [719, 143] width 25 height 25
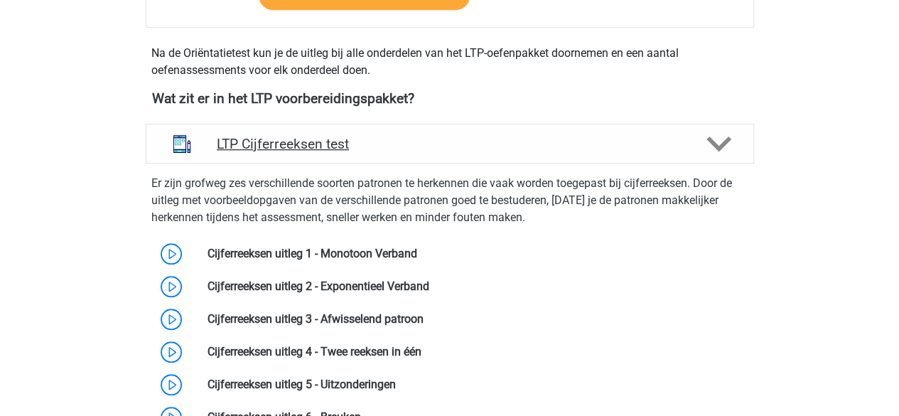
click at [718, 136] on icon at bounding box center [719, 143] width 25 height 25
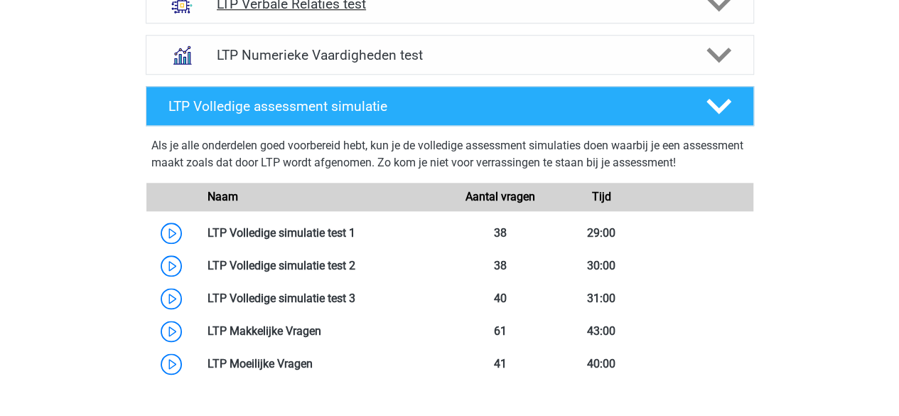
scroll to position [722, 0]
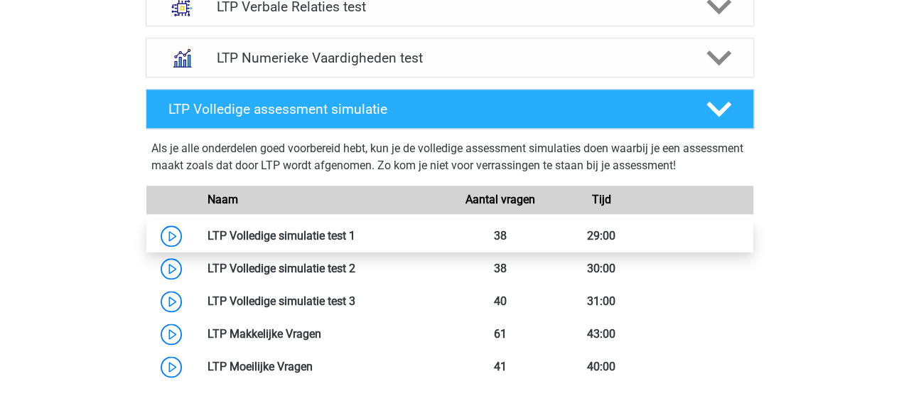
click at [355, 232] on link at bounding box center [355, 236] width 0 height 14
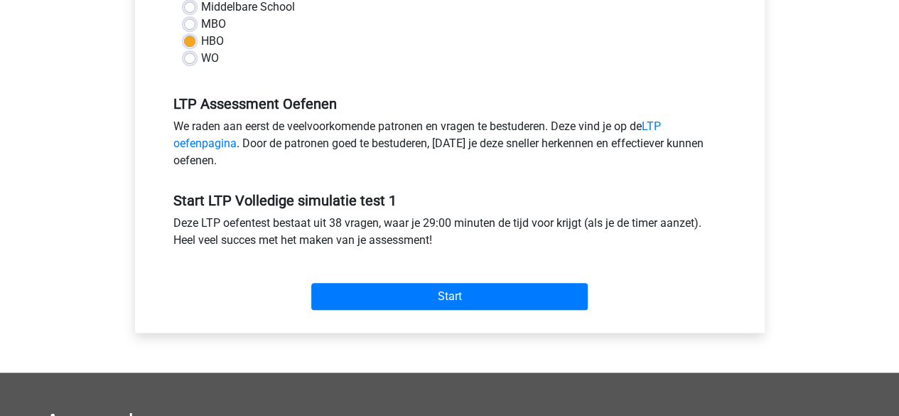
scroll to position [370, 0]
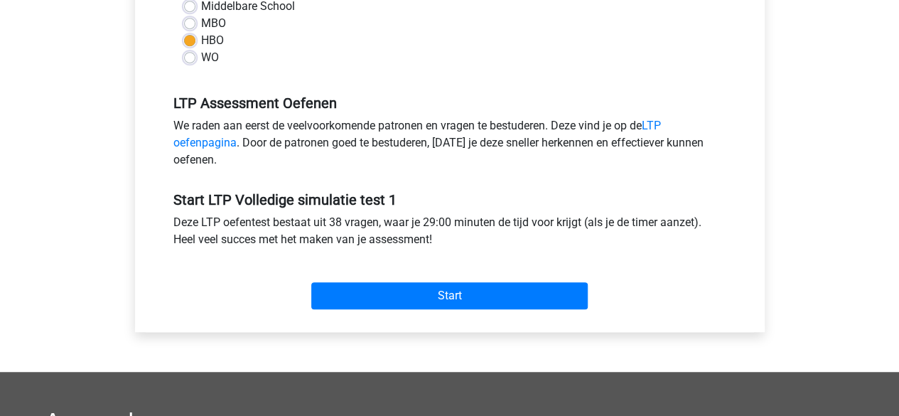
click at [368, 281] on div "Start" at bounding box center [450, 284] width 574 height 50
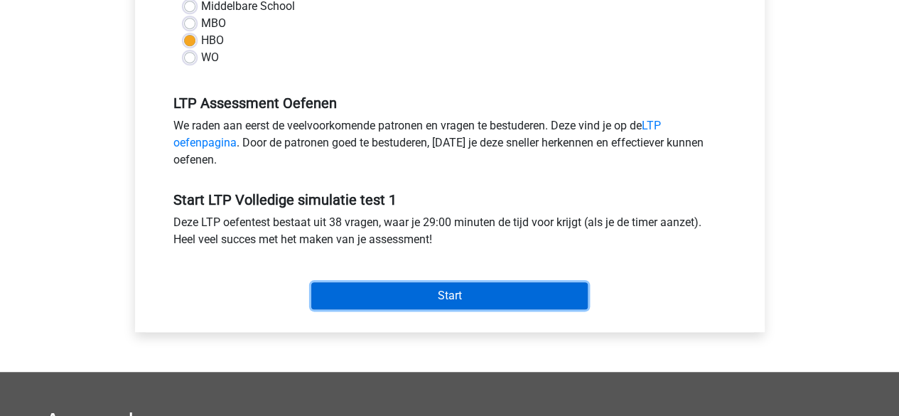
click at [372, 296] on input "Start" at bounding box center [449, 295] width 276 height 27
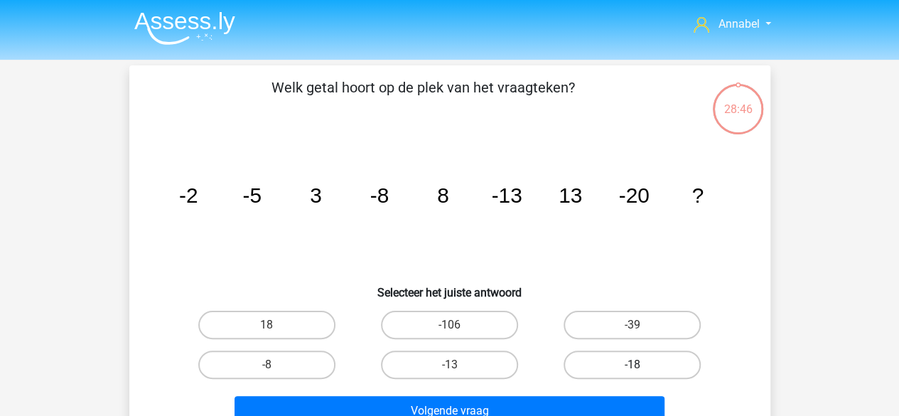
click at [625, 376] on label "-18" at bounding box center [632, 364] width 137 height 28
click at [633, 374] on input "-18" at bounding box center [637, 369] width 9 height 9
radio input "true"
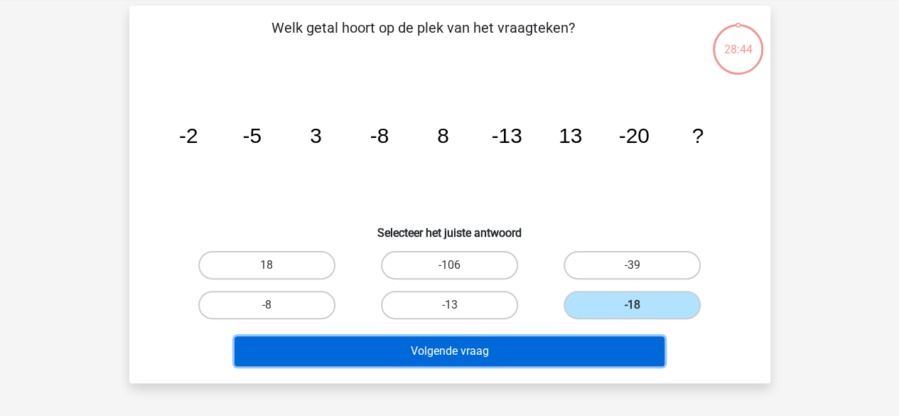
click at [562, 338] on button "Volgende vraag" at bounding box center [450, 351] width 430 height 30
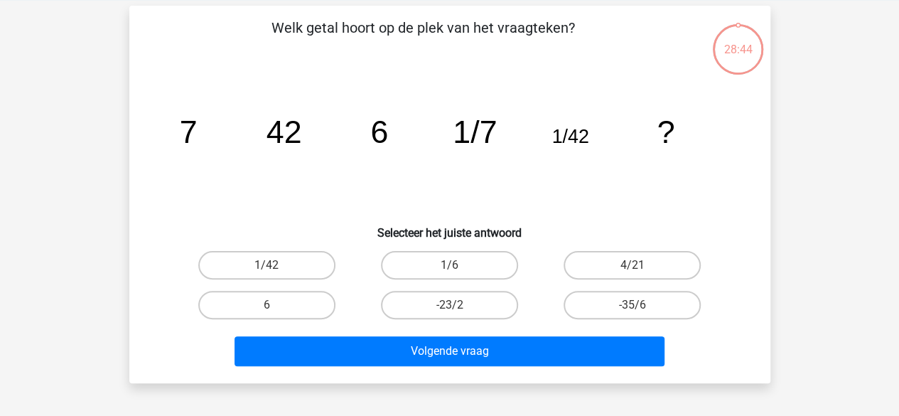
scroll to position [65, 0]
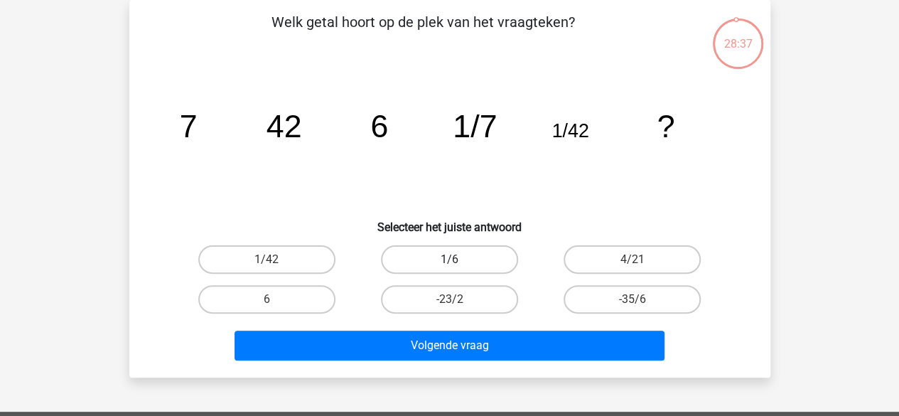
click at [461, 249] on label "1/6" at bounding box center [449, 259] width 137 height 28
click at [458, 259] on input "1/6" at bounding box center [453, 263] width 9 height 9
radio input "true"
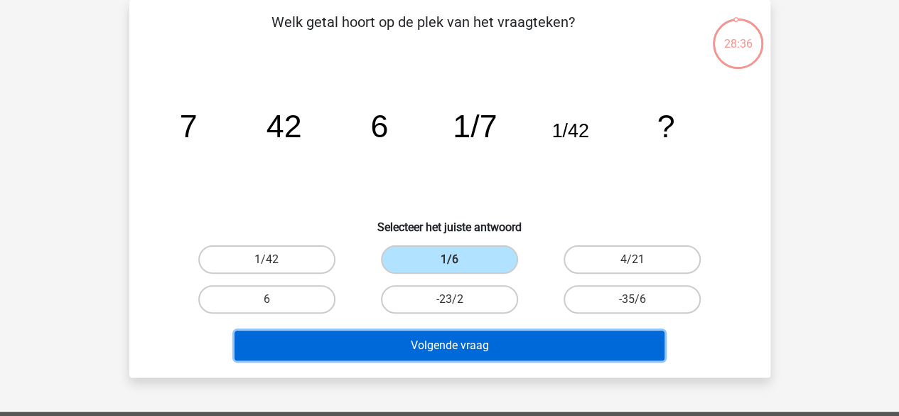
click at [434, 345] on button "Volgende vraag" at bounding box center [450, 346] width 430 height 30
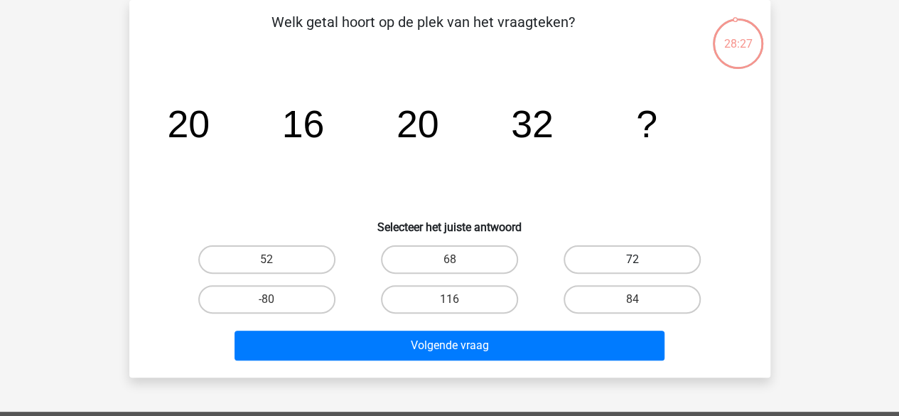
click at [622, 262] on label "72" at bounding box center [632, 259] width 137 height 28
click at [633, 262] on input "72" at bounding box center [637, 263] width 9 height 9
radio input "true"
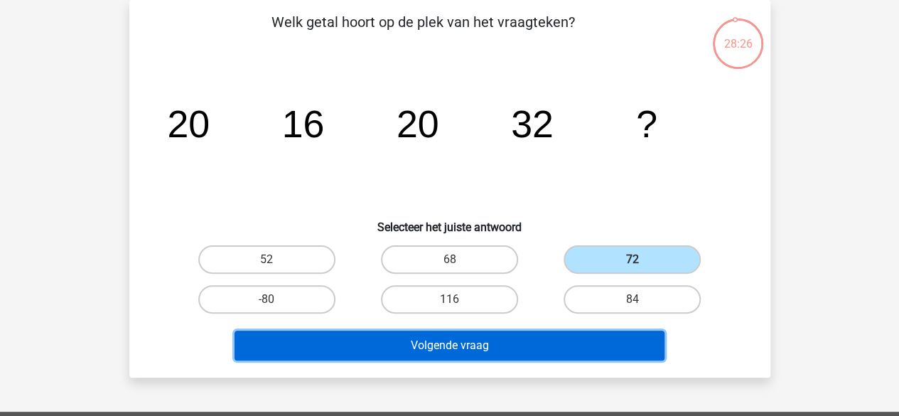
click at [542, 345] on button "Volgende vraag" at bounding box center [450, 346] width 430 height 30
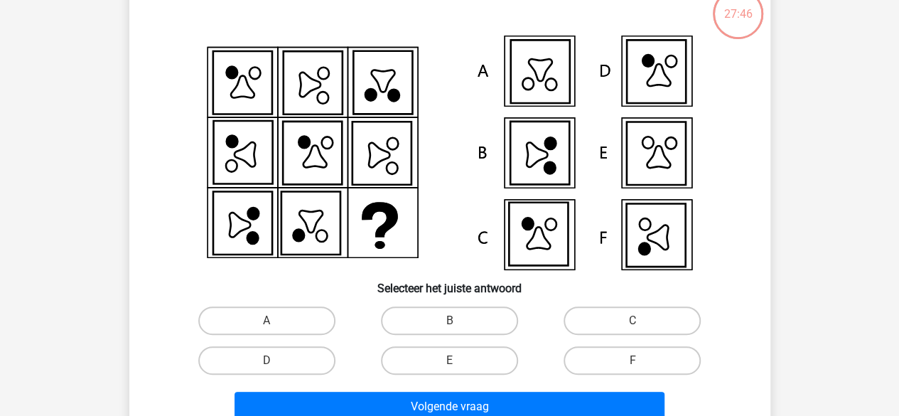
scroll to position [95, 0]
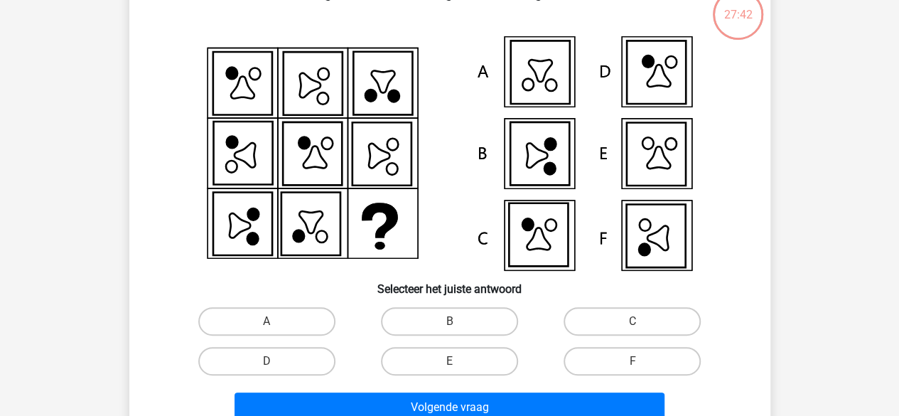
click at [544, 146] on icon at bounding box center [549, 144] width 11 height 12
click at [482, 316] on label "B" at bounding box center [449, 321] width 137 height 28
click at [458, 321] on input "B" at bounding box center [453, 325] width 9 height 9
radio input "true"
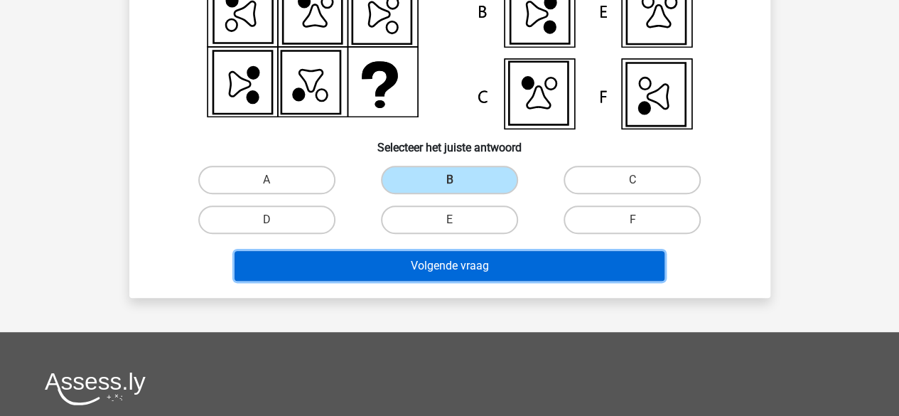
click at [482, 262] on button "Volgende vraag" at bounding box center [450, 266] width 430 height 30
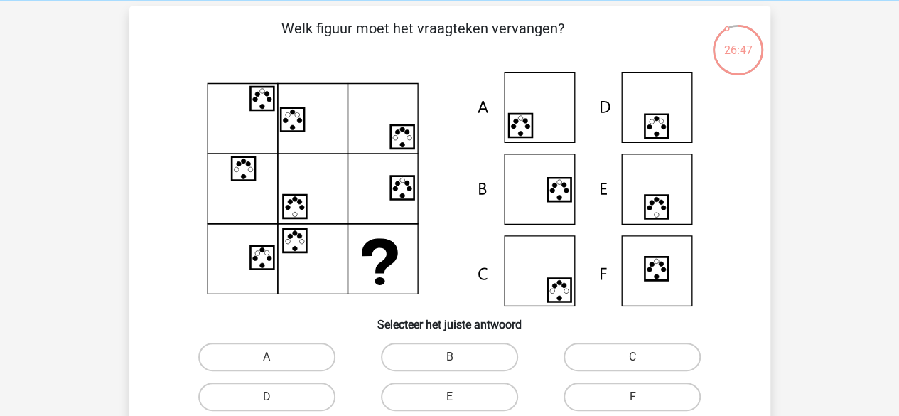
scroll to position [87, 0]
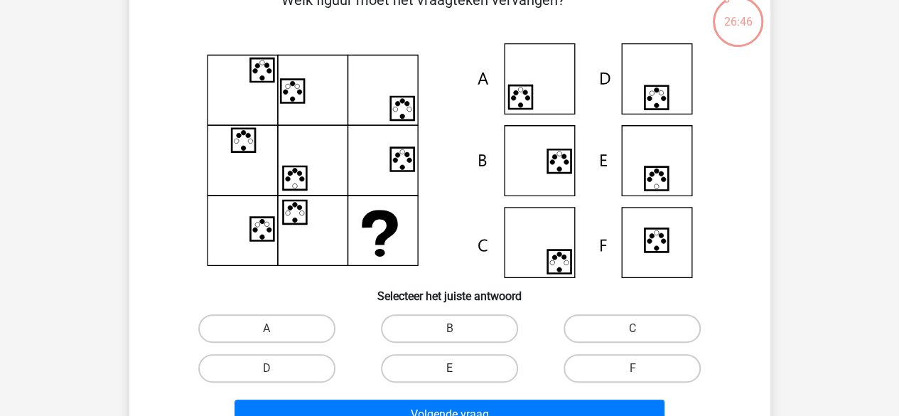
click at [449, 365] on label "E" at bounding box center [449, 368] width 137 height 28
click at [449, 368] on input "E" at bounding box center [453, 372] width 9 height 9
radio input "true"
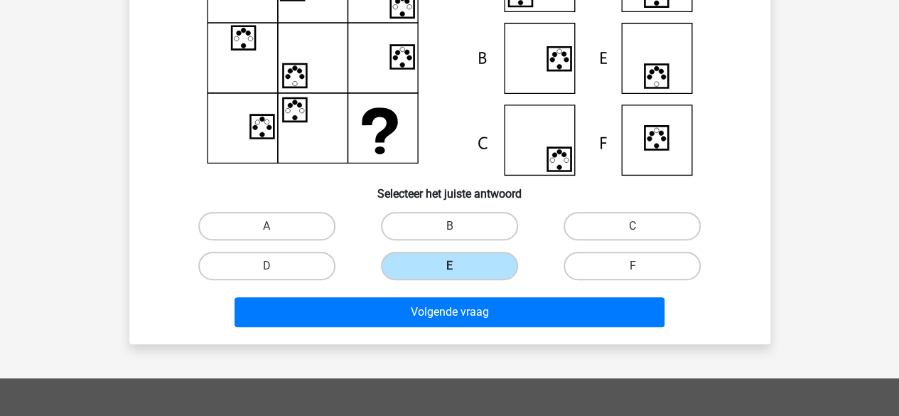
scroll to position [196, 0]
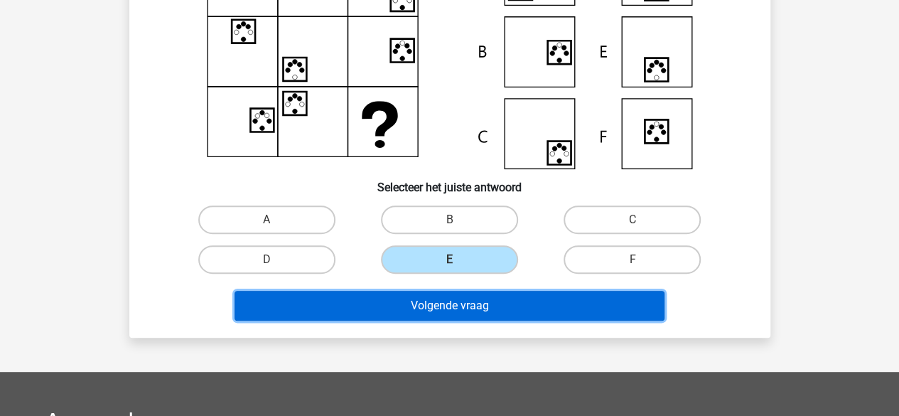
click at [455, 303] on button "Volgende vraag" at bounding box center [450, 306] width 430 height 30
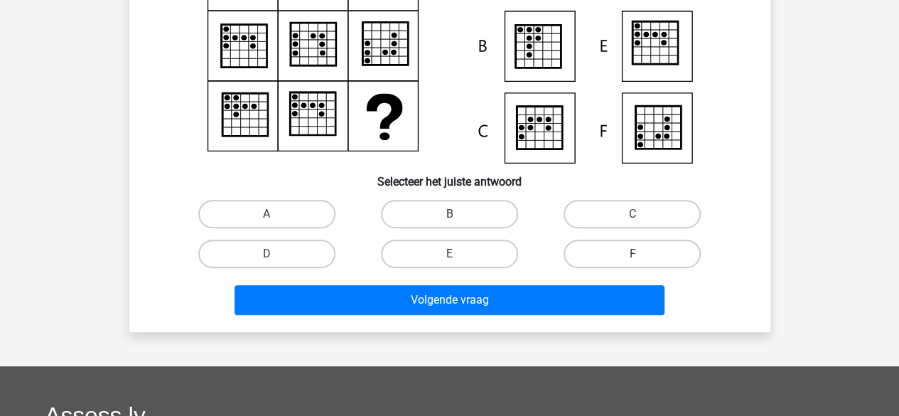
scroll to position [203, 0]
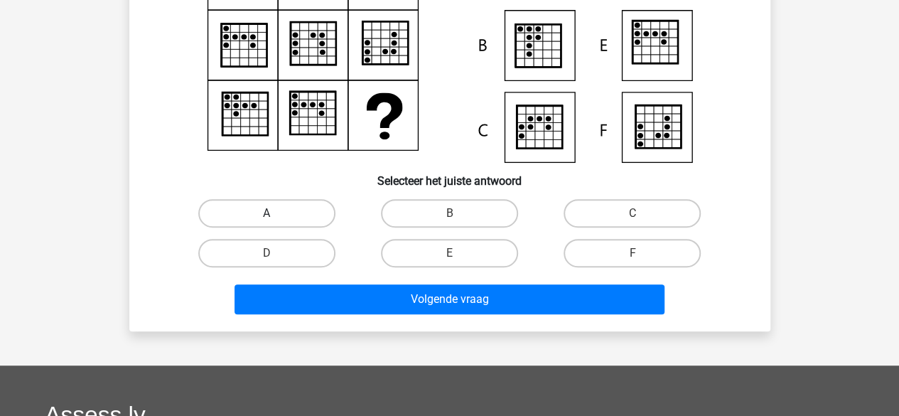
click at [290, 214] on label "A" at bounding box center [266, 213] width 137 height 28
click at [276, 214] on input "A" at bounding box center [271, 217] width 9 height 9
radio input "true"
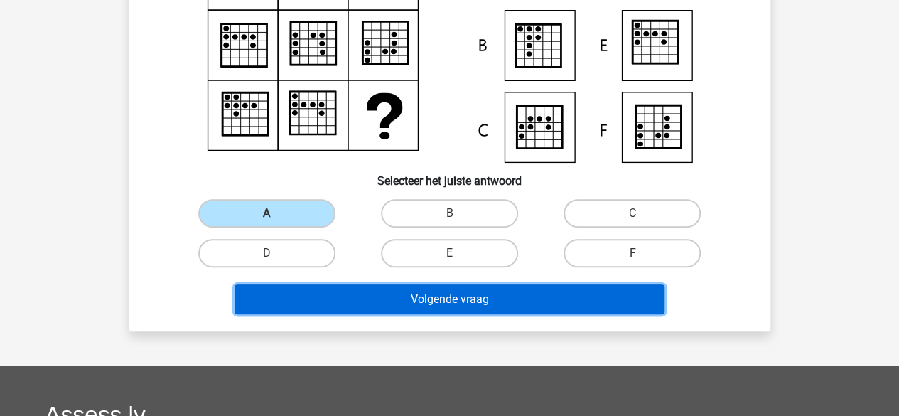
click at [349, 296] on button "Volgende vraag" at bounding box center [450, 299] width 430 height 30
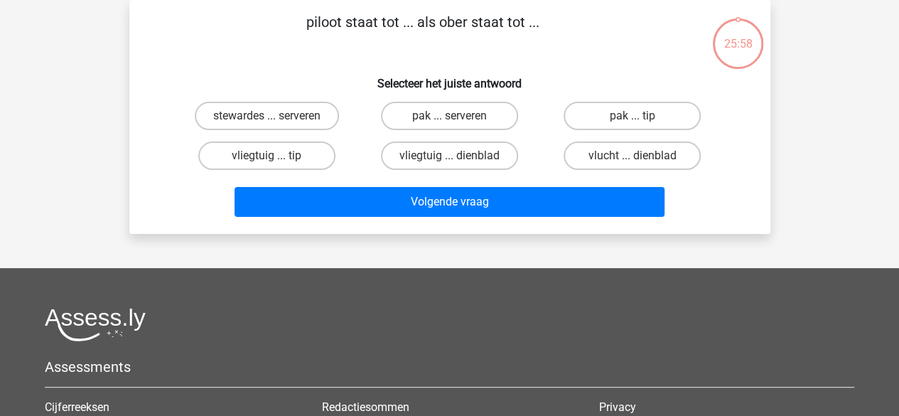
scroll to position [0, 0]
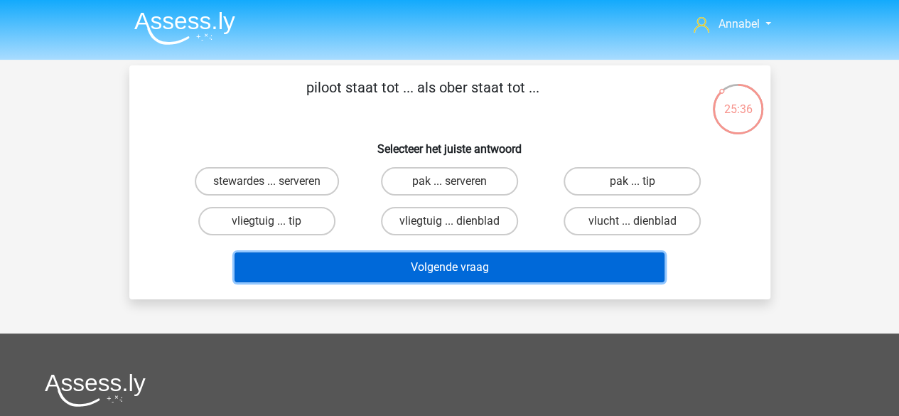
click at [426, 258] on button "Volgende vraag" at bounding box center [450, 267] width 430 height 30
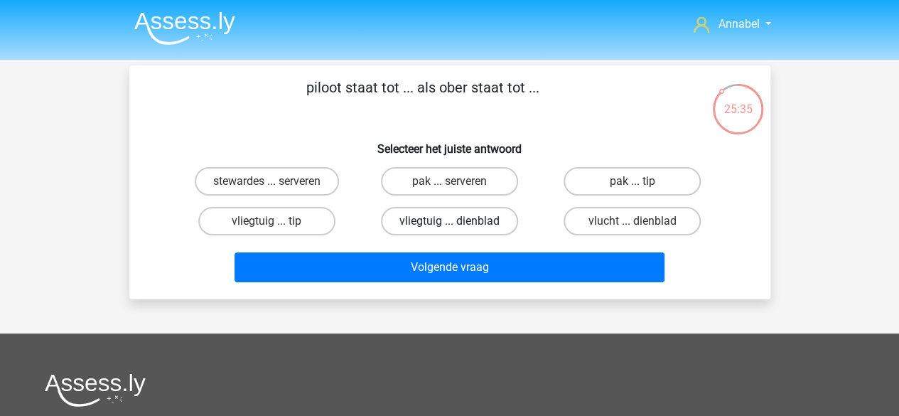
click at [434, 230] on label "vliegtuig ... dienblad" at bounding box center [449, 221] width 137 height 28
click at [449, 230] on input "vliegtuig ... dienblad" at bounding box center [453, 225] width 9 height 9
radio input "true"
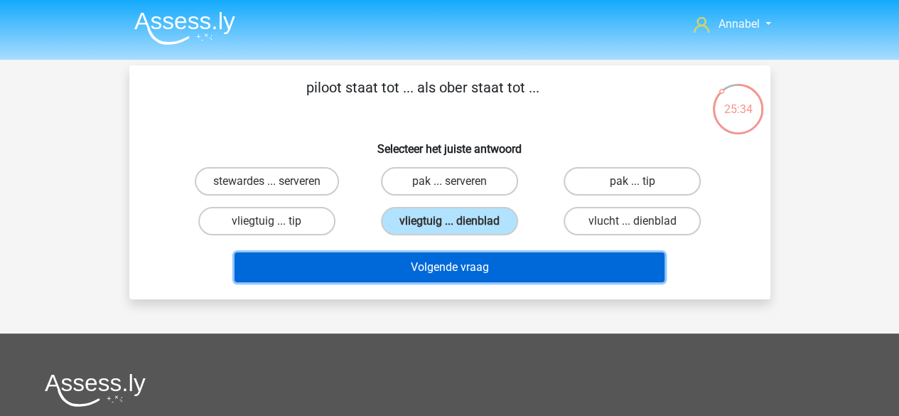
click at [421, 267] on button "Volgende vraag" at bounding box center [450, 267] width 430 height 30
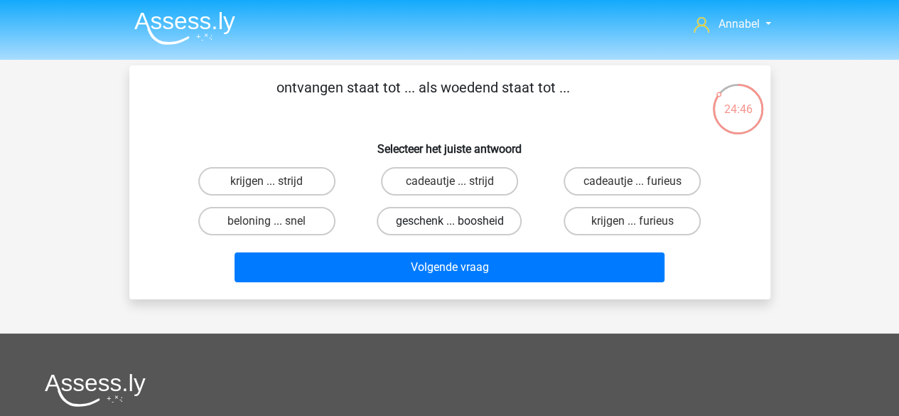
click at [446, 226] on label "geschenk ... boosheid" at bounding box center [449, 221] width 145 height 28
click at [449, 226] on input "geschenk ... boosheid" at bounding box center [453, 225] width 9 height 9
radio input "true"
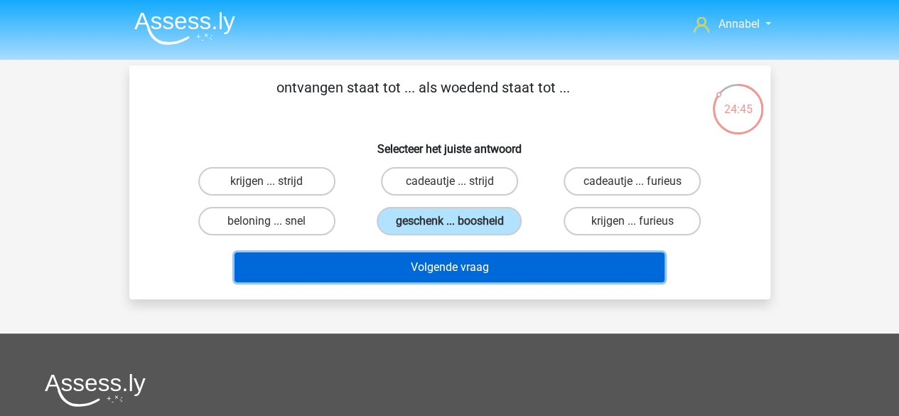
click at [436, 265] on button "Volgende vraag" at bounding box center [450, 267] width 430 height 30
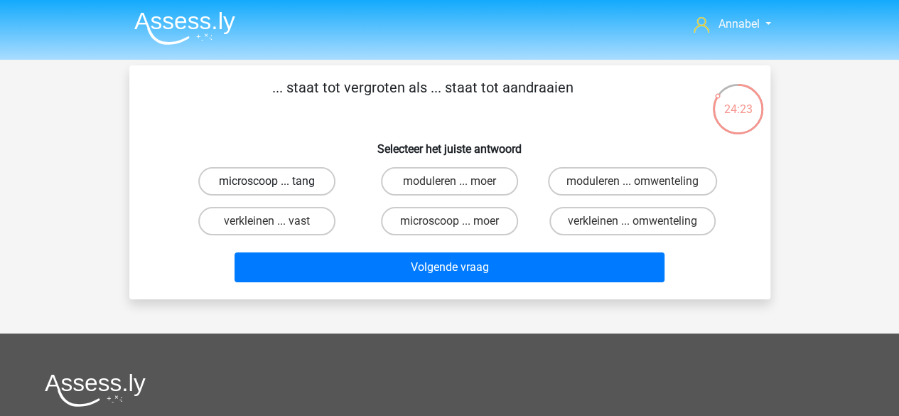
click at [264, 180] on label "microscoop ... tang" at bounding box center [266, 181] width 137 height 28
click at [267, 181] on input "microscoop ... tang" at bounding box center [271, 185] width 9 height 9
radio input "true"
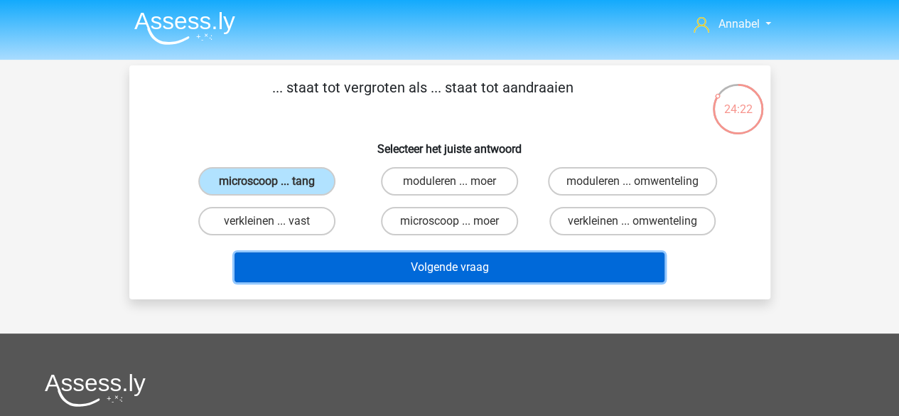
click at [372, 269] on button "Volgende vraag" at bounding box center [450, 267] width 430 height 30
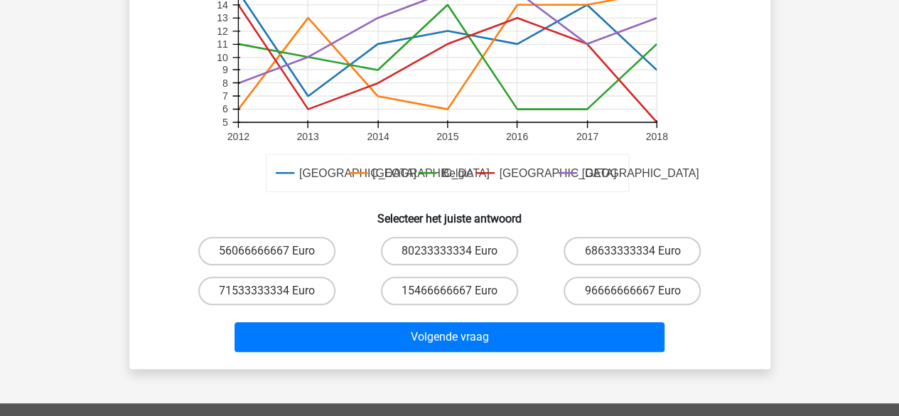
scroll to position [402, 0]
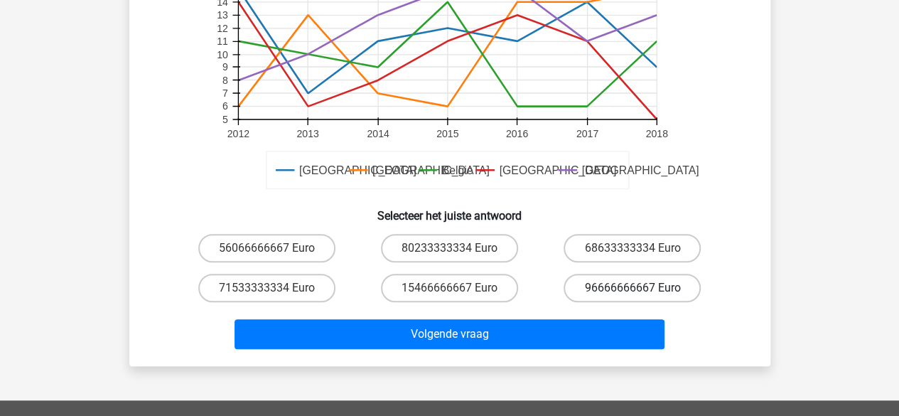
click at [613, 296] on label "96666666667 Euro" at bounding box center [632, 288] width 137 height 28
click at [633, 296] on input "96666666667 Euro" at bounding box center [637, 292] width 9 height 9
radio input "true"
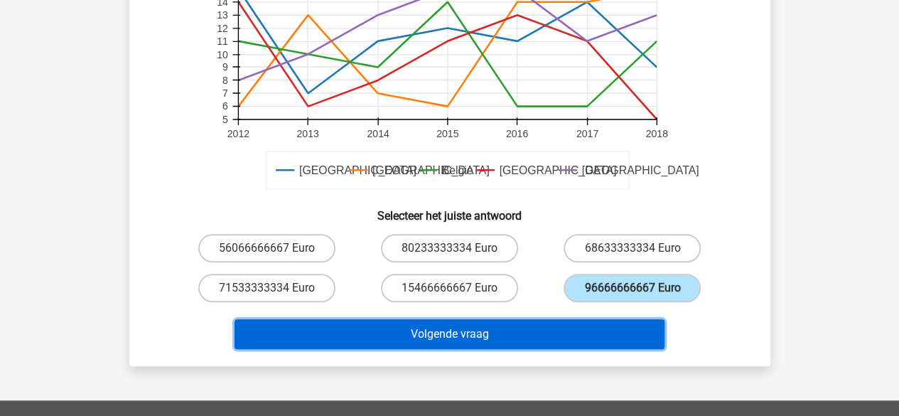
click at [499, 340] on button "Volgende vraag" at bounding box center [450, 334] width 430 height 30
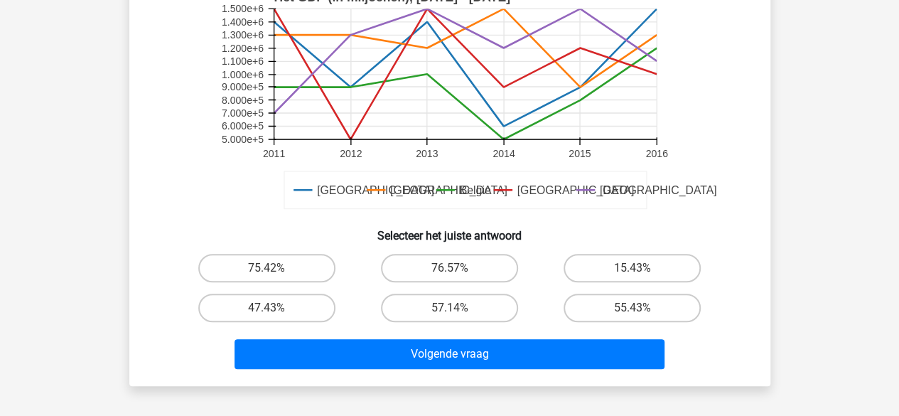
scroll to position [391, 0]
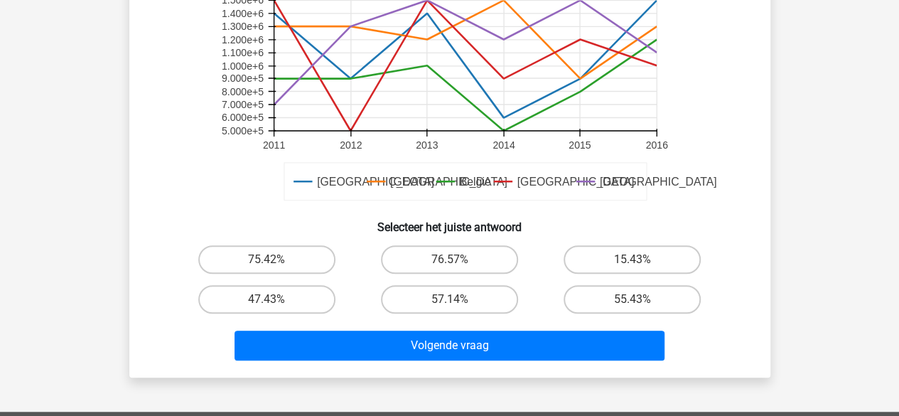
click at [583, 282] on div "55.43%" at bounding box center [632, 299] width 183 height 40
click at [590, 291] on label "55.43%" at bounding box center [632, 299] width 137 height 28
click at [633, 299] on input "55.43%" at bounding box center [637, 303] width 9 height 9
radio input "true"
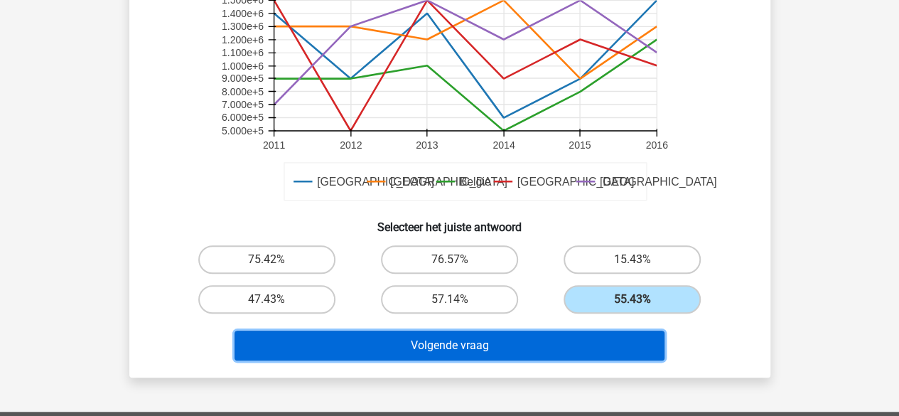
click at [471, 339] on button "Volgende vraag" at bounding box center [450, 346] width 430 height 30
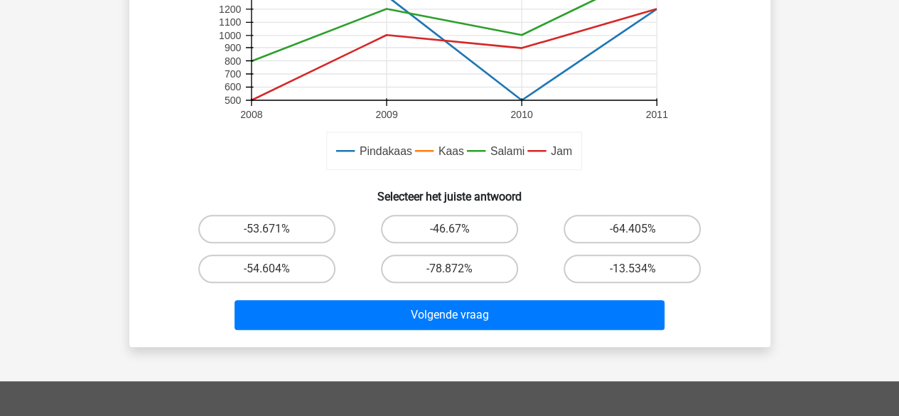
scroll to position [423, 0]
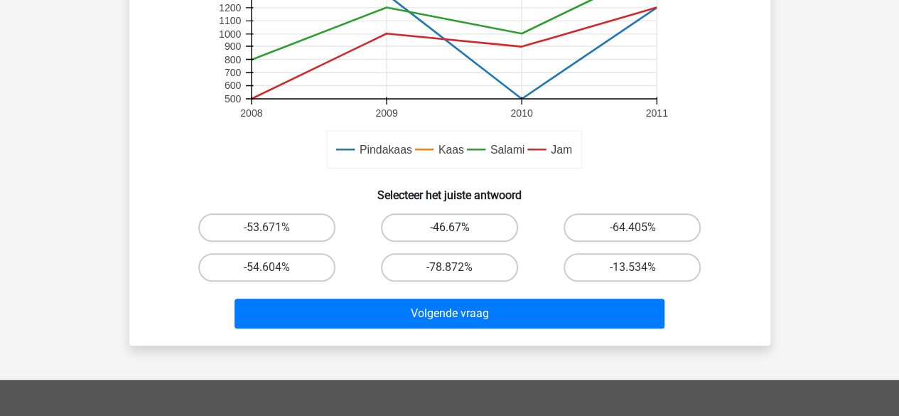
click at [474, 225] on label "-46.67%" at bounding box center [449, 227] width 137 height 28
click at [458, 227] on input "-46.67%" at bounding box center [453, 231] width 9 height 9
radio input "true"
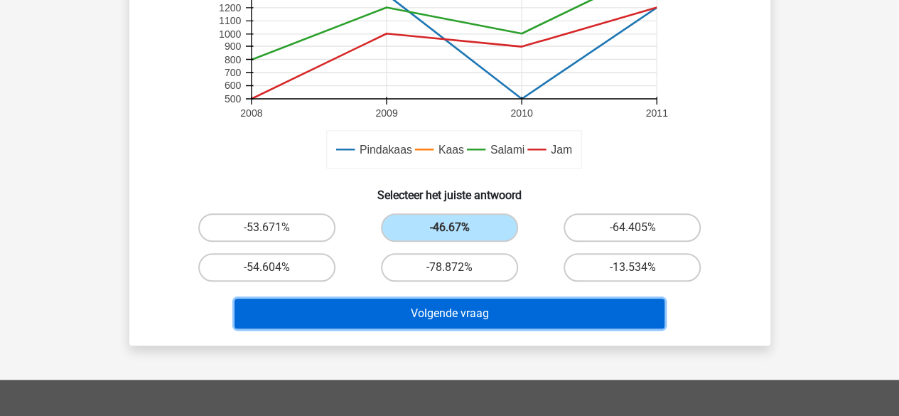
click at [439, 321] on button "Volgende vraag" at bounding box center [450, 314] width 430 height 30
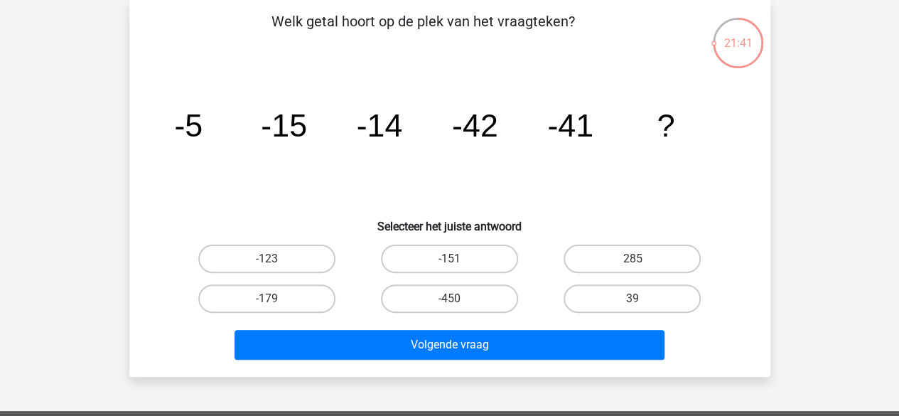
scroll to position [67, 0]
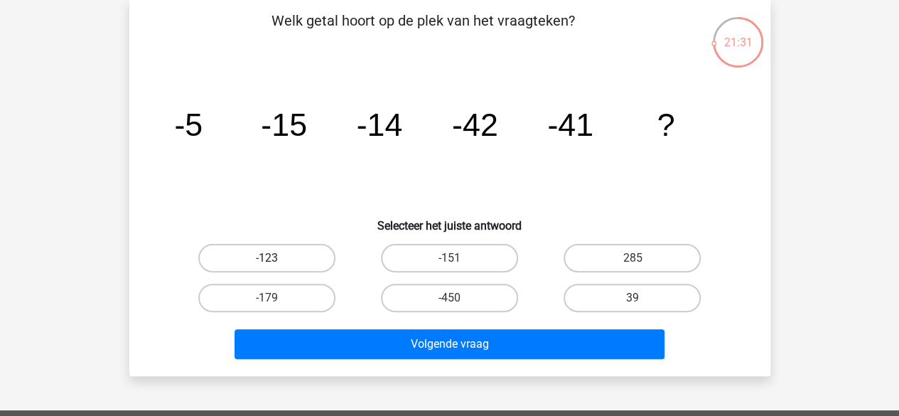
click at [249, 258] on label "-123" at bounding box center [266, 258] width 137 height 28
click at [267, 258] on input "-123" at bounding box center [271, 262] width 9 height 9
radio input "true"
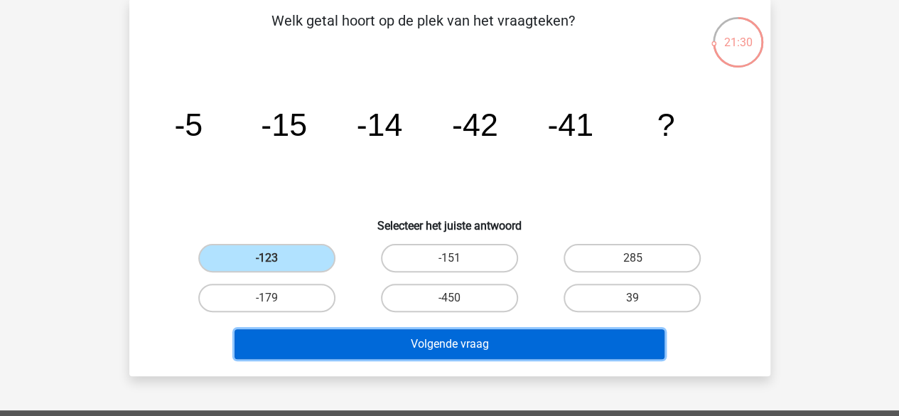
click at [387, 348] on button "Volgende vraag" at bounding box center [450, 344] width 430 height 30
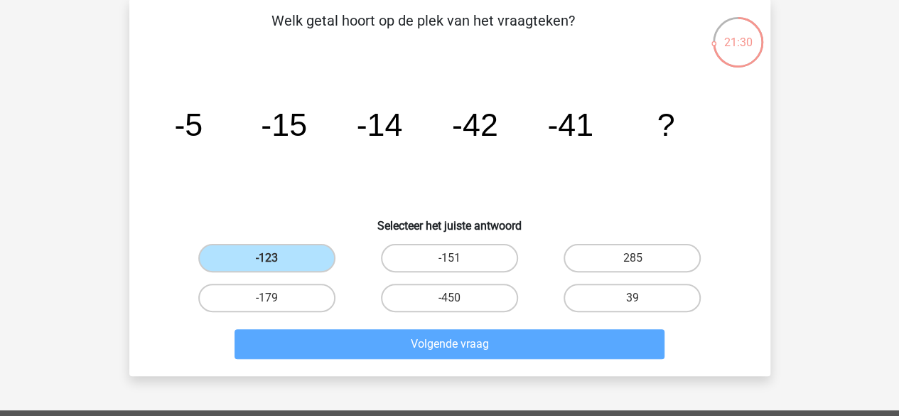
scroll to position [65, 0]
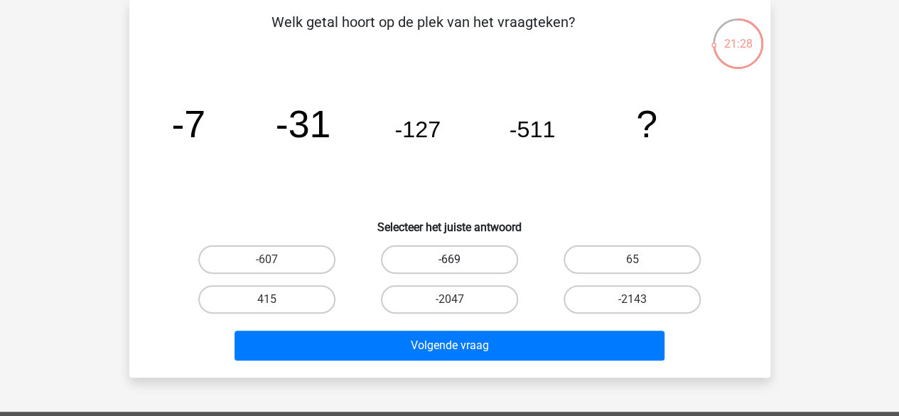
click at [425, 257] on label "-669" at bounding box center [449, 259] width 137 height 28
click at [449, 259] on input "-669" at bounding box center [453, 263] width 9 height 9
radio input "true"
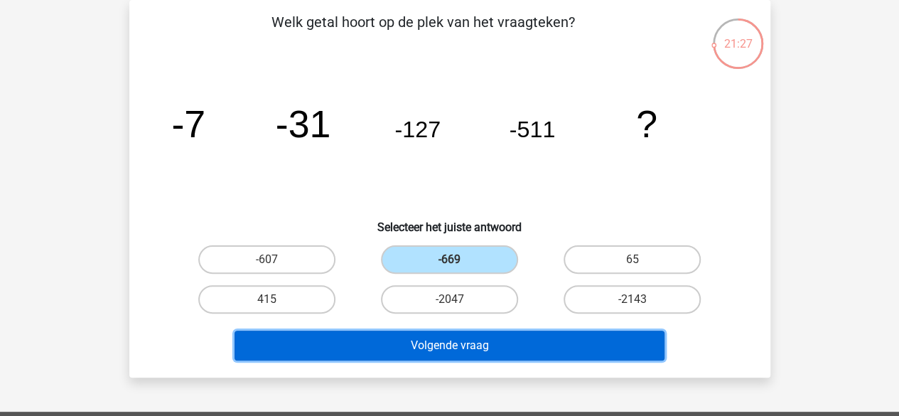
click at [431, 346] on button "Volgende vraag" at bounding box center [450, 346] width 430 height 30
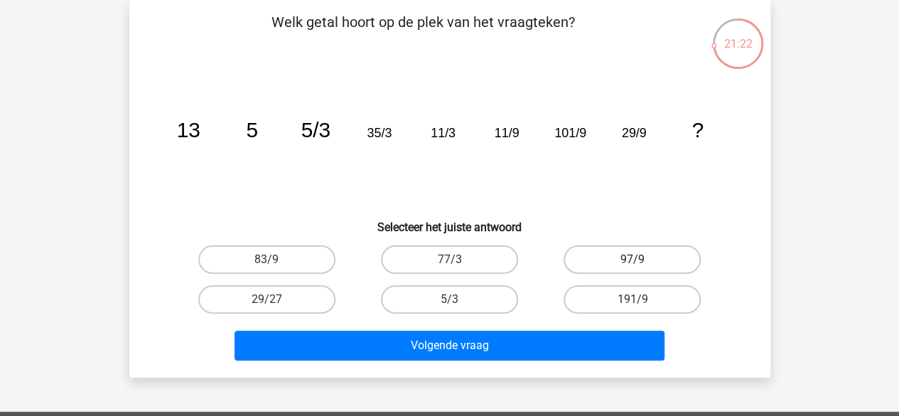
click at [608, 259] on label "97/9" at bounding box center [632, 259] width 137 height 28
click at [633, 259] on input "97/9" at bounding box center [637, 263] width 9 height 9
radio input "true"
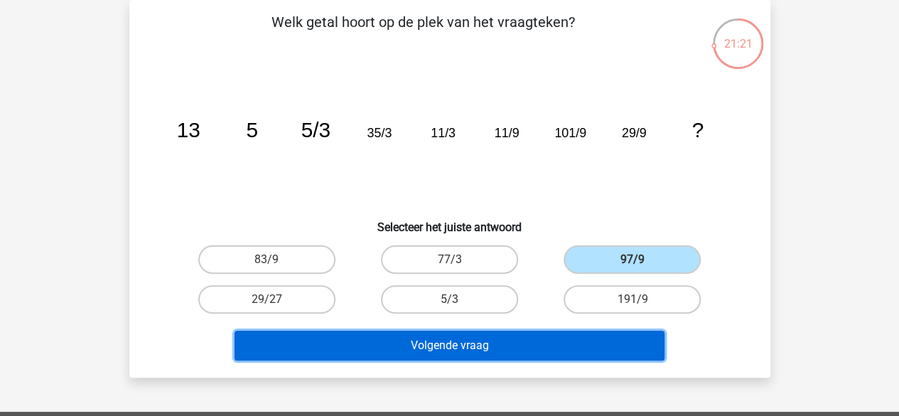
click at [529, 340] on button "Volgende vraag" at bounding box center [450, 346] width 430 height 30
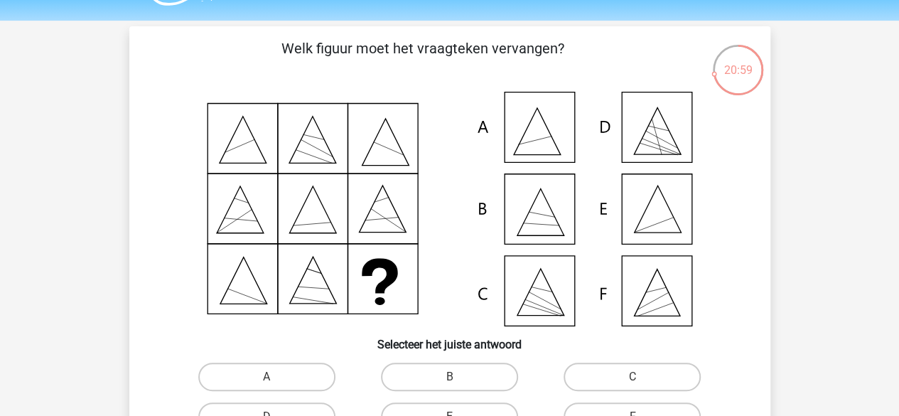
scroll to position [156, 0]
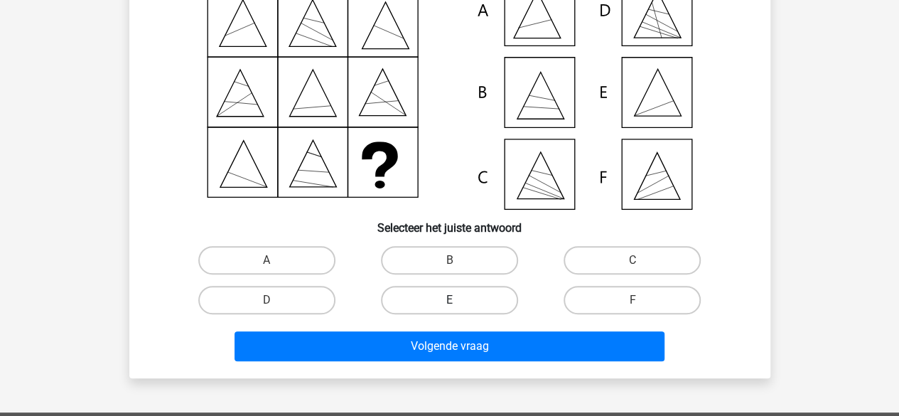
click at [417, 296] on label "E" at bounding box center [449, 300] width 137 height 28
click at [449, 300] on input "E" at bounding box center [453, 304] width 9 height 9
radio input "true"
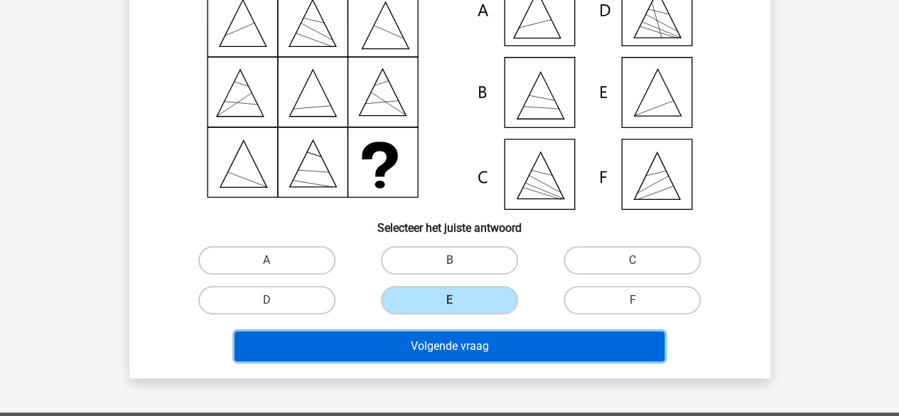
click at [411, 345] on button "Volgende vraag" at bounding box center [450, 346] width 430 height 30
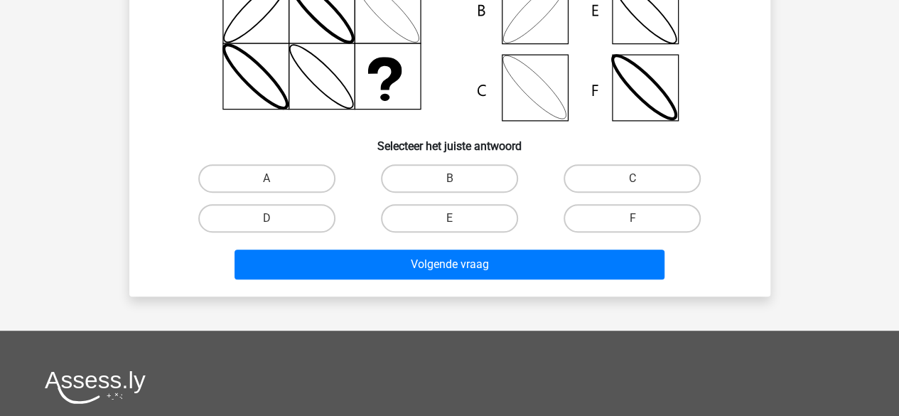
scroll to position [238, 0]
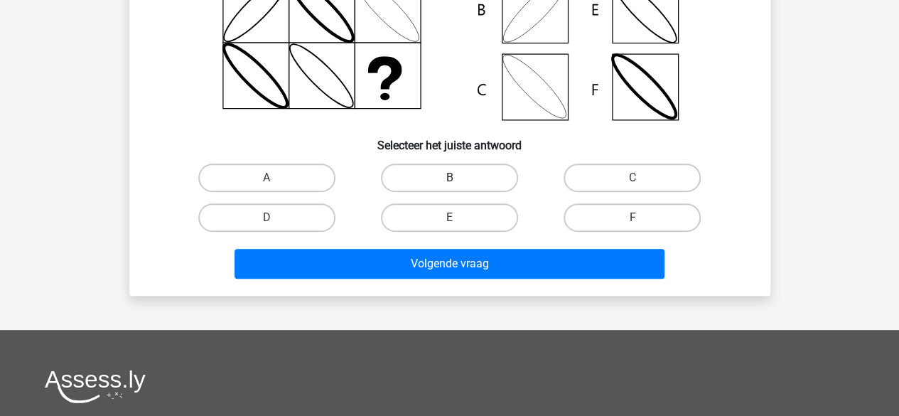
click at [431, 174] on label "B" at bounding box center [449, 177] width 137 height 28
click at [449, 178] on input "B" at bounding box center [453, 182] width 9 height 9
radio input "true"
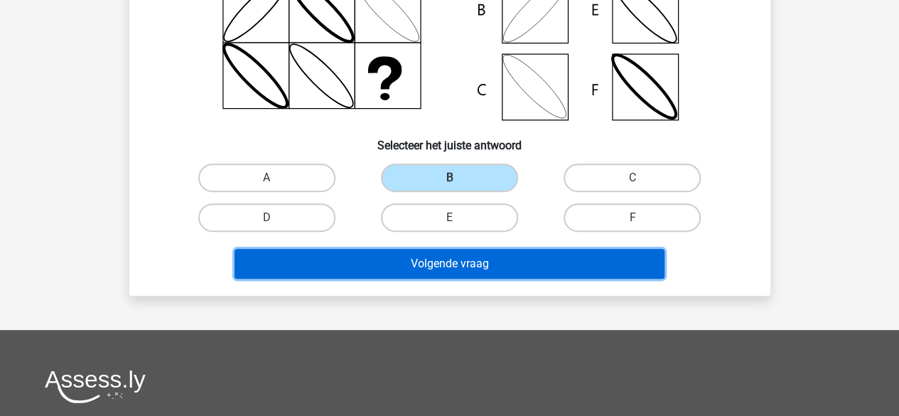
click at [404, 258] on button "Volgende vraag" at bounding box center [450, 264] width 430 height 30
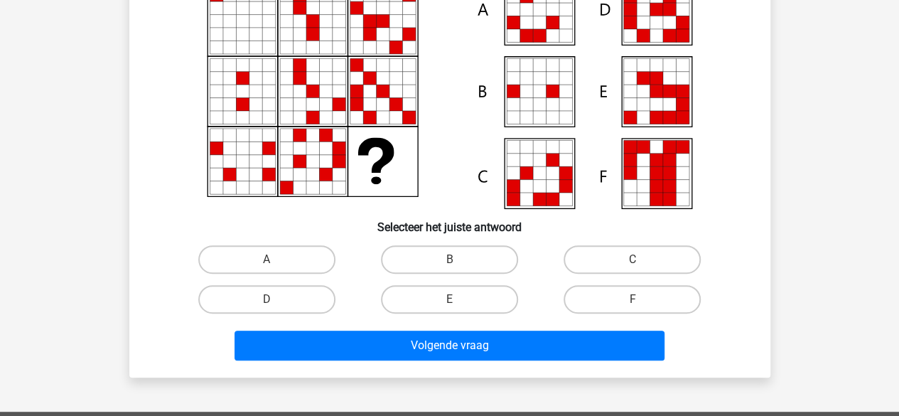
scroll to position [172, 0]
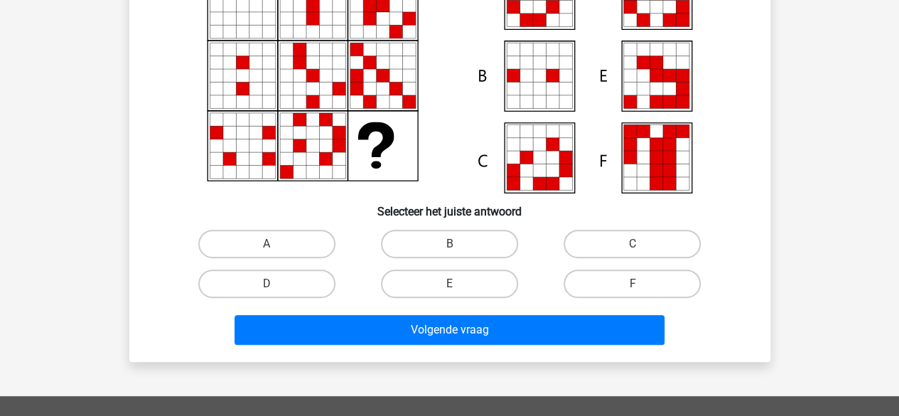
click at [450, 285] on input "E" at bounding box center [453, 288] width 9 height 9
radio input "true"
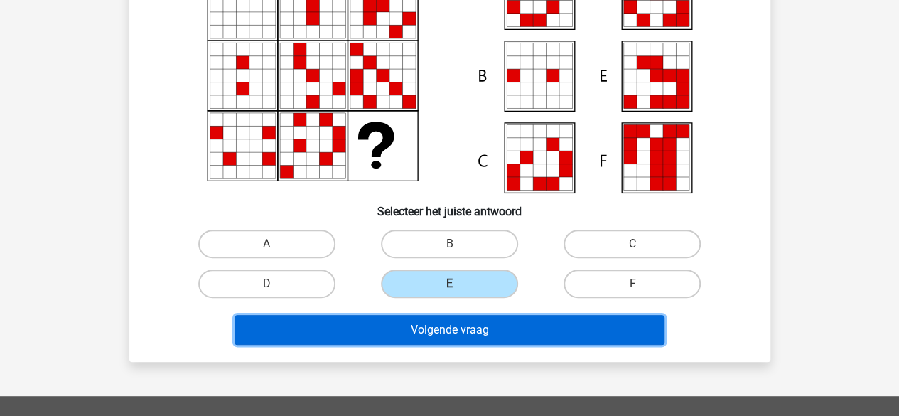
click at [430, 326] on button "Volgende vraag" at bounding box center [450, 330] width 430 height 30
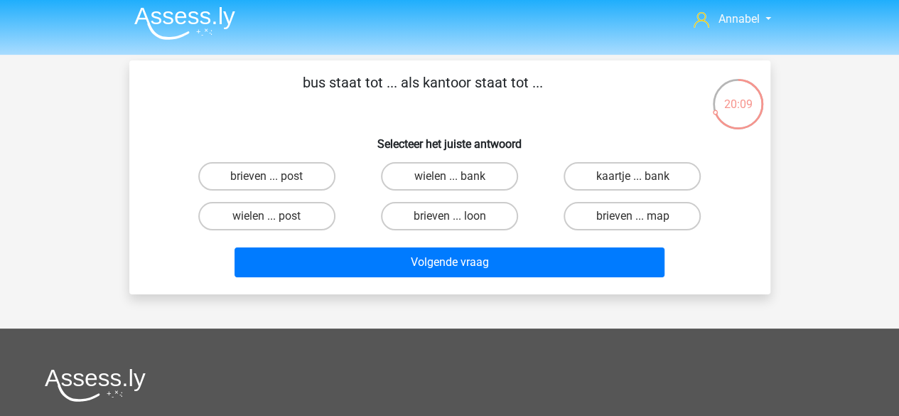
scroll to position [3, 0]
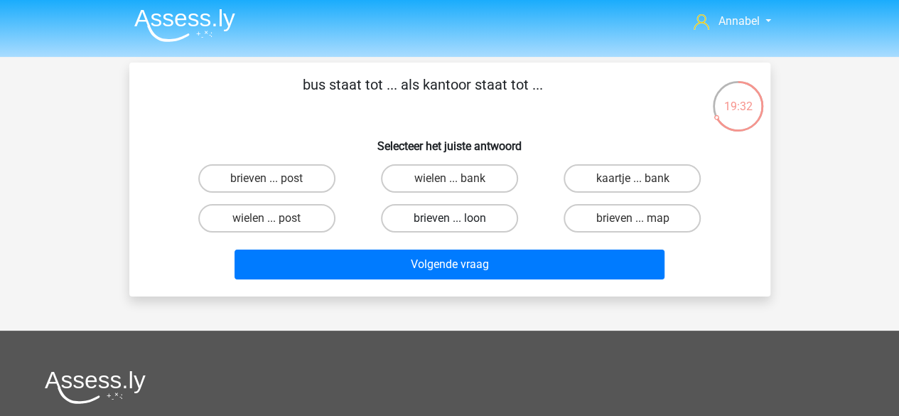
click at [414, 225] on label "brieven ... loon" at bounding box center [449, 218] width 137 height 28
click at [449, 225] on input "brieven ... loon" at bounding box center [453, 222] width 9 height 9
radio input "true"
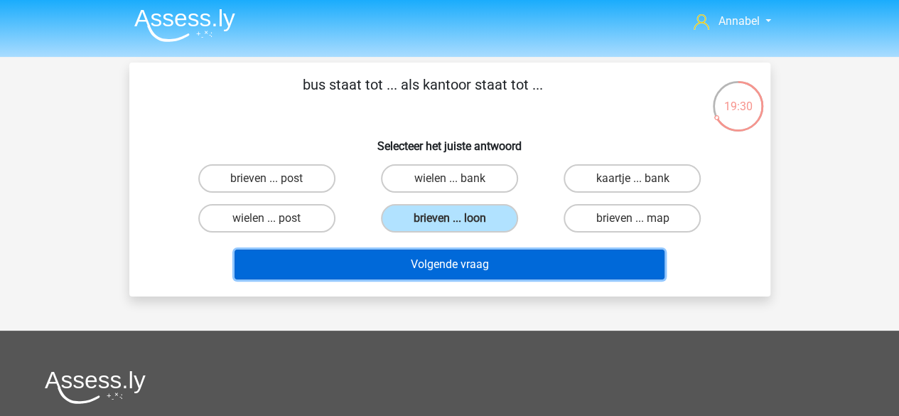
click at [412, 273] on button "Volgende vraag" at bounding box center [450, 264] width 430 height 30
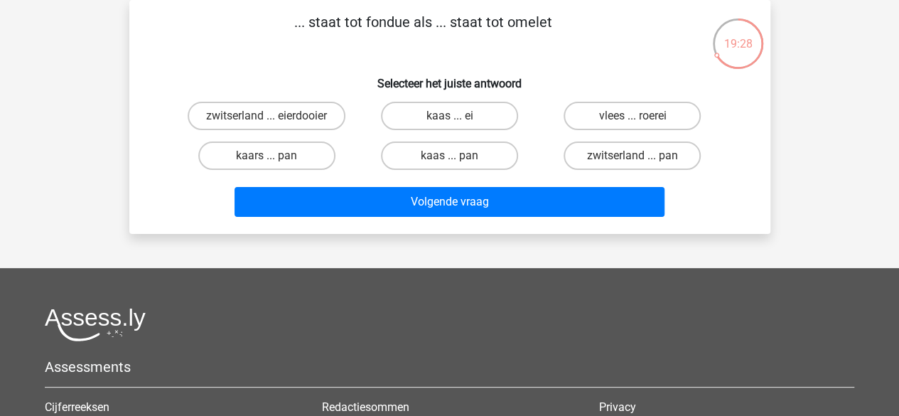
scroll to position [0, 0]
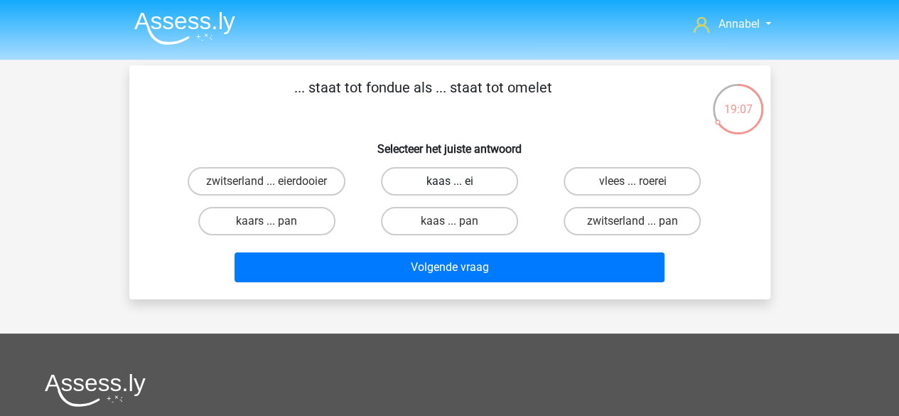
click at [418, 178] on label "kaas ... ei" at bounding box center [449, 181] width 137 height 28
click at [449, 181] on input "kaas ... ei" at bounding box center [453, 185] width 9 height 9
radio input "true"
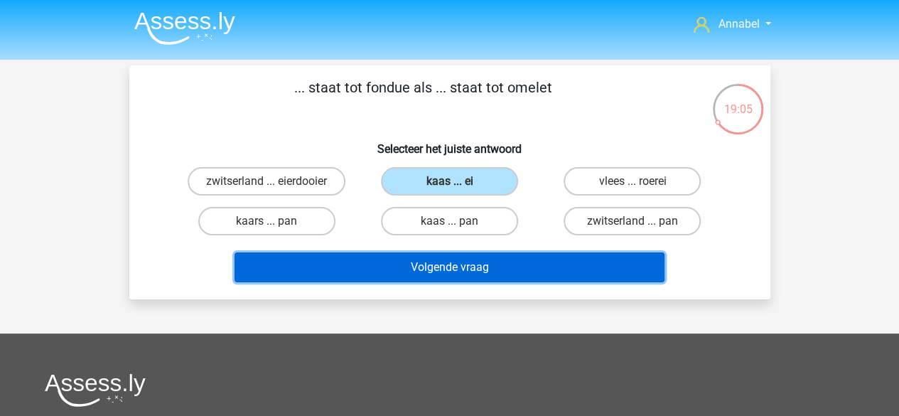
click at [404, 259] on button "Volgende vraag" at bounding box center [450, 267] width 430 height 30
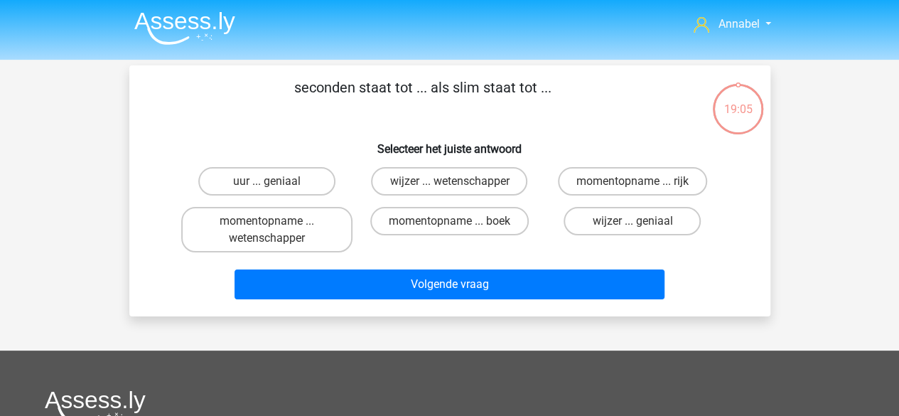
scroll to position [65, 0]
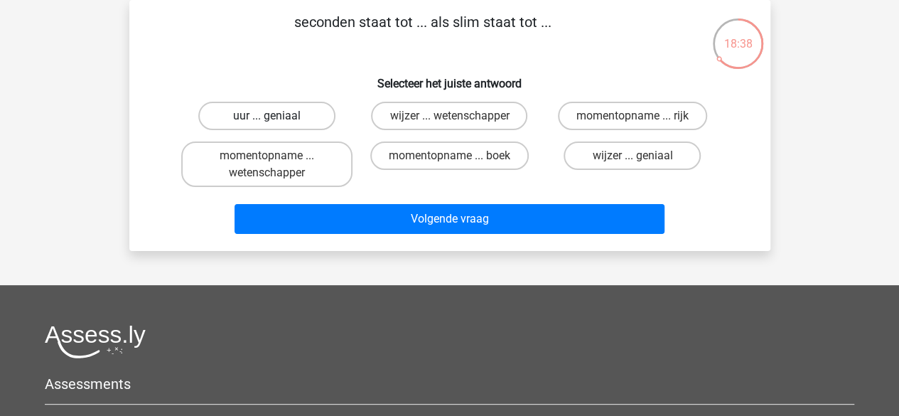
click at [269, 107] on label "uur ... geniaal" at bounding box center [266, 116] width 137 height 28
click at [269, 116] on input "uur ... geniaal" at bounding box center [271, 120] width 9 height 9
radio input "true"
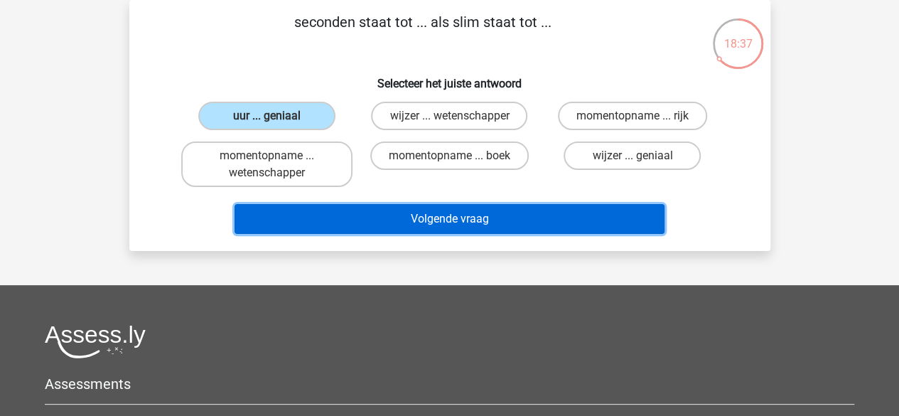
click at [297, 228] on button "Volgende vraag" at bounding box center [450, 219] width 430 height 30
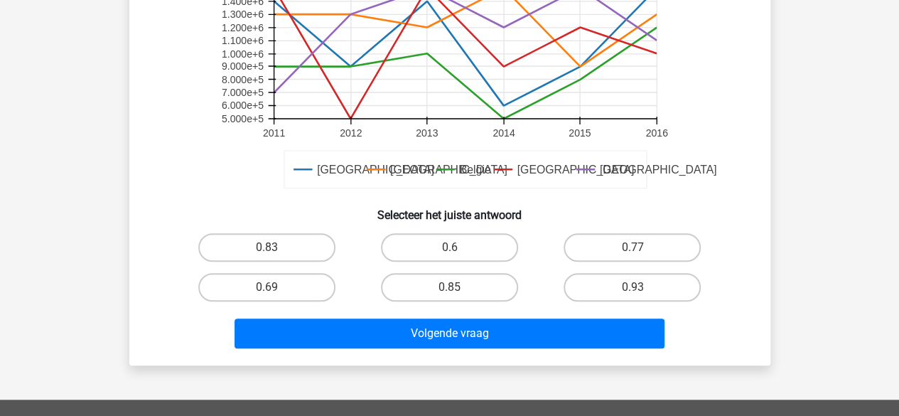
scroll to position [405, 0]
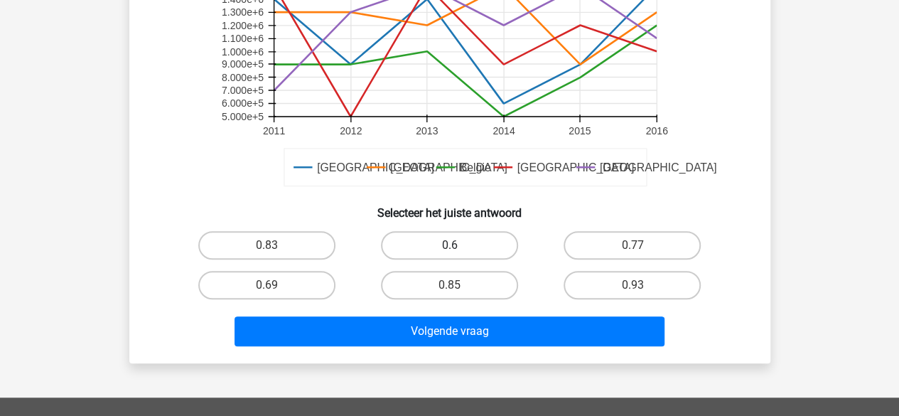
click at [415, 233] on label "0.6" at bounding box center [449, 245] width 137 height 28
click at [449, 245] on input "0.6" at bounding box center [453, 249] width 9 height 9
radio input "true"
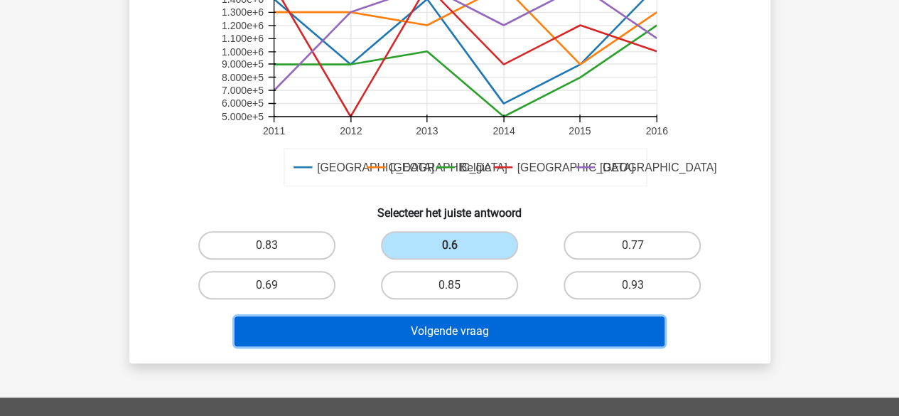
click at [404, 338] on button "Volgende vraag" at bounding box center [450, 331] width 430 height 30
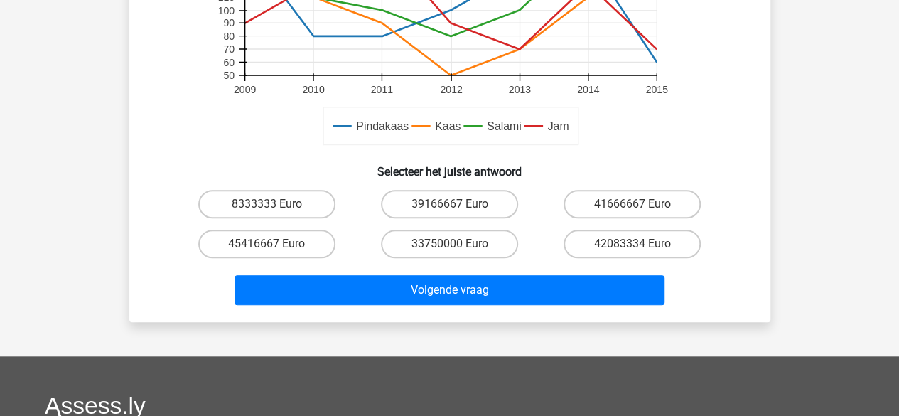
scroll to position [511, 0]
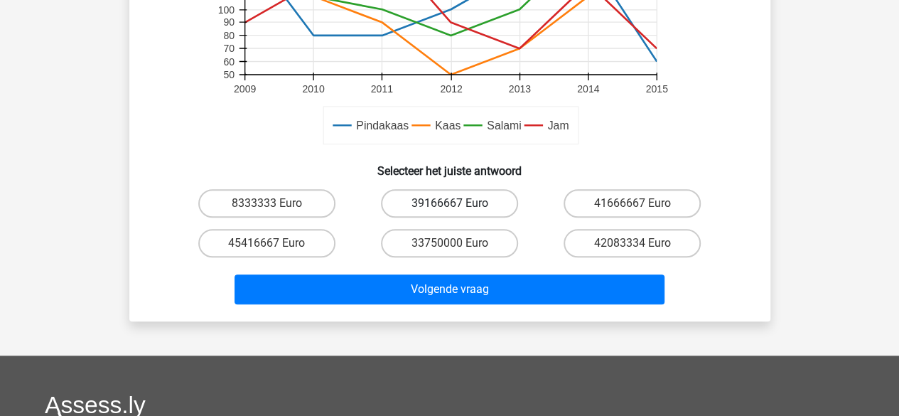
click at [449, 198] on label "39166667 Euro" at bounding box center [449, 203] width 137 height 28
click at [449, 203] on input "39166667 Euro" at bounding box center [453, 207] width 9 height 9
radio input "true"
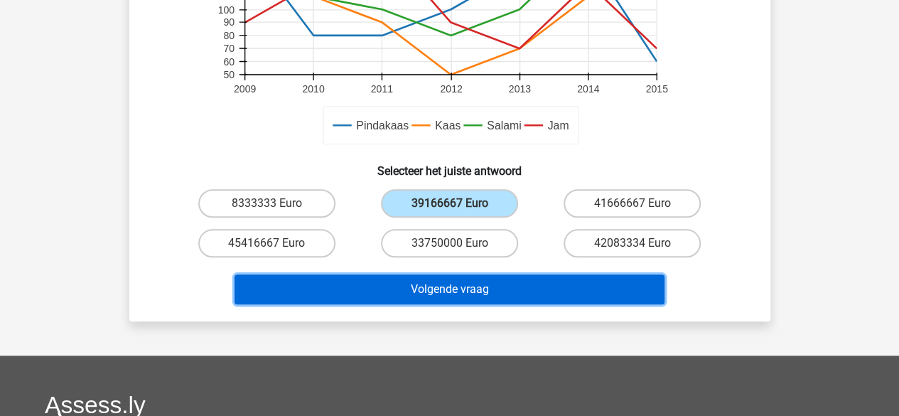
click at [429, 281] on button "Volgende vraag" at bounding box center [450, 289] width 430 height 30
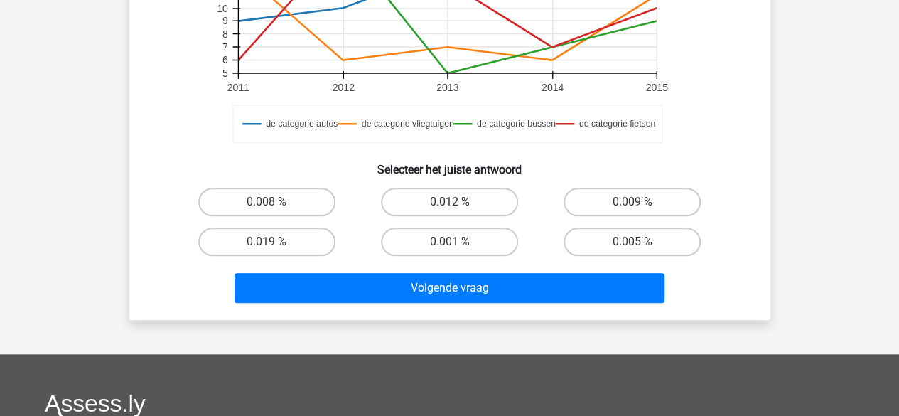
scroll to position [493, 0]
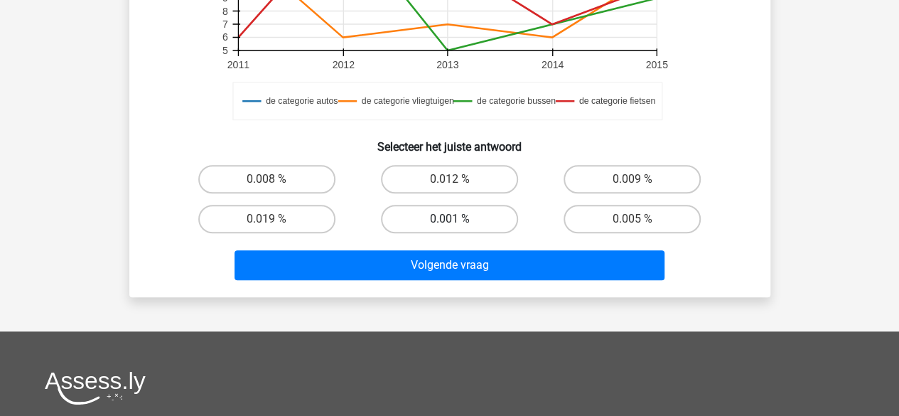
click at [445, 231] on label "0.001 %" at bounding box center [449, 219] width 137 height 28
click at [449, 228] on input "0.001 %" at bounding box center [453, 223] width 9 height 9
radio input "true"
click at [431, 280] on div "Volgende vraag" at bounding box center [450, 268] width 549 height 36
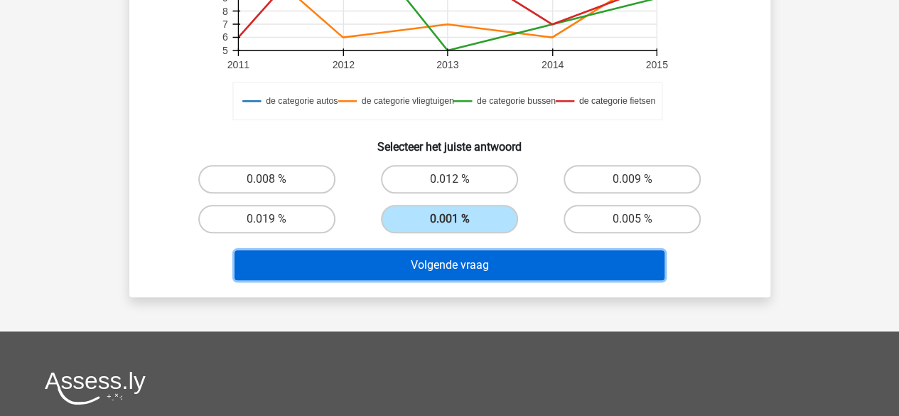
click at [439, 264] on button "Volgende vraag" at bounding box center [450, 265] width 430 height 30
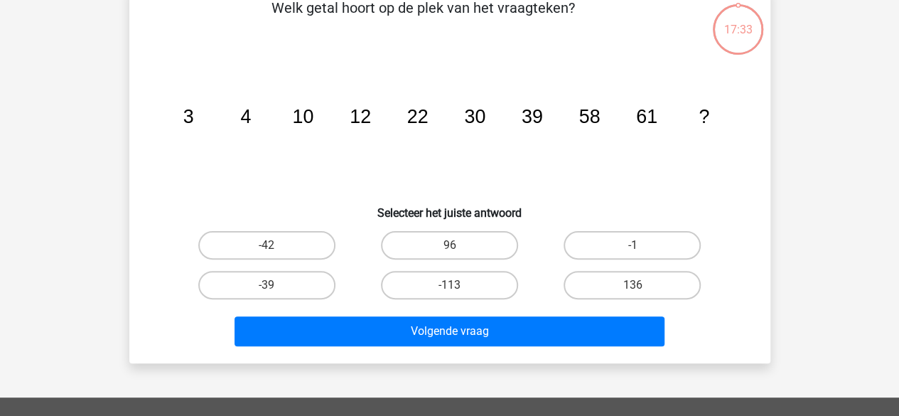
scroll to position [65, 0]
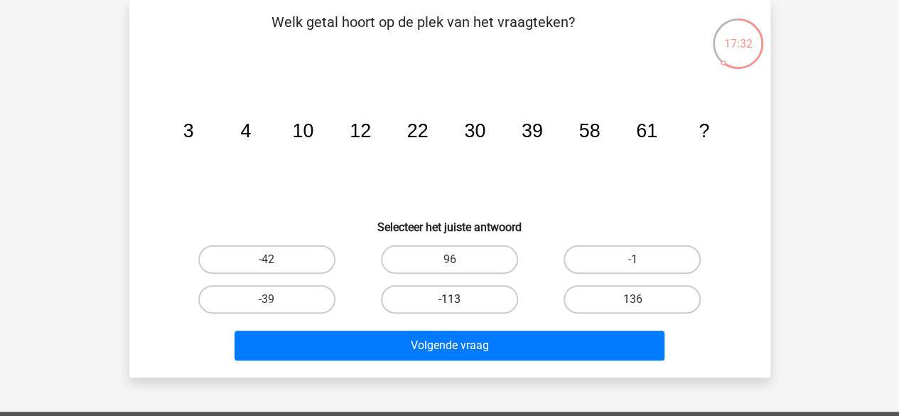
click at [458, 285] on label "-113" at bounding box center [449, 299] width 137 height 28
click at [458, 299] on input "-113" at bounding box center [453, 303] width 9 height 9
radio input "true"
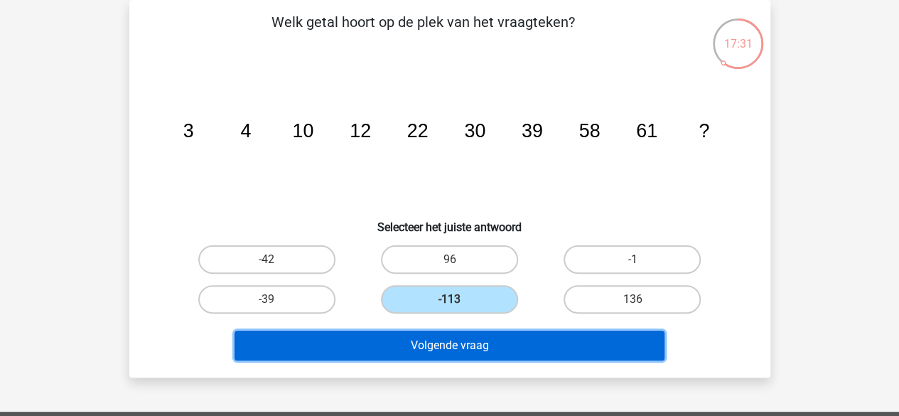
click at [444, 349] on button "Volgende vraag" at bounding box center [450, 346] width 430 height 30
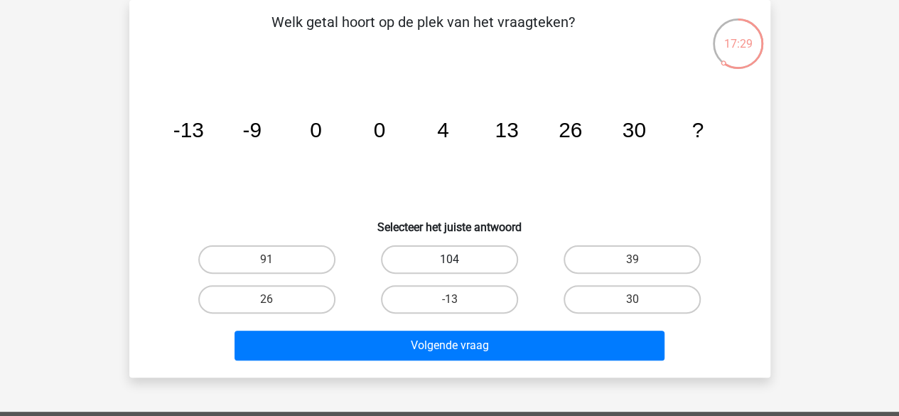
click at [476, 257] on label "104" at bounding box center [449, 259] width 137 height 28
click at [458, 259] on input "104" at bounding box center [453, 263] width 9 height 9
radio input "true"
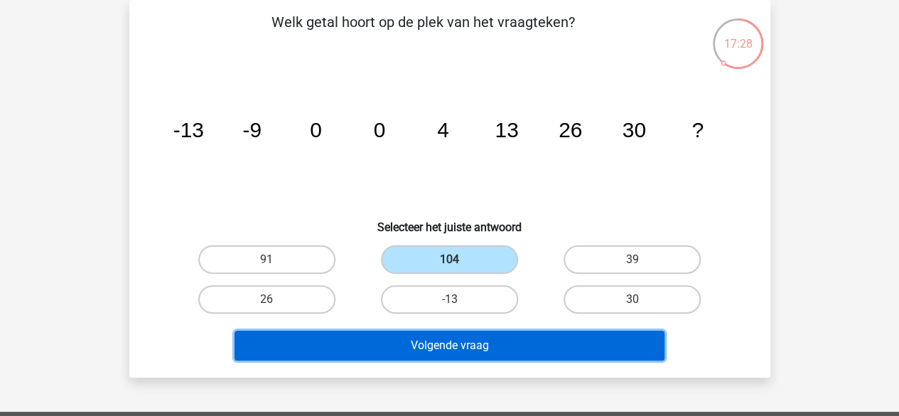
click at [447, 345] on button "Volgende vraag" at bounding box center [450, 346] width 430 height 30
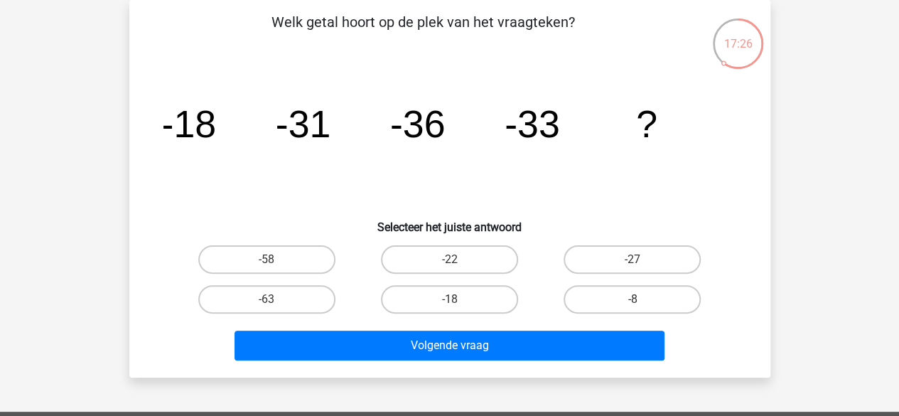
click at [455, 302] on input "-18" at bounding box center [453, 303] width 9 height 9
radio input "true"
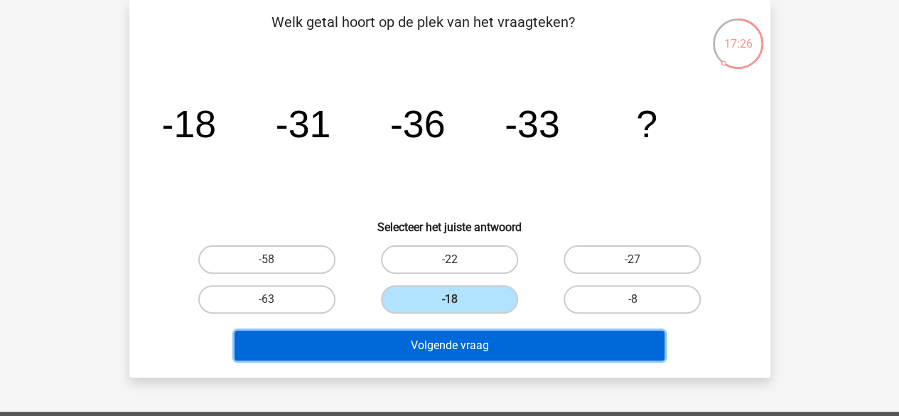
click at [442, 350] on button "Volgende vraag" at bounding box center [450, 346] width 430 height 30
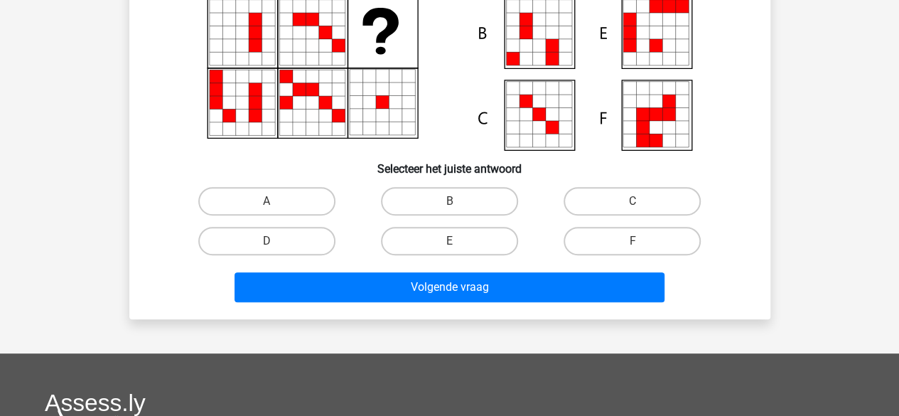
scroll to position [216, 0]
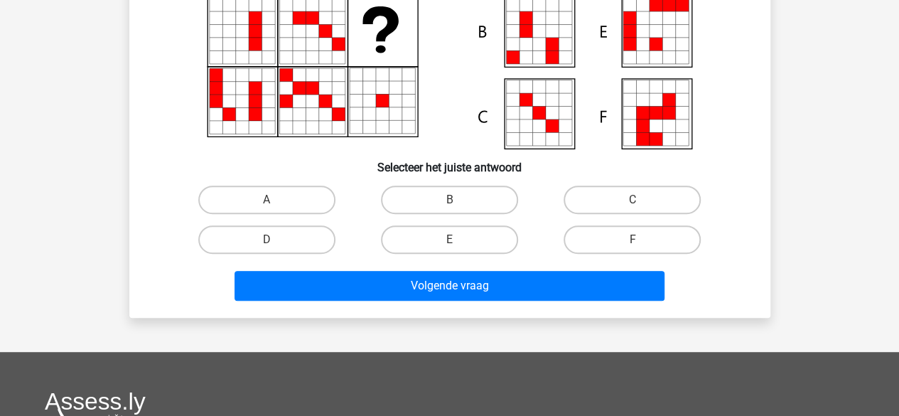
click at [466, 172] on h6 "Selecteer het juiste antwoord" at bounding box center [450, 161] width 596 height 25
click at [449, 216] on div "B" at bounding box center [449, 200] width 183 height 40
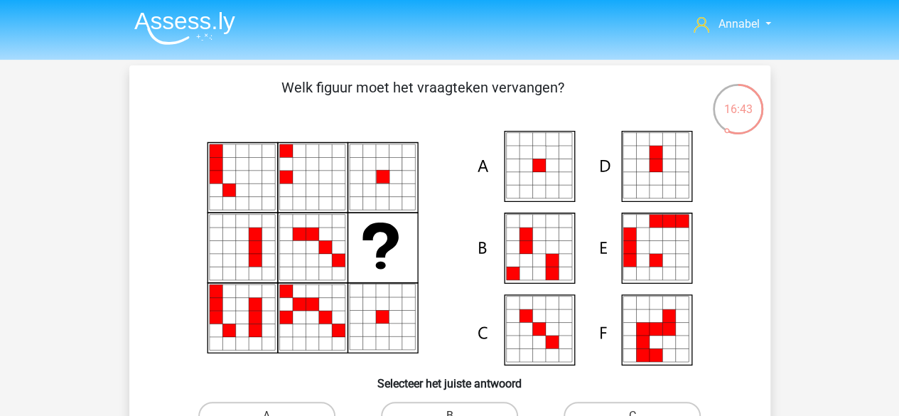
scroll to position [105, 0]
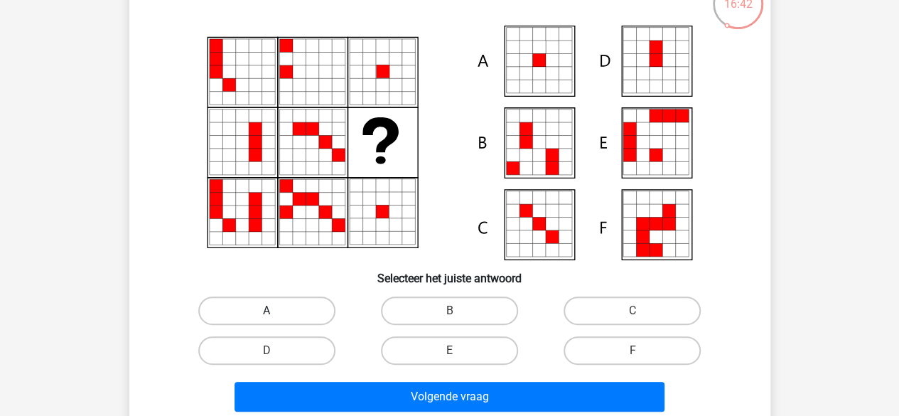
click at [277, 318] on label "A" at bounding box center [266, 310] width 137 height 28
click at [276, 318] on input "A" at bounding box center [271, 315] width 9 height 9
radio input "true"
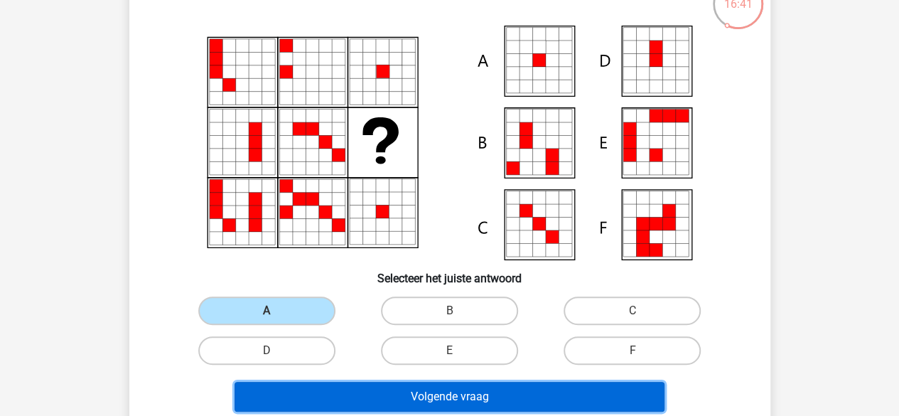
click at [306, 397] on button "Volgende vraag" at bounding box center [450, 397] width 430 height 30
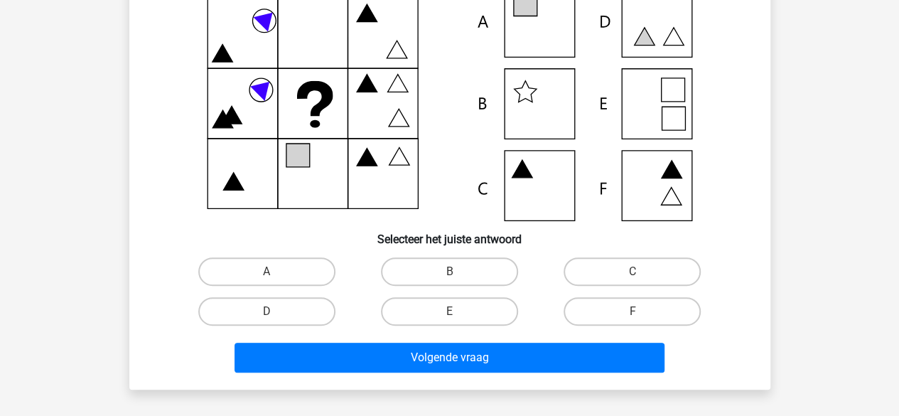
scroll to position [146, 0]
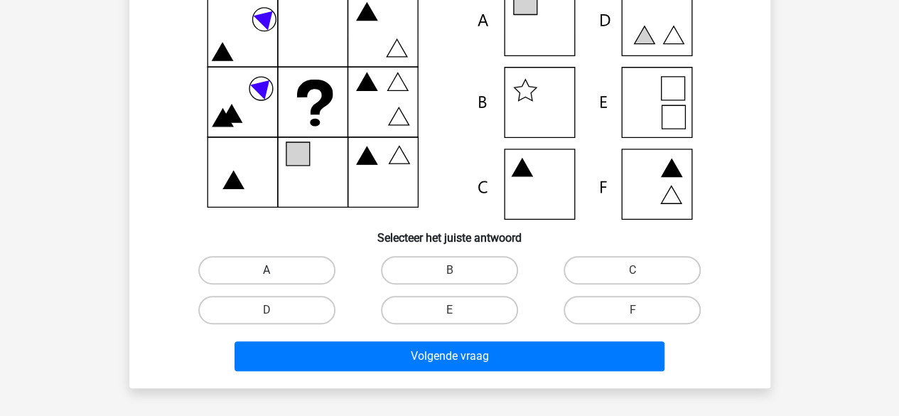
click at [286, 275] on label "A" at bounding box center [266, 270] width 137 height 28
click at [276, 275] on input "A" at bounding box center [271, 274] width 9 height 9
radio input "true"
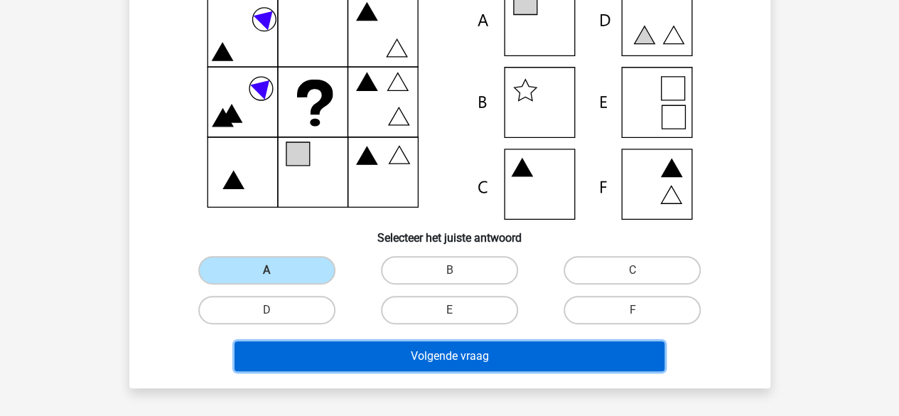
click at [360, 351] on button "Volgende vraag" at bounding box center [450, 356] width 430 height 30
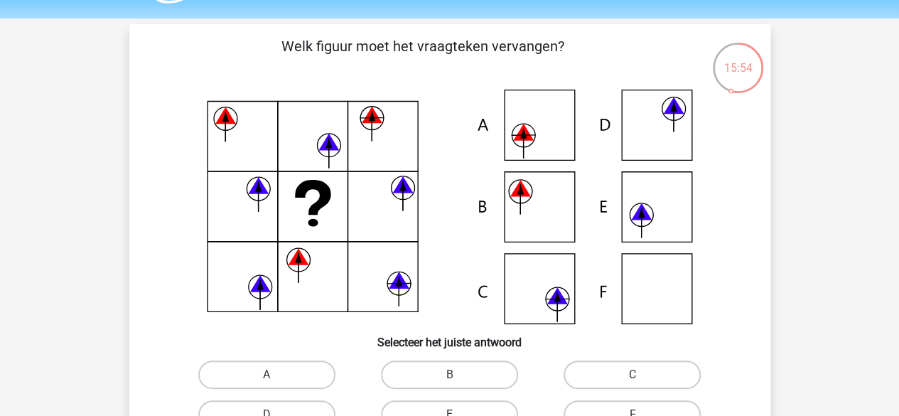
scroll to position [41, 0]
click at [303, 367] on label "A" at bounding box center [266, 375] width 137 height 28
click at [276, 375] on input "A" at bounding box center [271, 379] width 9 height 9
radio input "true"
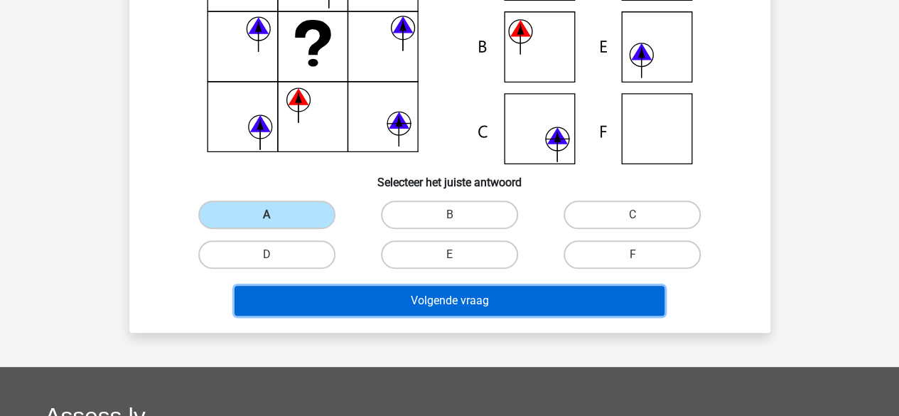
click at [392, 292] on button "Volgende vraag" at bounding box center [450, 301] width 430 height 30
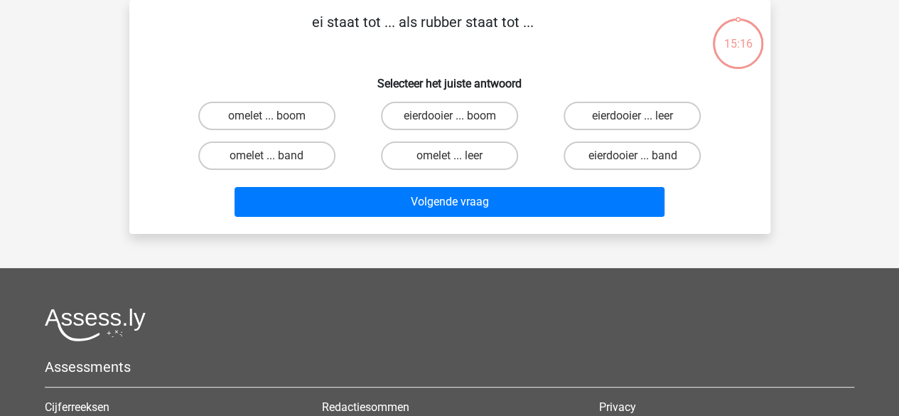
scroll to position [0, 0]
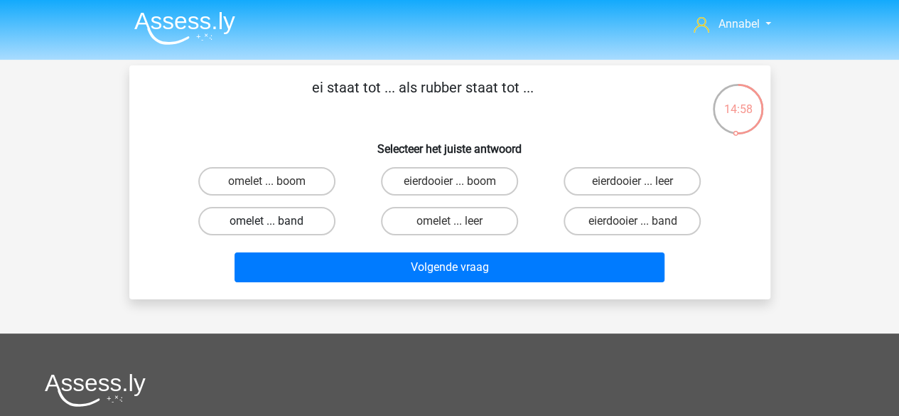
click at [279, 217] on label "omelet ... band" at bounding box center [266, 221] width 137 height 28
click at [276, 221] on input "omelet ... band" at bounding box center [271, 225] width 9 height 9
radio input "true"
click at [279, 217] on label "omelet ... band" at bounding box center [266, 221] width 137 height 28
click at [276, 221] on input "omelet ... band" at bounding box center [271, 225] width 9 height 9
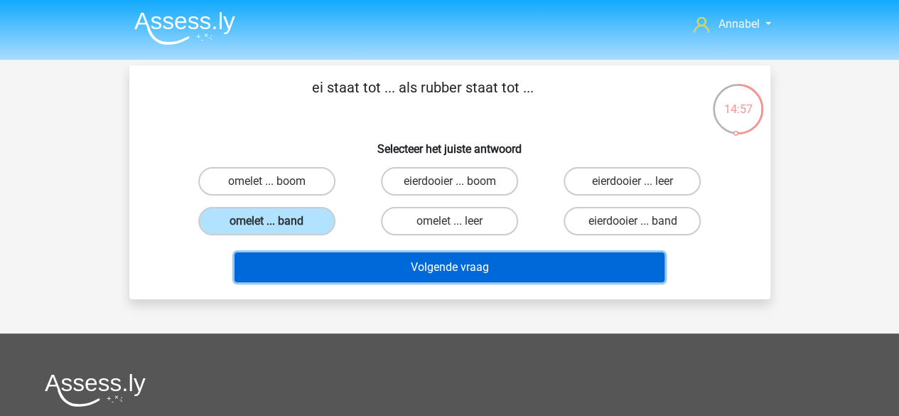
click at [299, 265] on button "Volgende vraag" at bounding box center [450, 267] width 430 height 30
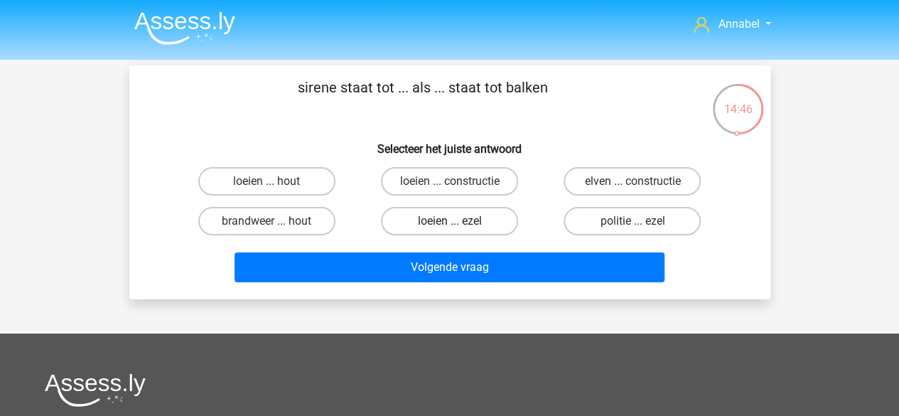
click at [449, 220] on label "loeien ... ezel" at bounding box center [449, 221] width 137 height 28
click at [449, 221] on input "loeien ... ezel" at bounding box center [453, 225] width 9 height 9
radio input "true"
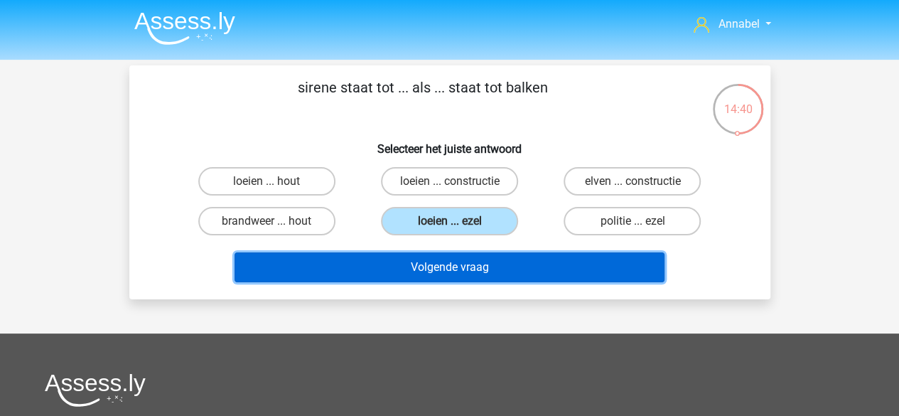
click at [449, 270] on button "Volgende vraag" at bounding box center [450, 267] width 430 height 30
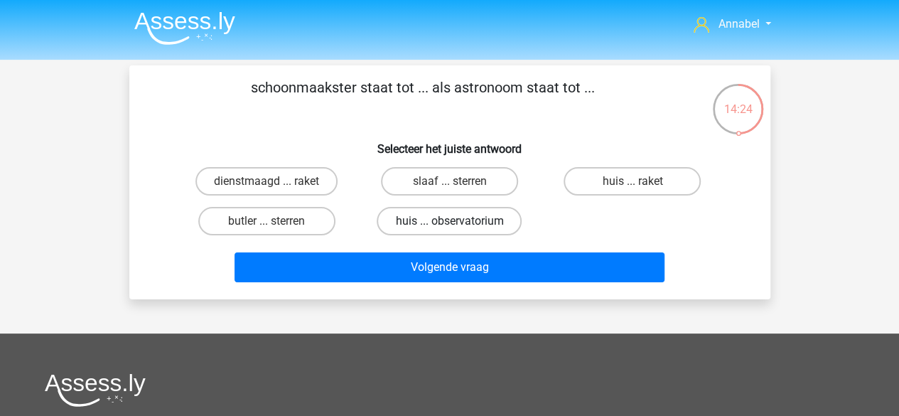
click at [435, 222] on label "huis ... observatorium" at bounding box center [449, 221] width 145 height 28
click at [449, 222] on input "huis ... observatorium" at bounding box center [453, 225] width 9 height 9
radio input "true"
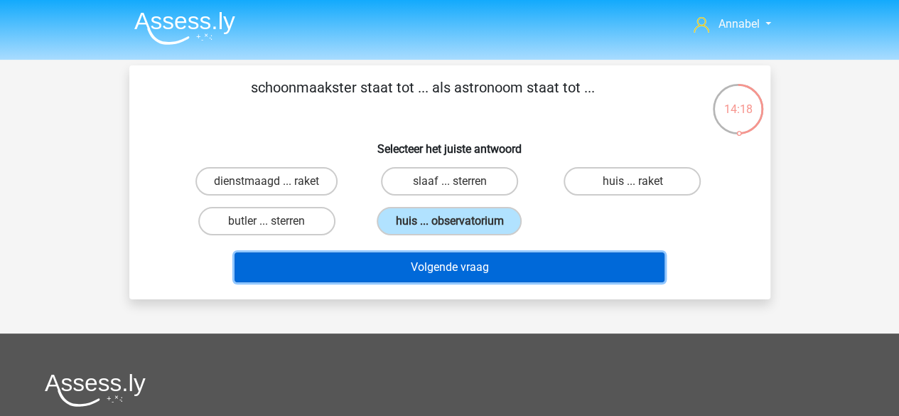
click at [512, 269] on button "Volgende vraag" at bounding box center [450, 267] width 430 height 30
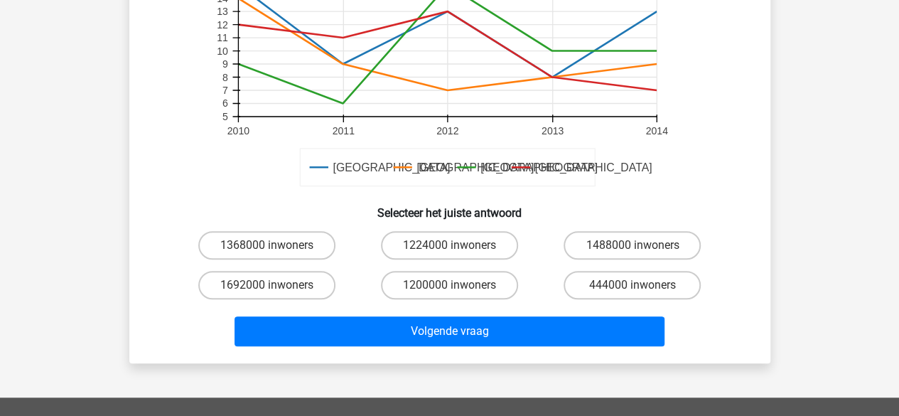
scroll to position [406, 0]
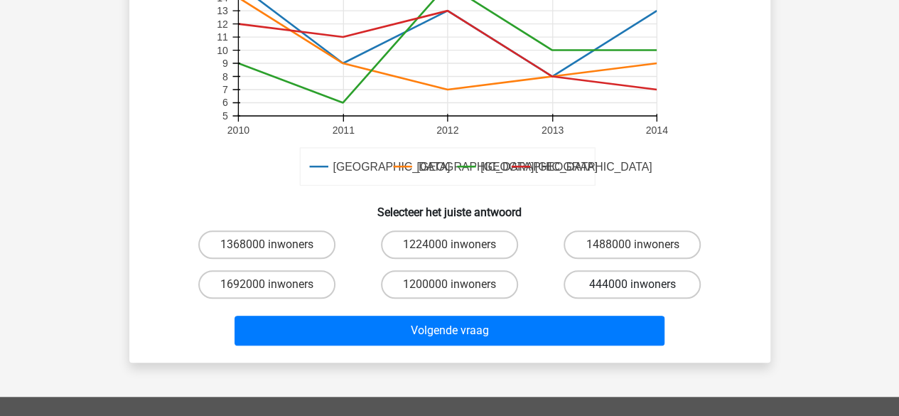
click at [637, 281] on label "444000 inwoners" at bounding box center [632, 284] width 137 height 28
click at [637, 284] on input "444000 inwoners" at bounding box center [637, 288] width 9 height 9
radio input "true"
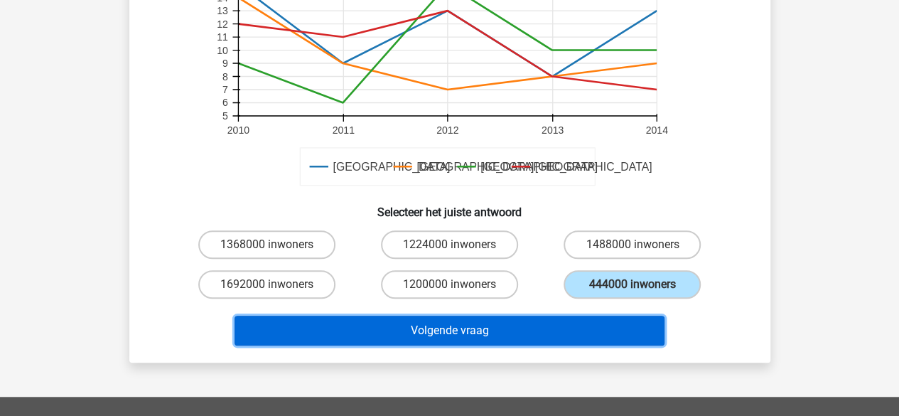
click at [547, 321] on button "Volgende vraag" at bounding box center [450, 331] width 430 height 30
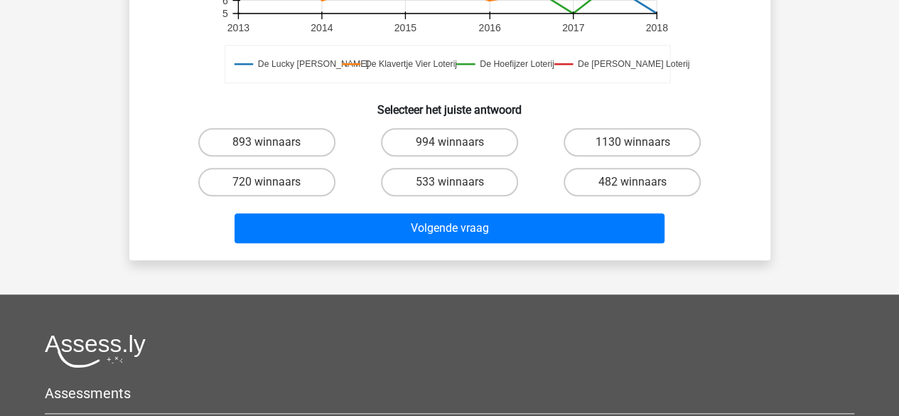
scroll to position [559, 0]
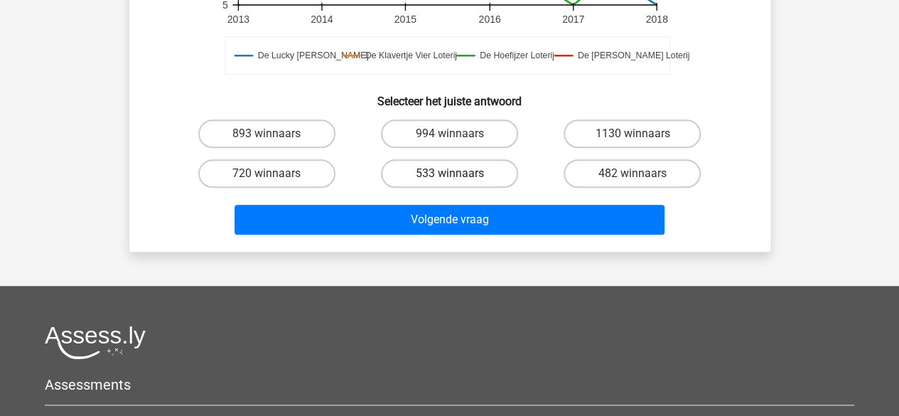
click at [468, 181] on label "533 winnaars" at bounding box center [449, 173] width 137 height 28
click at [458, 181] on input "533 winnaars" at bounding box center [453, 177] width 9 height 9
radio input "true"
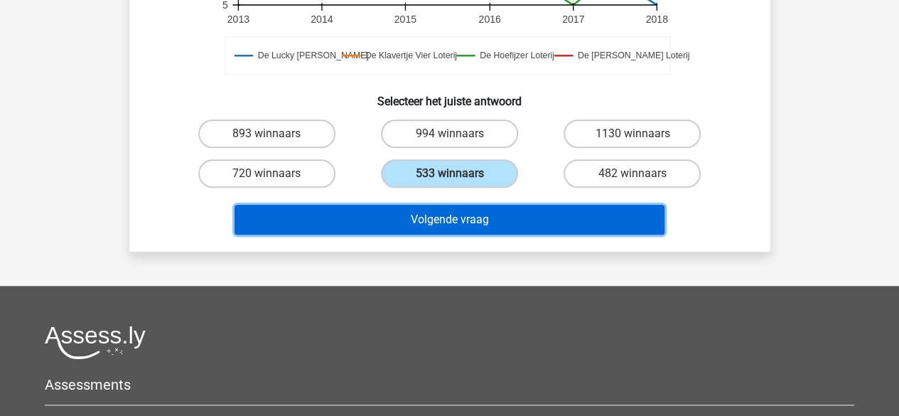
click at [461, 220] on button "Volgende vraag" at bounding box center [450, 220] width 430 height 30
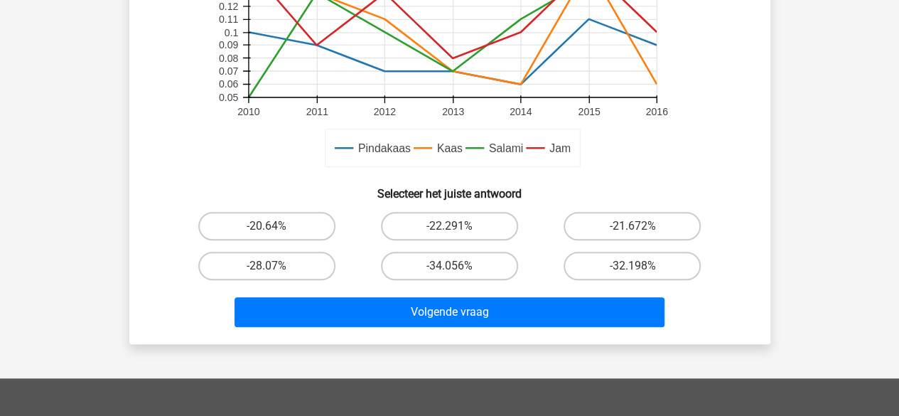
scroll to position [446, 0]
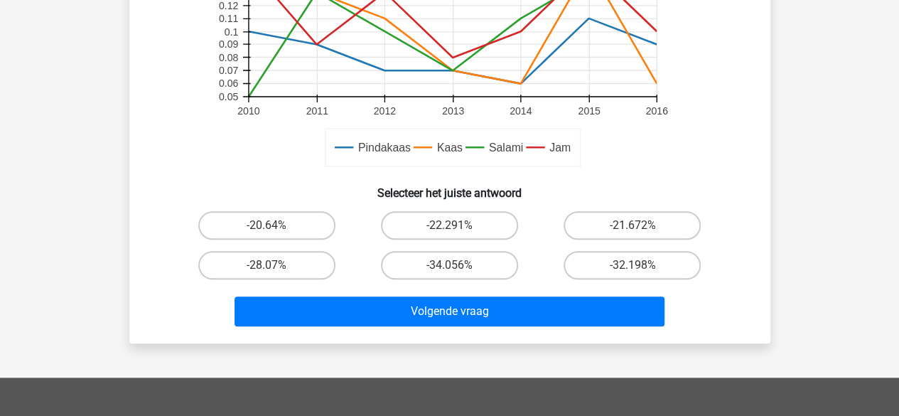
click at [438, 249] on div "-34.056%" at bounding box center [449, 265] width 183 height 40
click at [438, 230] on label "-22.291%" at bounding box center [449, 225] width 137 height 28
click at [449, 230] on input "-22.291%" at bounding box center [453, 229] width 9 height 9
radio input "true"
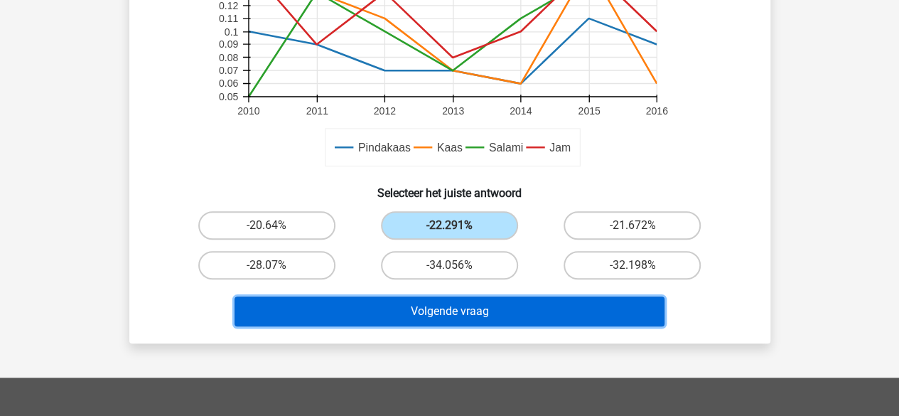
click at [399, 323] on button "Volgende vraag" at bounding box center [450, 311] width 430 height 30
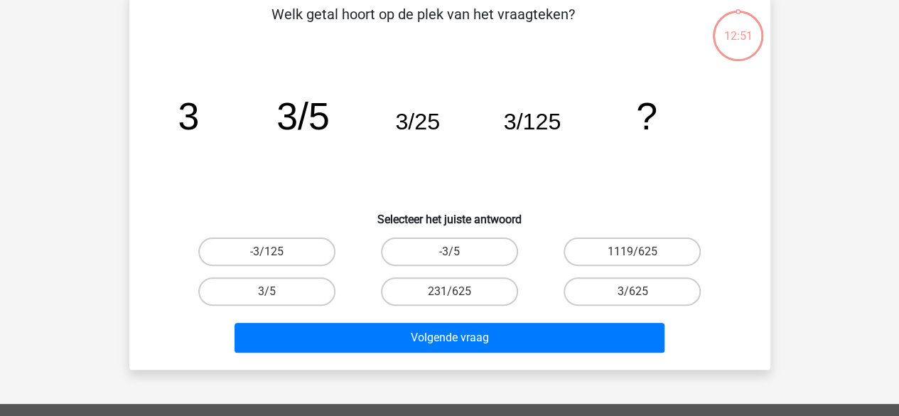
scroll to position [65, 0]
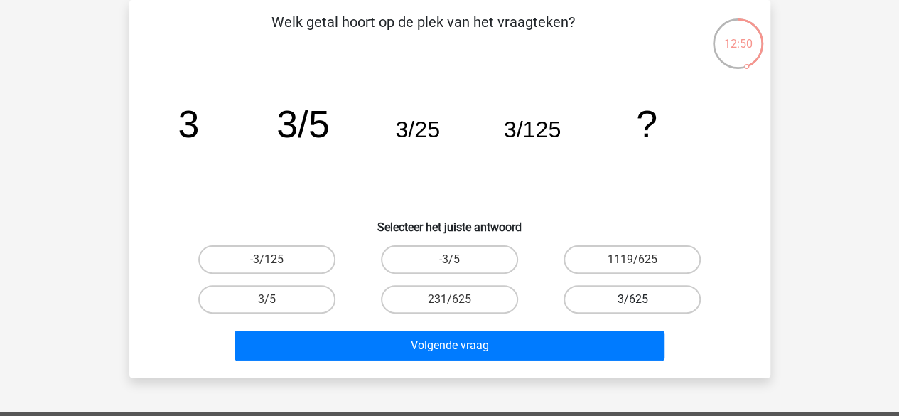
click at [597, 298] on label "3/625" at bounding box center [632, 299] width 137 height 28
click at [633, 299] on input "3/625" at bounding box center [637, 303] width 9 height 9
radio input "true"
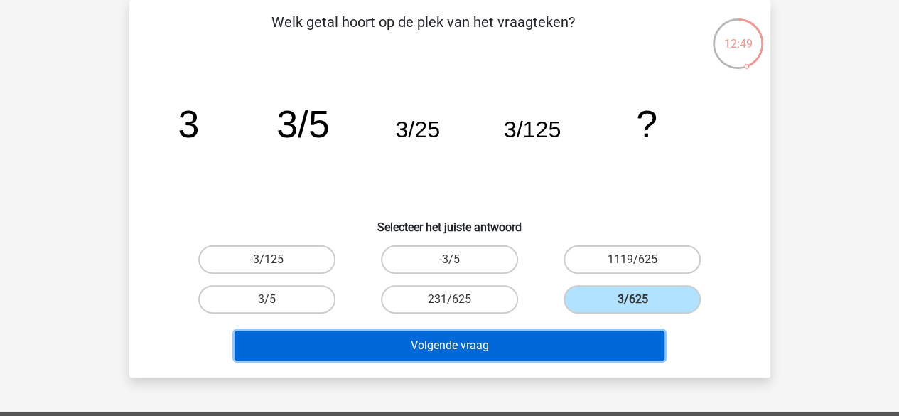
click at [556, 340] on button "Volgende vraag" at bounding box center [450, 346] width 430 height 30
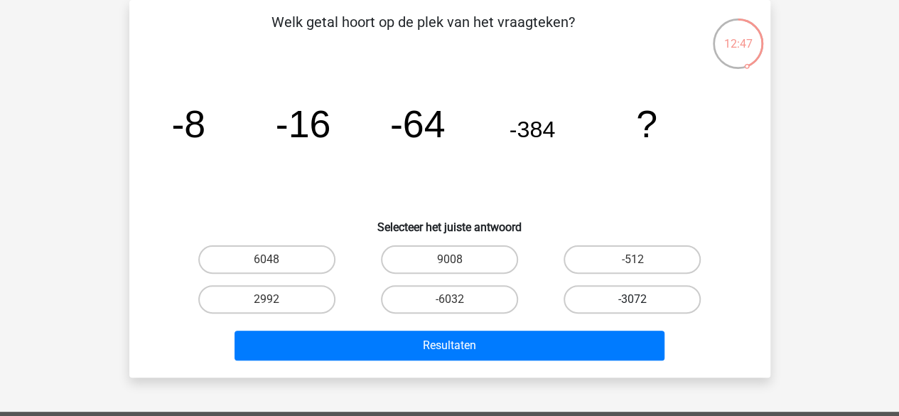
click at [606, 301] on label "-3072" at bounding box center [632, 299] width 137 height 28
click at [633, 301] on input "-3072" at bounding box center [637, 303] width 9 height 9
radio input "true"
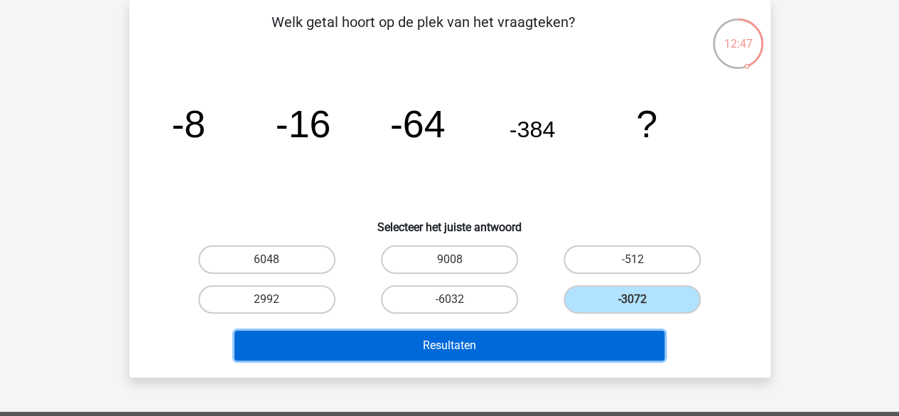
click at [570, 332] on button "Resultaten" at bounding box center [450, 346] width 430 height 30
